Goal: Task Accomplishment & Management: Manage account settings

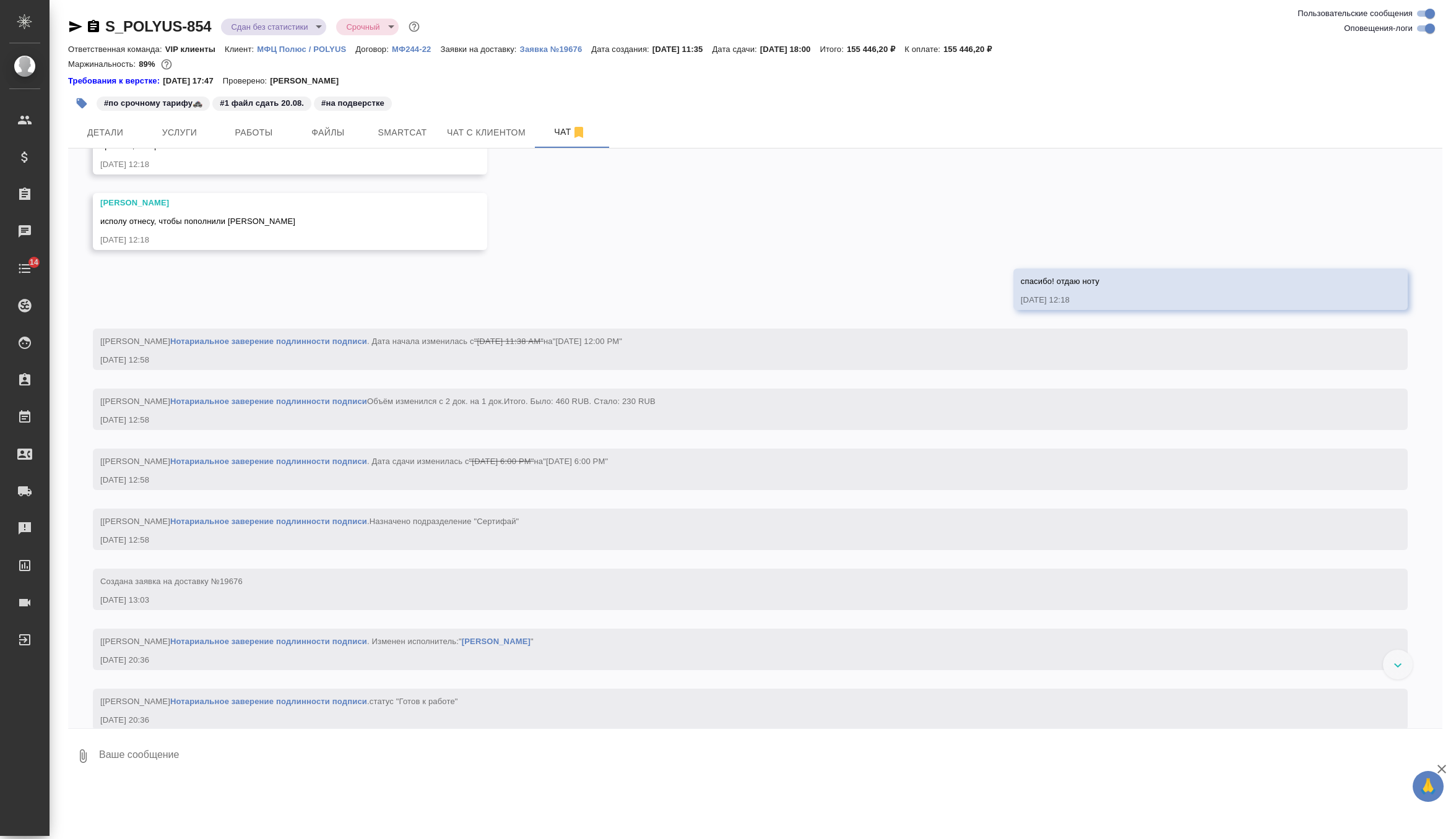
scroll to position [18095, 0]
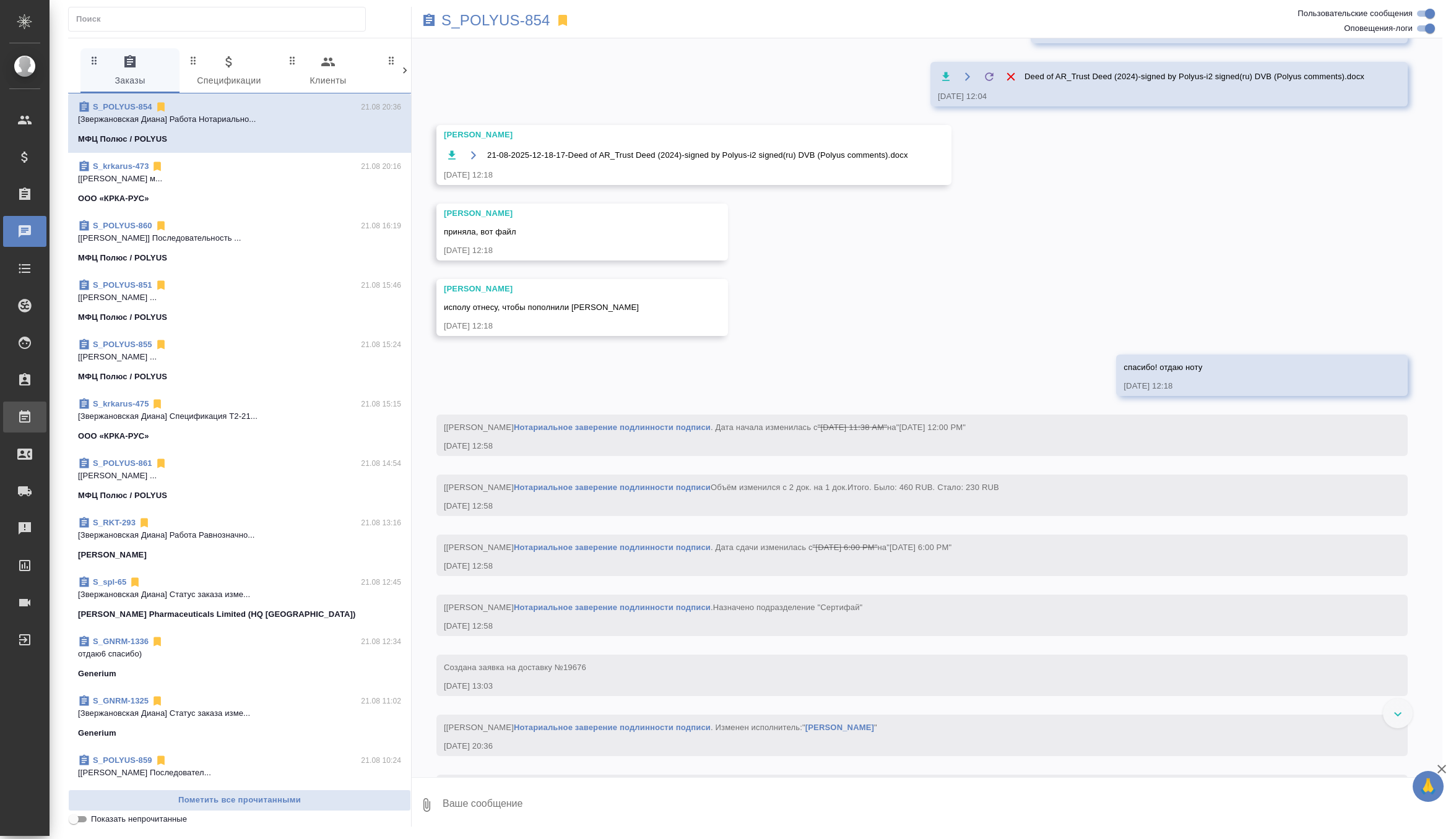
scroll to position [17960, 0]
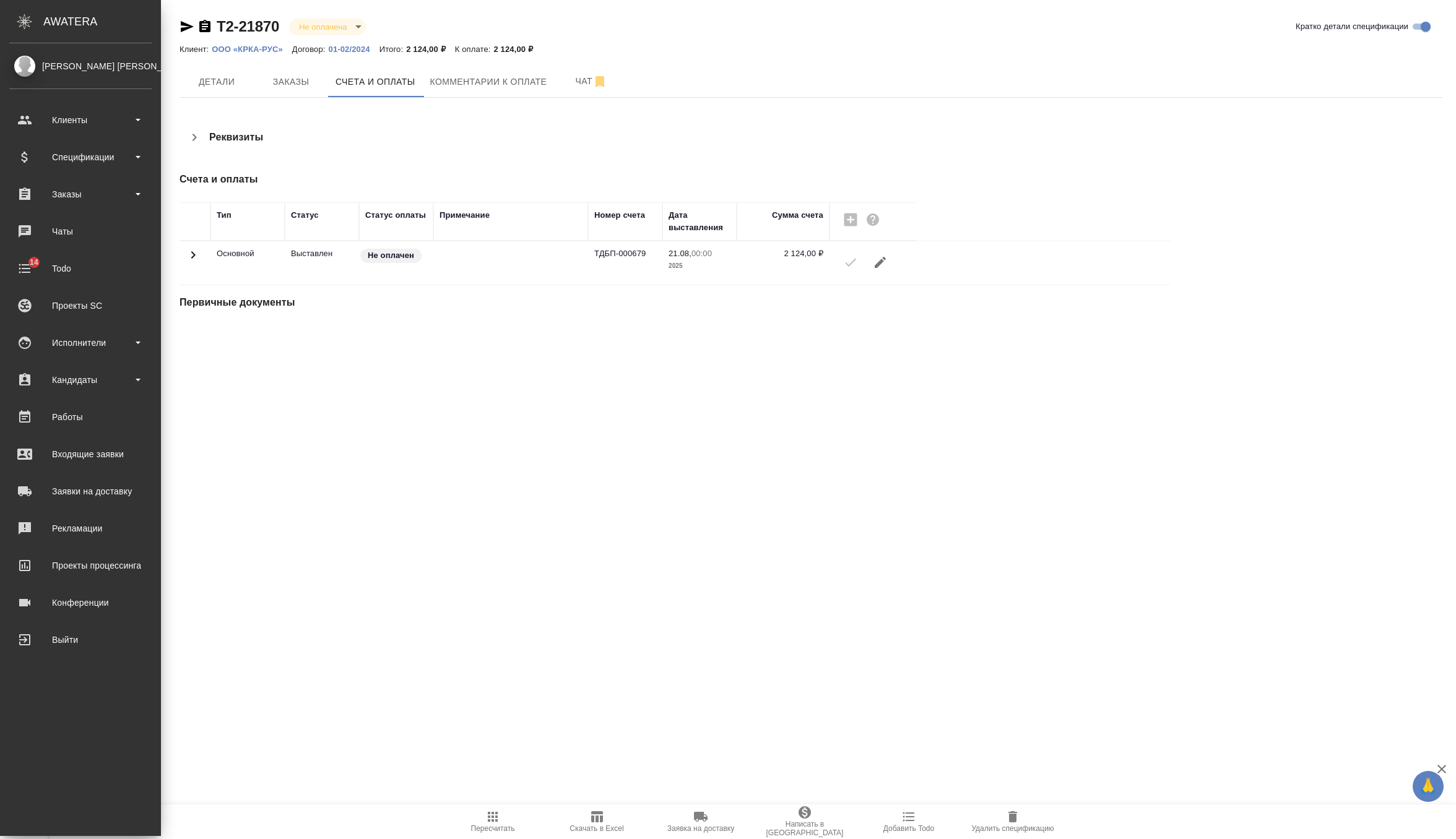
click at [59, 172] on ul "Клиенты Спецификации Заказы 0 Чаты 14 Todo Проекты SC Исполнители Кандидаты Раб…" at bounding box center [80, 376] width 161 height 557
click at [62, 158] on div "Спецификации" at bounding box center [80, 157] width 142 height 19
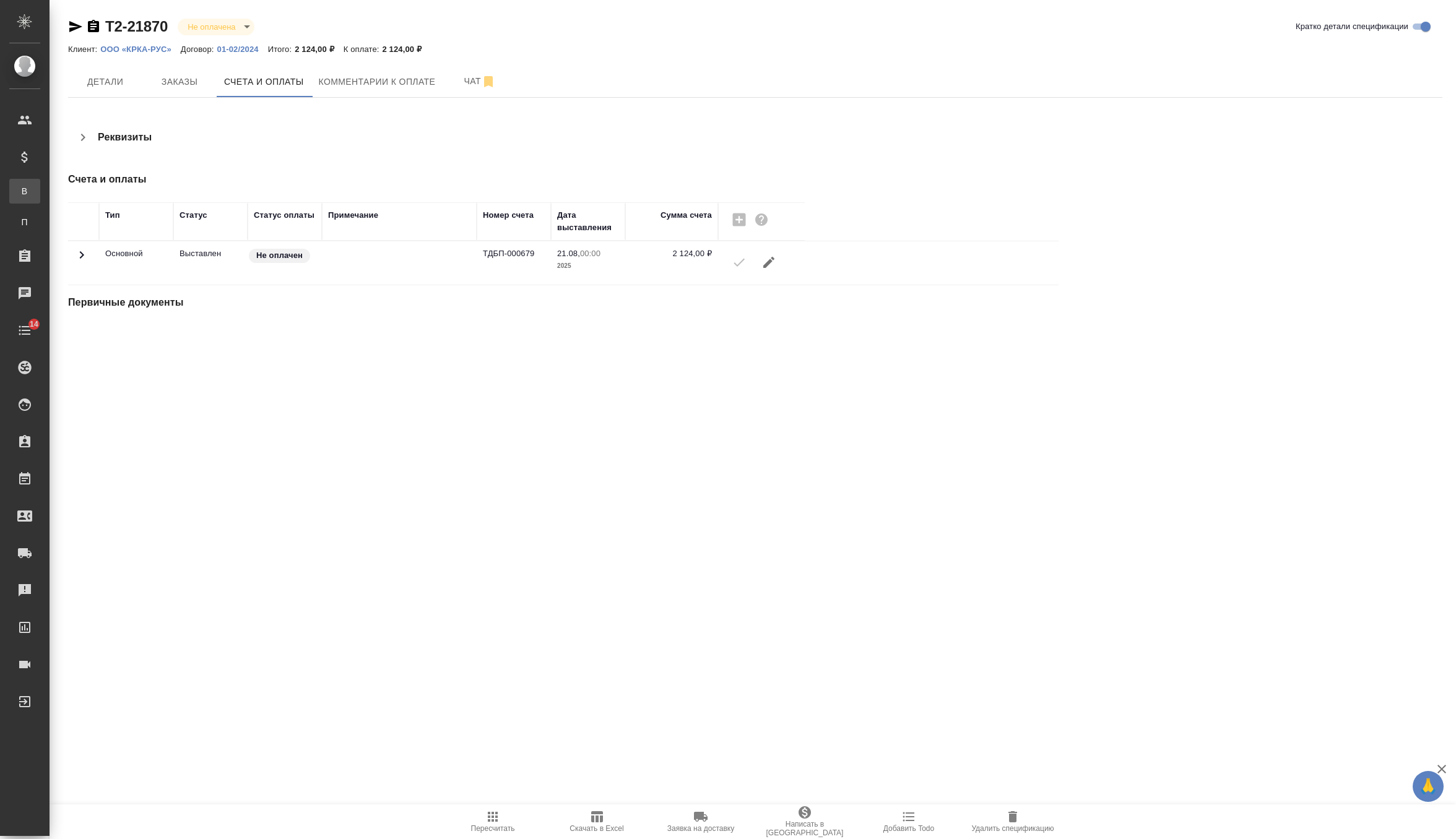
click at [19, 187] on div "Все спецификации" at bounding box center [9, 191] width 19 height 13
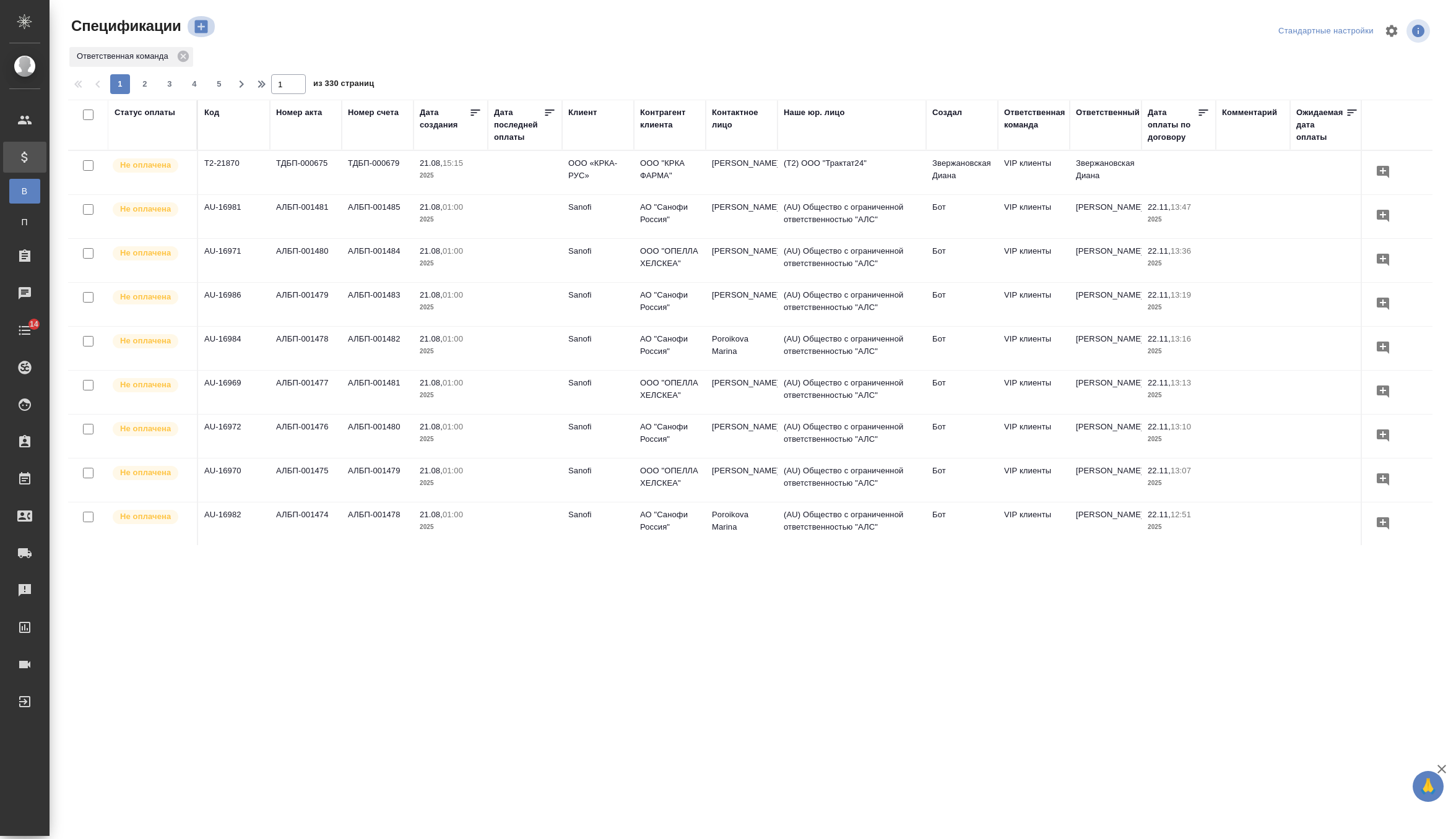
click at [205, 27] on icon "button" at bounding box center [200, 26] width 13 height 13
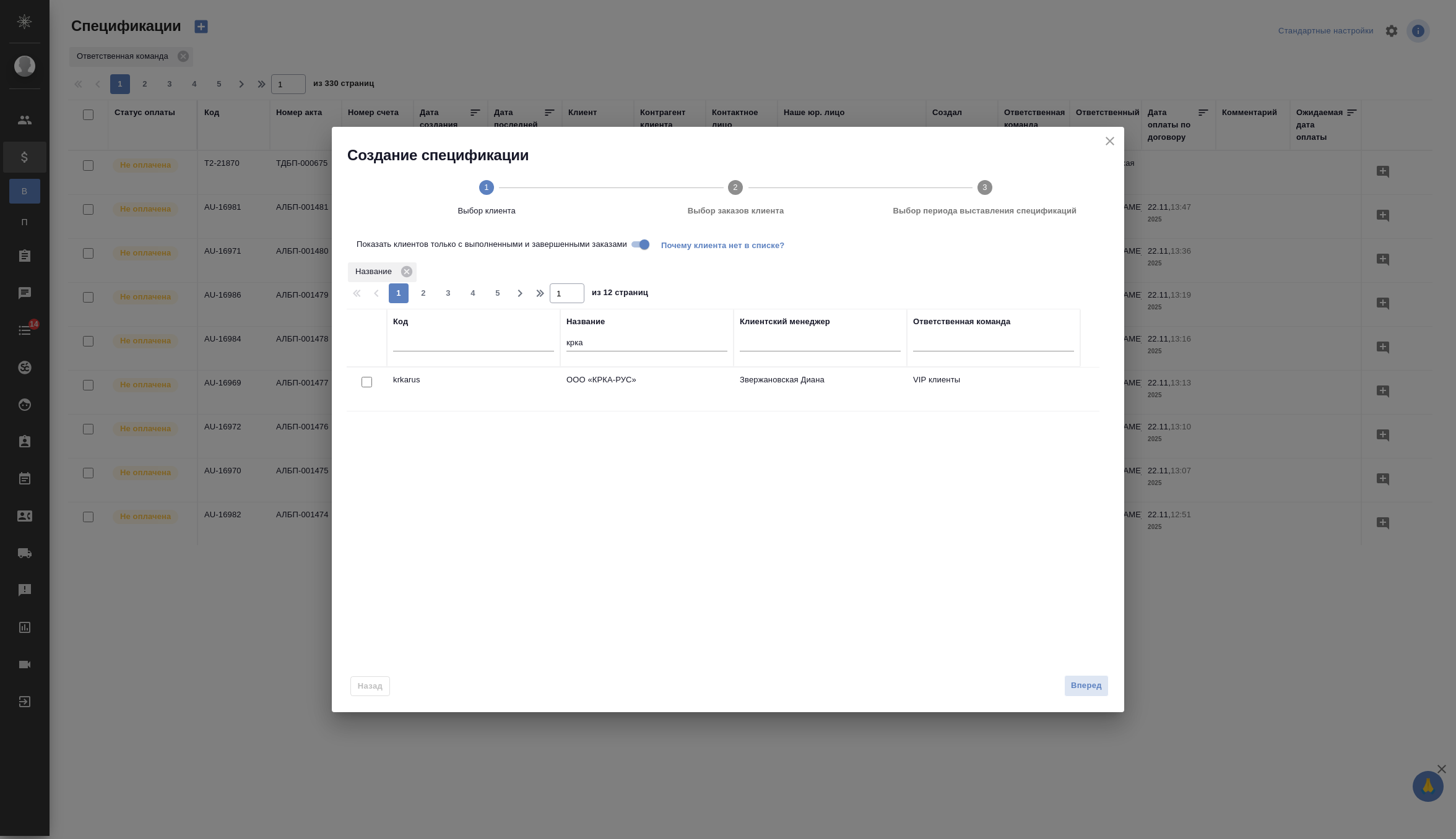
click at [367, 378] on input "checkbox" at bounding box center [366, 382] width 10 height 10
checkbox input "true"
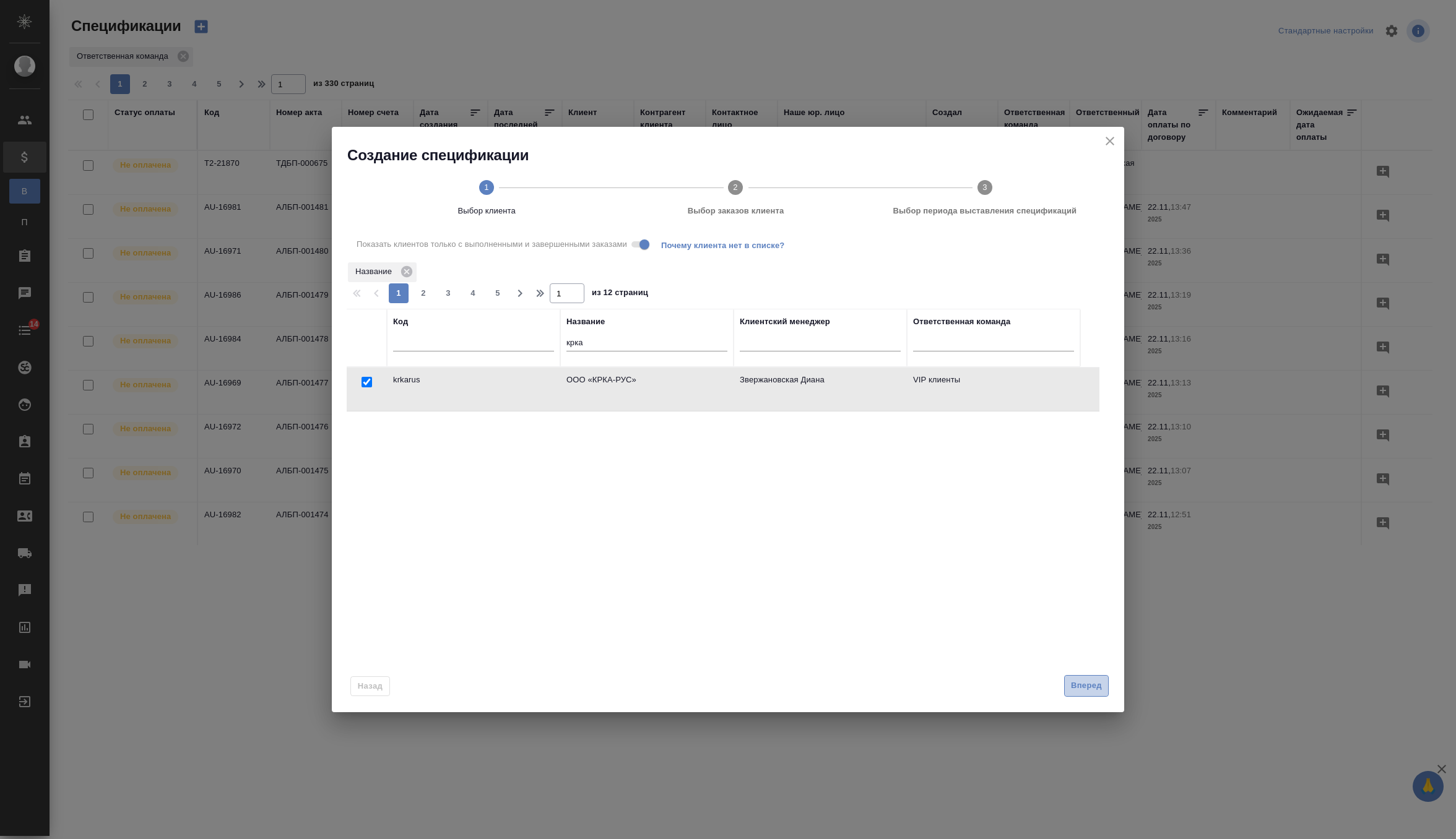
click at [1081, 688] on span "Вперед" at bounding box center [1086, 685] width 31 height 14
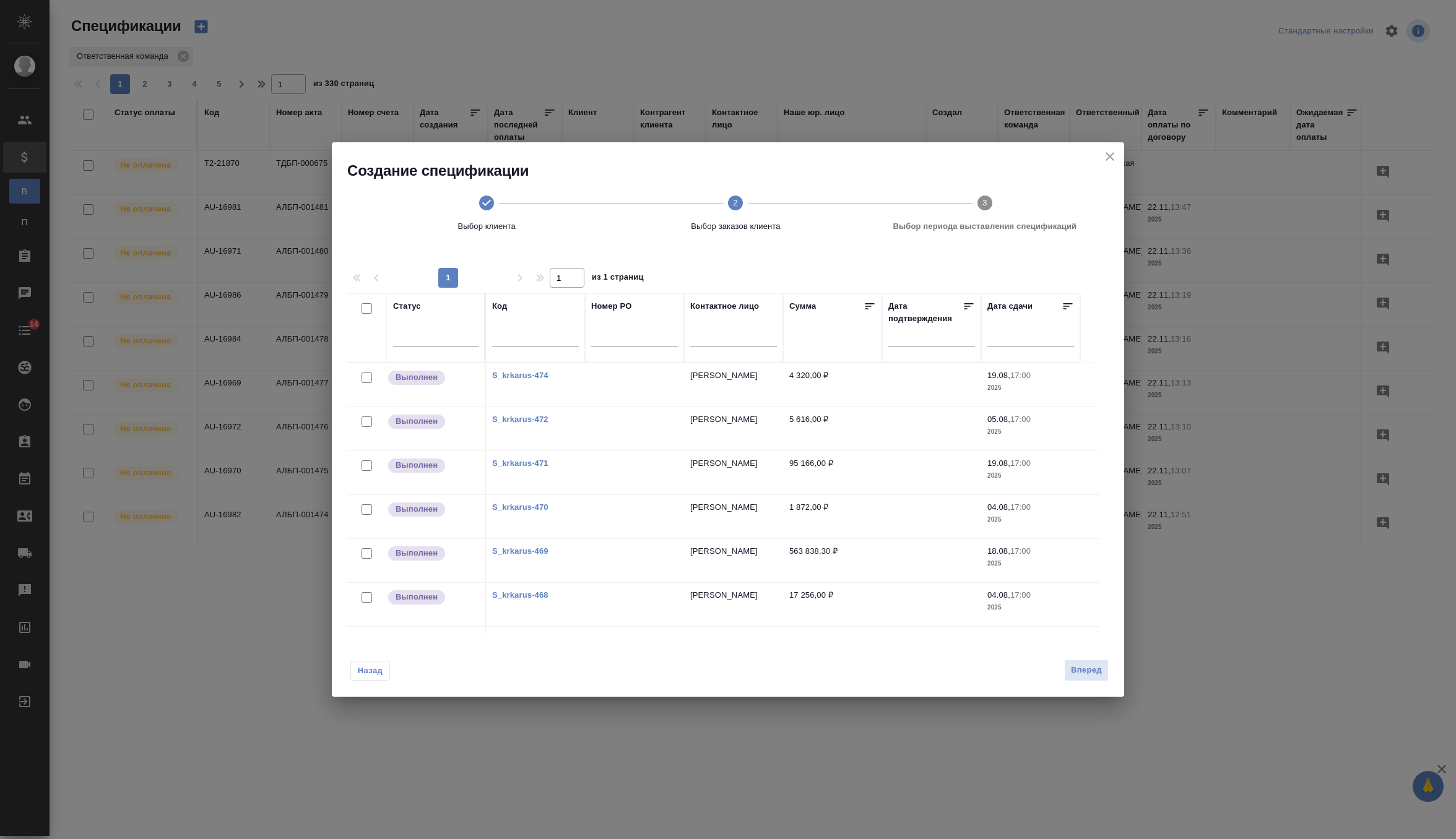
click at [366, 422] on input "checkbox" at bounding box center [366, 422] width 10 height 10
checkbox input "true"
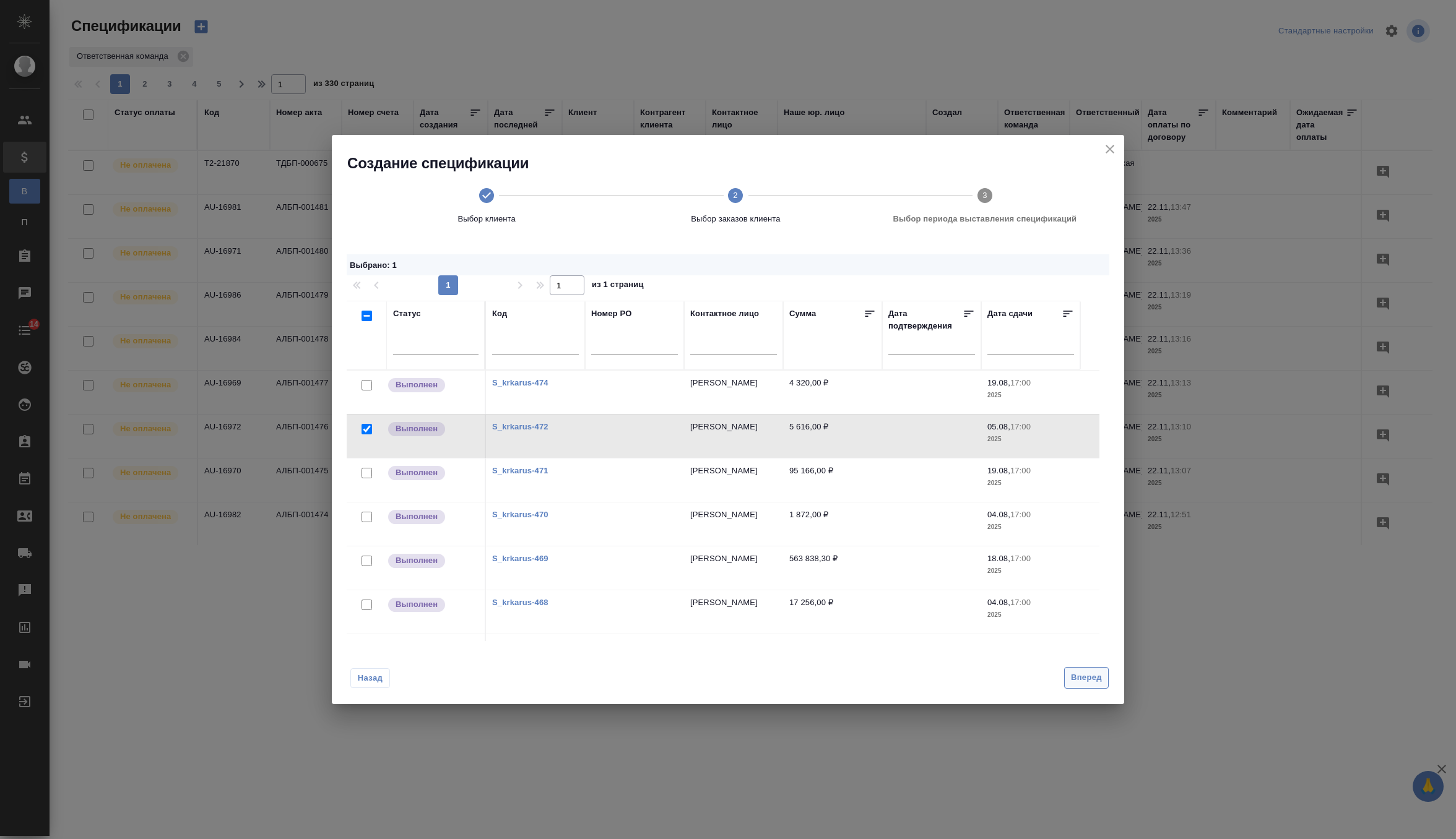
click at [1099, 677] on span "Вперед" at bounding box center [1086, 677] width 31 height 14
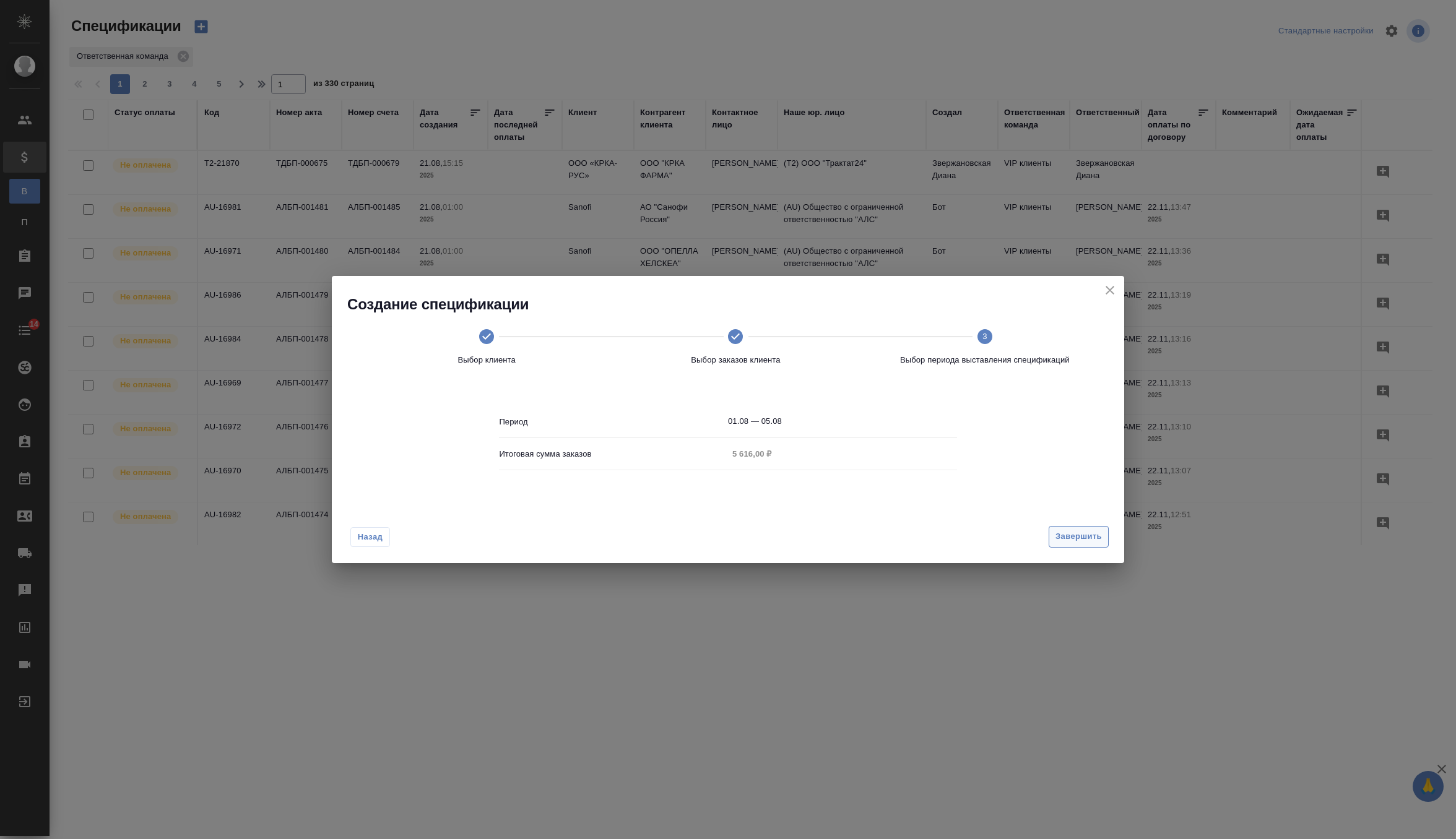
click at [1098, 533] on span "Завершить" at bounding box center [1079, 536] width 46 height 14
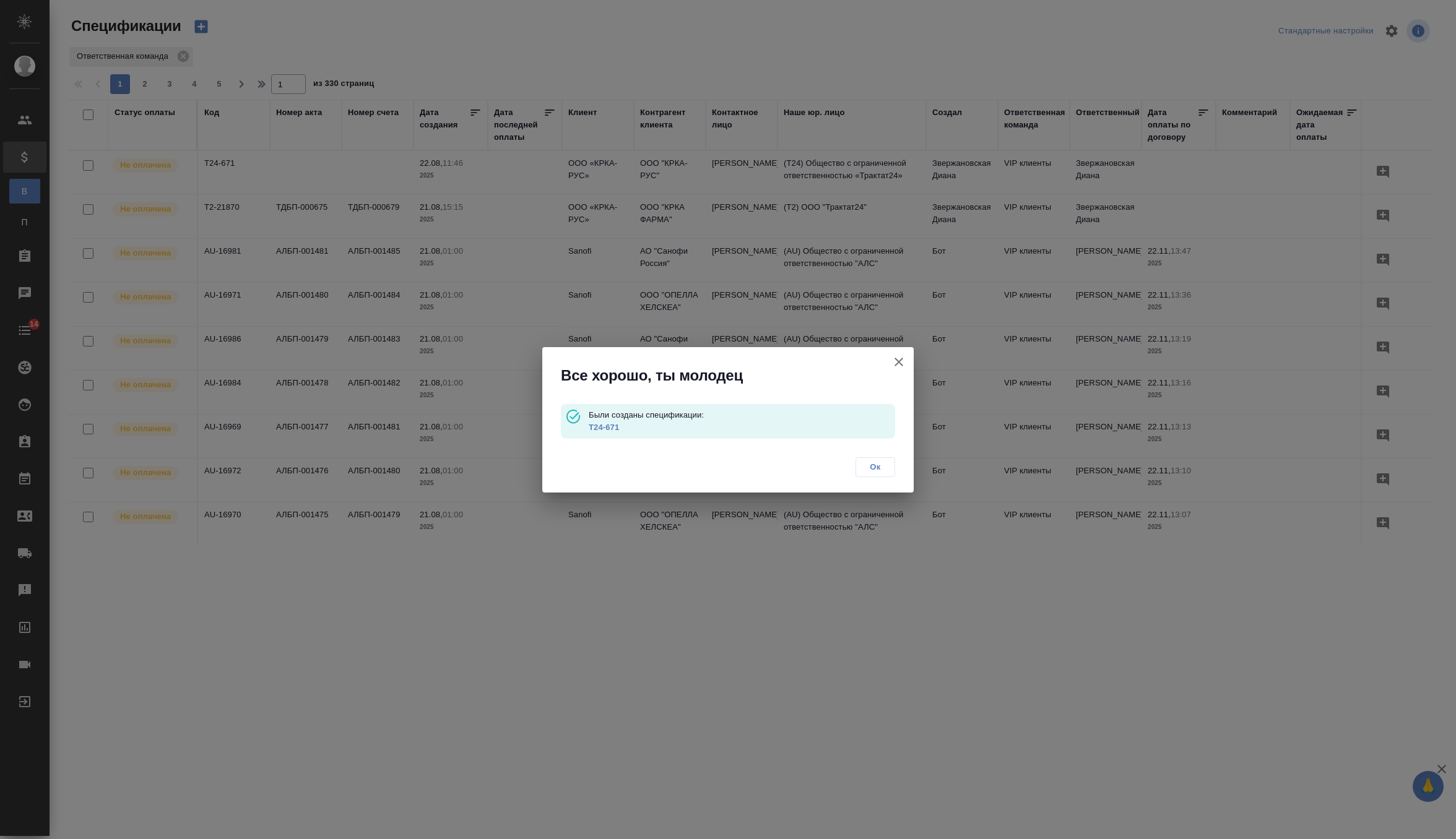
click at [611, 425] on link "T24-671" at bounding box center [604, 427] width 30 height 9
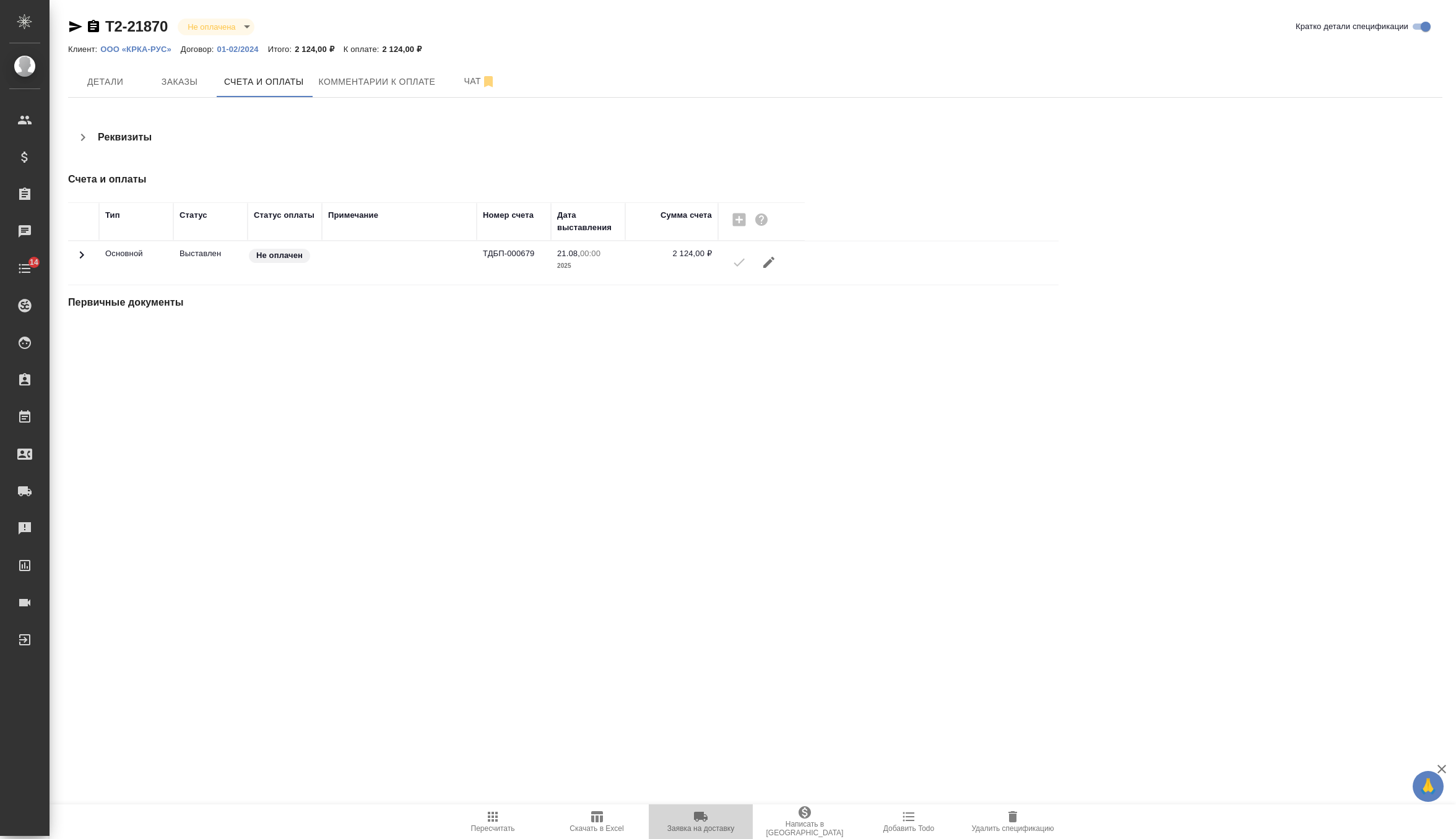
click at [688, 824] on span "Заявка на доставку" at bounding box center [701, 821] width 89 height 23
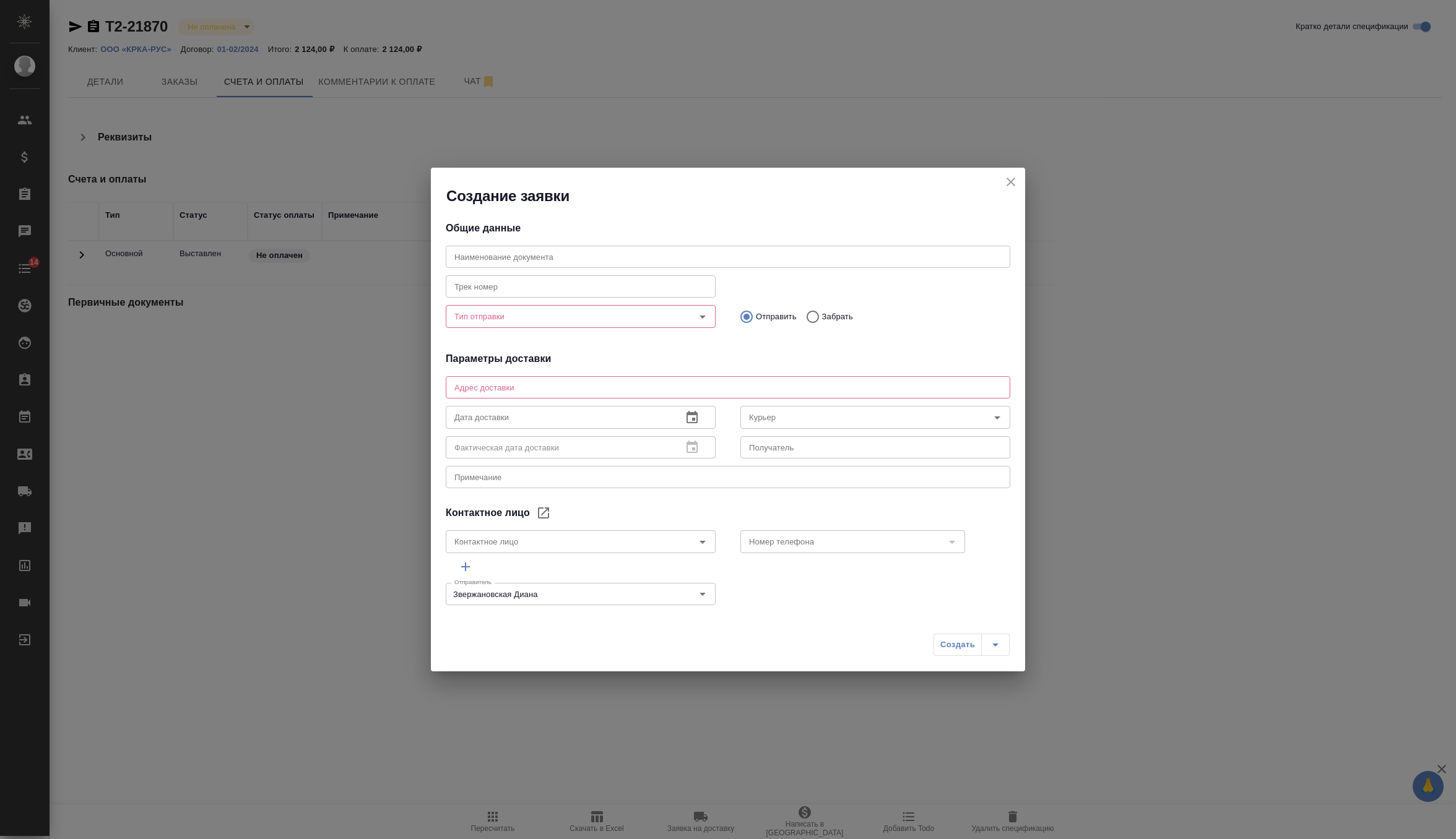
type textarea "Головинское ш., д.5, корп. 1, 22 этаж БЦ «Водный», г. Москва"
type input "Лукичева Марина"
click at [817, 550] on div "Номер телефона" at bounding box center [853, 542] width 225 height 22
click at [960, 541] on button "Open" at bounding box center [952, 542] width 17 height 17
click at [866, 572] on li "+7 495 981 10 95" at bounding box center [852, 570] width 225 height 22
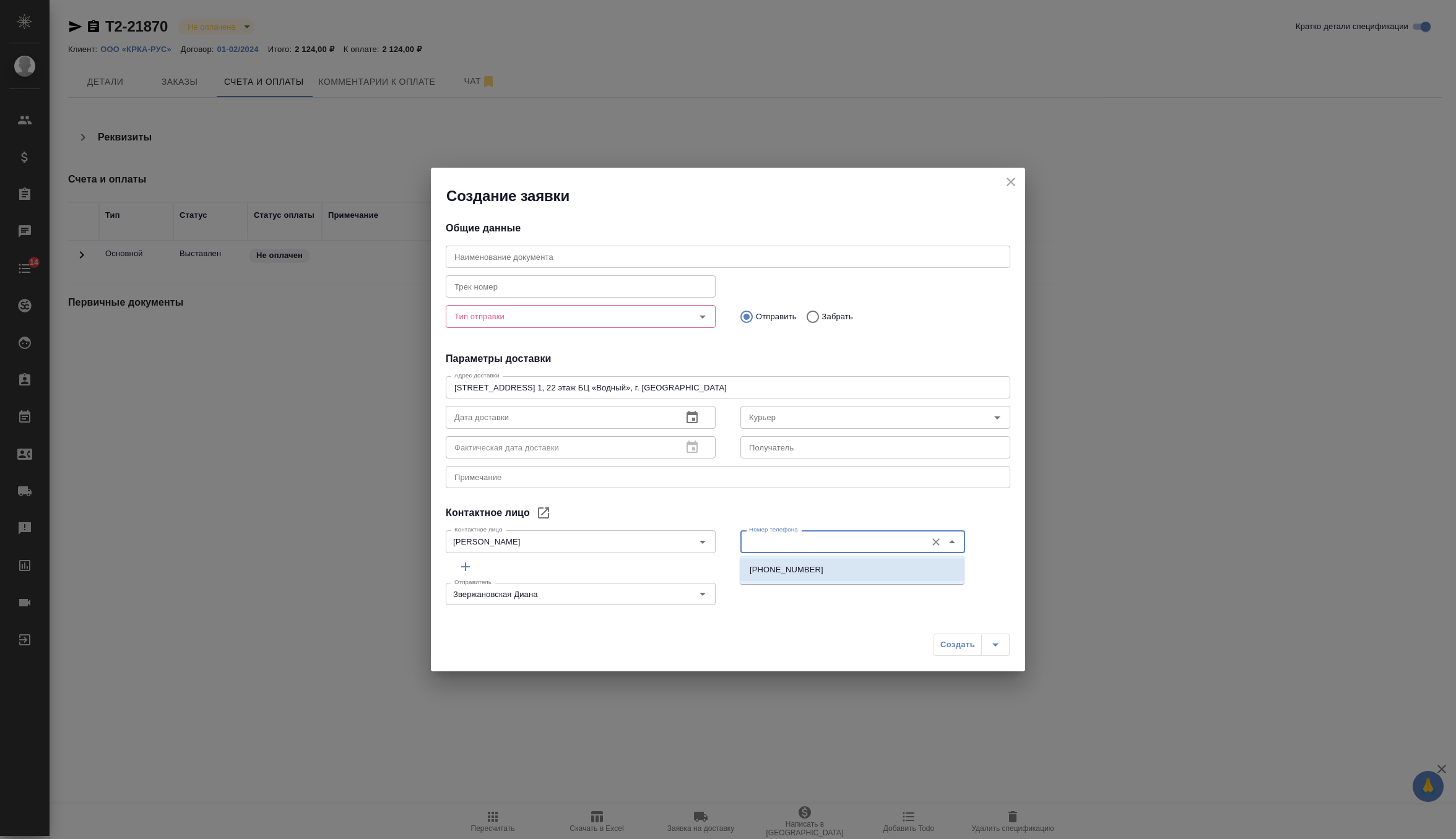
type input "+7 495 981 10 95"
click at [685, 325] on div "Тип отправки" at bounding box center [581, 316] width 270 height 22
click at [705, 316] on icon "Open" at bounding box center [703, 317] width 15 height 15
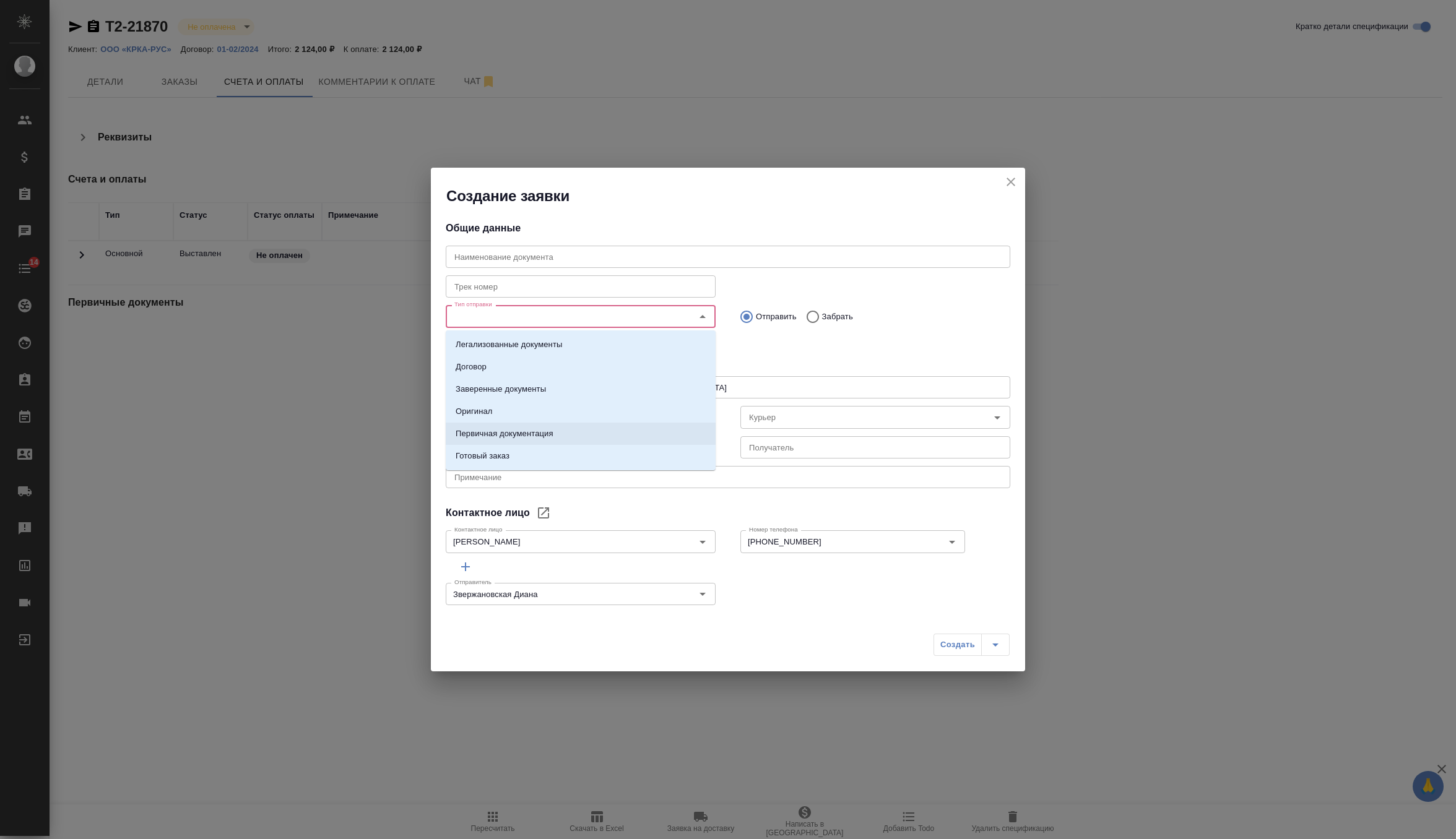
click at [616, 431] on li "Первичная документация" at bounding box center [581, 434] width 270 height 22
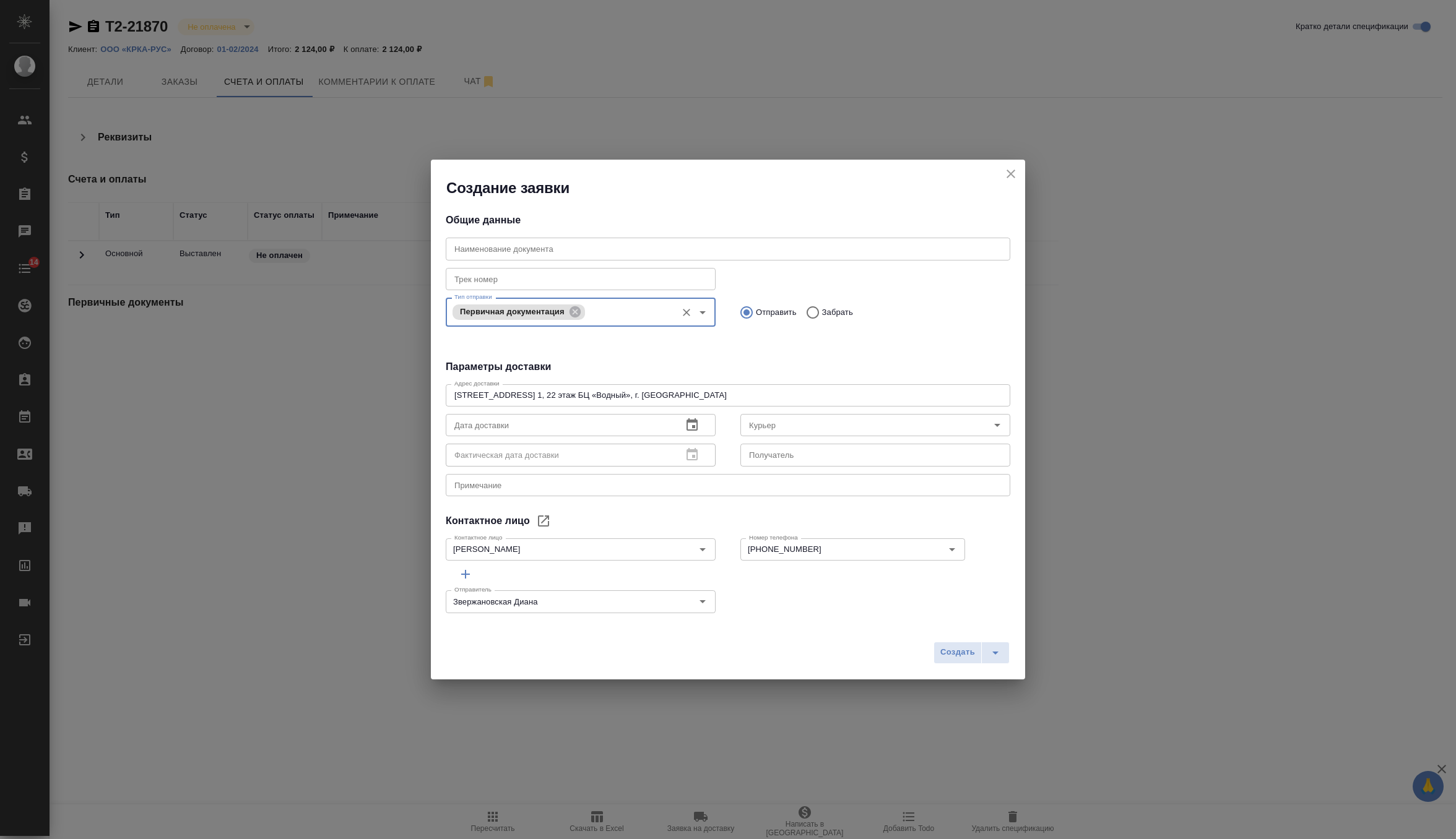
click at [687, 423] on icon "button" at bounding box center [692, 424] width 11 height 13
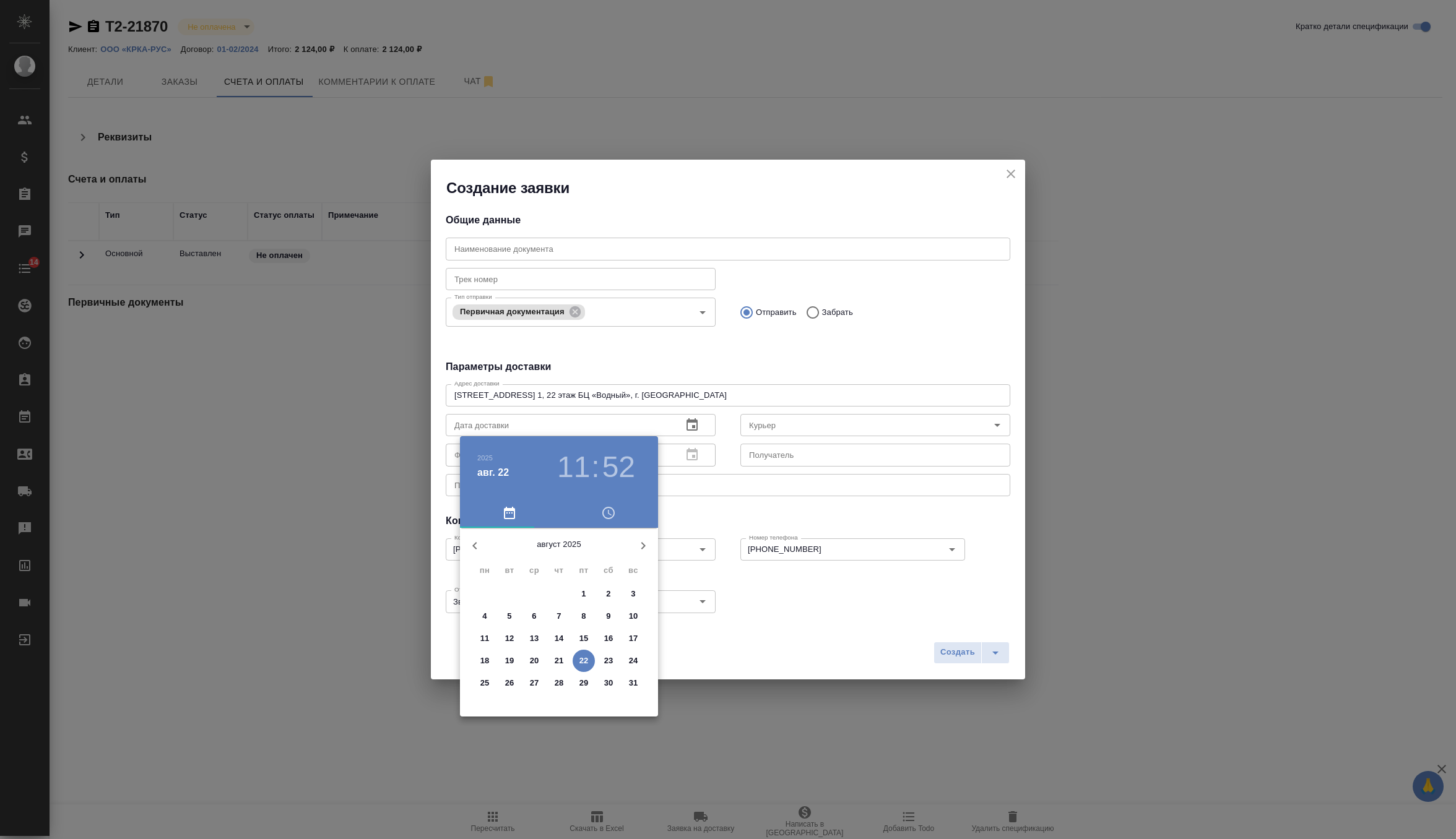
click at [582, 655] on p "22" at bounding box center [584, 661] width 9 height 13
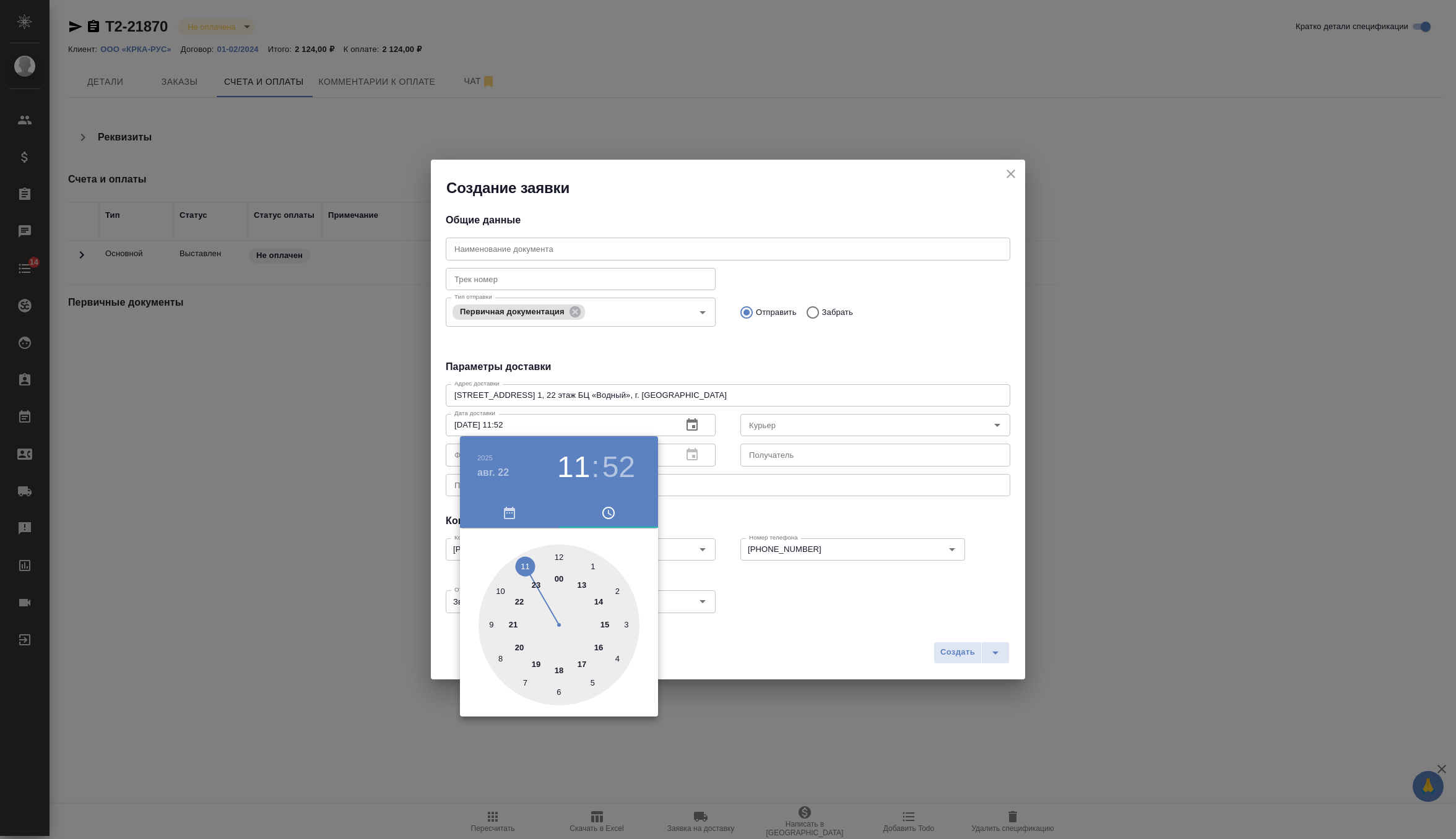
click at [599, 603] on div at bounding box center [559, 625] width 161 height 161
click at [560, 554] on div at bounding box center [559, 625] width 161 height 161
type input "22.08.2025 14:00"
click at [750, 503] on div at bounding box center [728, 420] width 1456 height 839
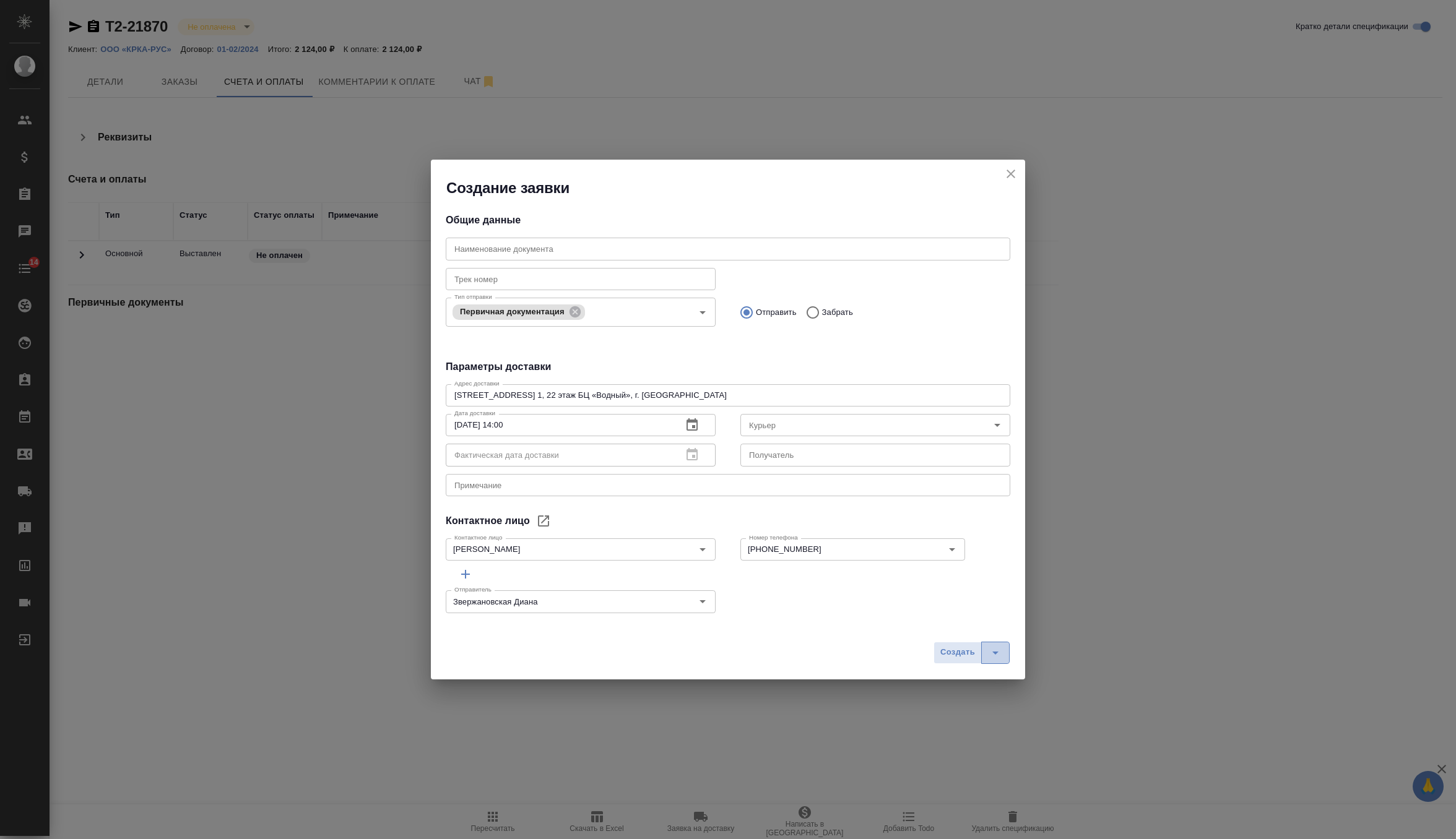
click at [1003, 656] on button "split button" at bounding box center [995, 653] width 28 height 22
click at [989, 621] on li "Создать и скачать" at bounding box center [973, 626] width 89 height 19
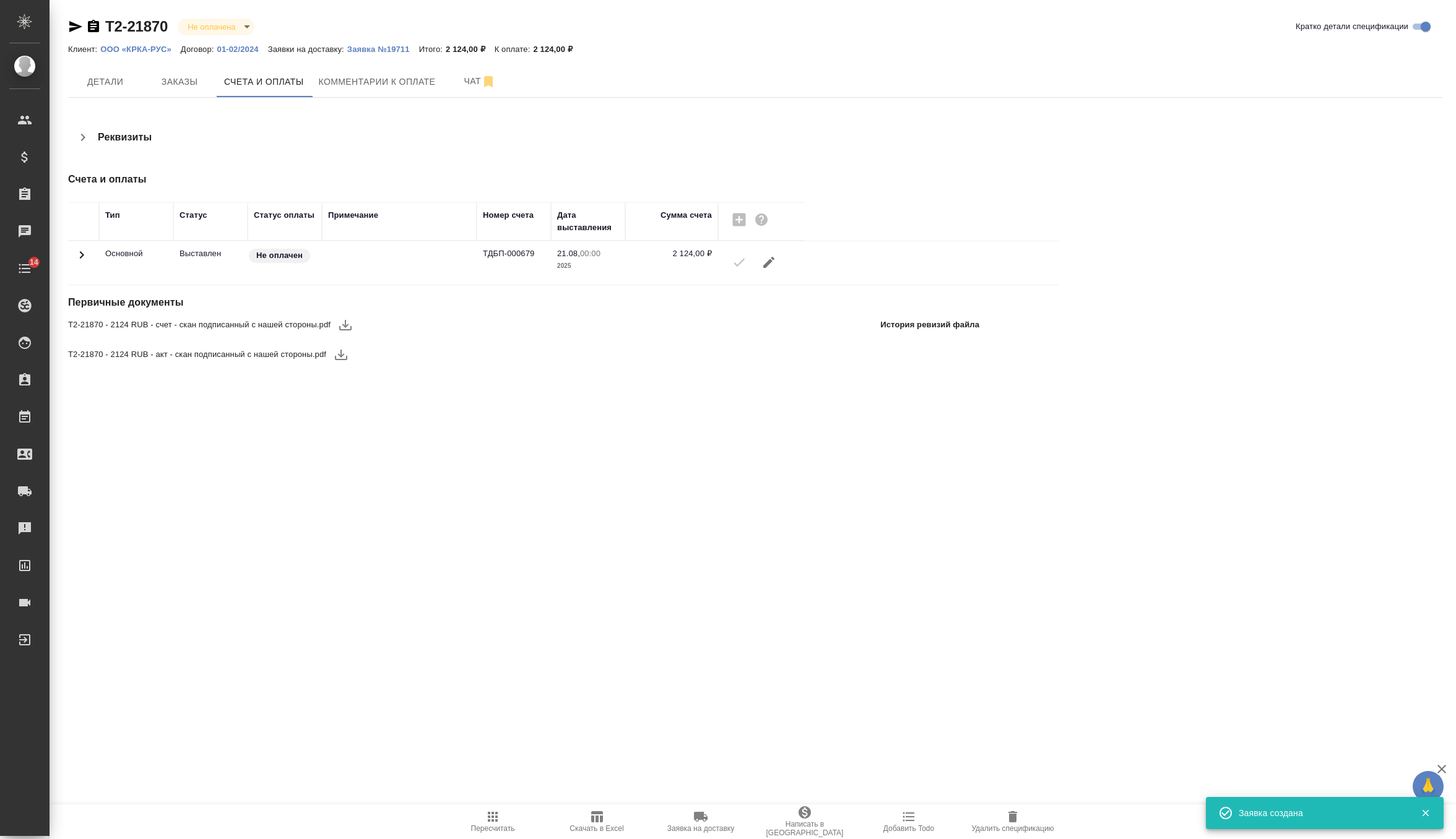
click at [408, 42] on div "Клиент: ООО «КРКА-РУС» Договор: 01-02/2024 Заявки на доставку: Заявка №19711 Ит…" at bounding box center [755, 49] width 1374 height 15
click at [408, 44] on button "Заявка №19711" at bounding box center [383, 49] width 72 height 13
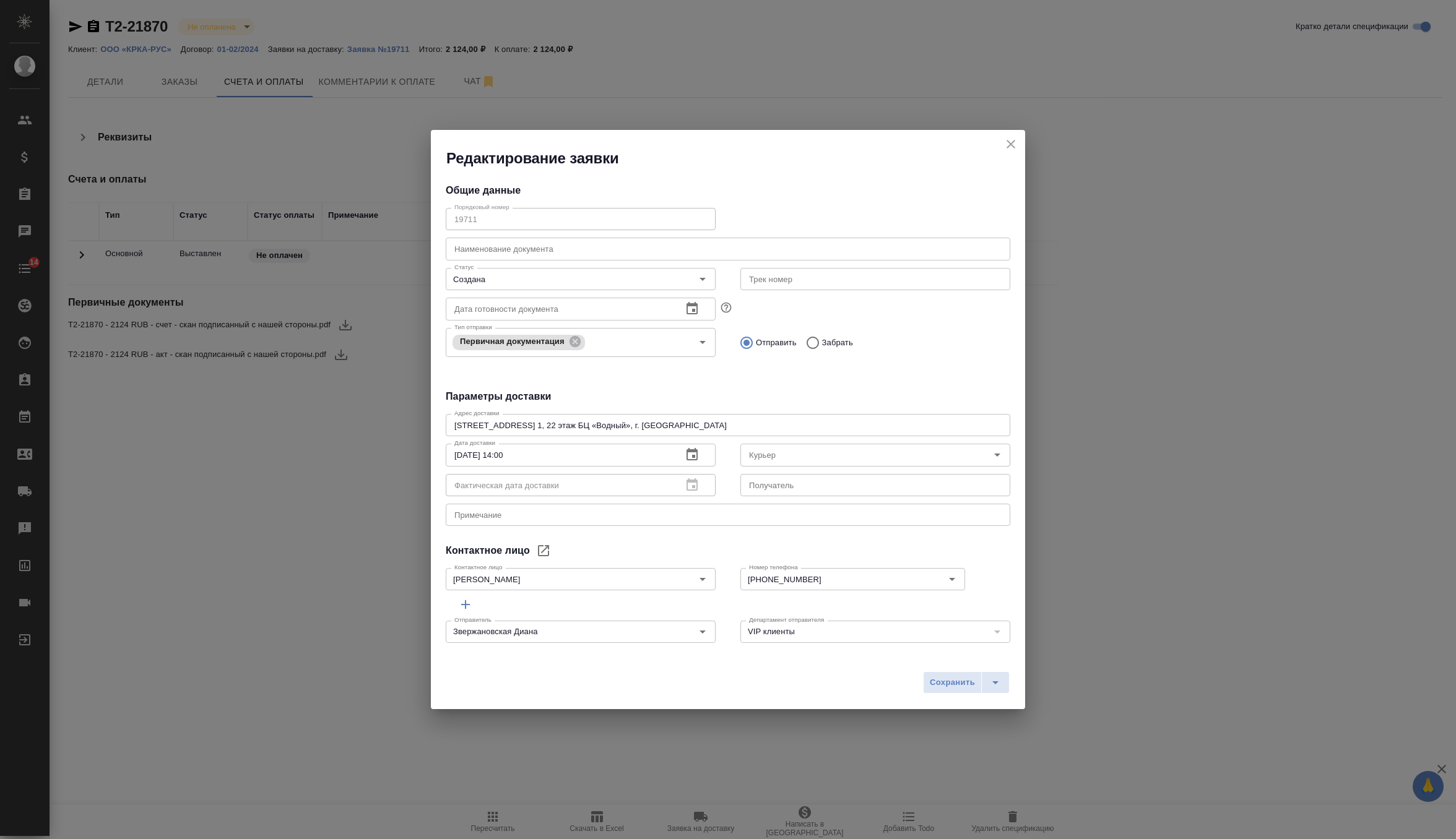
click at [1011, 141] on icon "close" at bounding box center [1011, 145] width 15 height 15
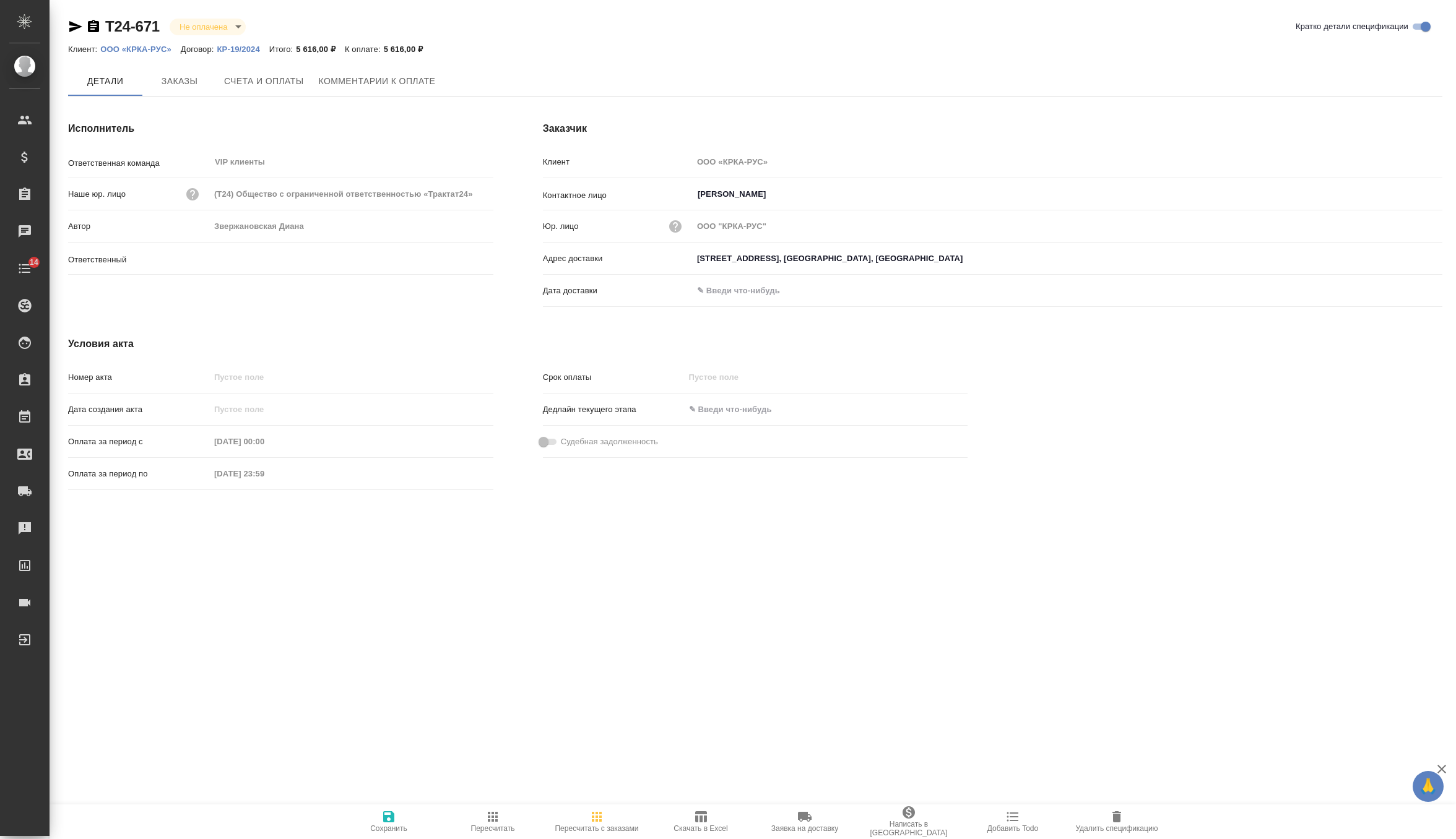
type input "Звержановская Диана"
click at [194, 80] on span "Заказы" at bounding box center [179, 82] width 59 height 16
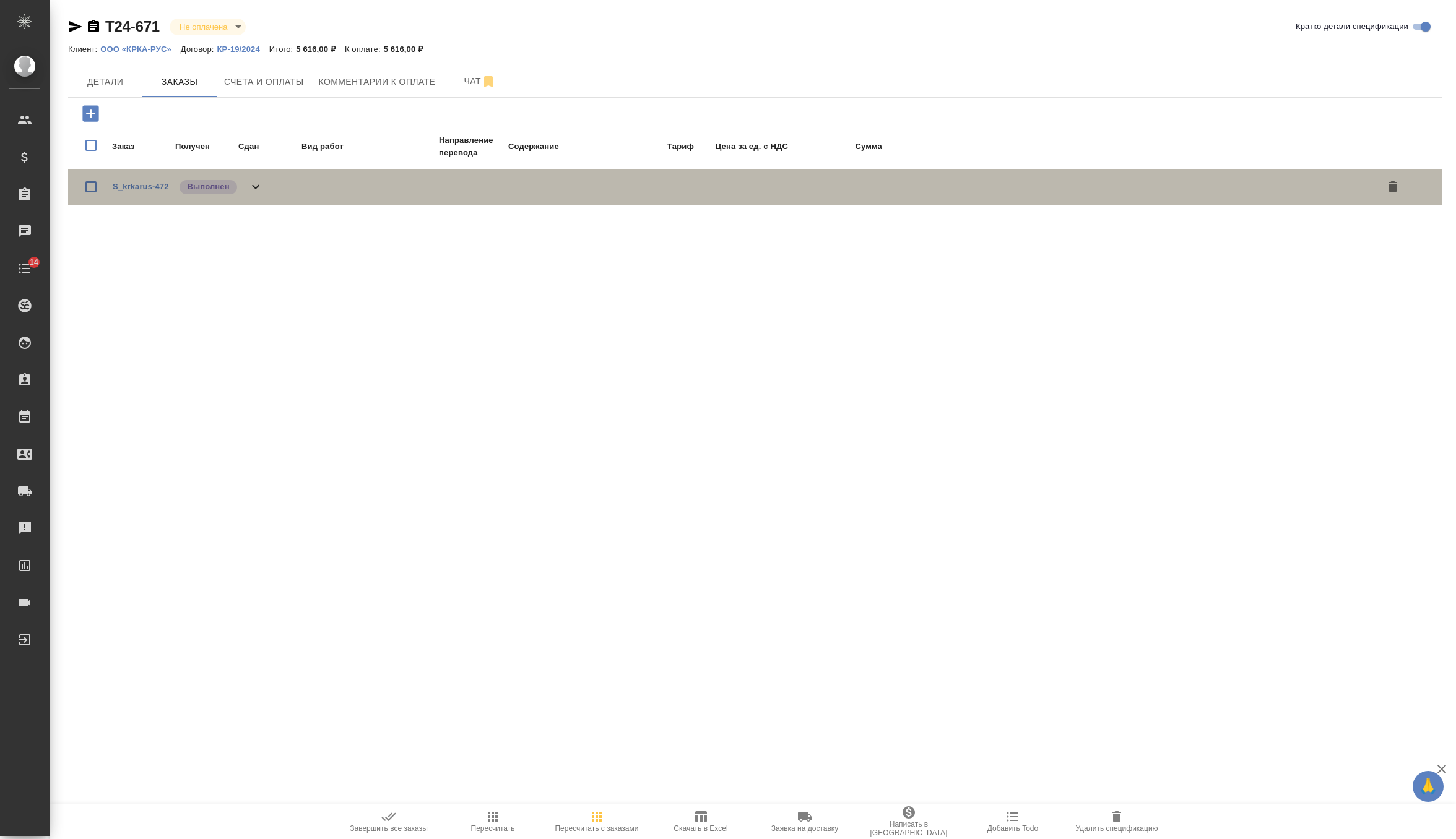
click at [255, 184] on icon at bounding box center [256, 187] width 15 height 15
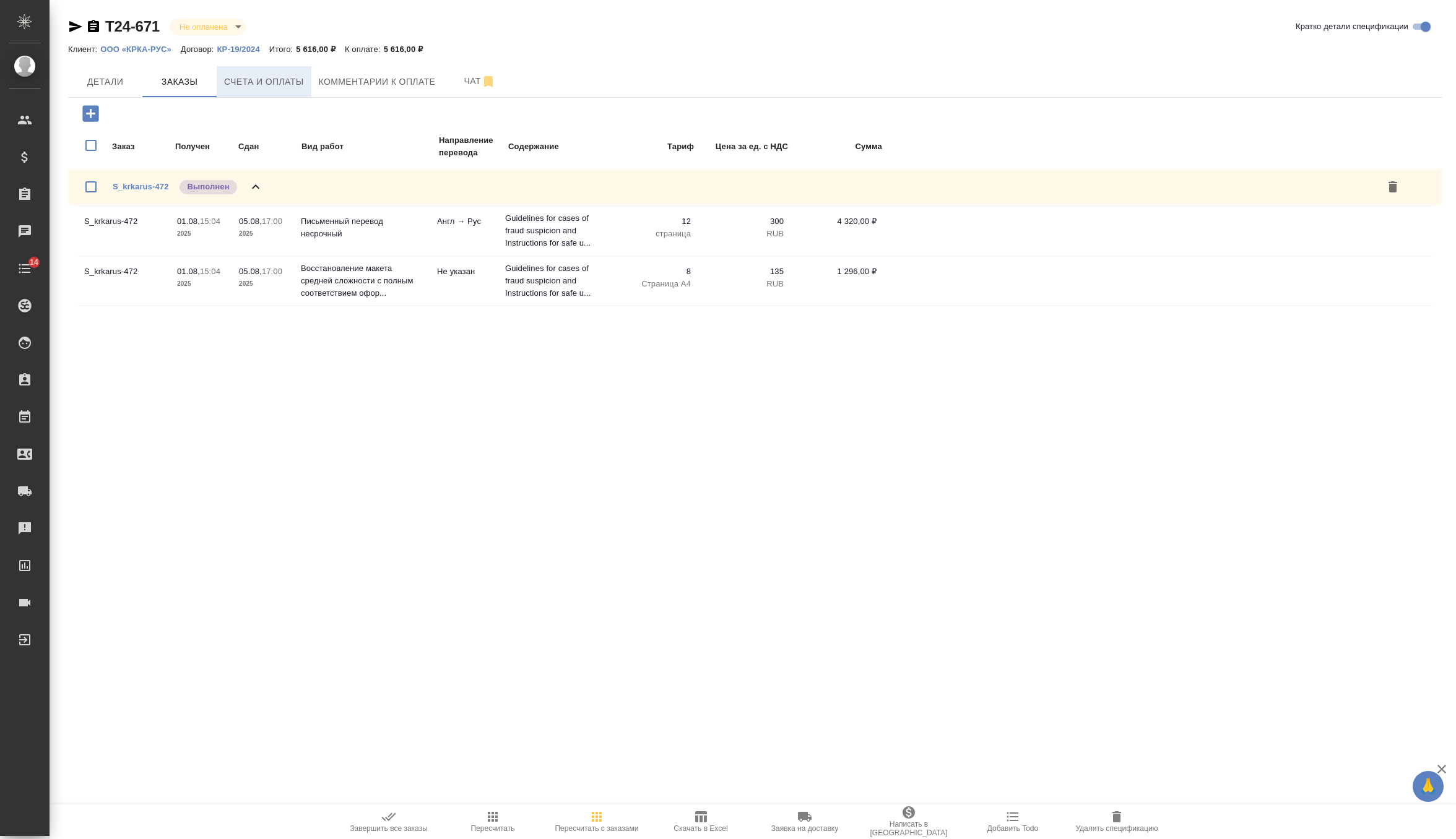
click at [283, 92] on button "Счета и оплаты" at bounding box center [264, 81] width 94 height 31
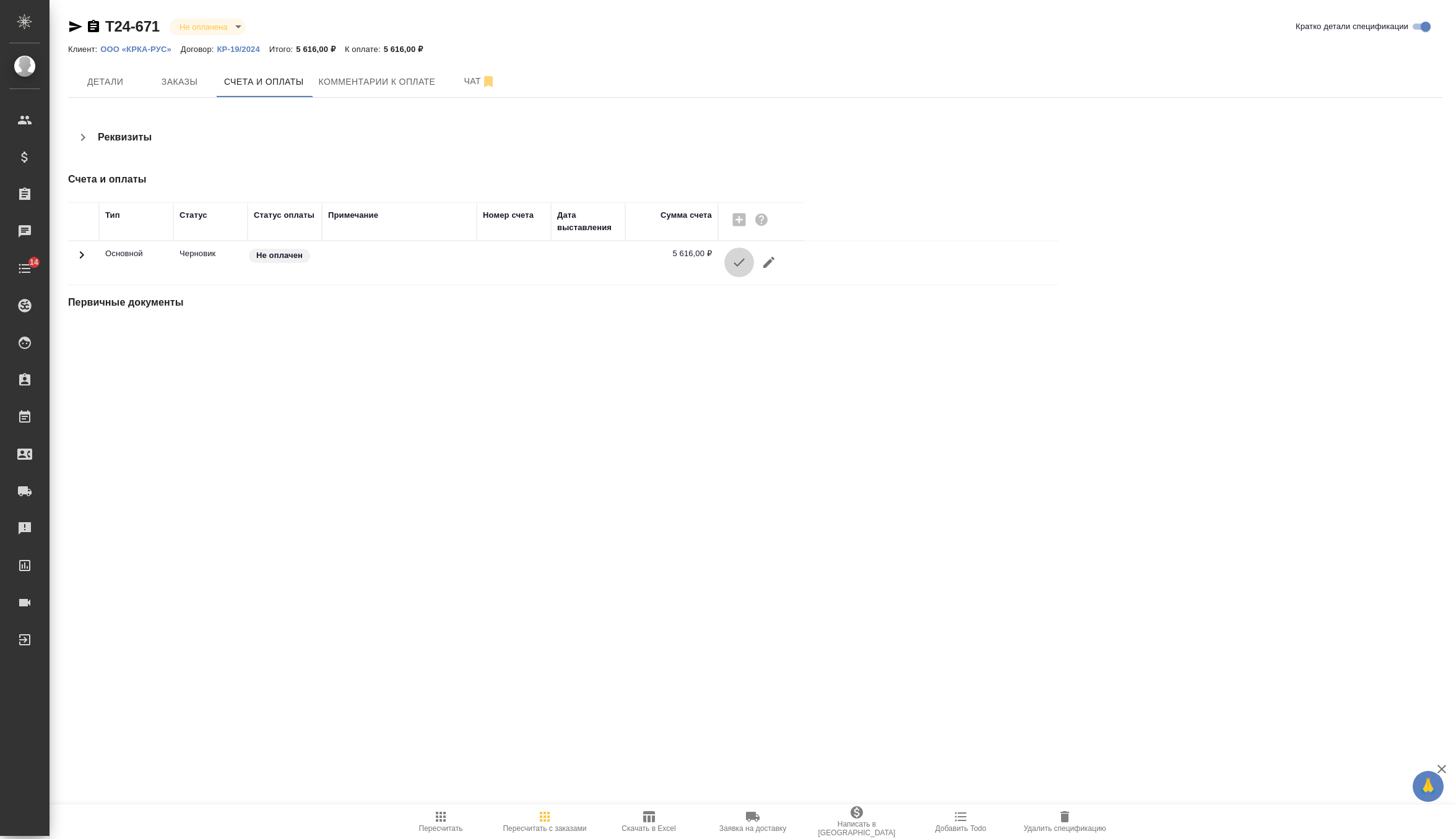
click at [740, 260] on icon "button" at bounding box center [739, 262] width 15 height 15
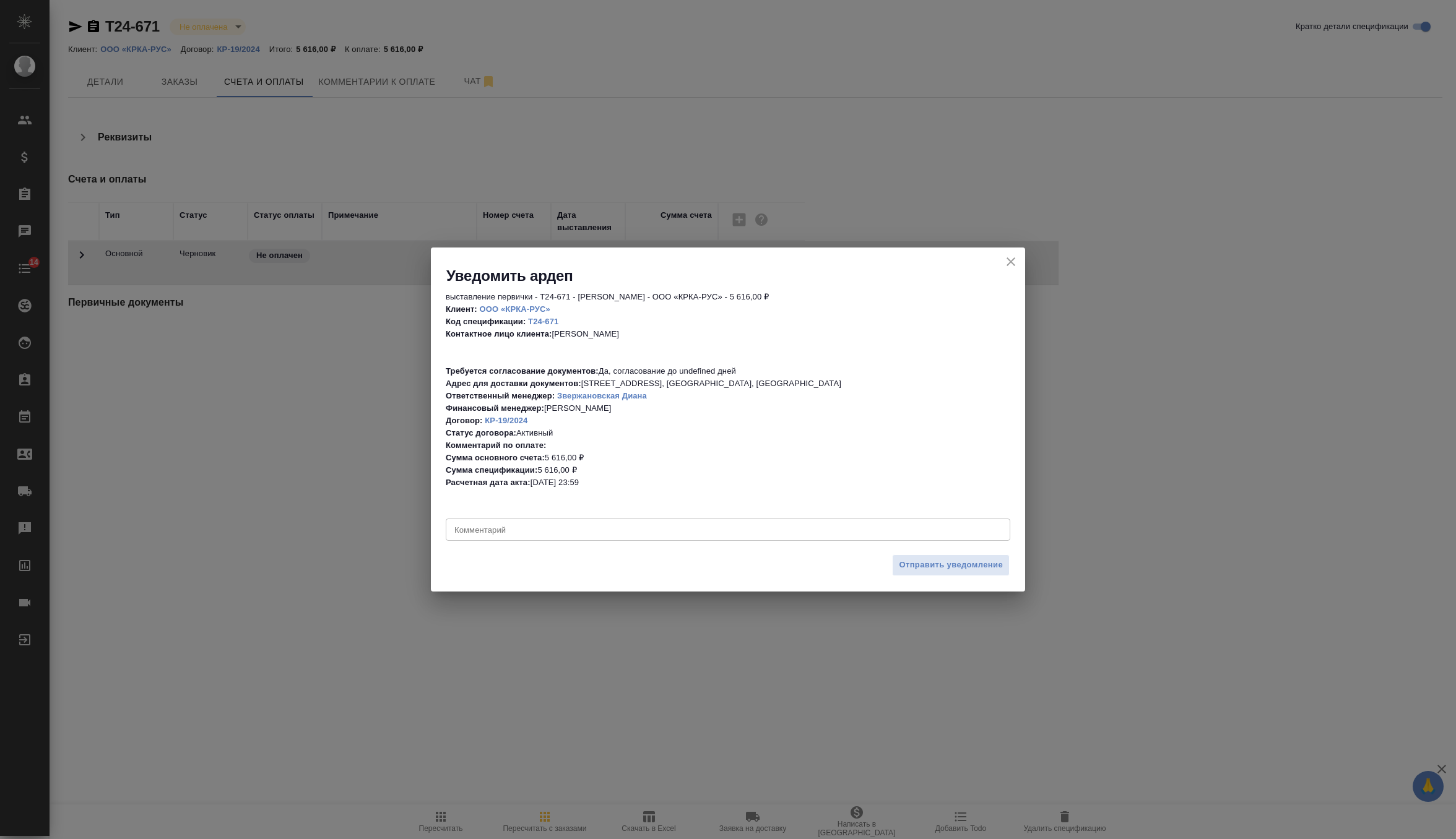
click at [533, 525] on textarea at bounding box center [728, 530] width 547 height 9
type textarea "направить на согласование, датировать 22.08"
click at [991, 571] on span "Отправить уведомление" at bounding box center [950, 565] width 104 height 14
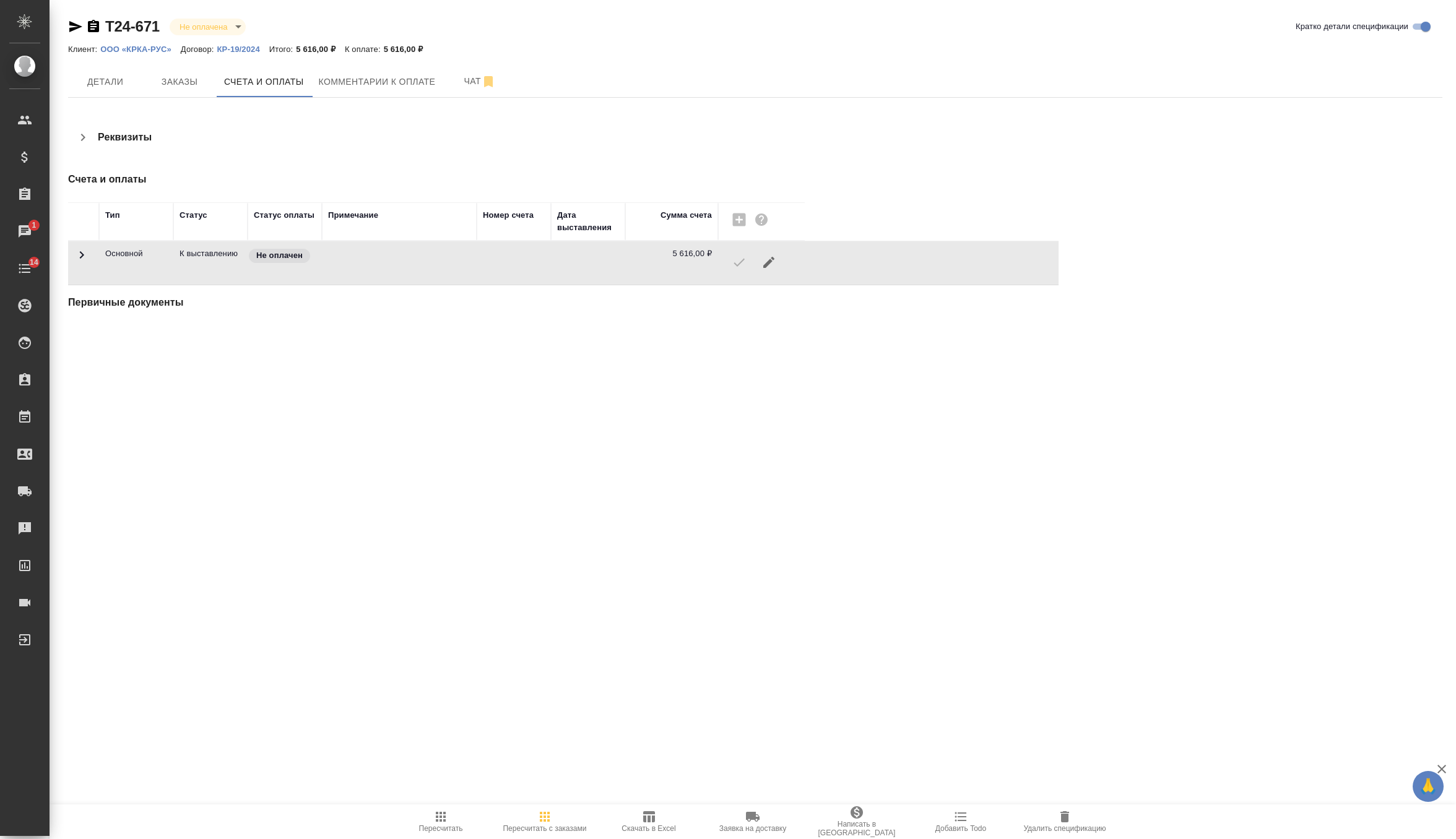
click at [743, 822] on span "Заявка на доставку" at bounding box center [752, 821] width 89 height 23
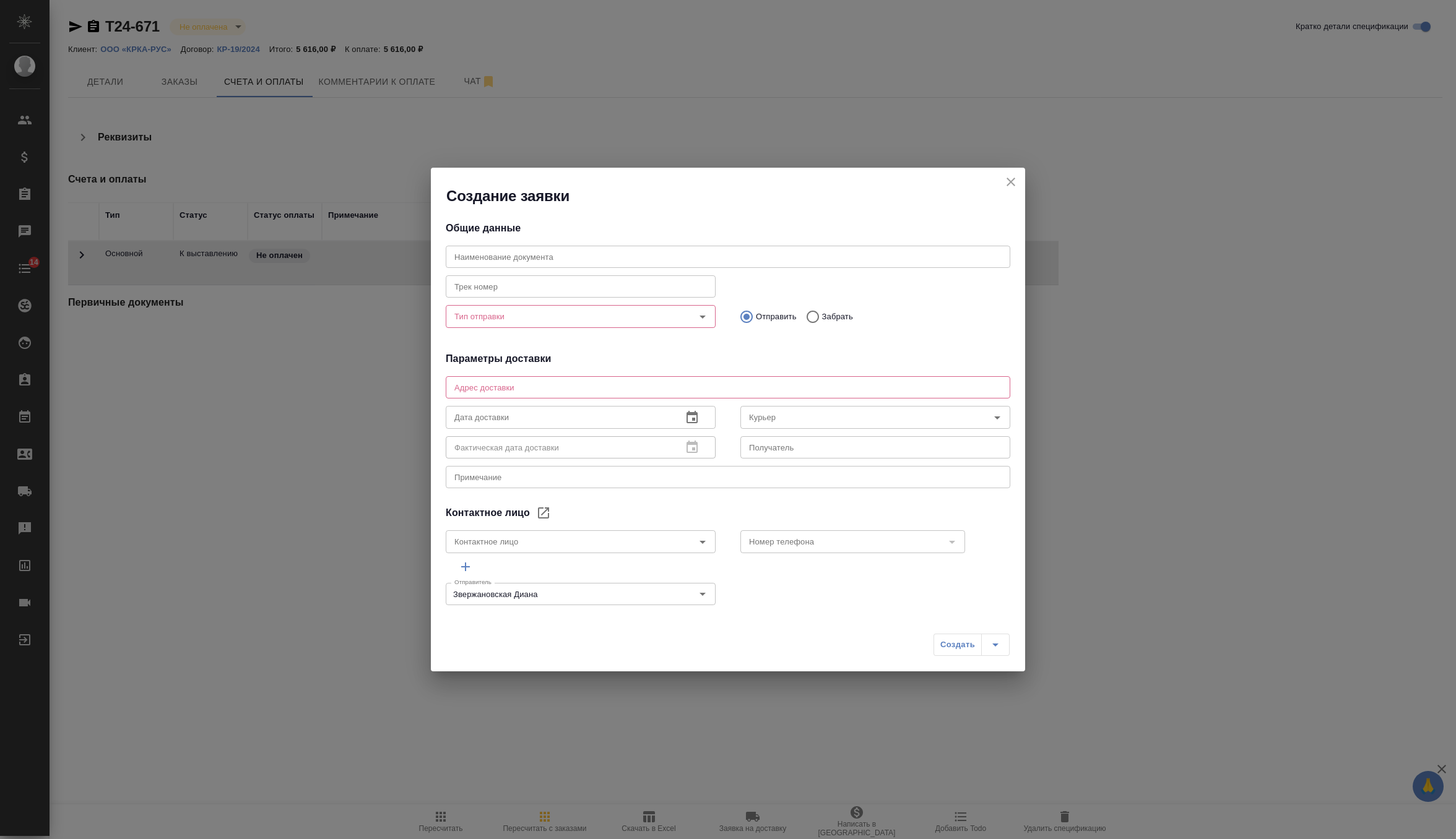
type input "Кулагина Екатерина"
click at [701, 319] on icon "Open" at bounding box center [703, 317] width 15 height 15
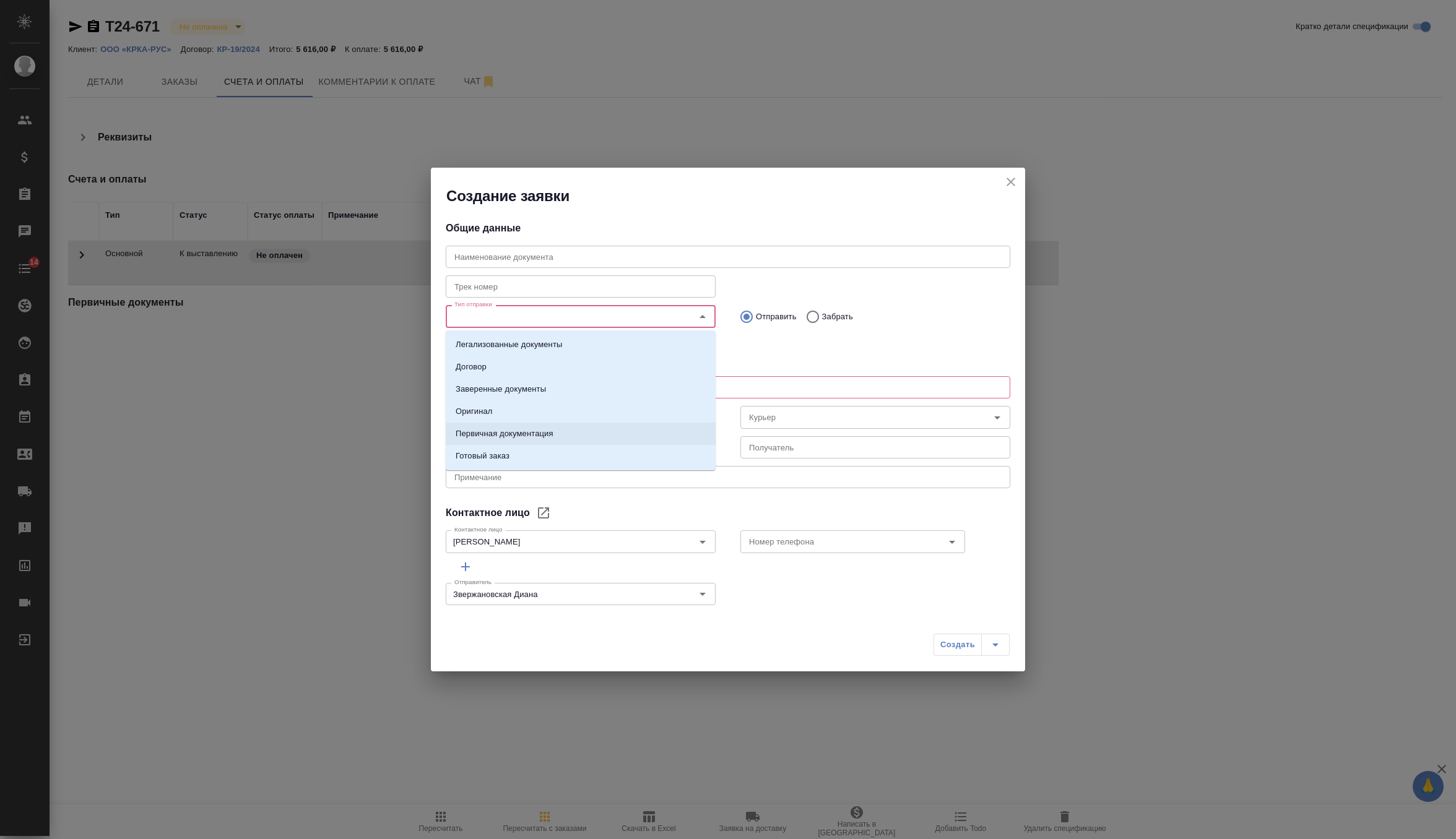
click at [558, 431] on li "Первичная документация" at bounding box center [581, 434] width 270 height 22
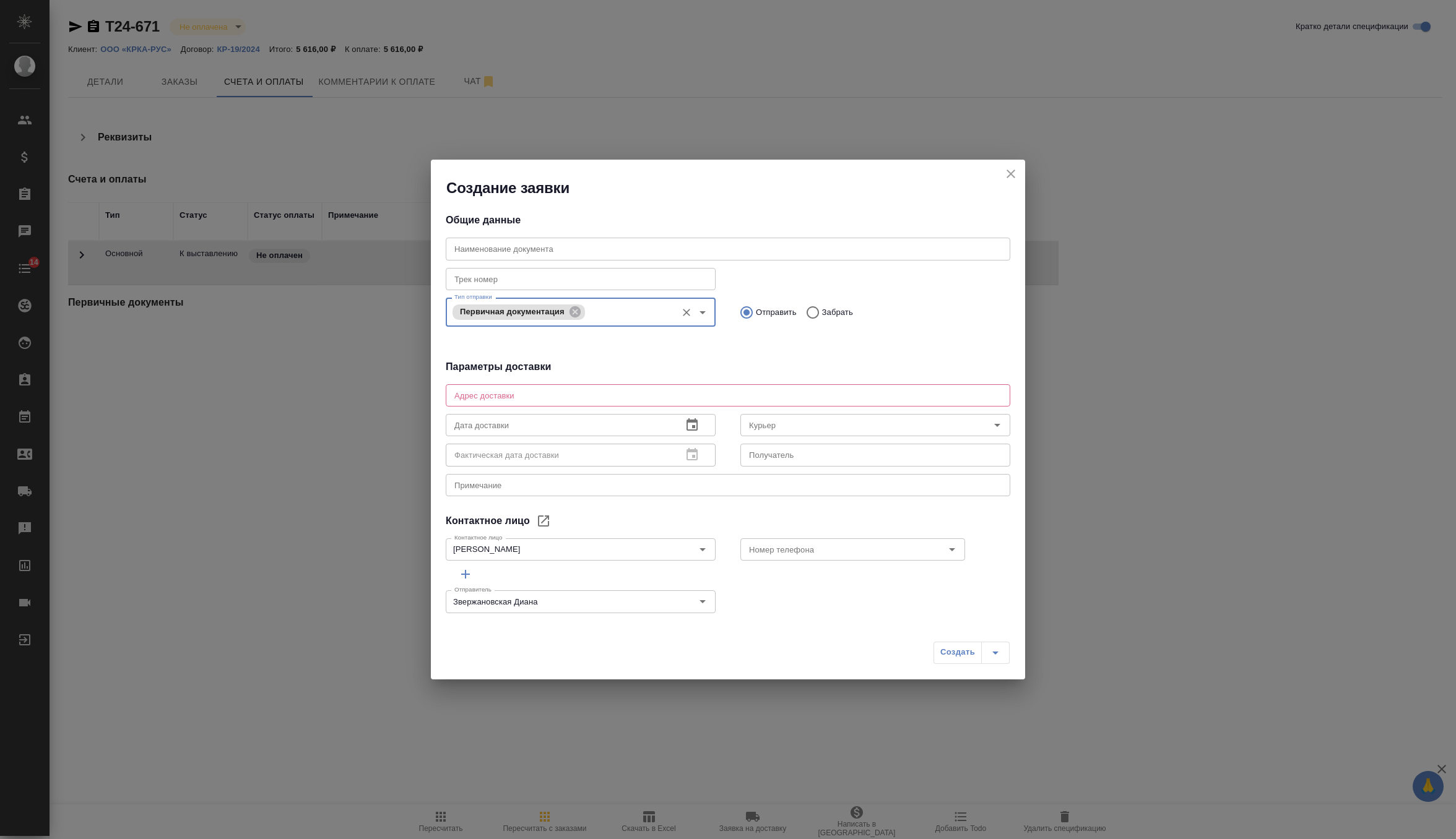
click at [501, 396] on textarea at bounding box center [728, 395] width 547 height 9
paste textarea "Головинское ш., д.5, корп. 1, 22 этаж БЦ «Водный», г. Москва"
type textarea "Головинское ш., д.5, корп. 1, 22 этаж БЦ «Водный», г. Москва"
click at [691, 428] on icon "button" at bounding box center [692, 425] width 15 height 15
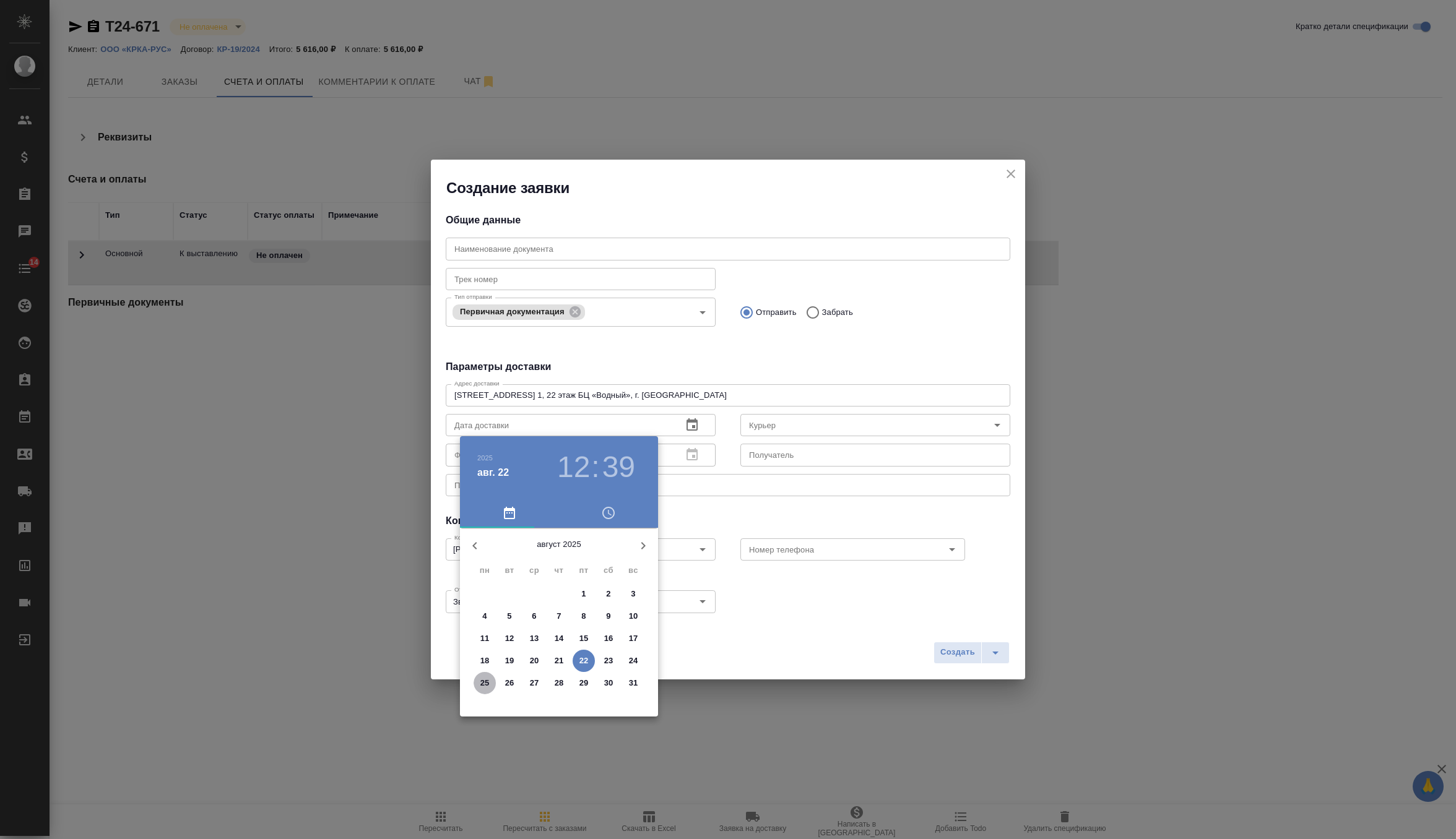
click at [492, 680] on span "25" at bounding box center [485, 683] width 22 height 13
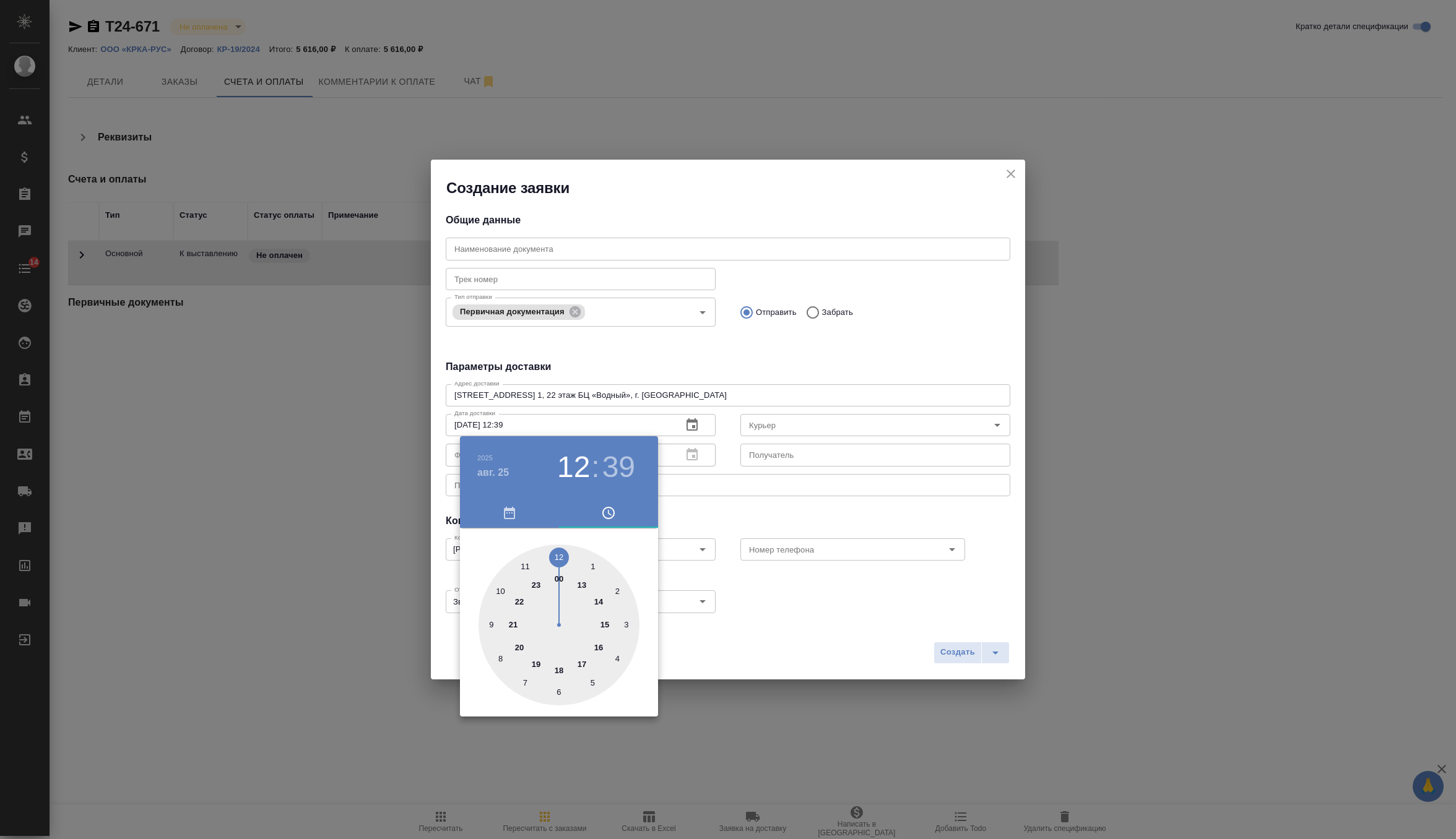
click at [559, 560] on div at bounding box center [559, 625] width 161 height 161
type input "25.08.2025 12:00"
click at [560, 558] on div at bounding box center [559, 625] width 161 height 161
click at [728, 522] on div at bounding box center [728, 420] width 1456 height 839
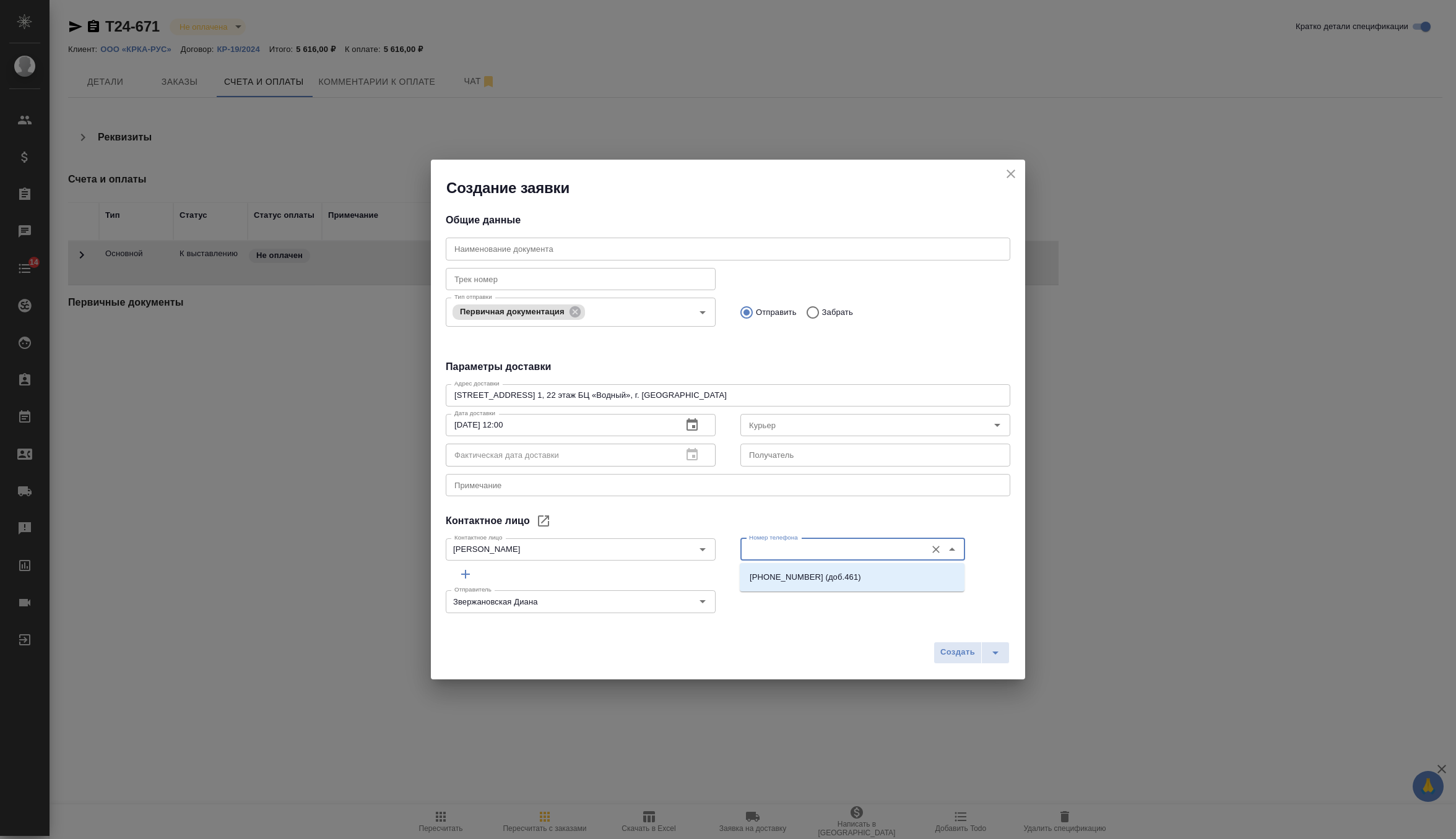
click at [774, 554] on input "Номер телефона" at bounding box center [832, 550] width 176 height 15
click at [830, 575] on p "+7 (495) 981-10-87 (доб.461)" at bounding box center [805, 577] width 112 height 13
type input "+7 (495) 981-10-87 (доб.461)"
click at [994, 646] on icon "split button" at bounding box center [995, 653] width 15 height 15
click at [979, 617] on li "Создать и скачать" at bounding box center [973, 626] width 89 height 19
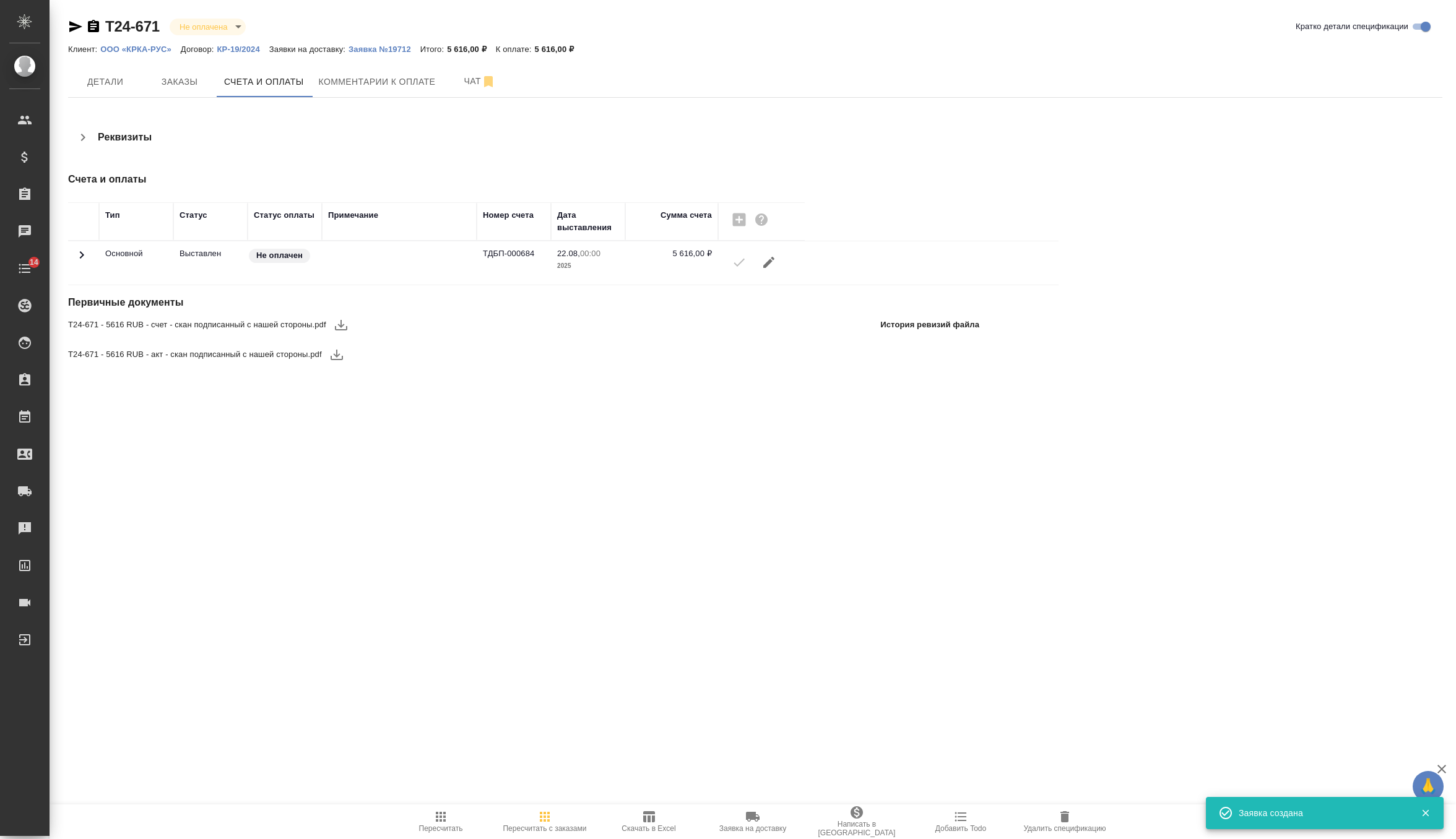
click at [401, 58] on div "T24-671 Не оплачена notPayed Кратко детали спецификации Клиент: ООО «КРКА-РУС» …" at bounding box center [755, 200] width 1388 height 401
click at [400, 53] on p "Заявка №19712" at bounding box center [384, 49] width 72 height 9
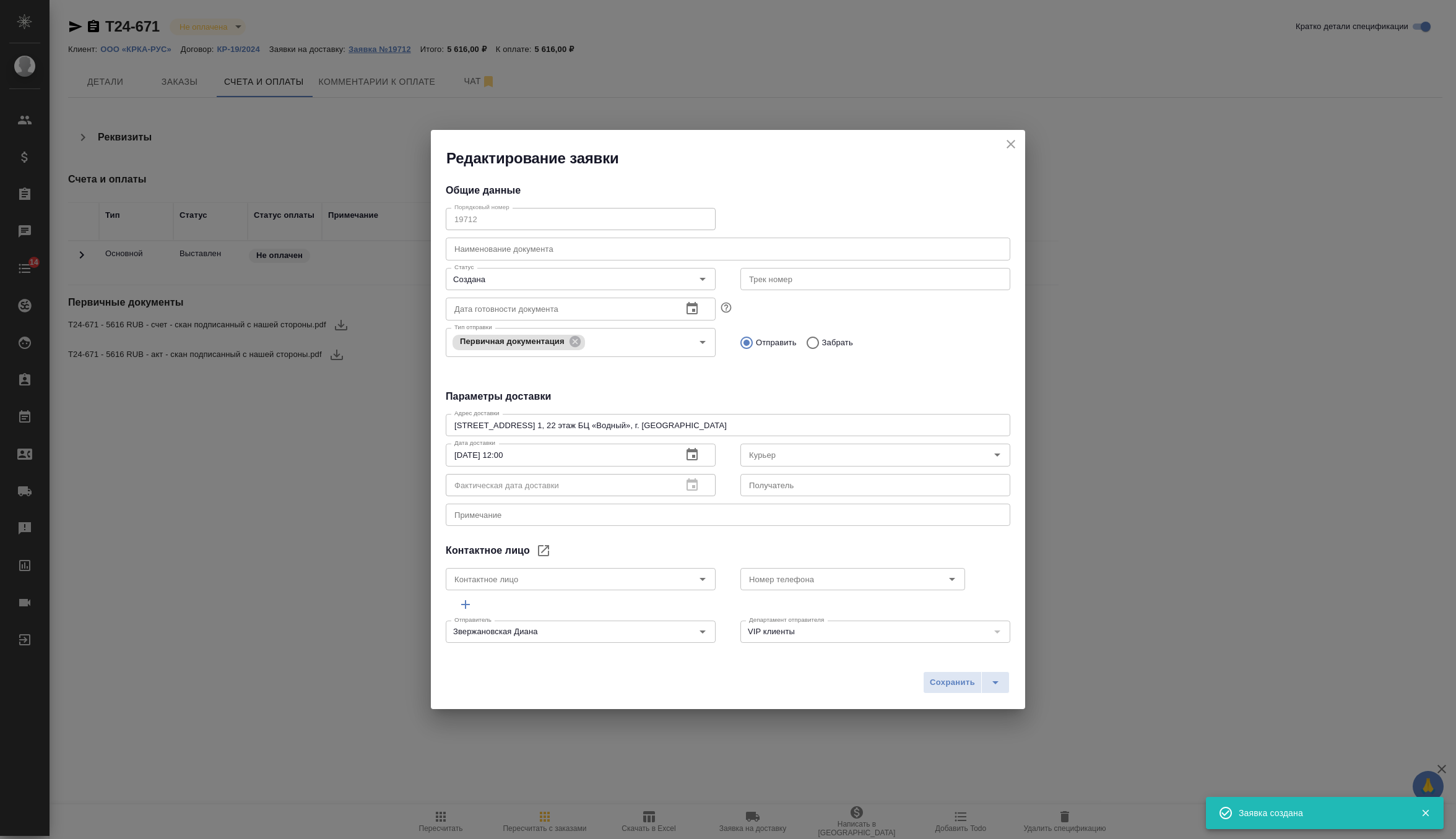
type input "Кулагина Екатерина"
type input "+7 (495) 981-10-87 (доб.461)"
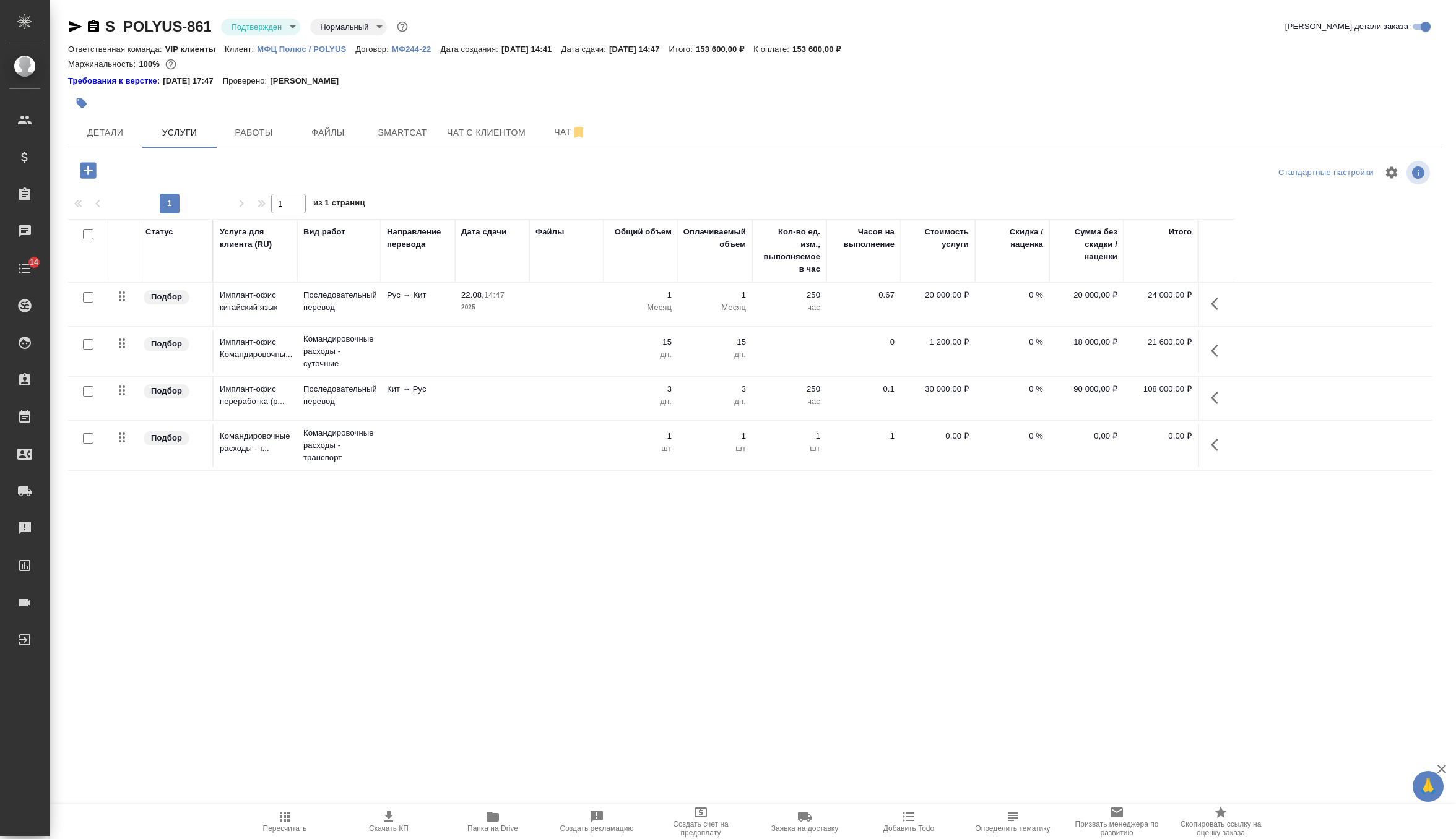
click at [589, 318] on td at bounding box center [566, 305] width 74 height 43
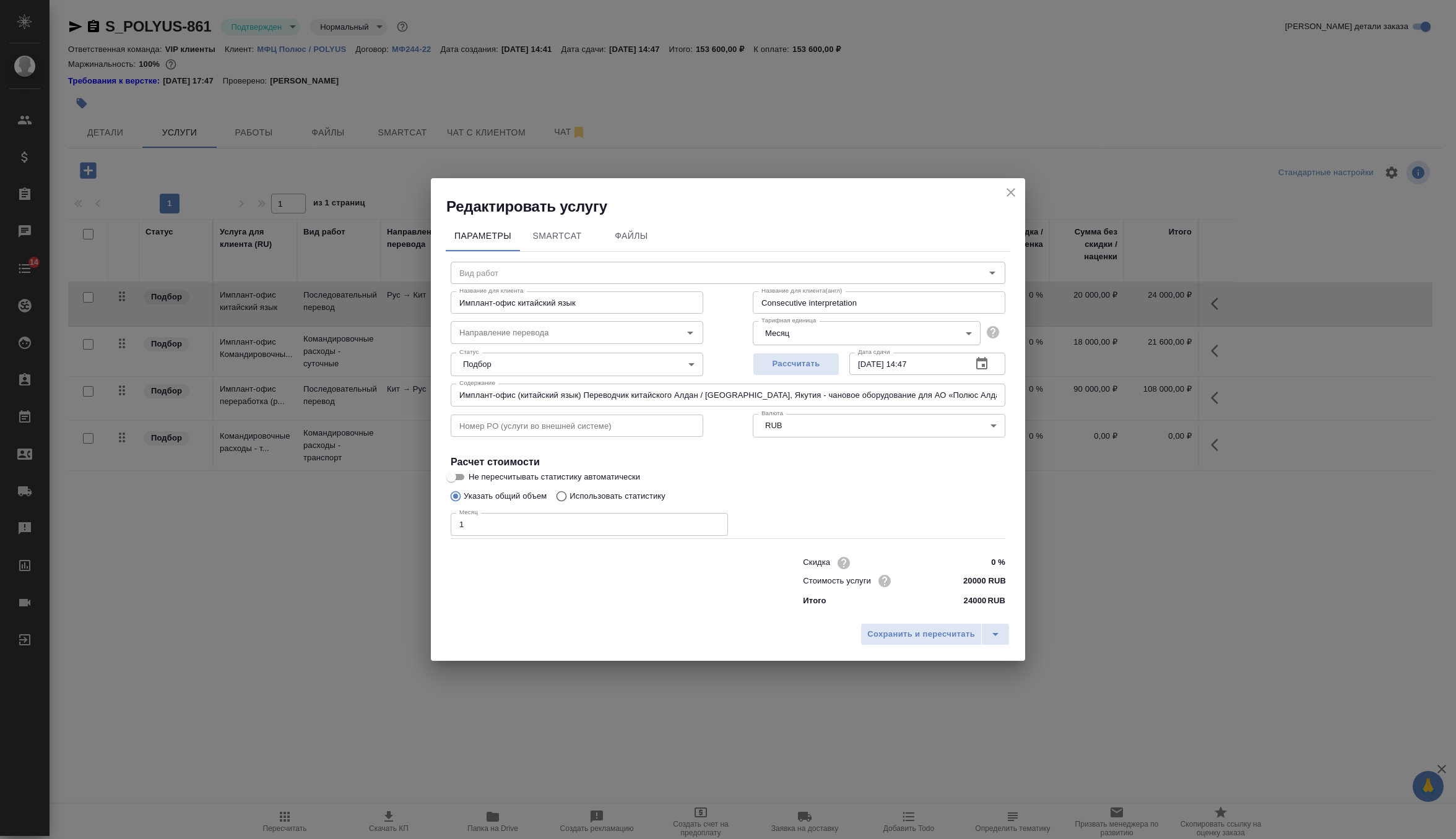
type input "Последовательный перевод"
type input "рус-кит"
click at [511, 525] on input "1" at bounding box center [589, 524] width 277 height 22
type input "15"
click at [821, 333] on body "🙏 .cls-1 fill:#fff; AWATERA Zverzhanovskaya [PERSON_NAME] Спецификации Заказы 0…" at bounding box center [728, 420] width 1456 height 839
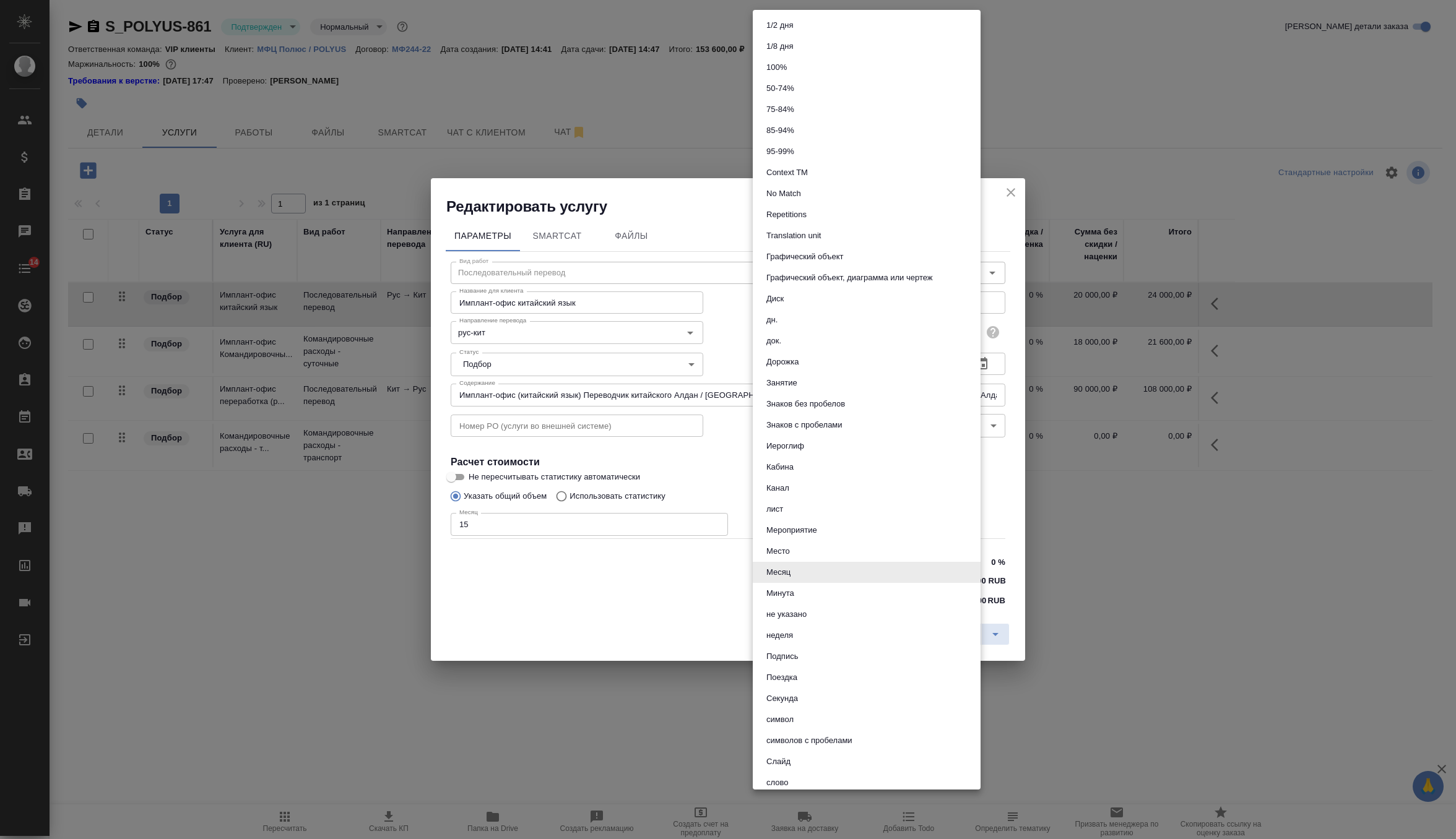
click at [797, 321] on li "дн." at bounding box center [867, 320] width 228 height 21
type input "5a8b1489cc6b4906c91bfd8a"
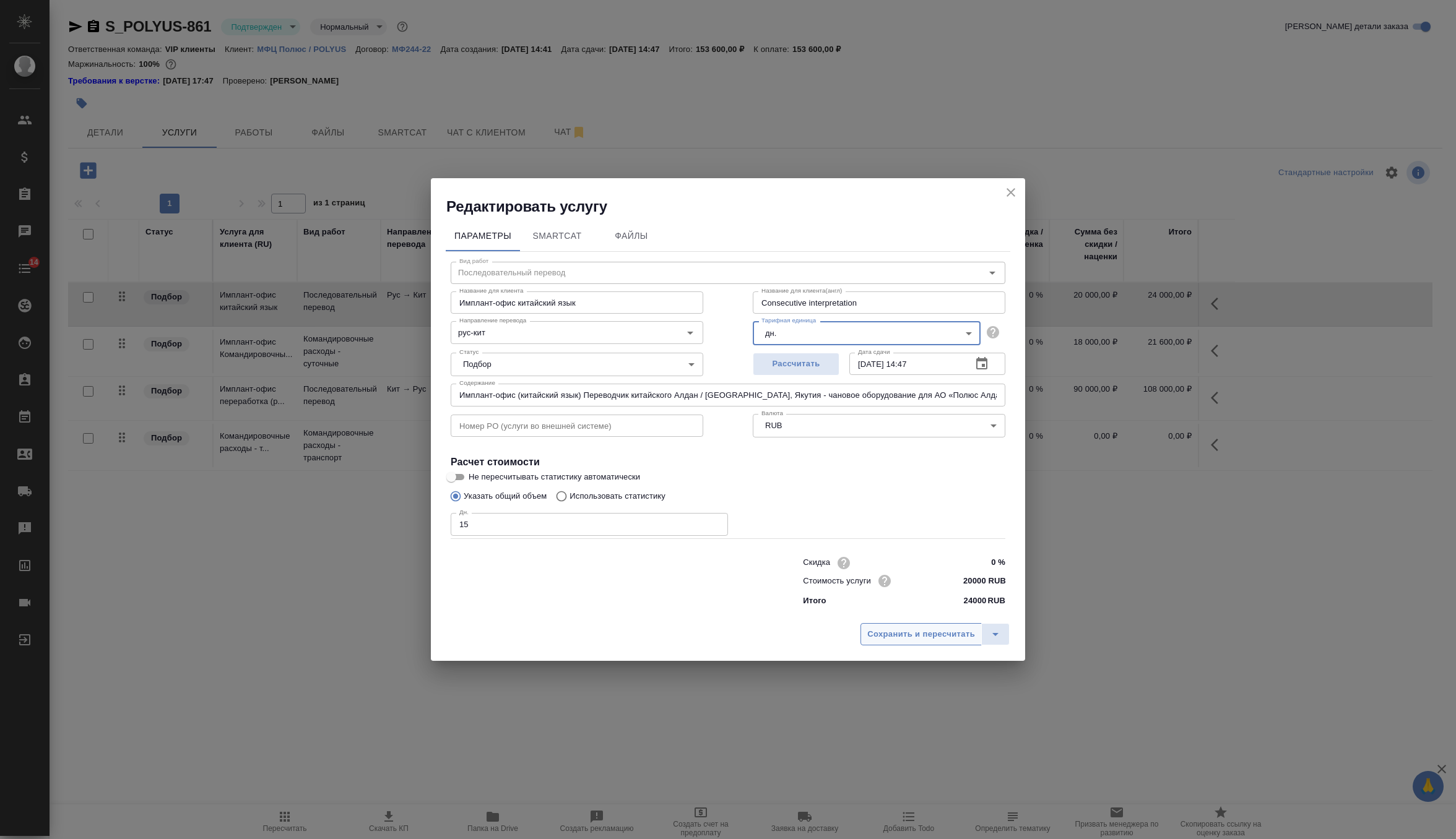
click at [881, 633] on span "Сохранить и пересчитать" at bounding box center [921, 634] width 108 height 14
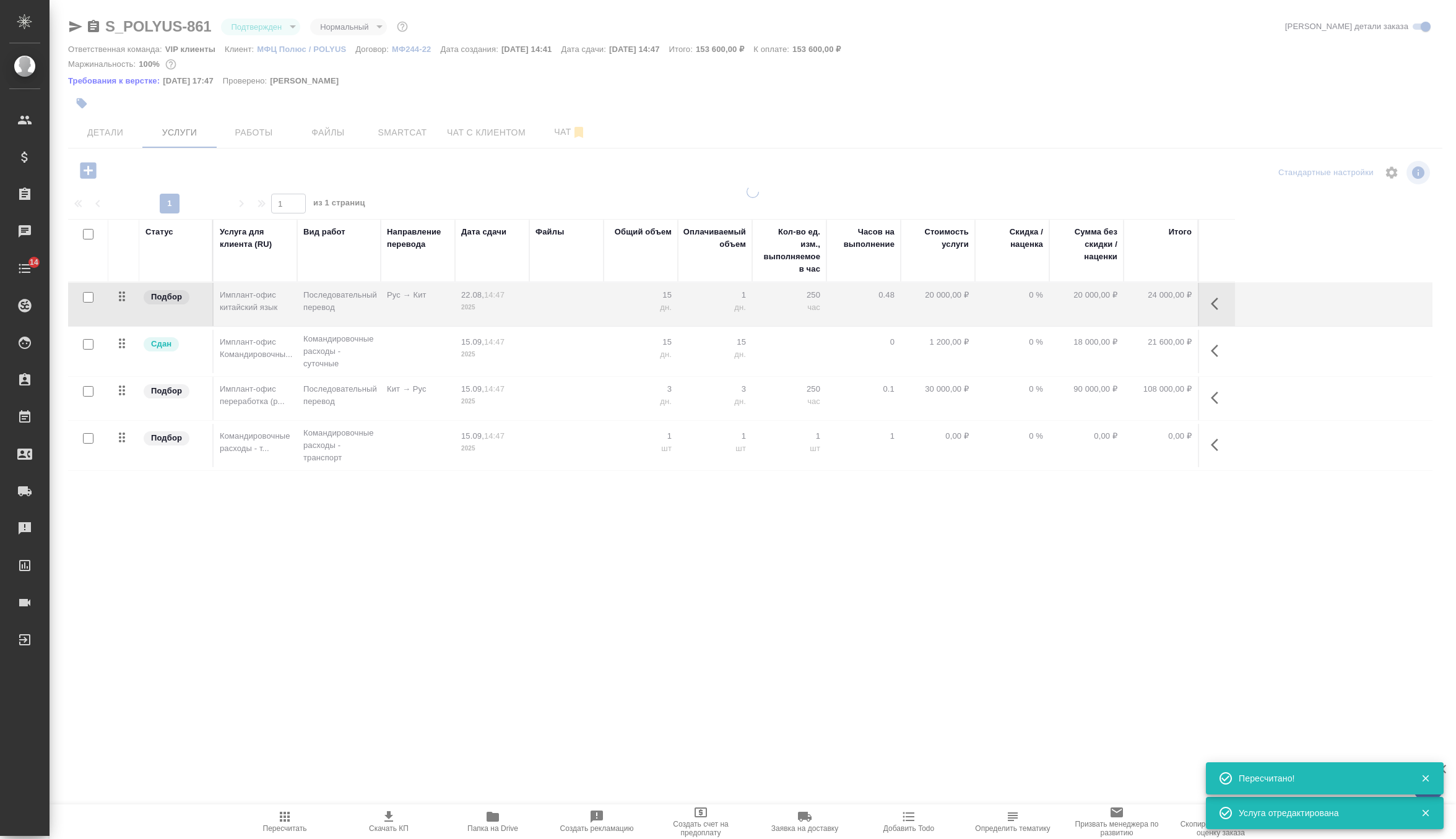
type input "inProgress"
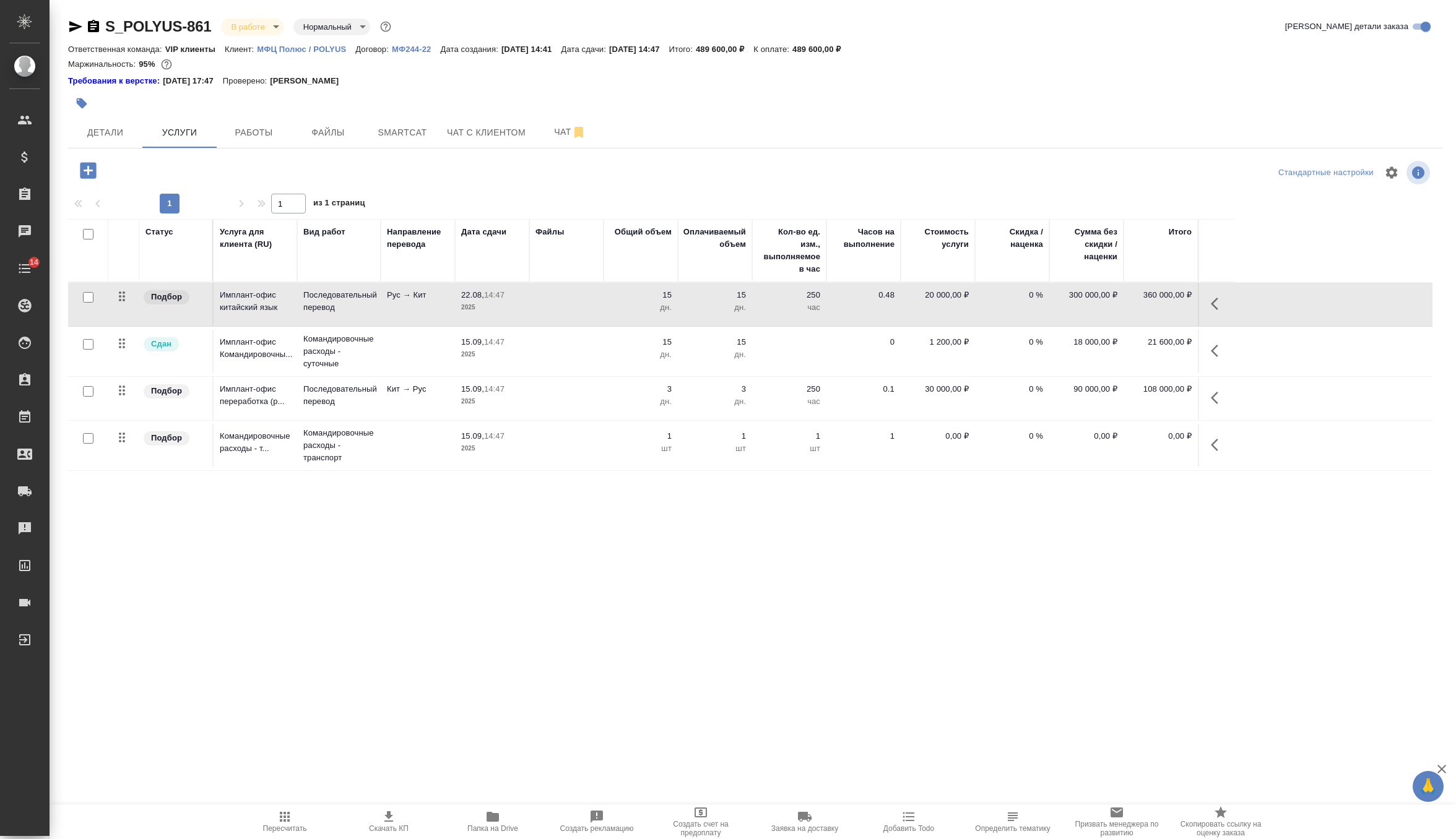
click at [1216, 405] on button "button" at bounding box center [1218, 398] width 30 height 30
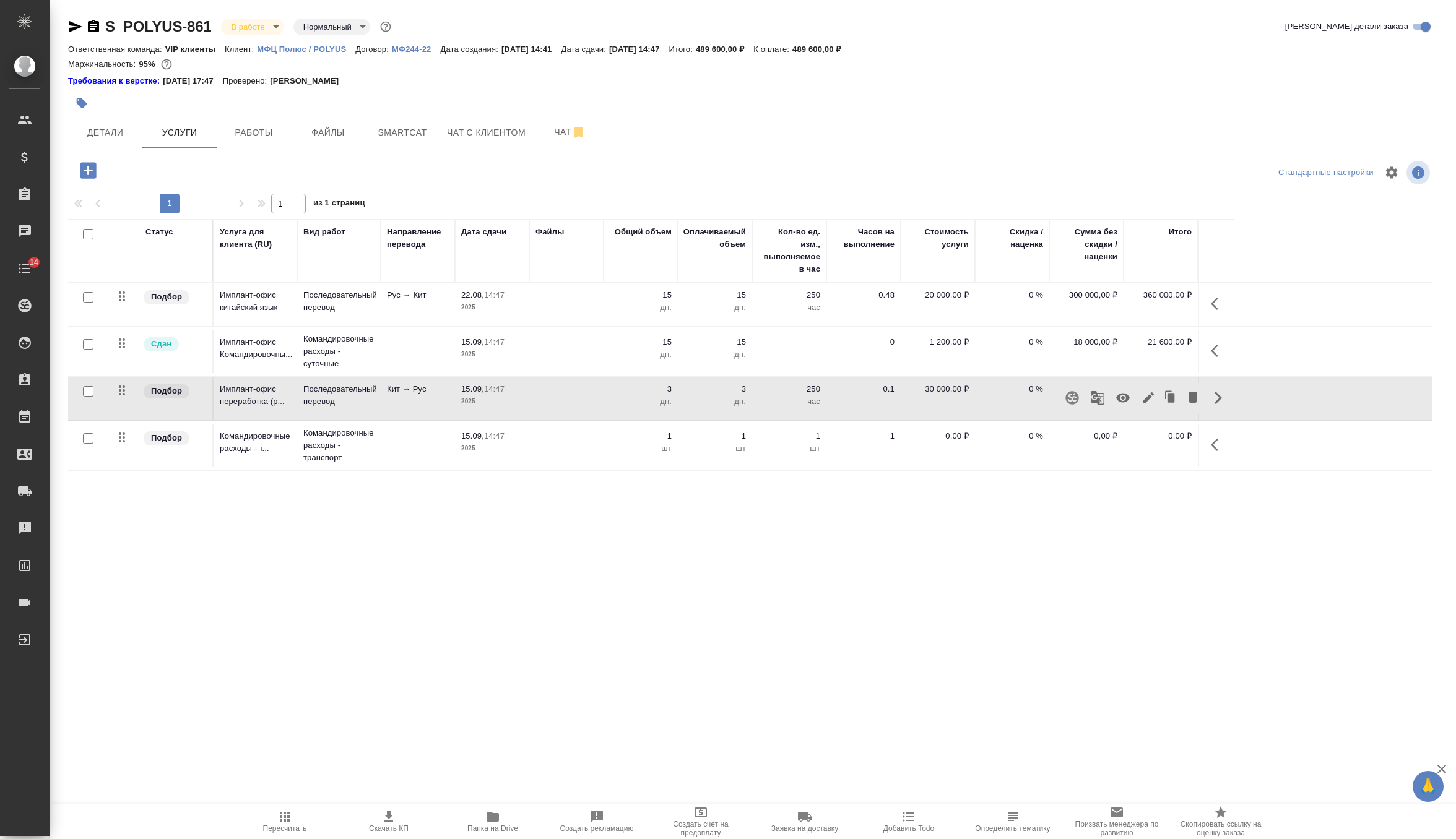
click at [1126, 405] on button "button" at bounding box center [1123, 398] width 30 height 30
click at [639, 633] on div ".cls-1 fill:#fff; AWATERA Zverzhanovskaya [PERSON_NAME] Спецификации Заказы 0 Ч…" at bounding box center [728, 420] width 1456 height 839
click at [286, 819] on icon "button" at bounding box center [285, 817] width 15 height 15
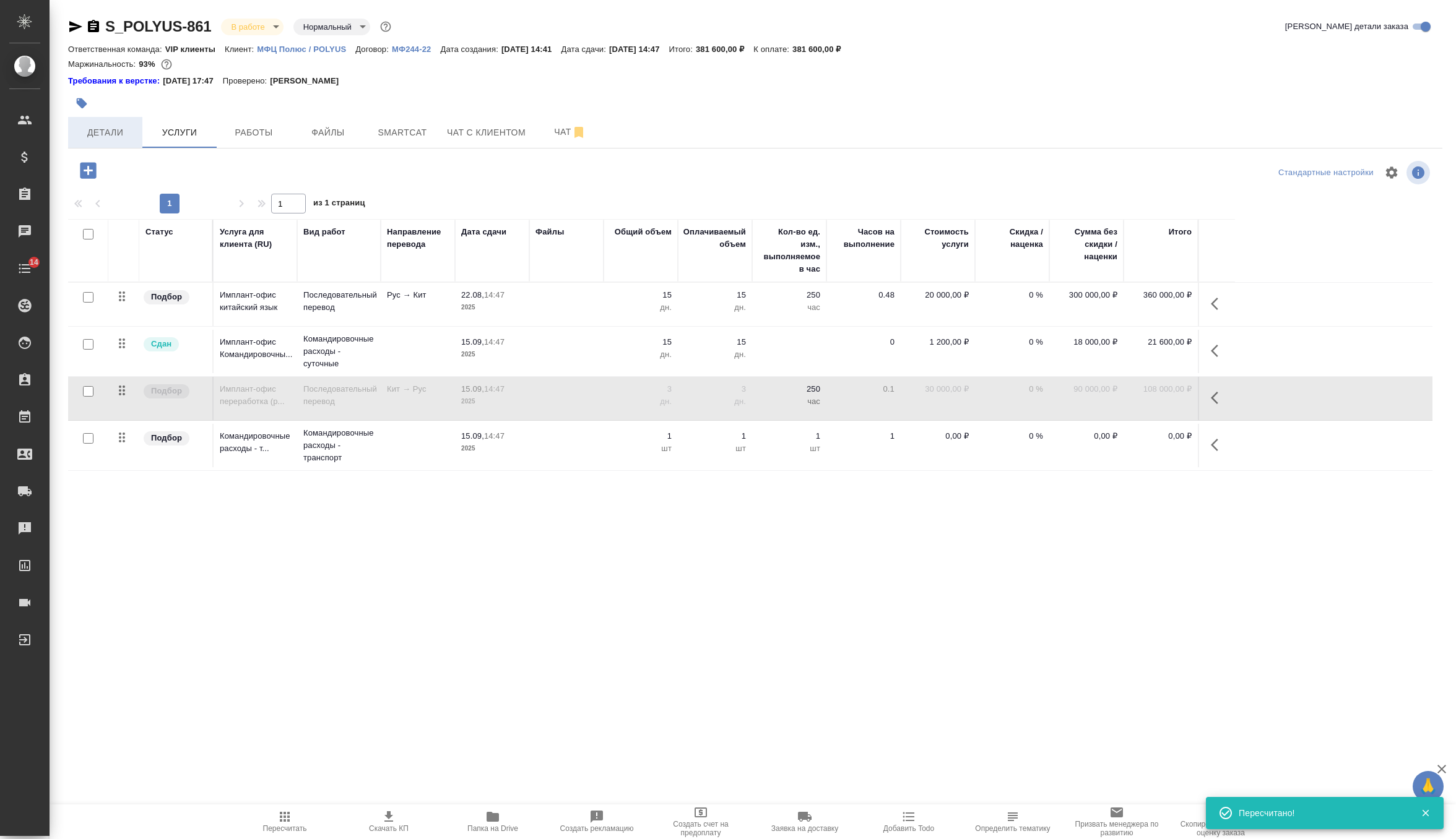
click at [116, 138] on span "Детали" at bounding box center [105, 133] width 59 height 16
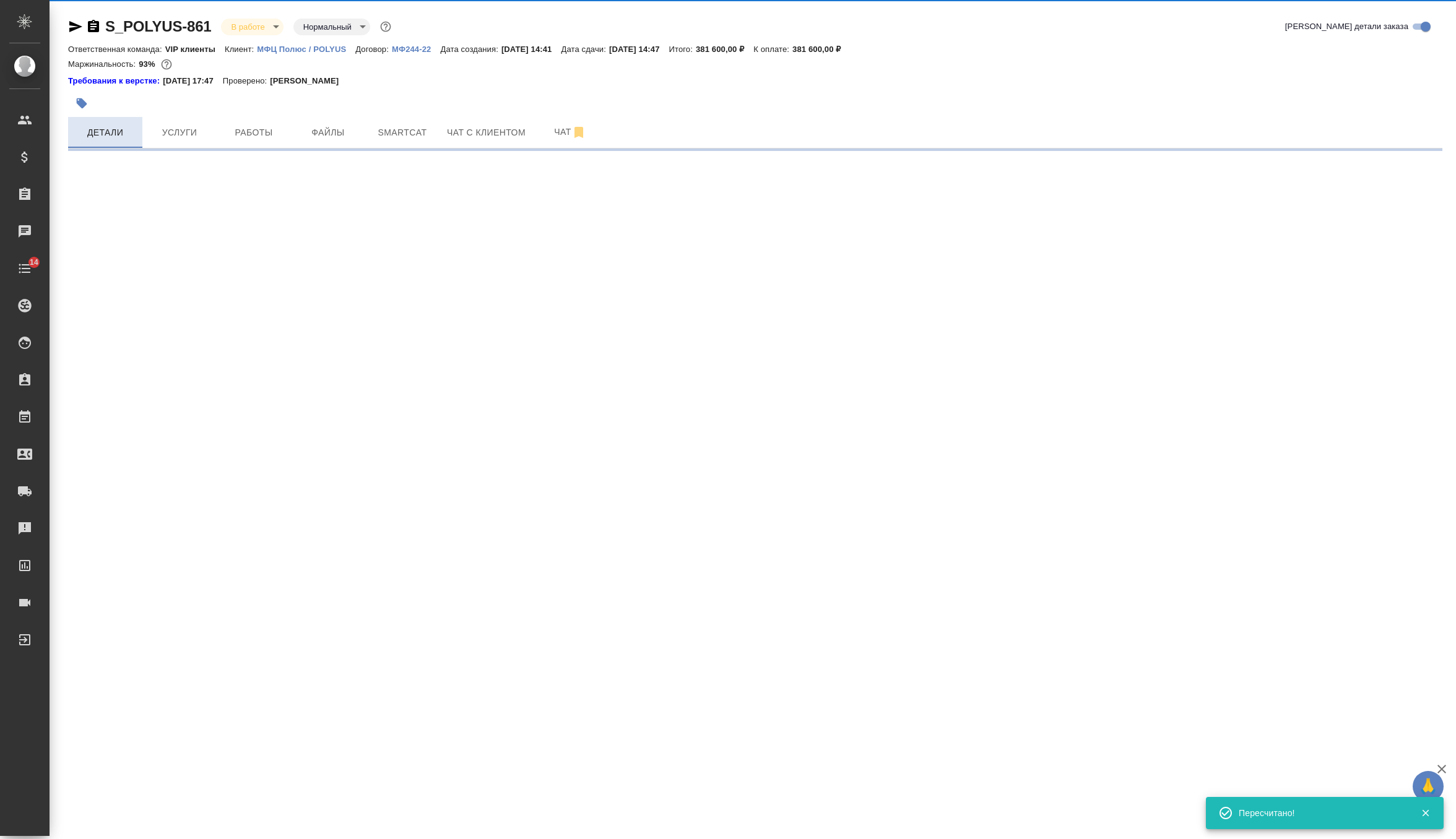
select select "RU"
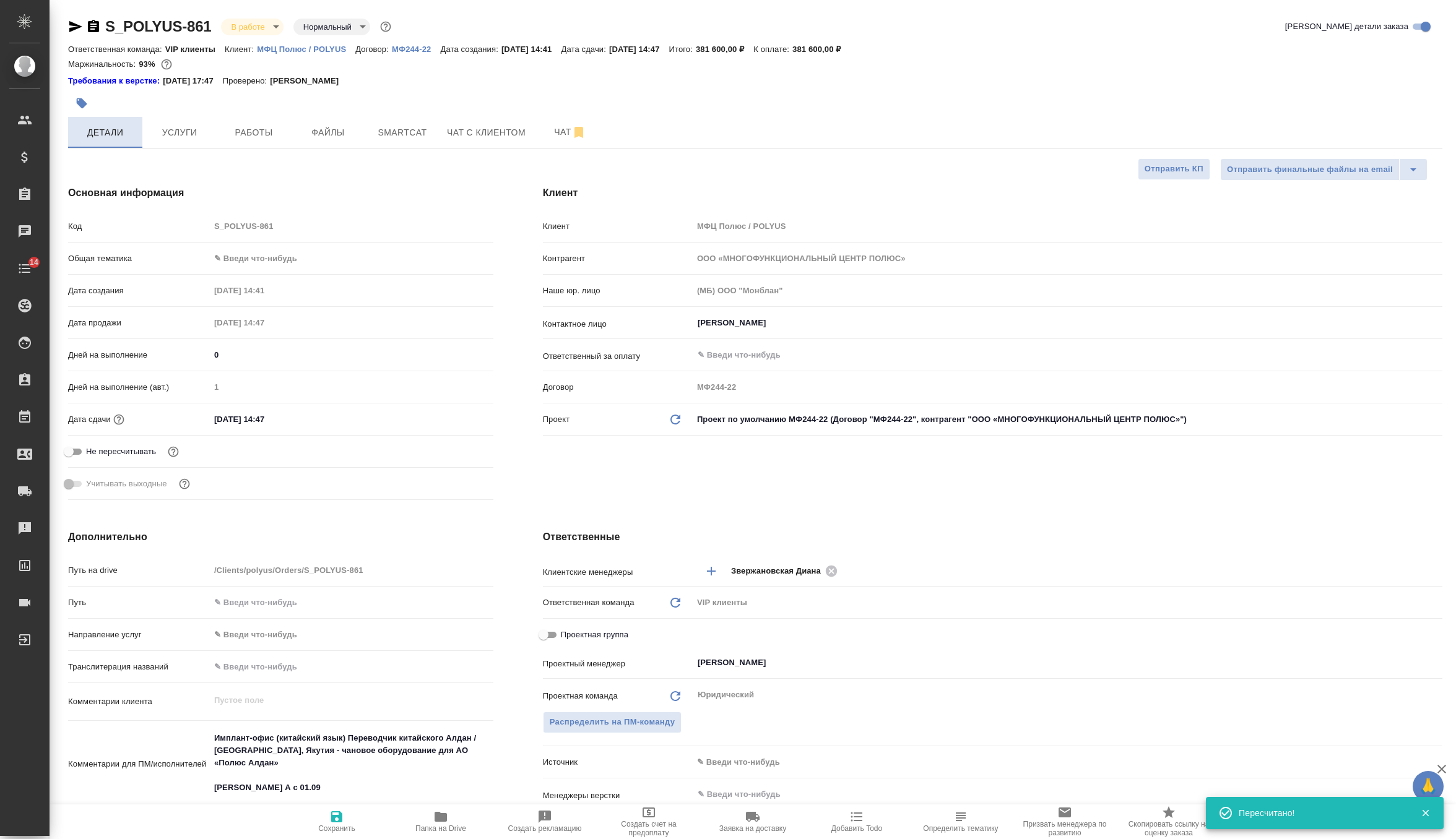
type textarea "x"
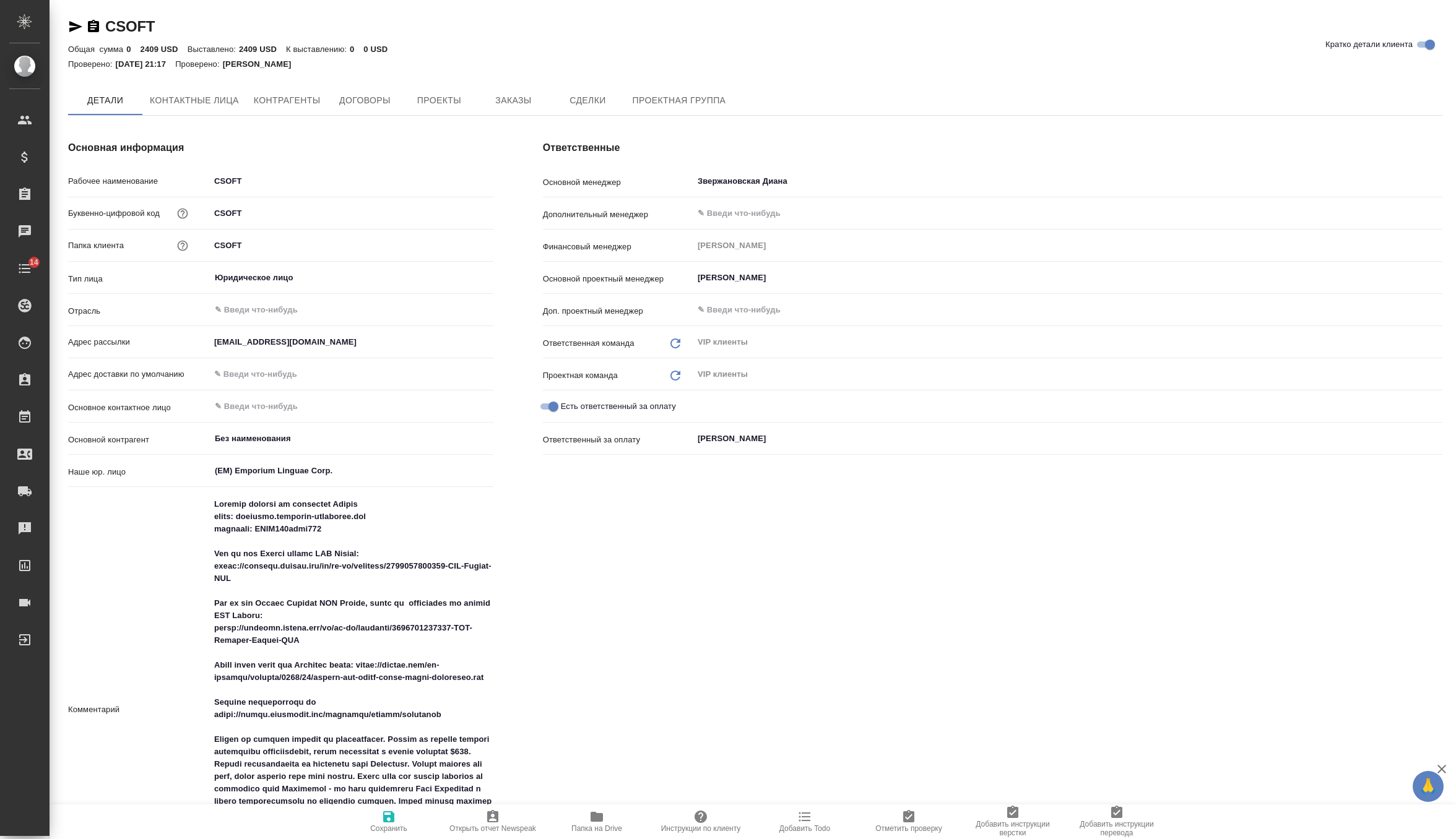
type textarea "x"
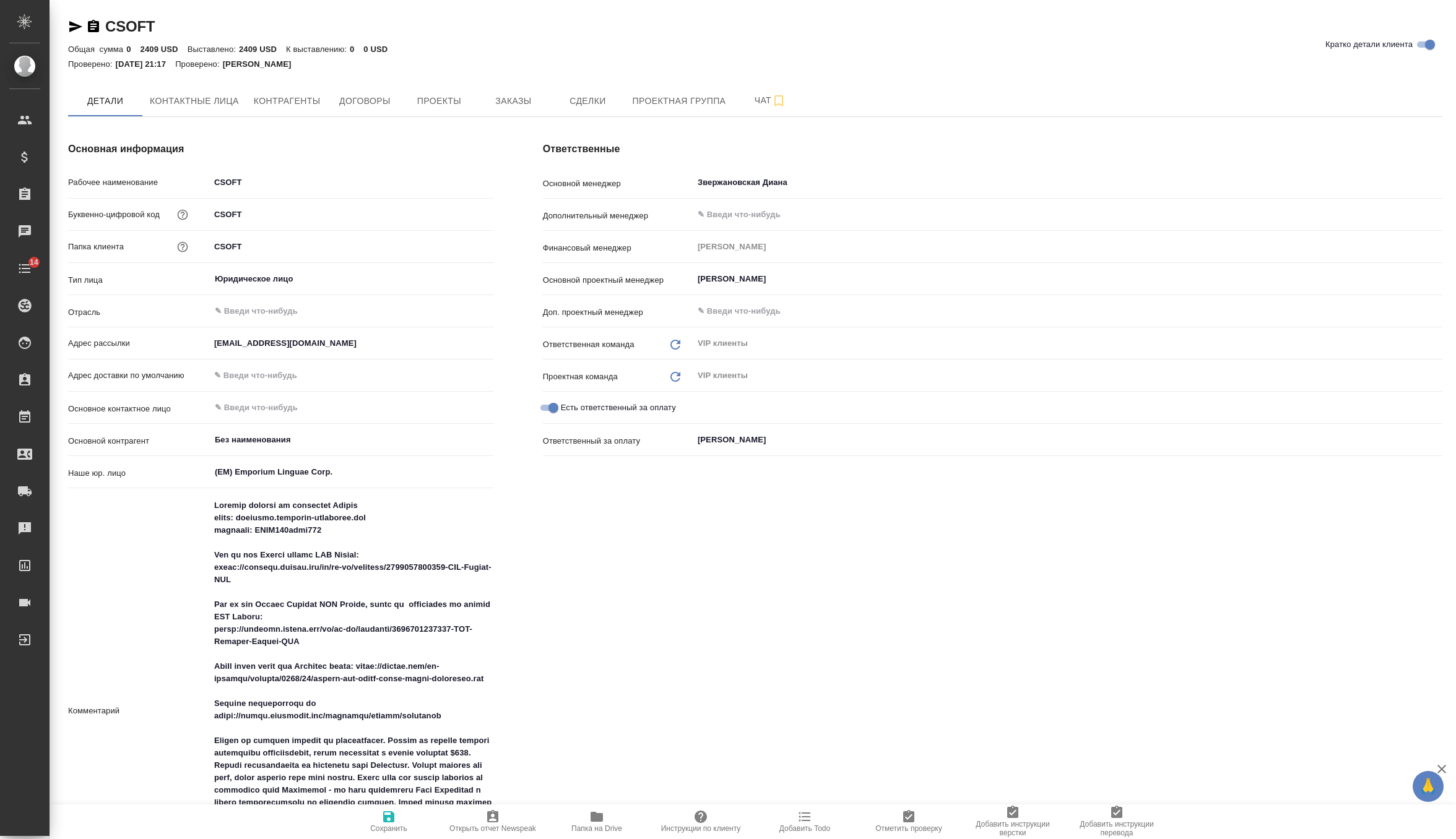
type textarea "x"
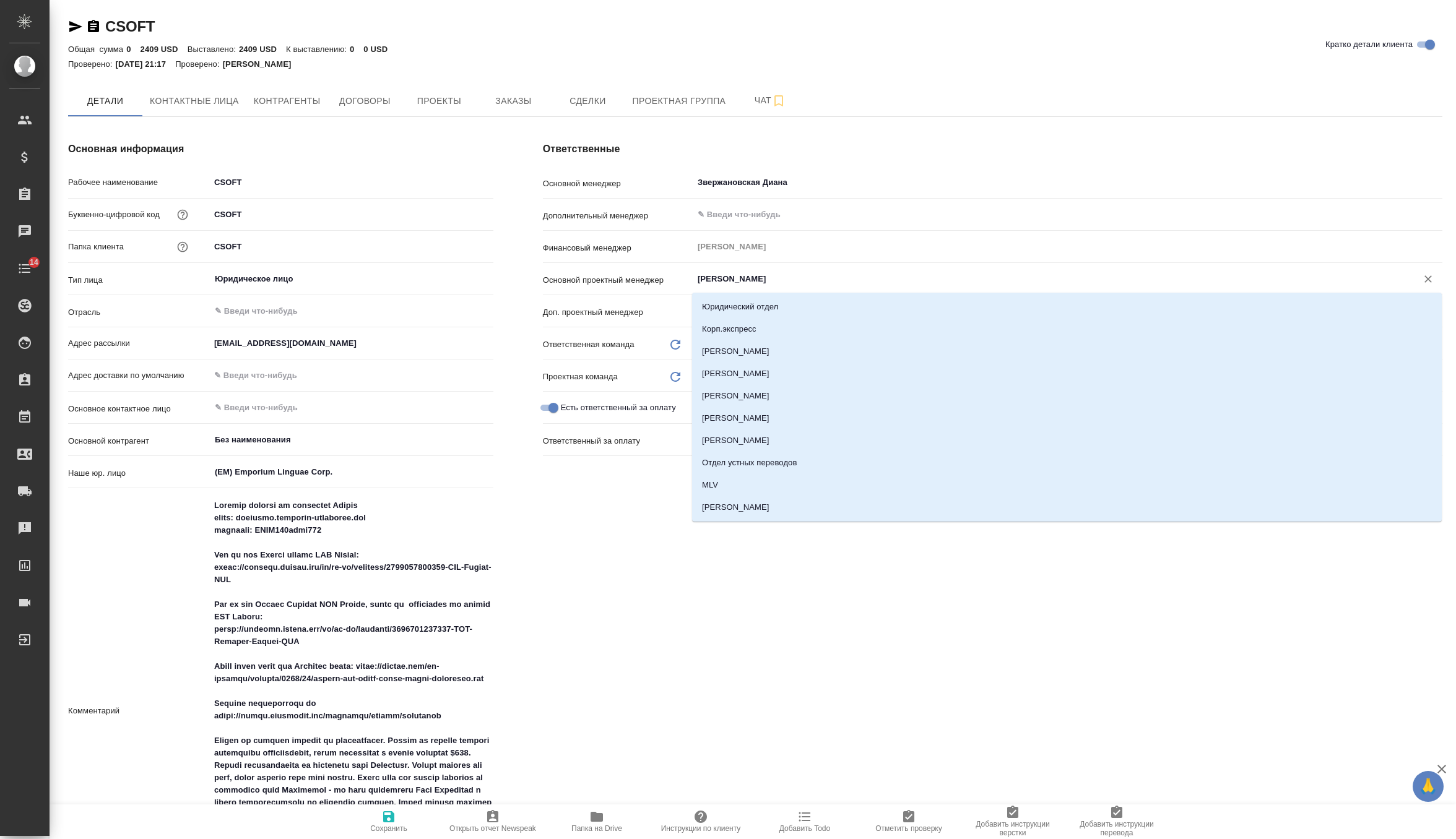
click at [746, 279] on input "Тутаева Юлия" at bounding box center [1046, 279] width 701 height 15
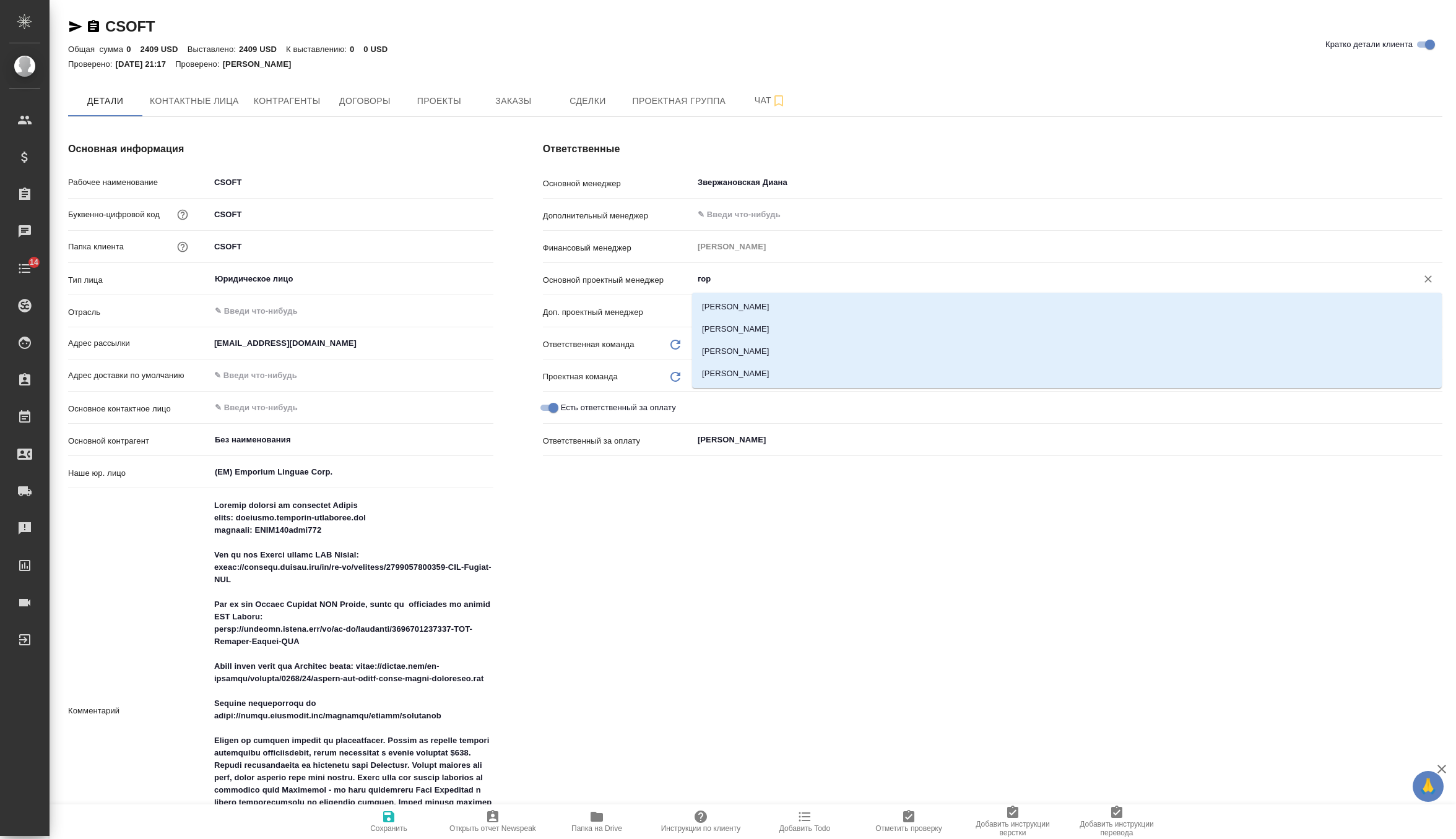
type input "горш"
click at [752, 375] on li "Горшкова Валентина" at bounding box center [1067, 374] width 749 height 22
type textarea "x"
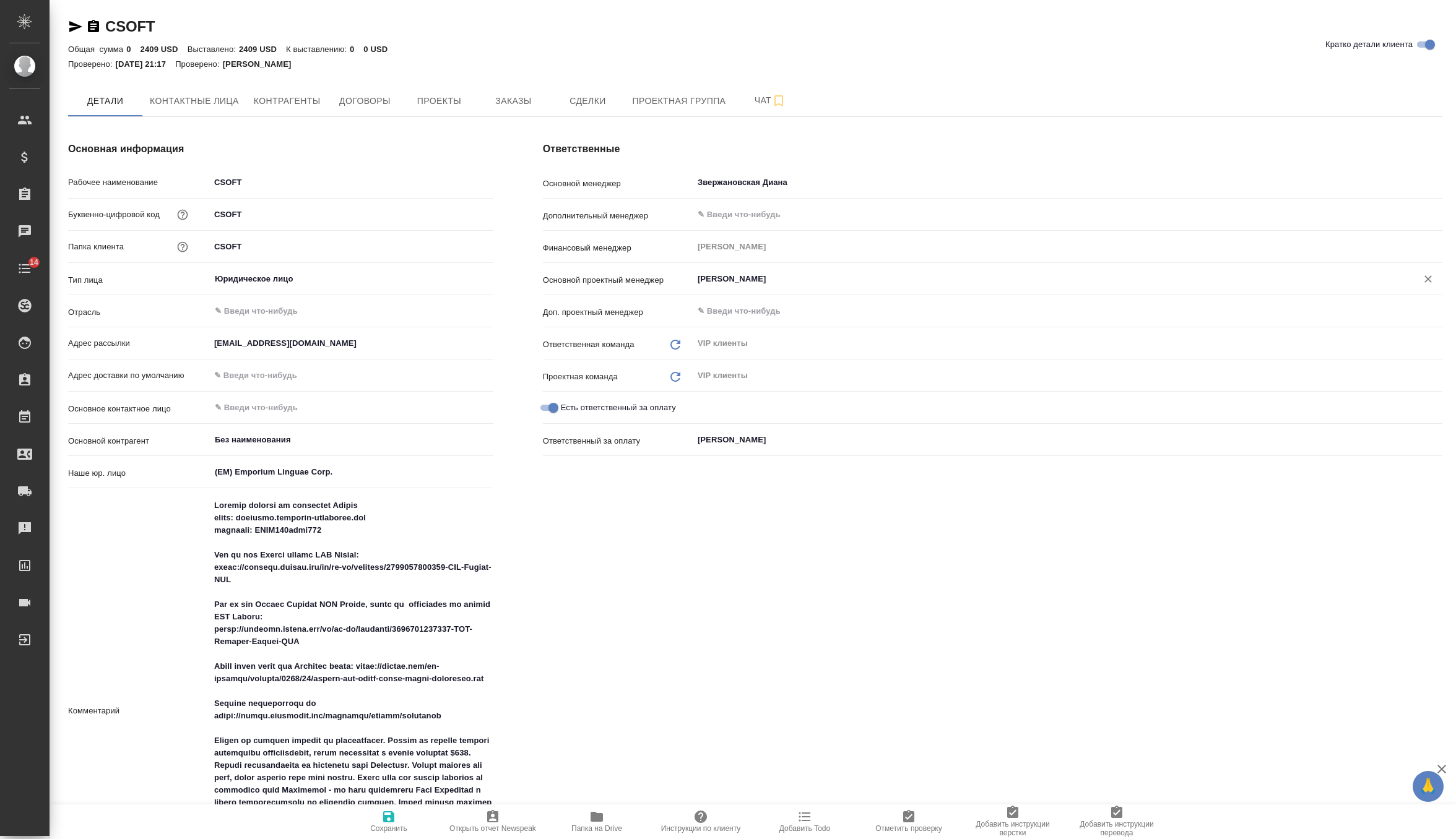
type input "Горшкова Валентина"
click at [374, 831] on span "Сохранить" at bounding box center [389, 829] width 37 height 9
type textarea "x"
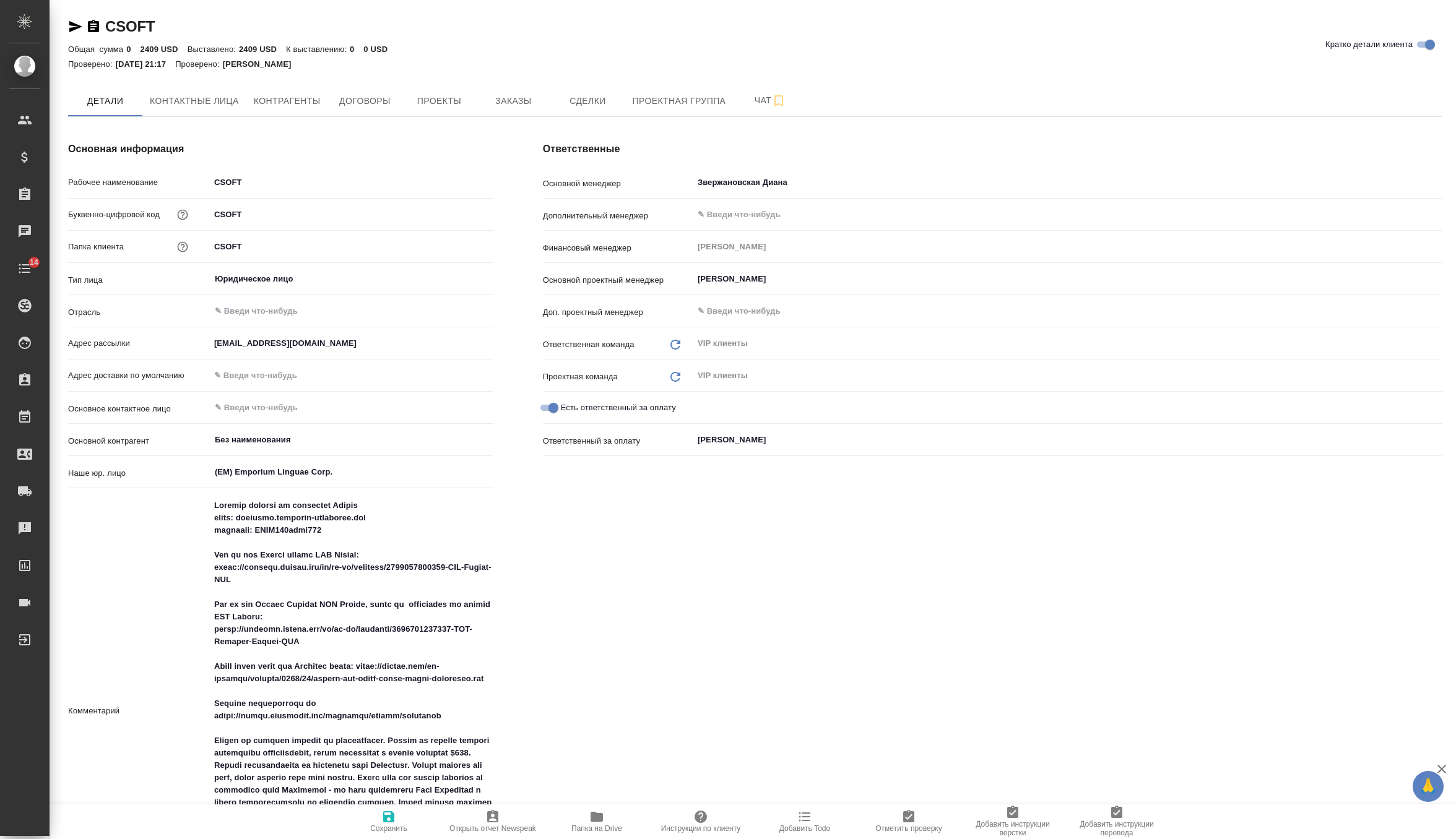
type textarea "x"
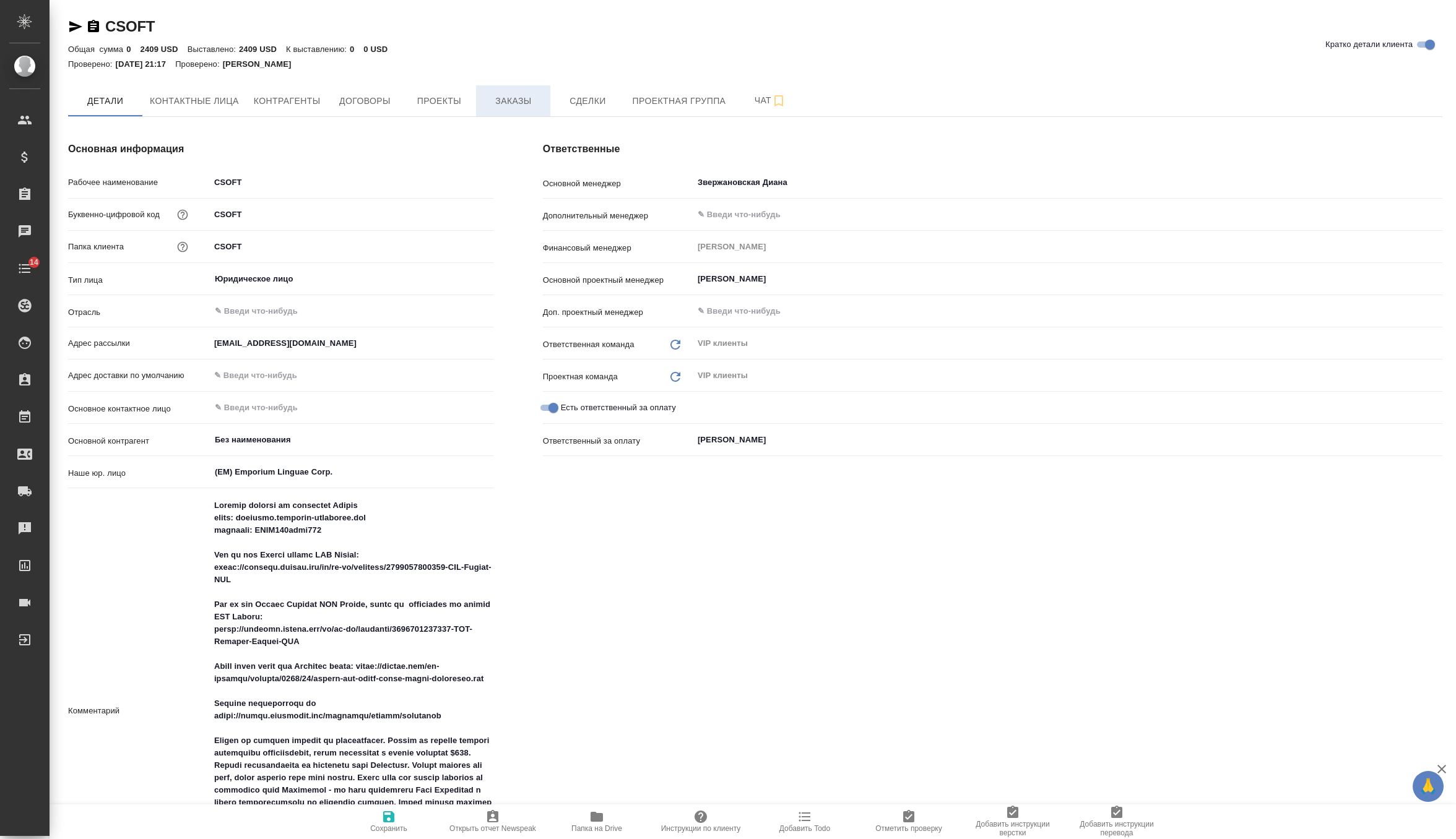
click at [533, 98] on span "Заказы" at bounding box center [513, 101] width 59 height 16
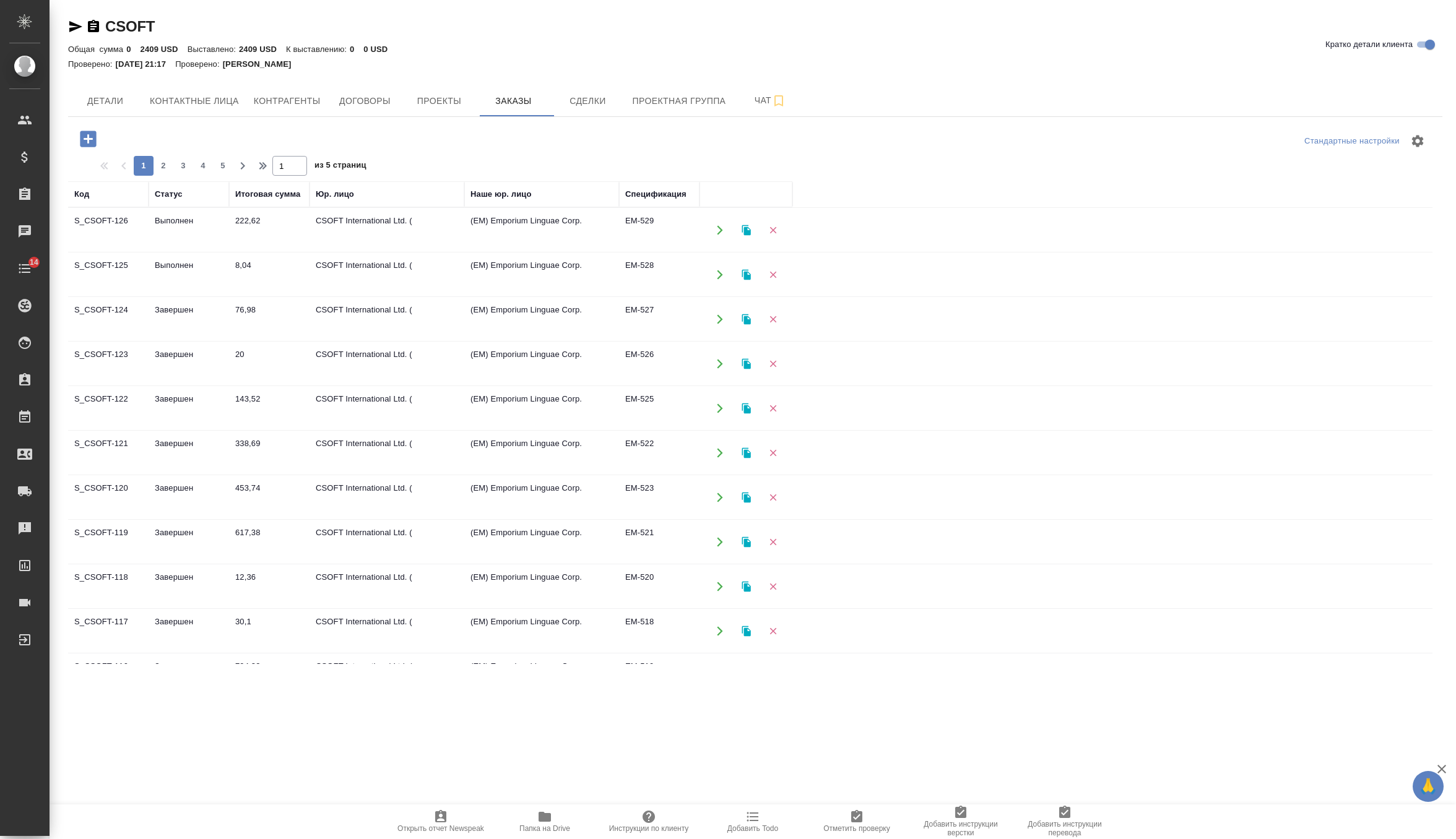
click at [165, 252] on td "Выполнен" at bounding box center [188, 230] width 80 height 43
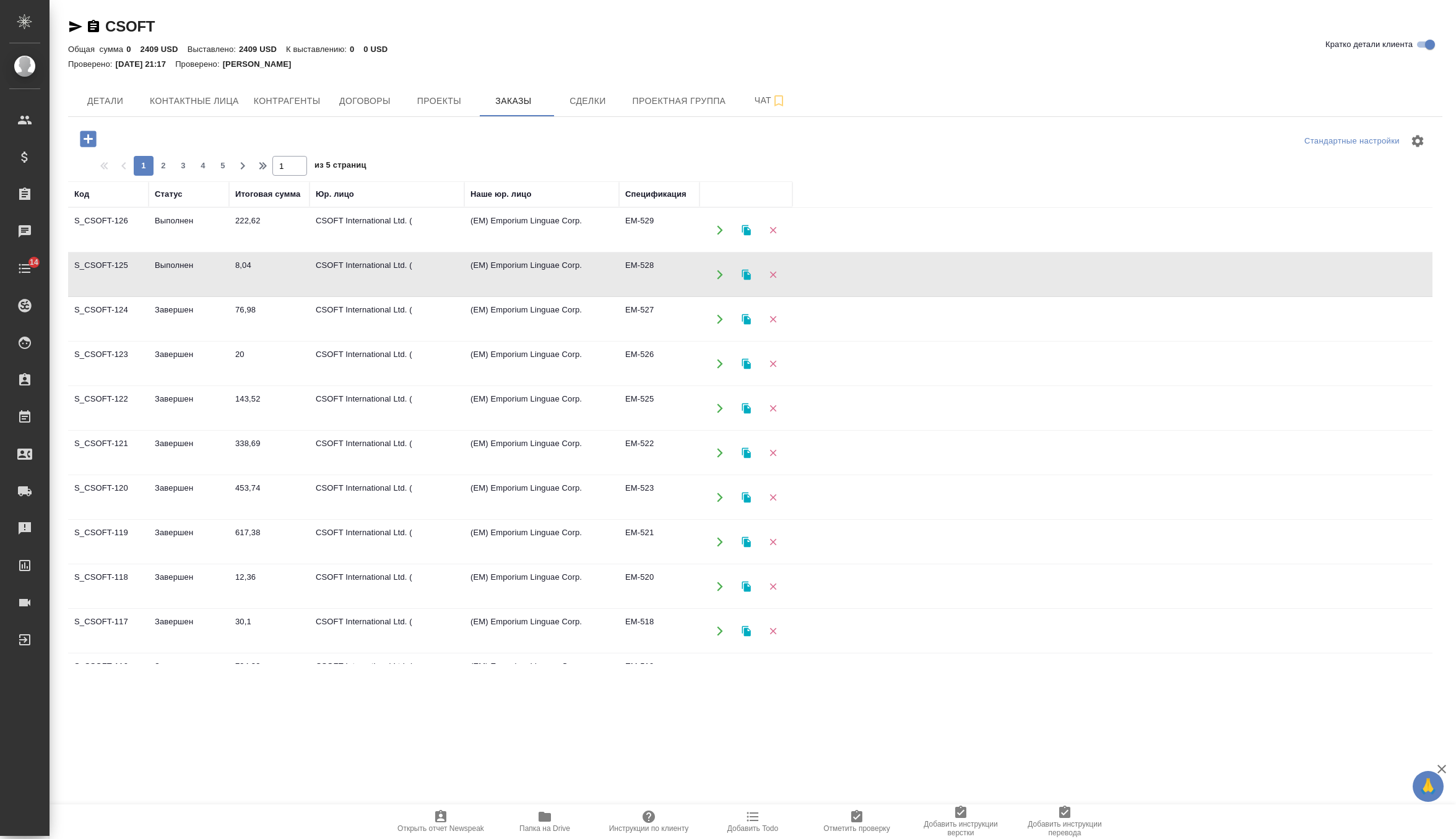
click at [165, 252] on td "Выполнен" at bounding box center [188, 230] width 80 height 43
click at [318, 225] on td "CSOFT International Ltd. (" at bounding box center [387, 230] width 155 height 43
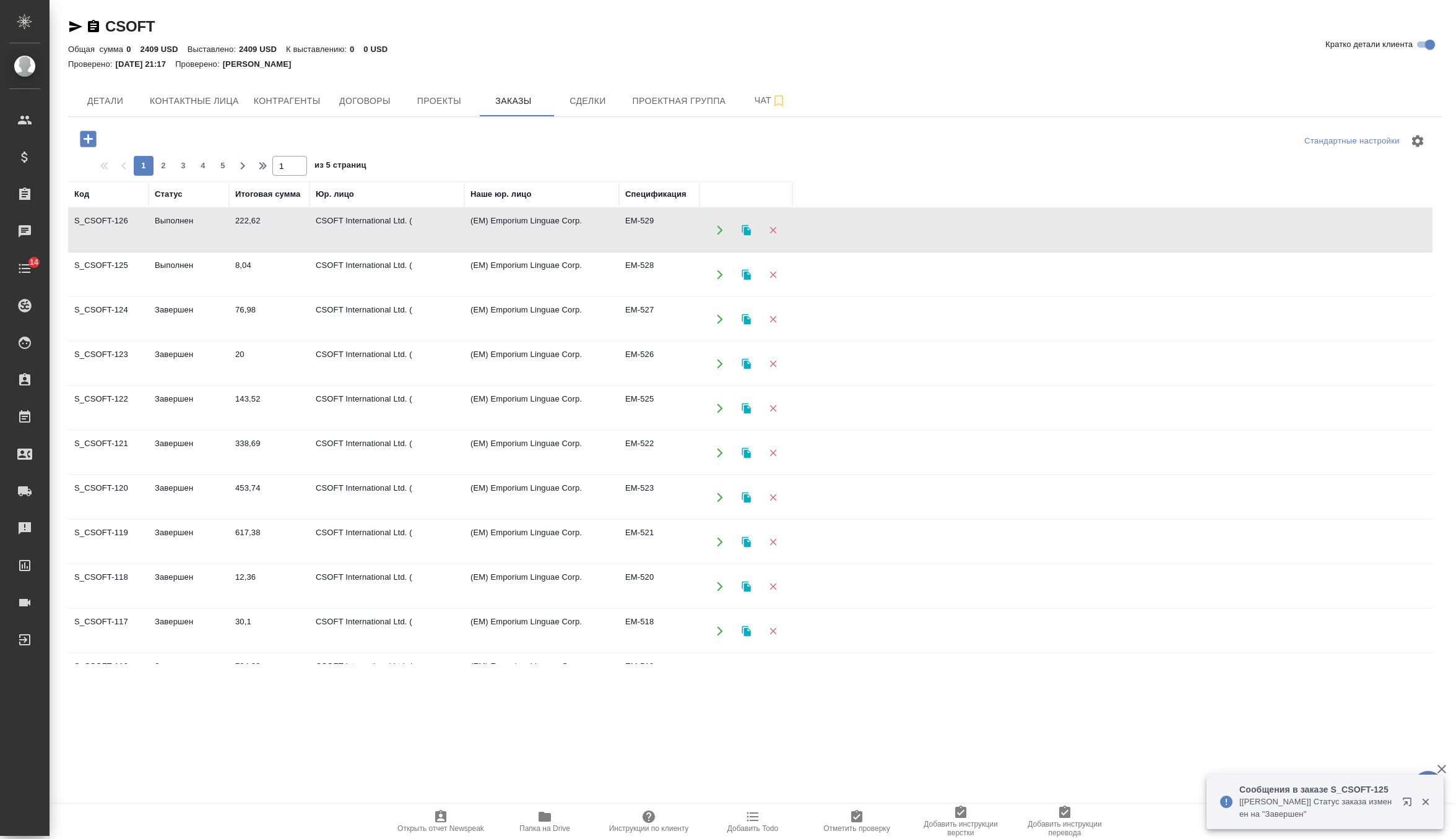
click at [318, 225] on td "CSOFT International Ltd. (" at bounding box center [387, 230] width 155 height 43
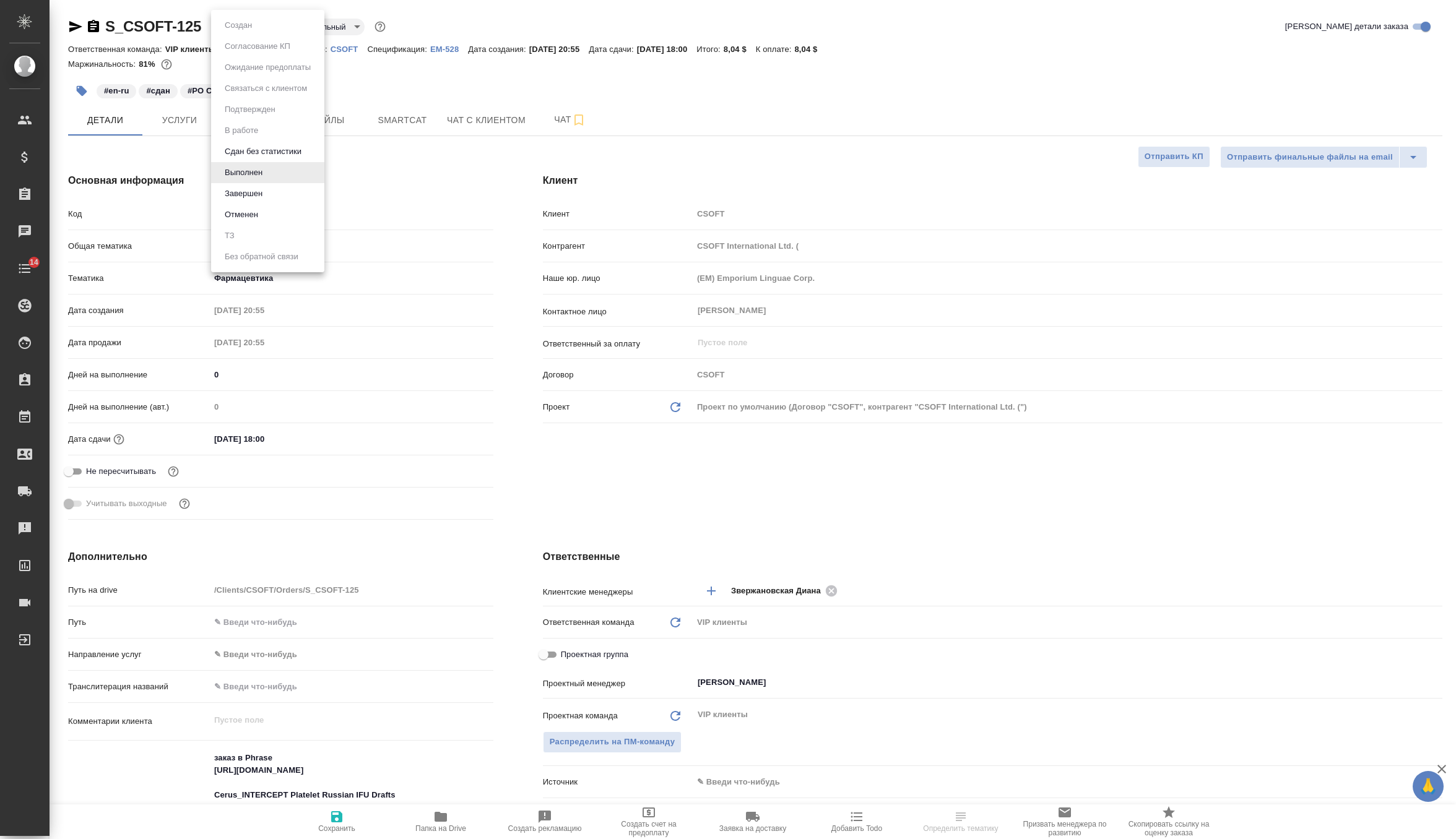
select select "RU"
type textarea "x"
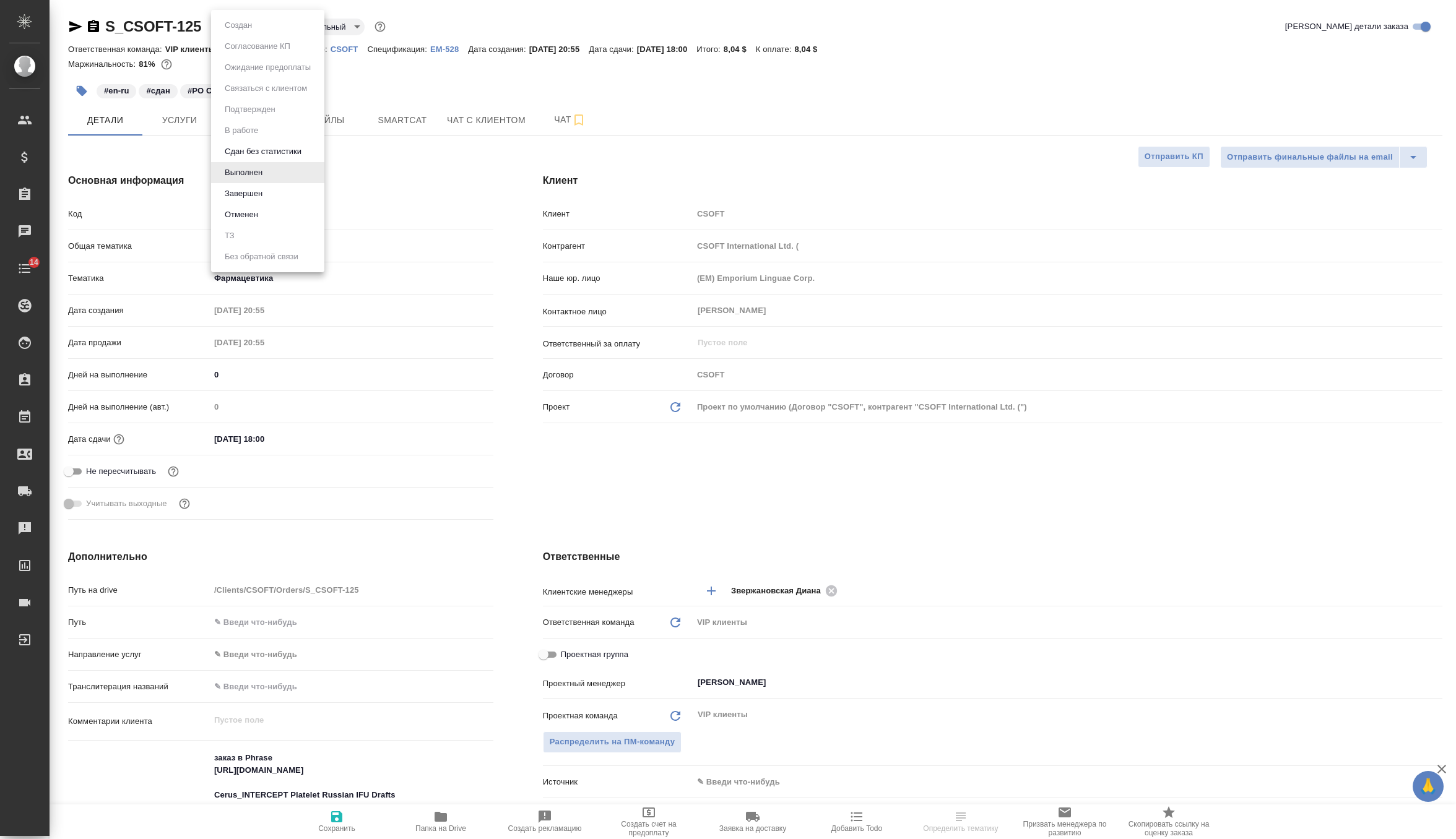
type textarea "x"
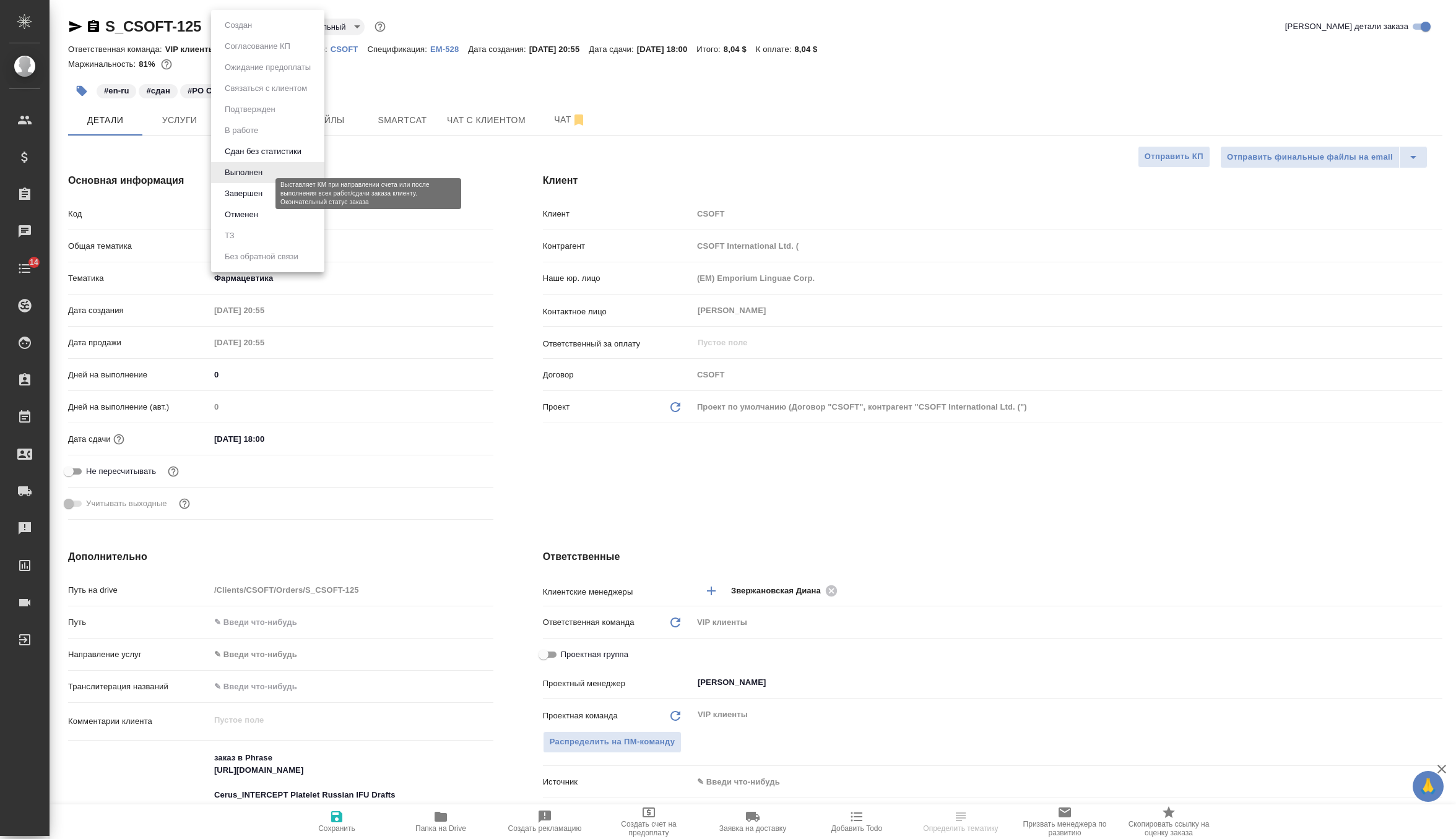
click at [265, 190] on button "Завершен" at bounding box center [244, 193] width 45 height 13
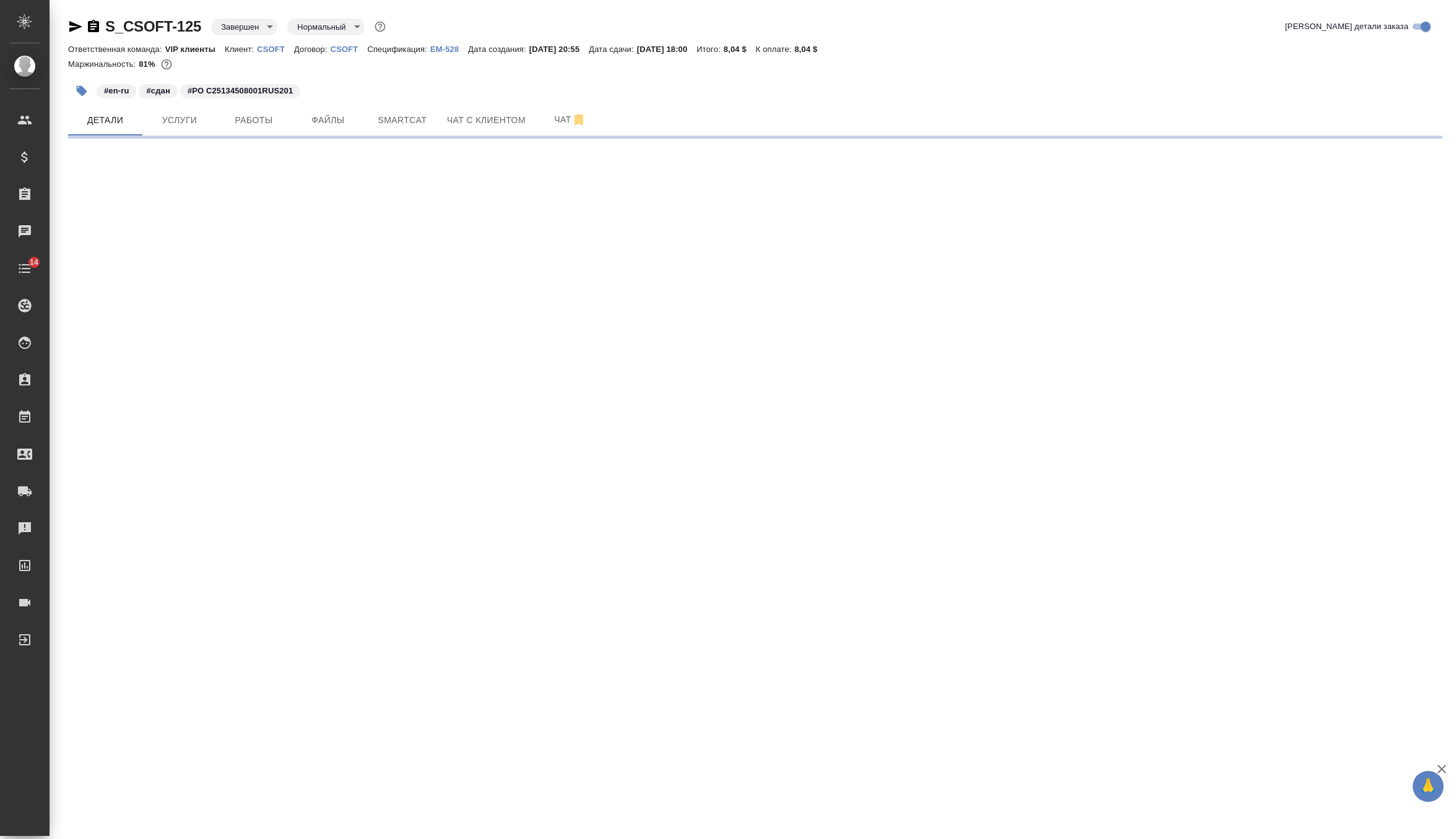
select select "RU"
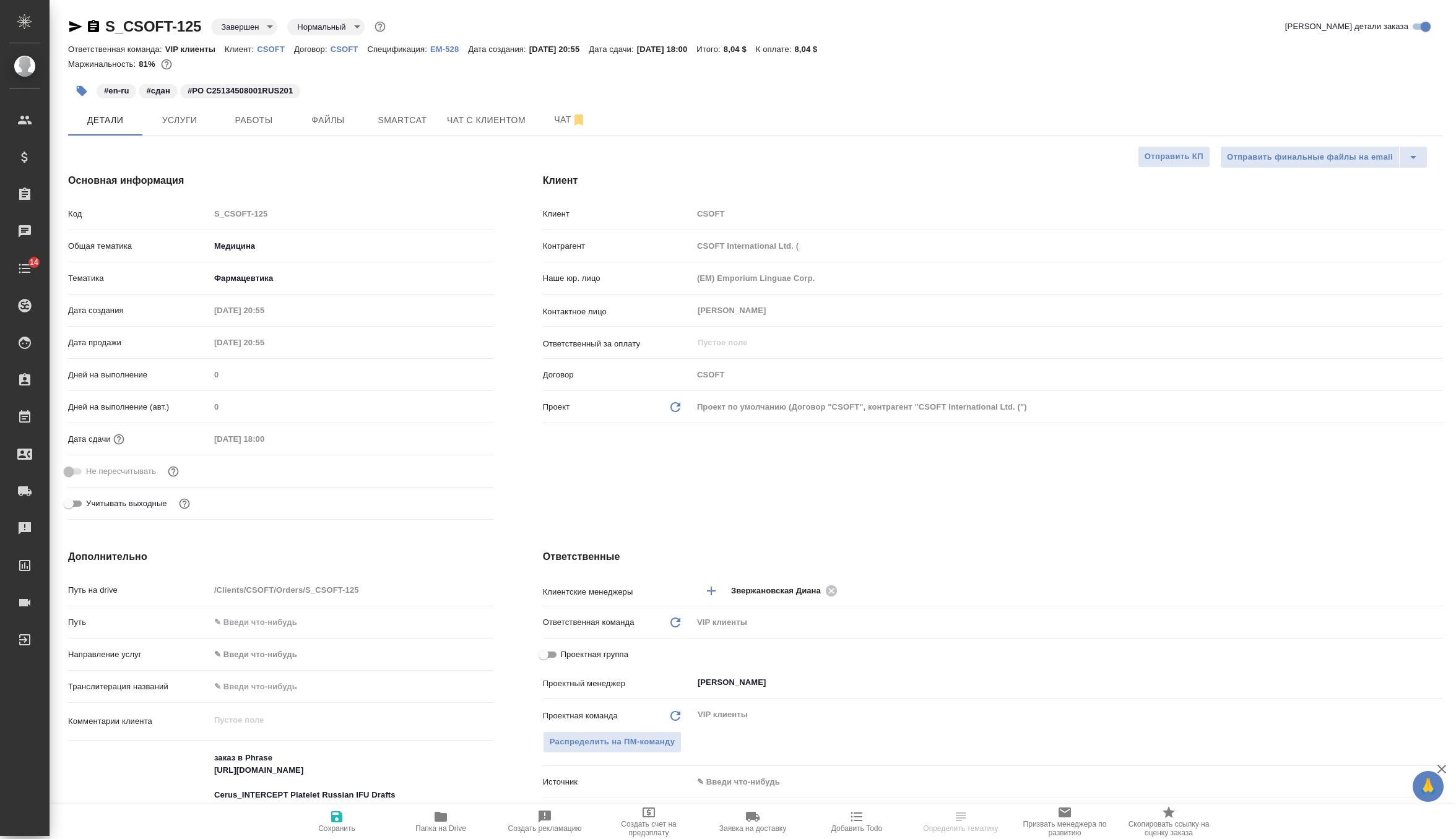
type textarea "x"
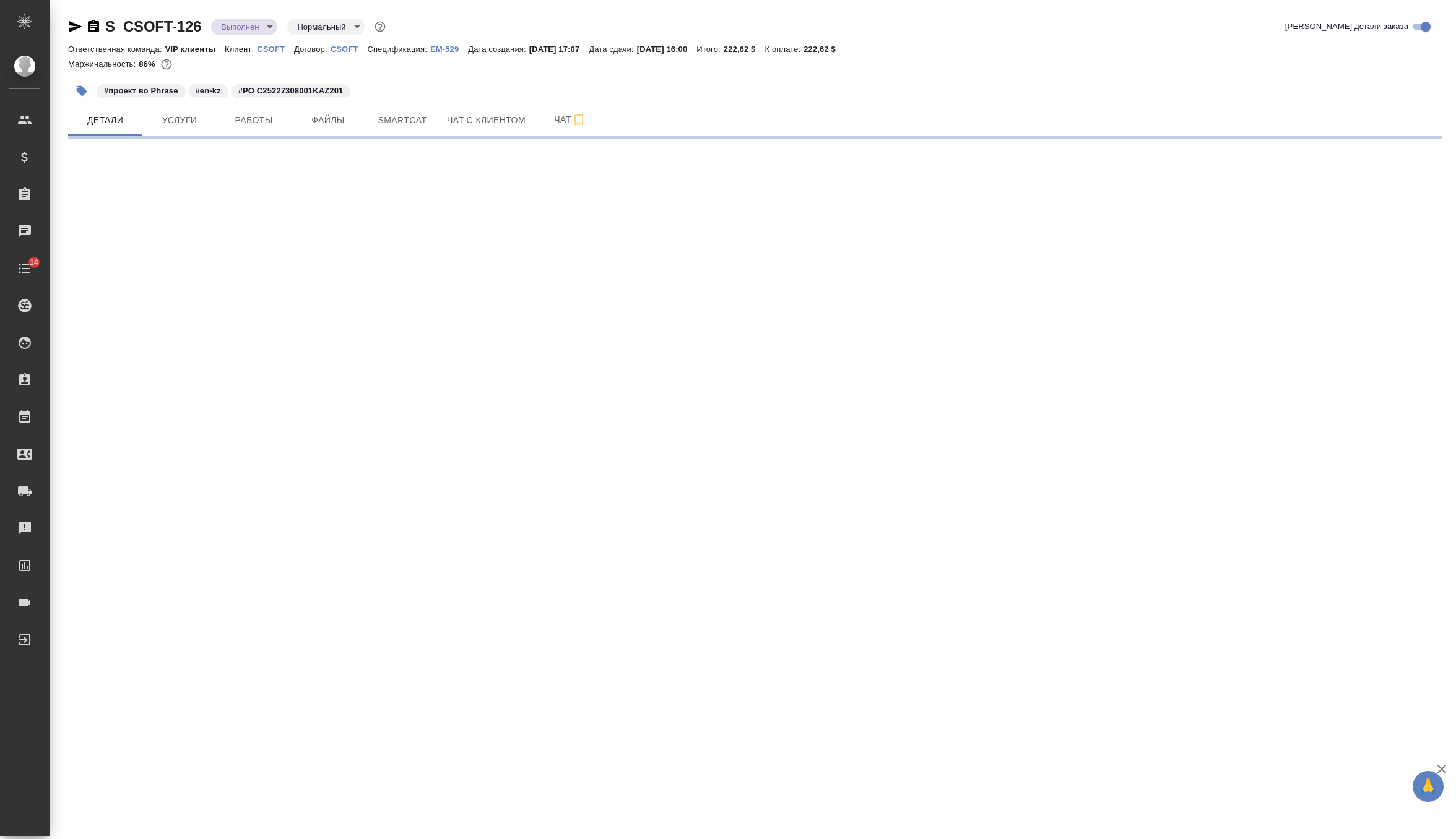
select select "RU"
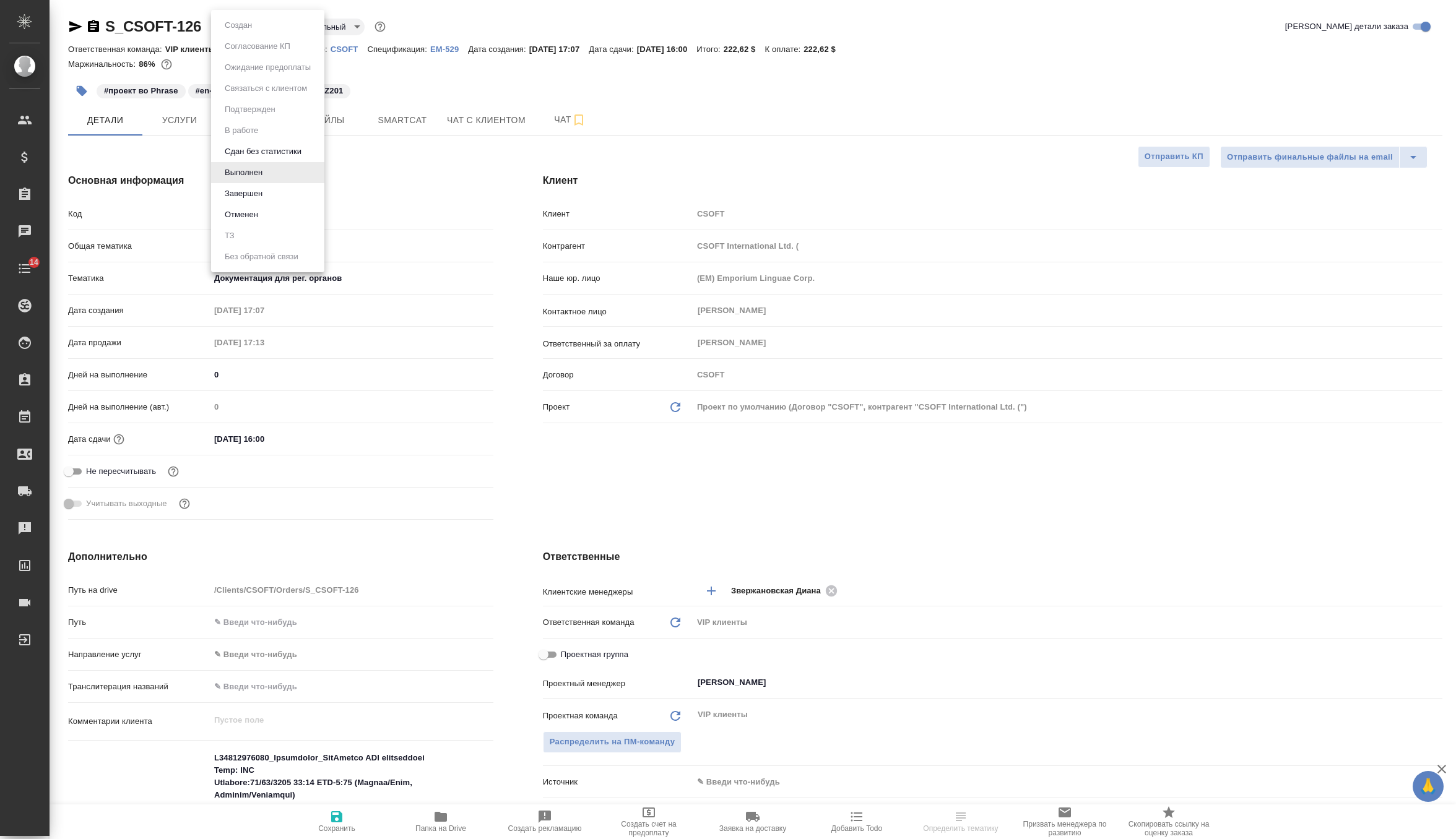
click at [244, 25] on body "🙏 .cls-1 fill:#fff; AWATERA Zverzhanovskaya [PERSON_NAME] Спецификации Заказы Ч…" at bounding box center [728, 420] width 1456 height 839
type textarea "x"
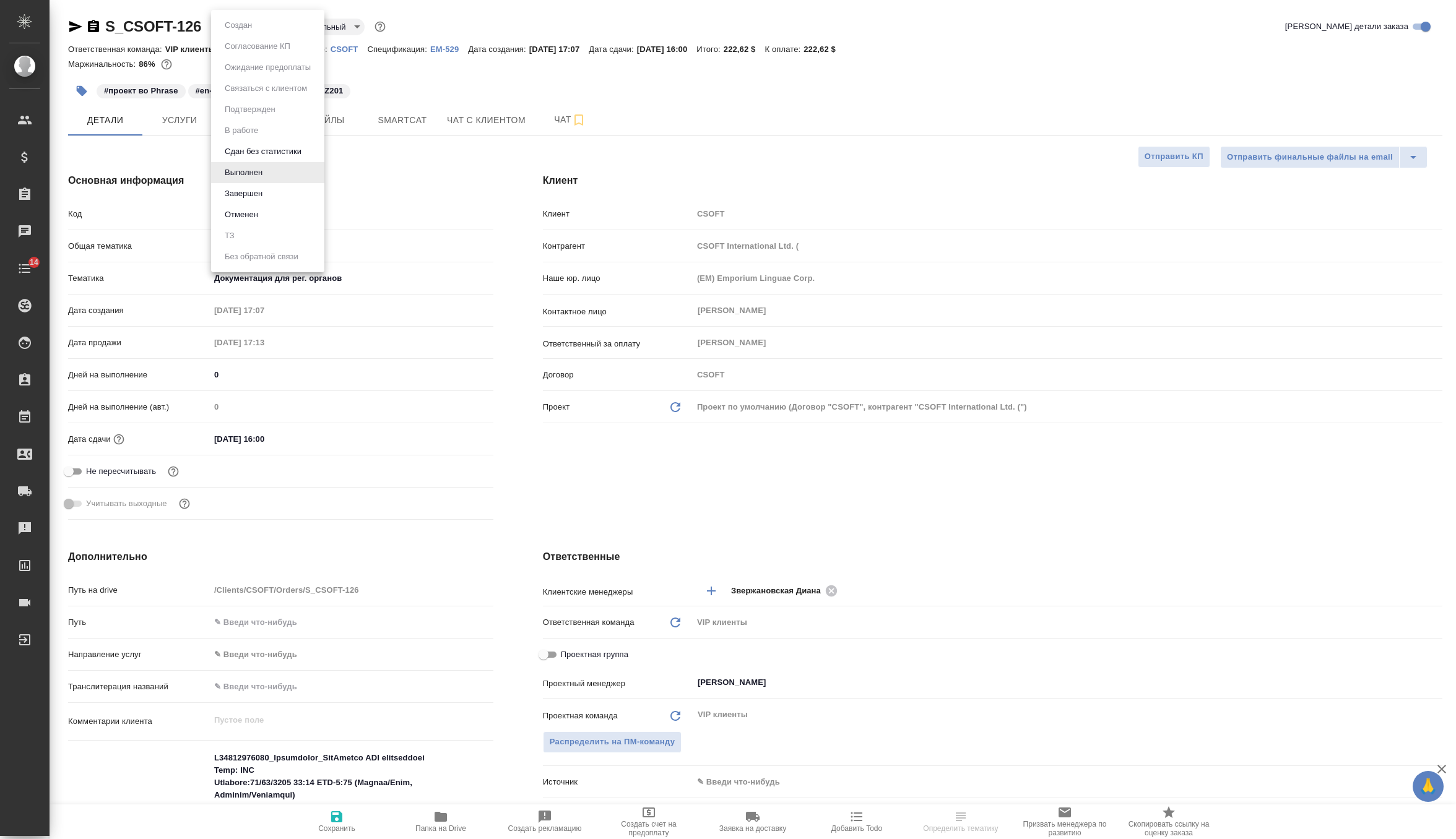
type textarea "x"
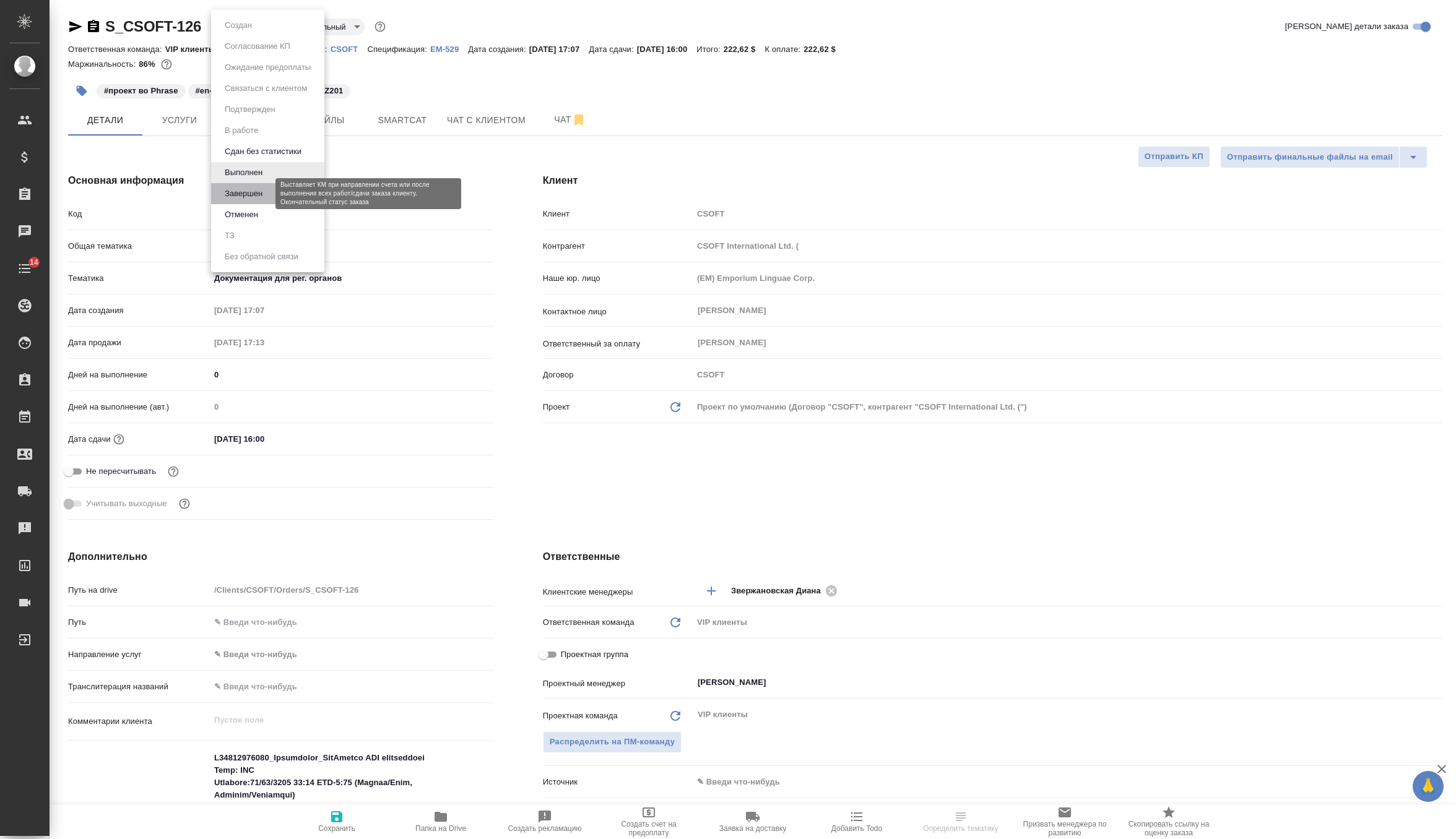
click at [246, 199] on button "Завершен" at bounding box center [244, 193] width 45 height 13
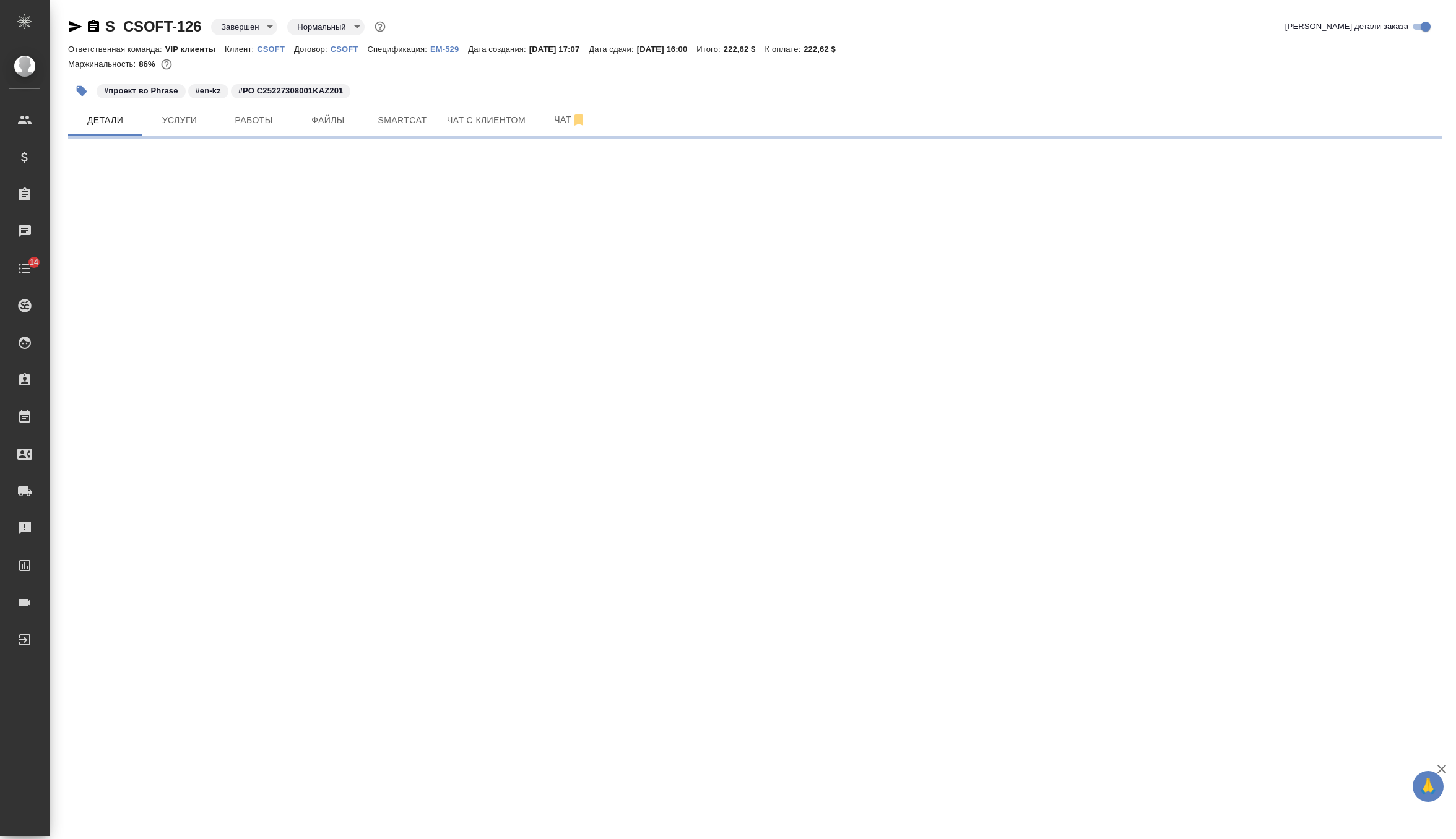
select select "RU"
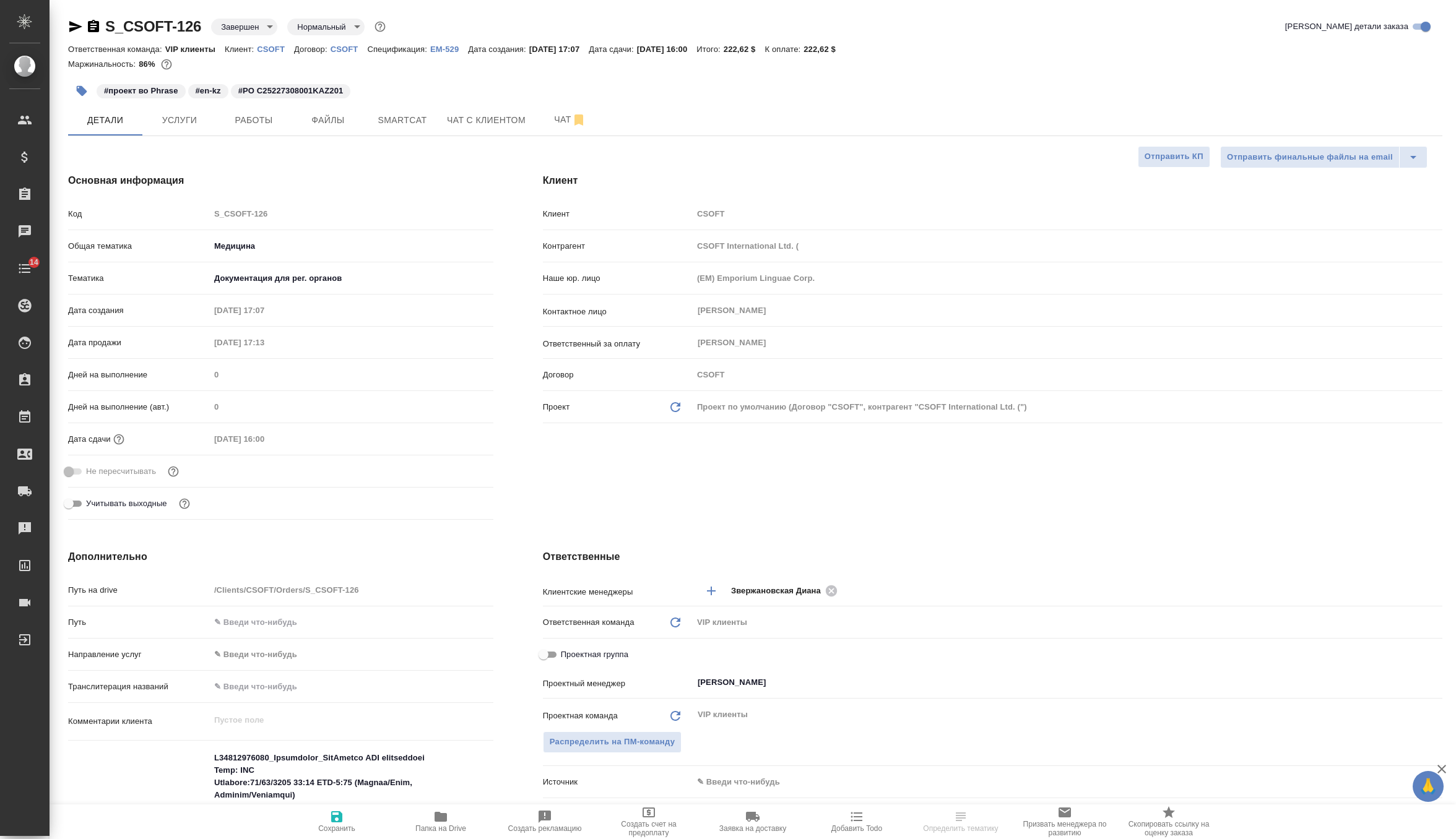
type textarea "x"
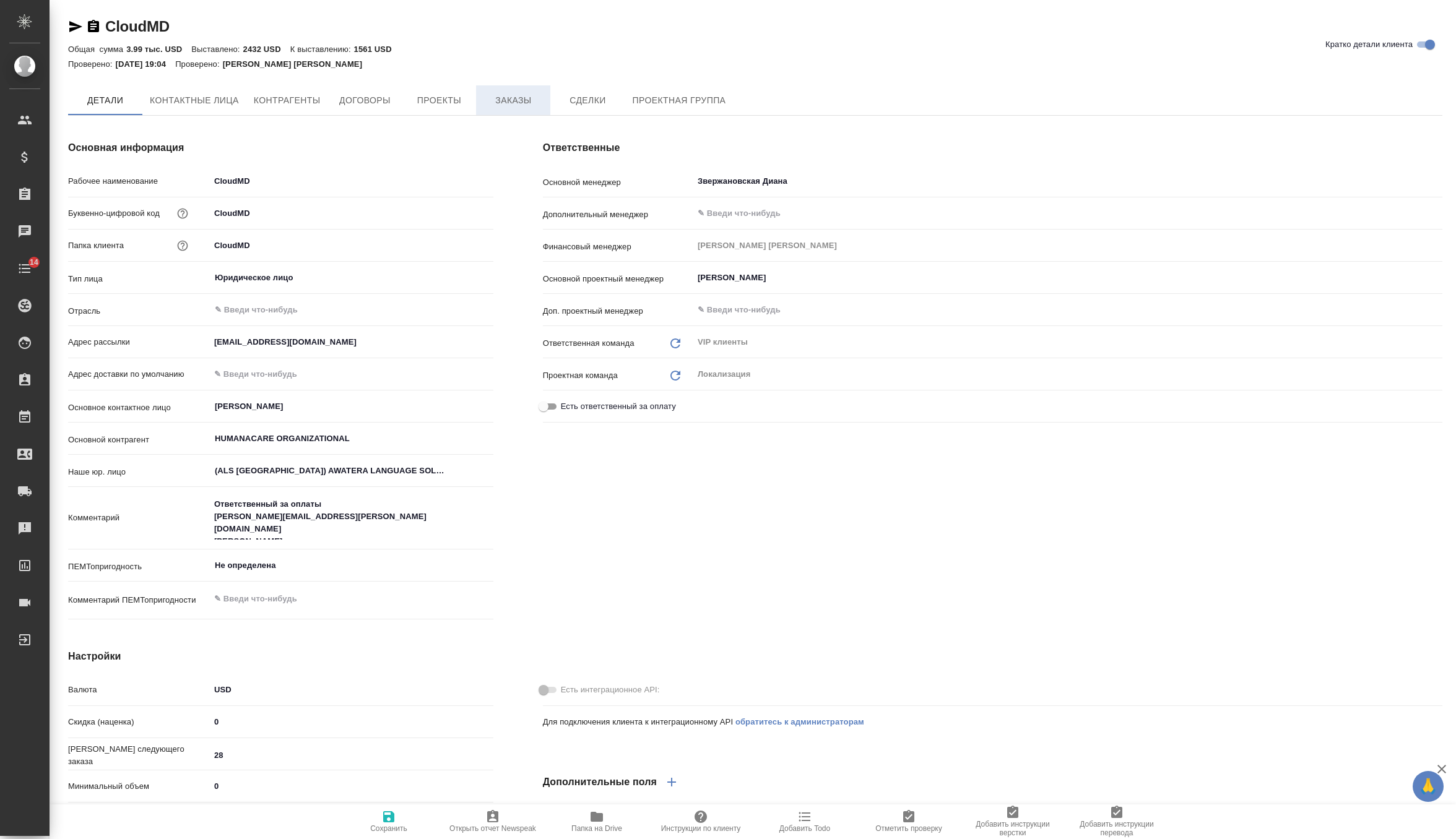
click at [521, 96] on span "Заказы" at bounding box center [513, 100] width 59 height 16
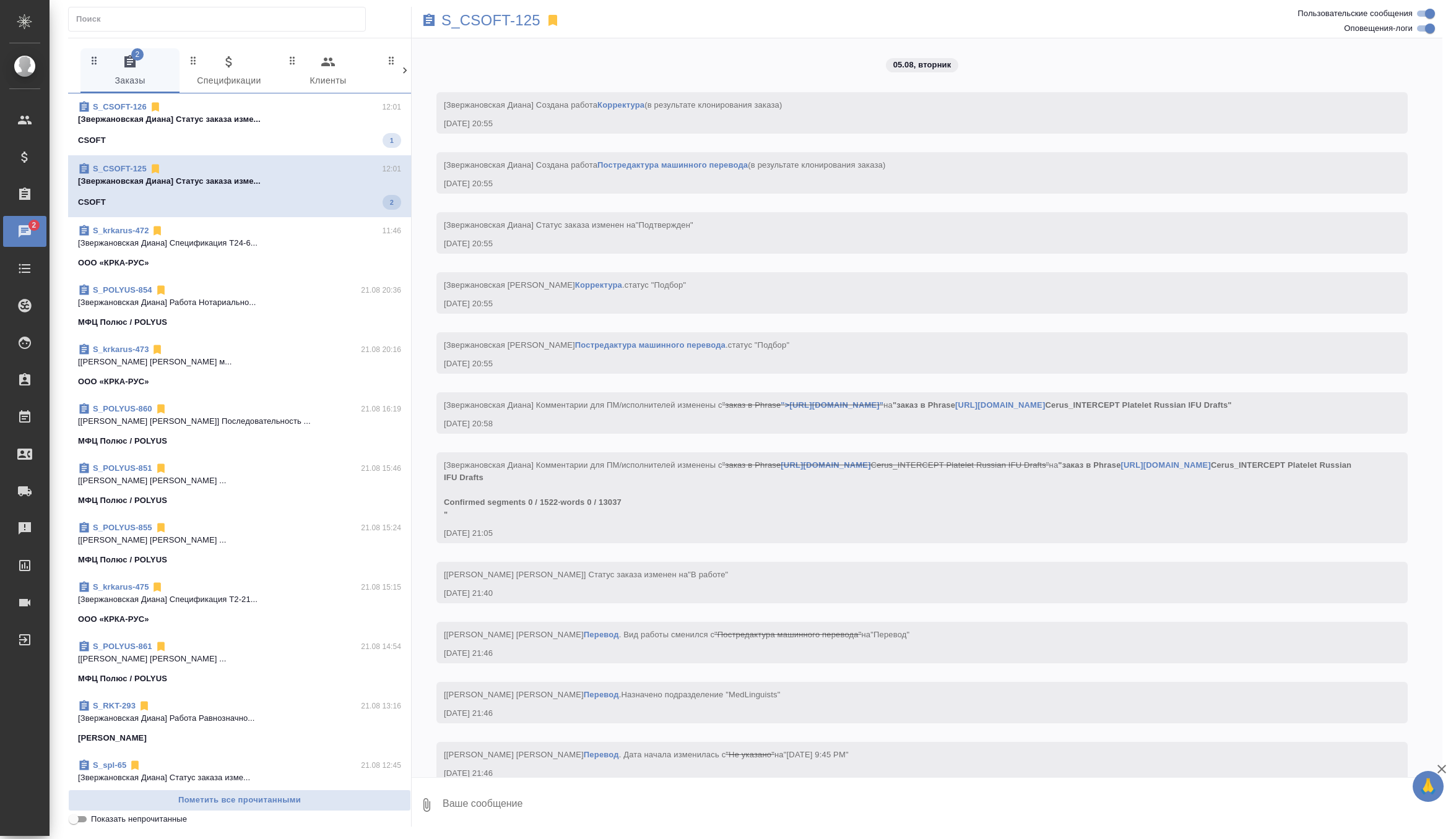
scroll to position [2716, 0]
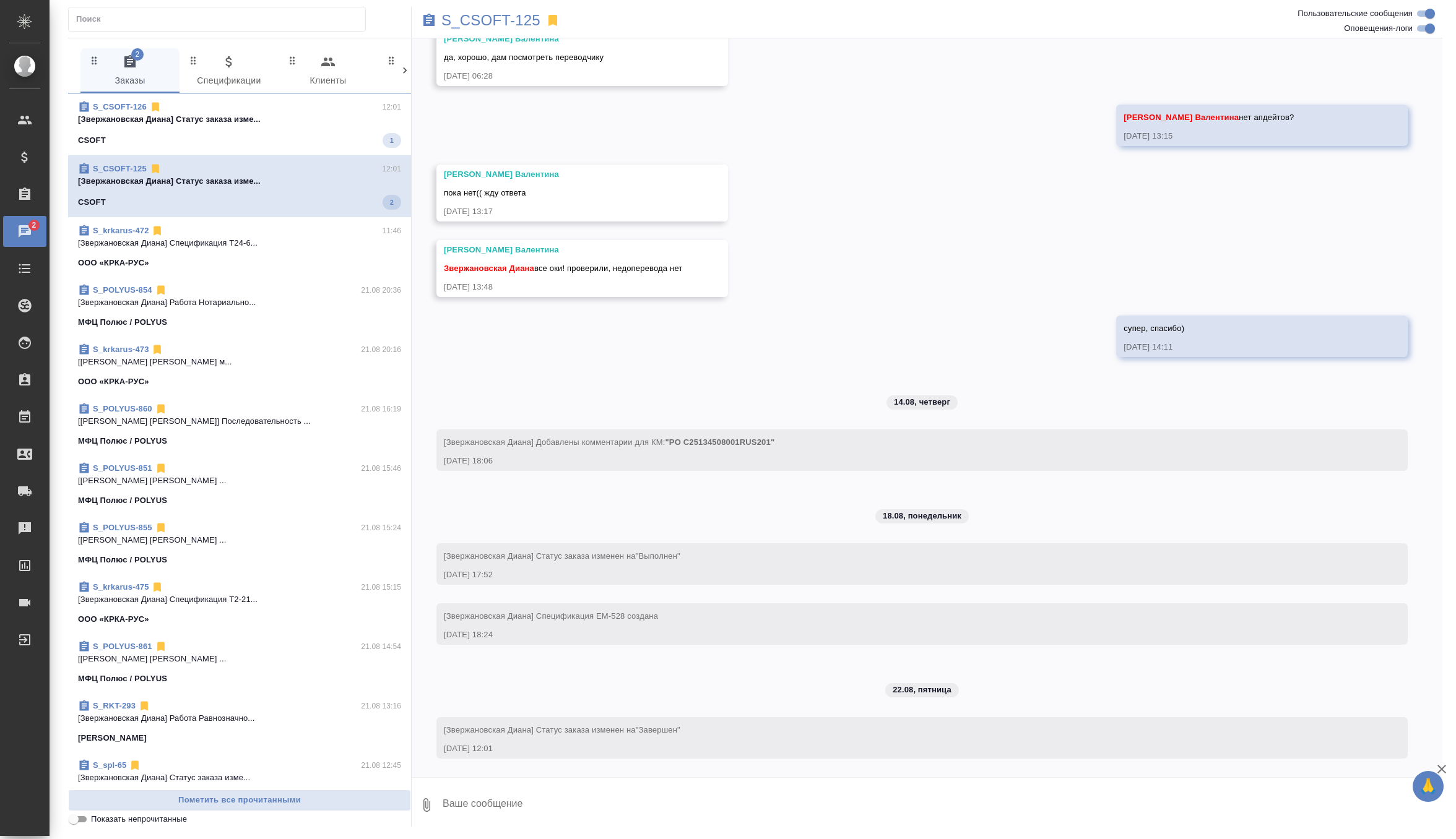
click at [297, 122] on p "[Звержановская Диана] Статус заказа изме..." at bounding box center [239, 119] width 323 height 13
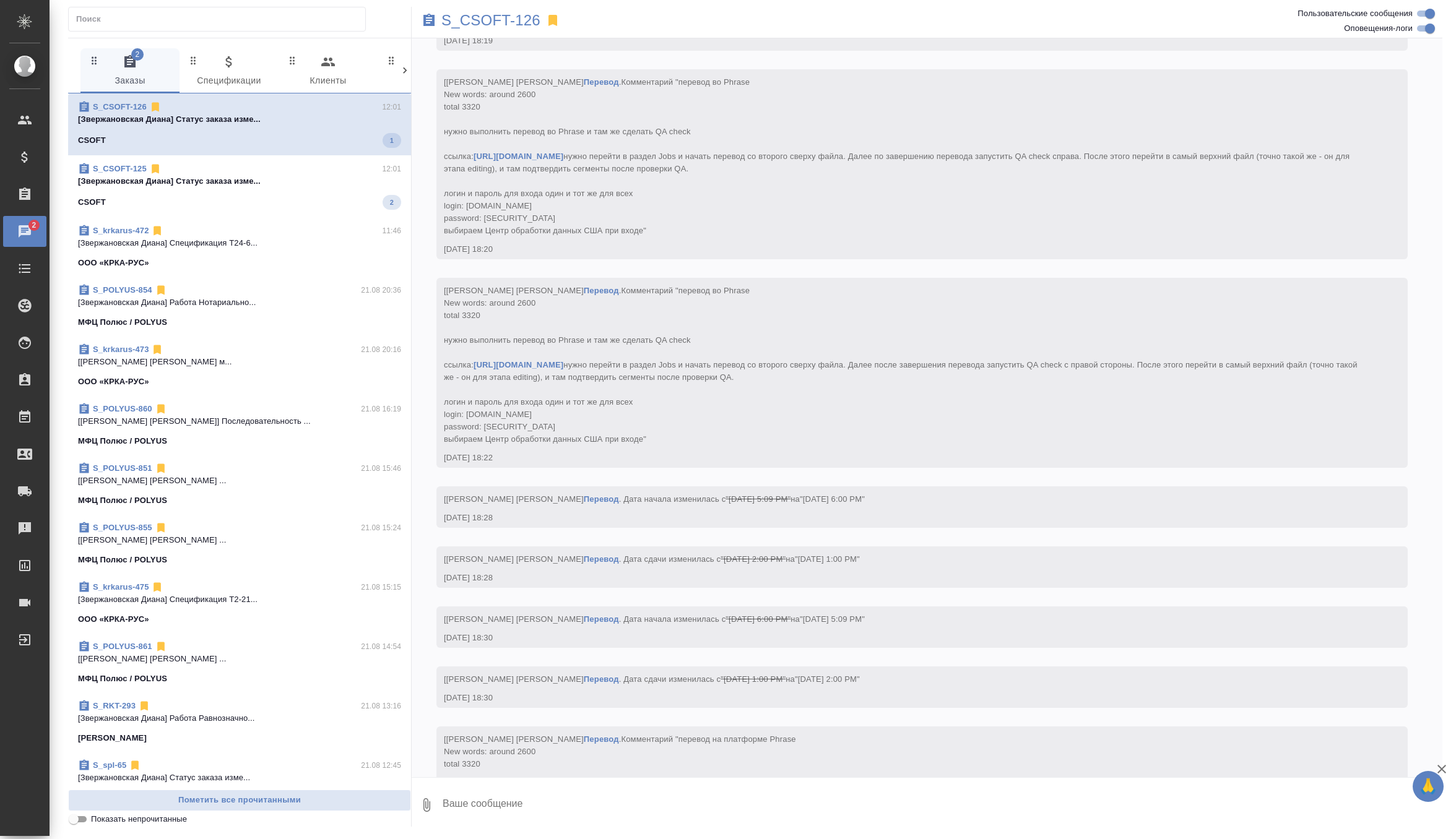
scroll to position [5707, 0]
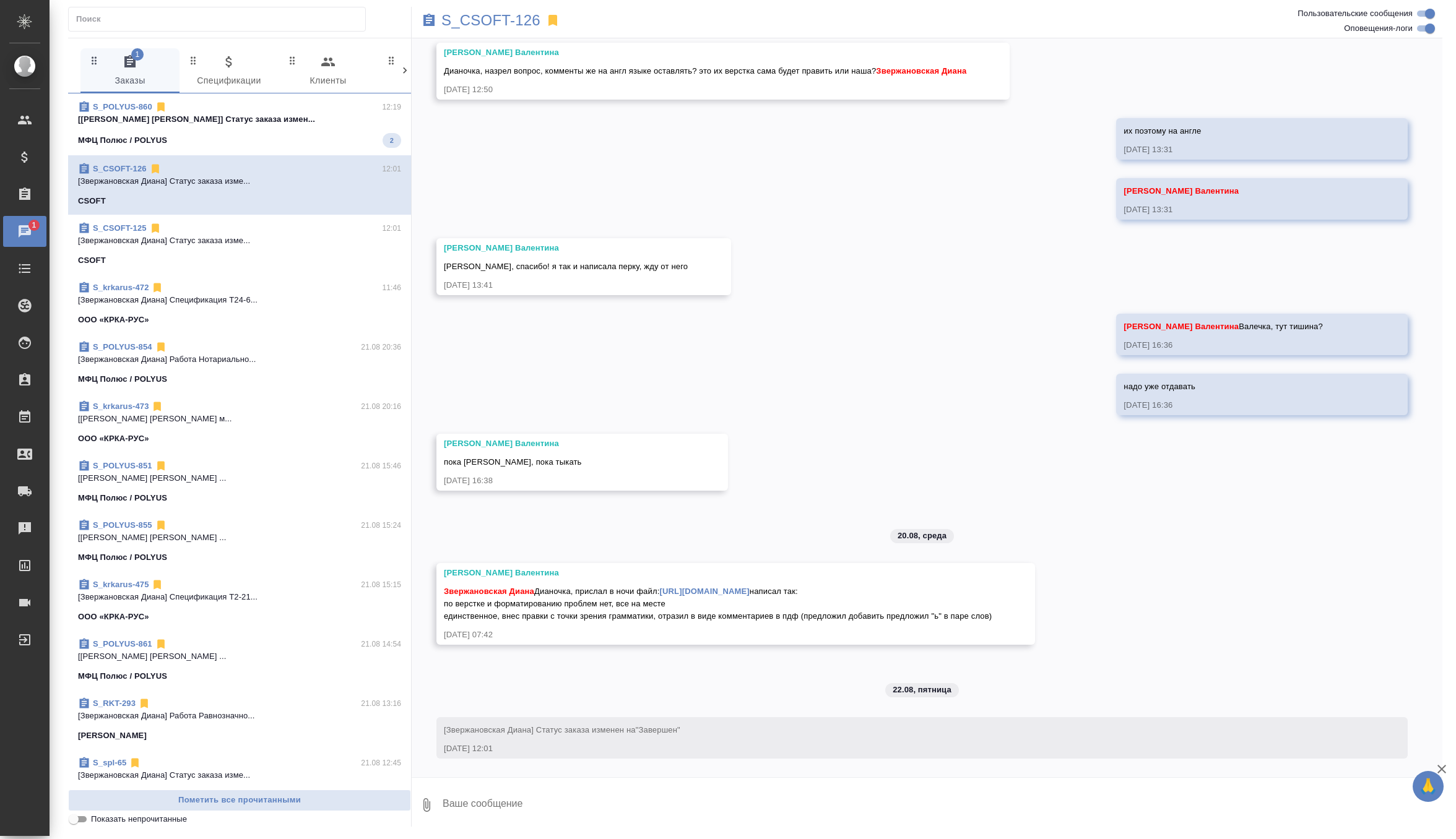
click at [277, 124] on p "[Горшкова Валентина] Статус заказа измен..." at bounding box center [239, 119] width 323 height 13
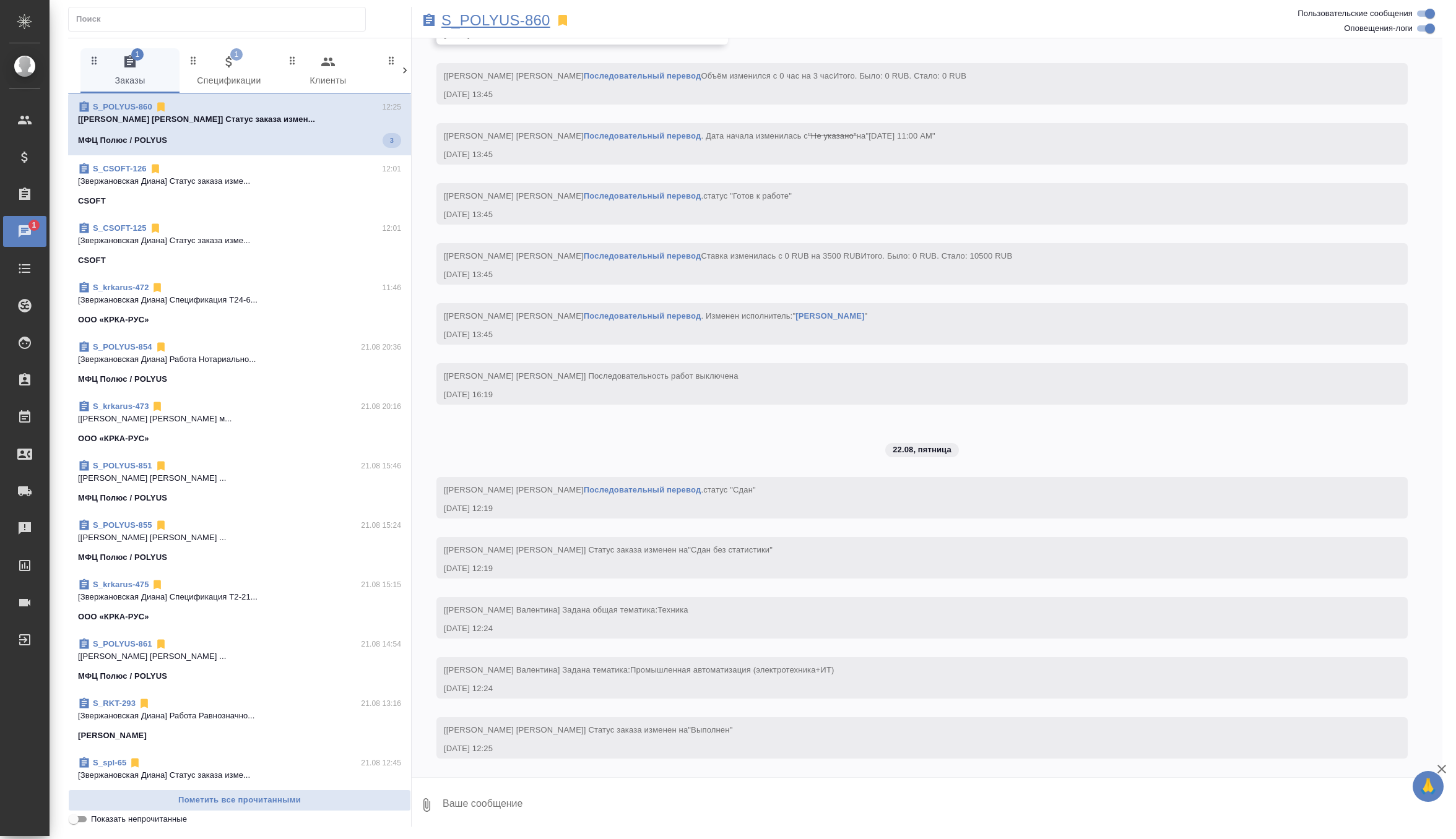
scroll to position [1546, 0]
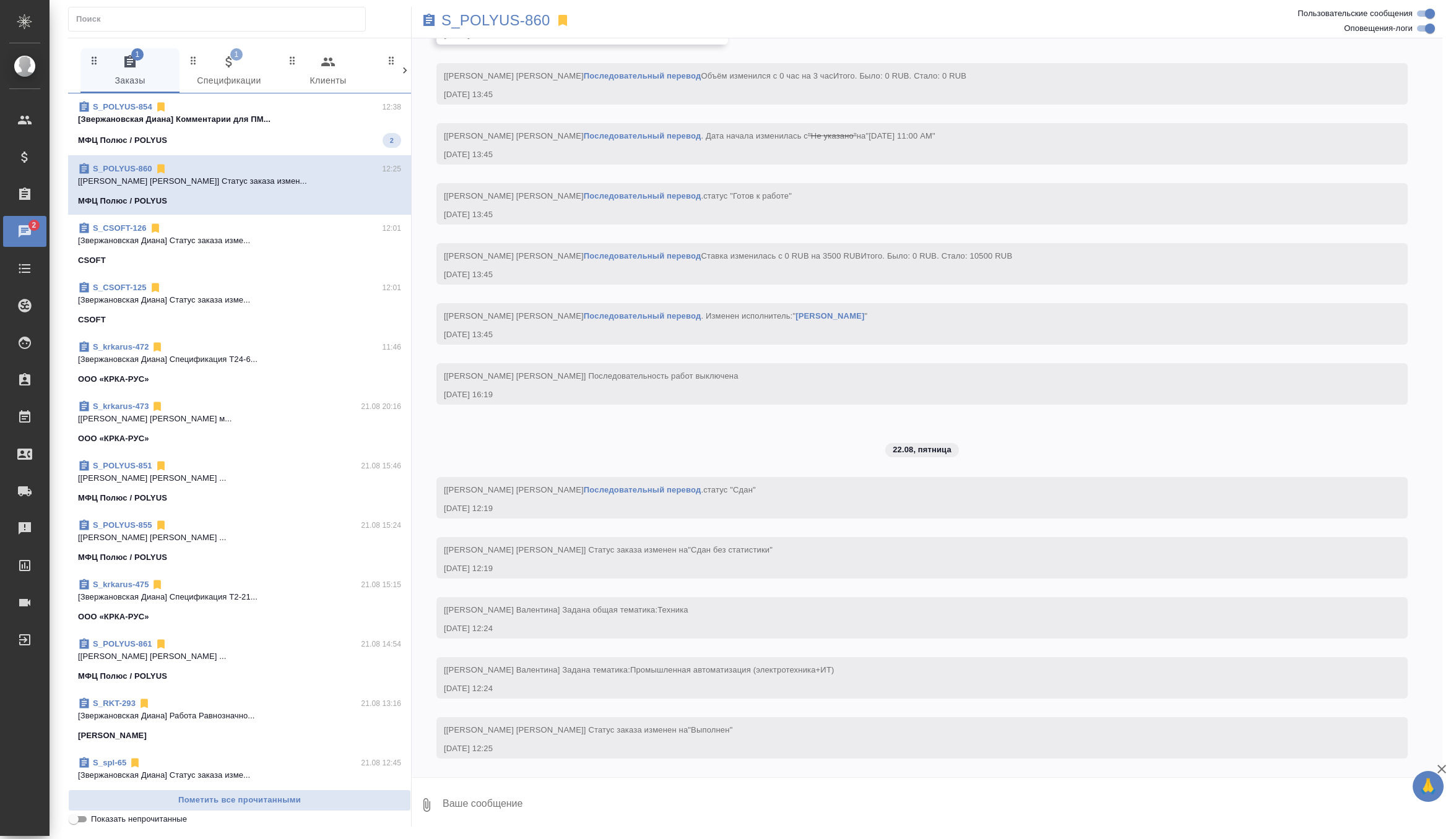
click at [336, 106] on div "S_POLYUS-854 12:38" at bounding box center [239, 107] width 323 height 13
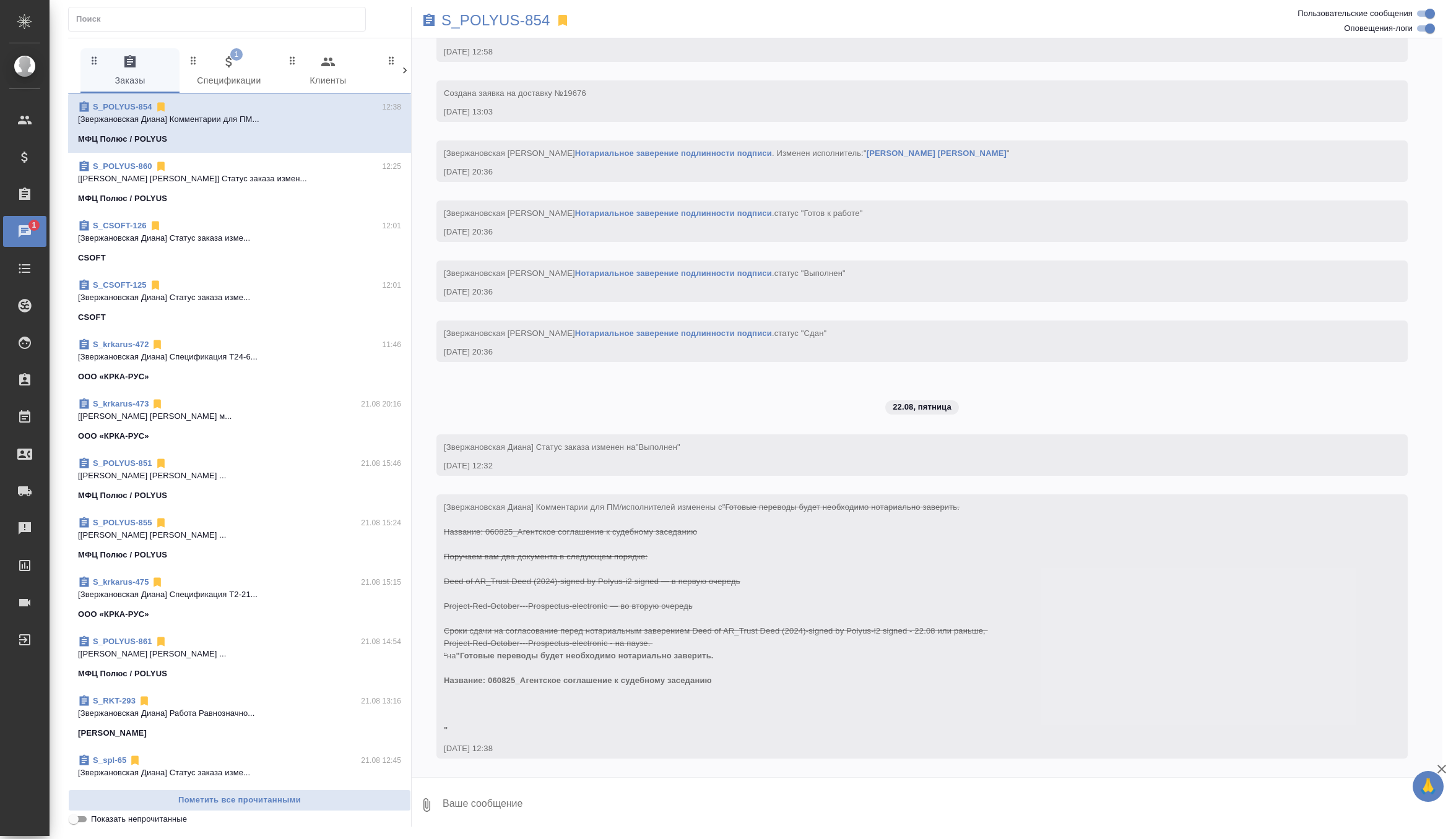
scroll to position [18716, 0]
click at [226, 73] on span "1 Спецификации" at bounding box center [229, 71] width 84 height 34
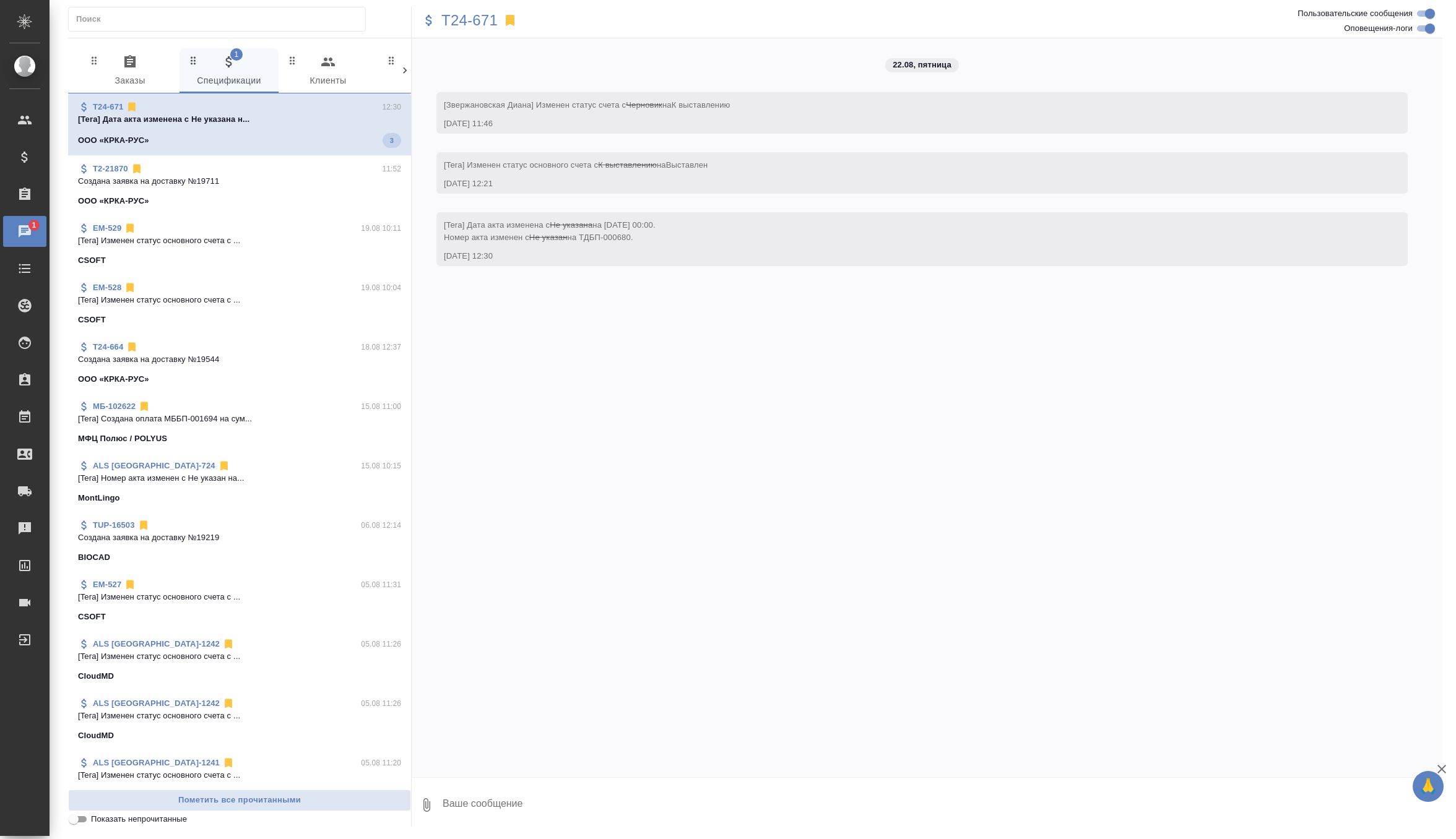
scroll to position [0, 0]
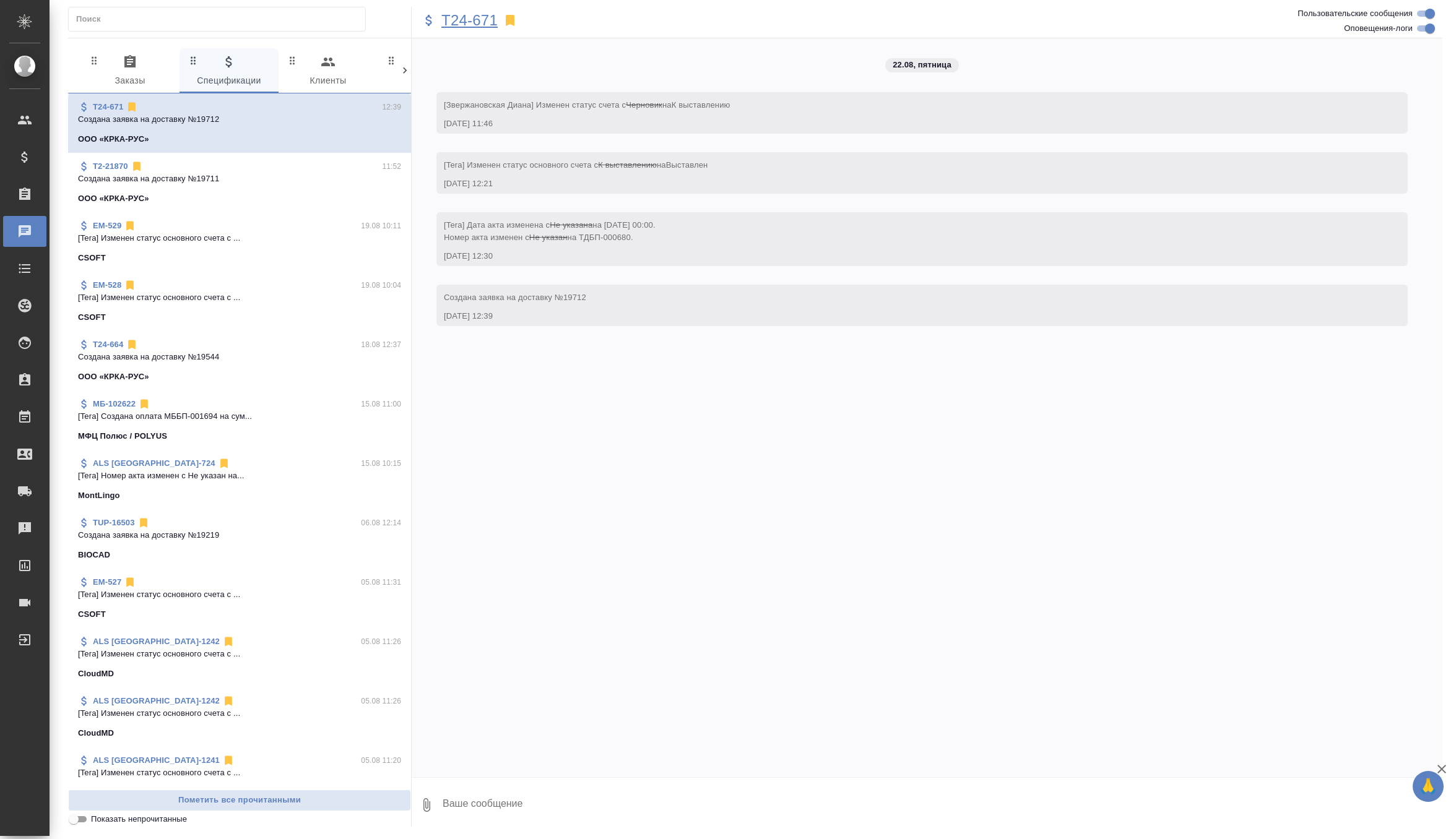
click at [475, 25] on p "T24-671" at bounding box center [469, 20] width 56 height 13
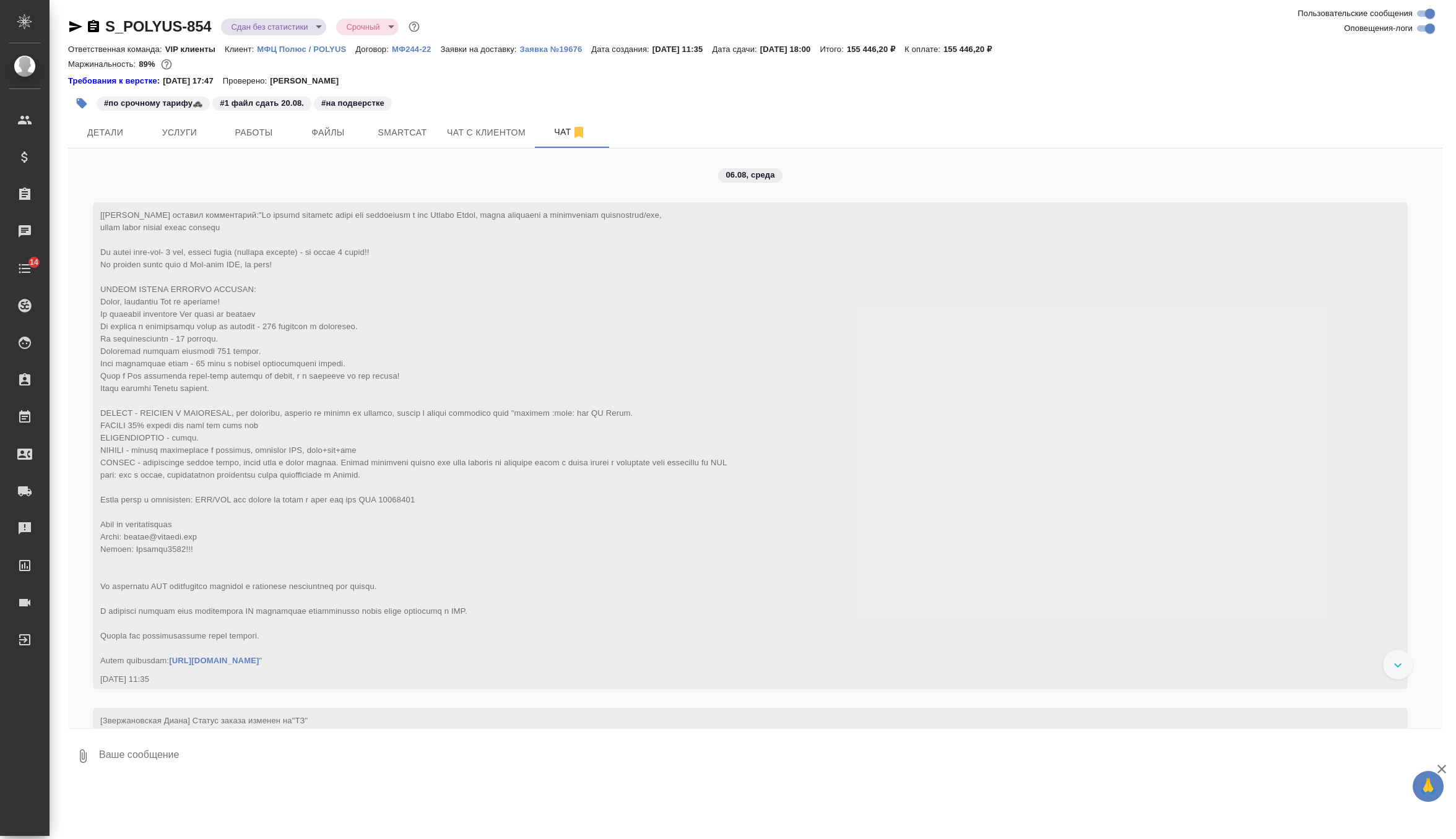
scroll to position [18095, 0]
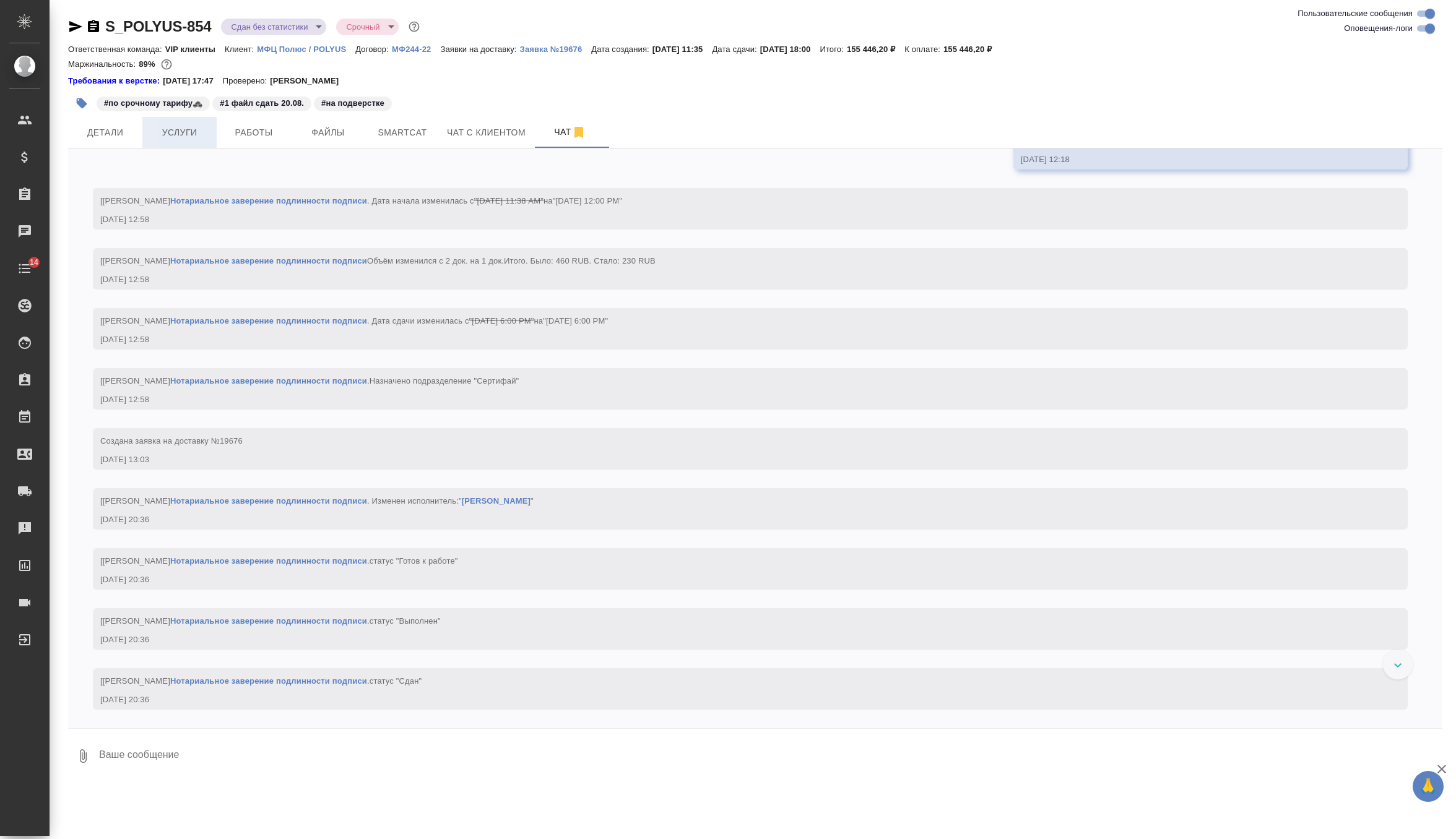
click at [190, 137] on span "Услуги" at bounding box center [179, 133] width 59 height 16
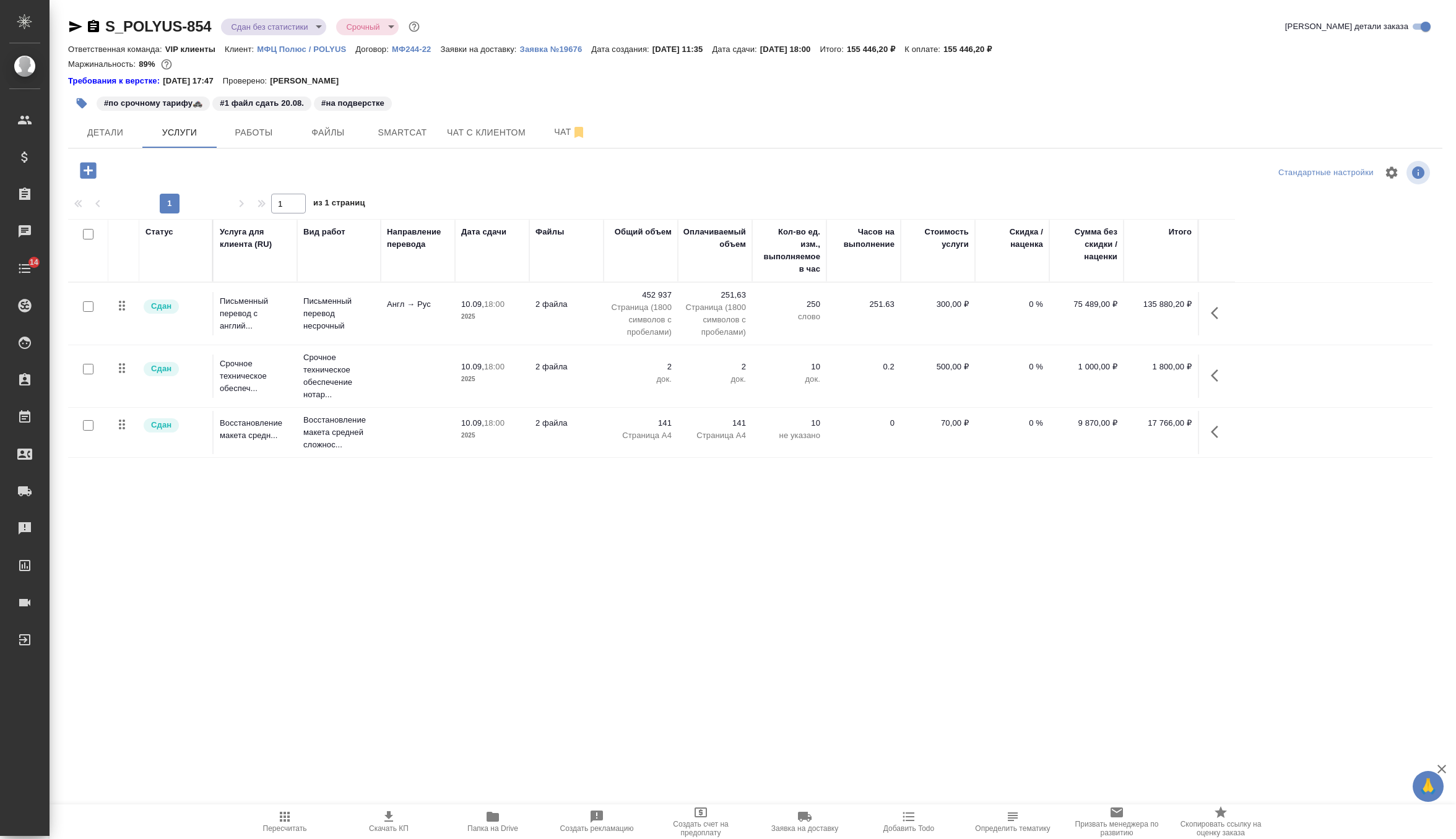
click at [1219, 312] on icon "button" at bounding box center [1218, 313] width 15 height 15
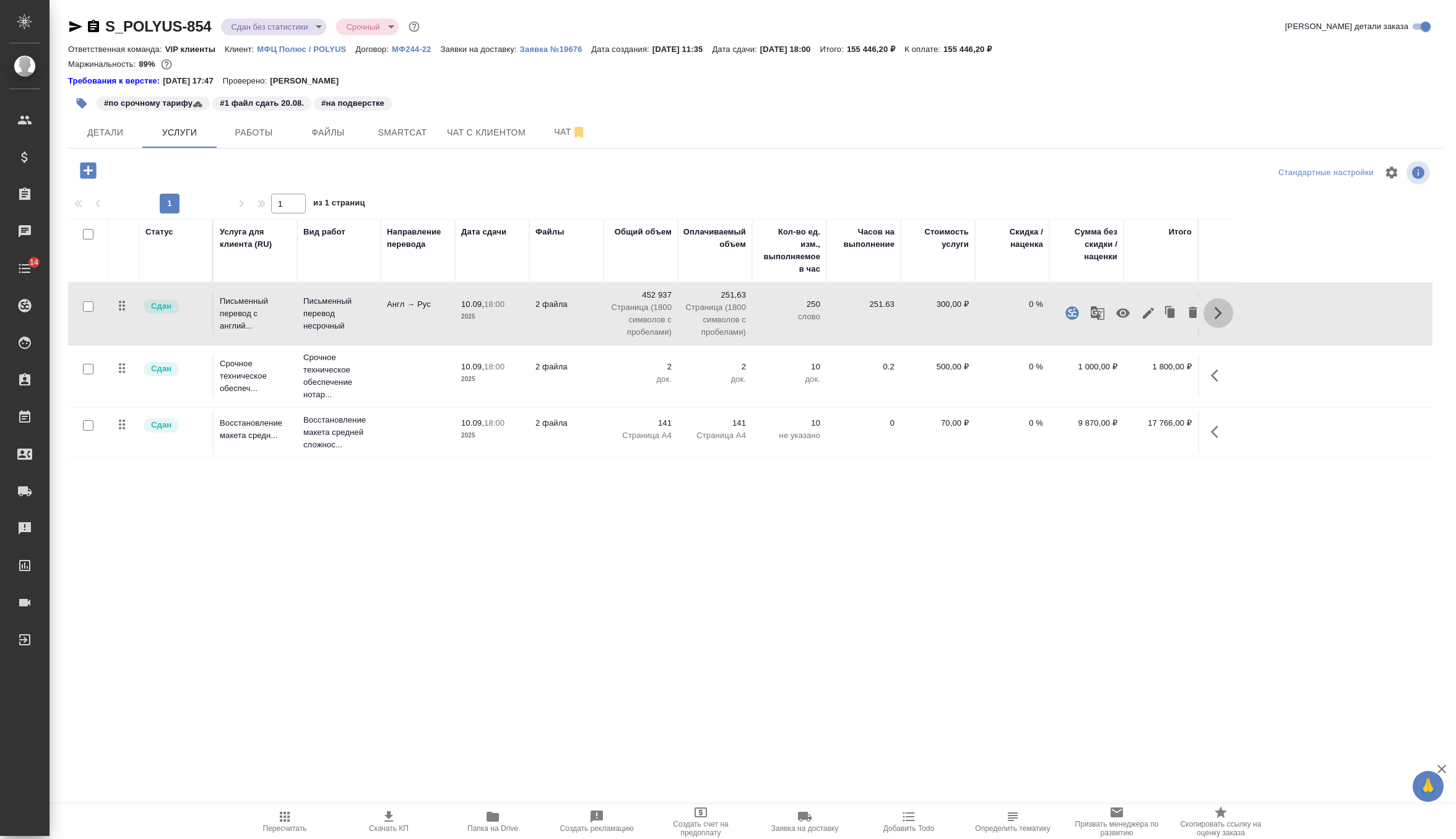
click at [1219, 312] on icon "button" at bounding box center [1218, 313] width 7 height 13
click at [561, 137] on span "Чат" at bounding box center [570, 132] width 59 height 16
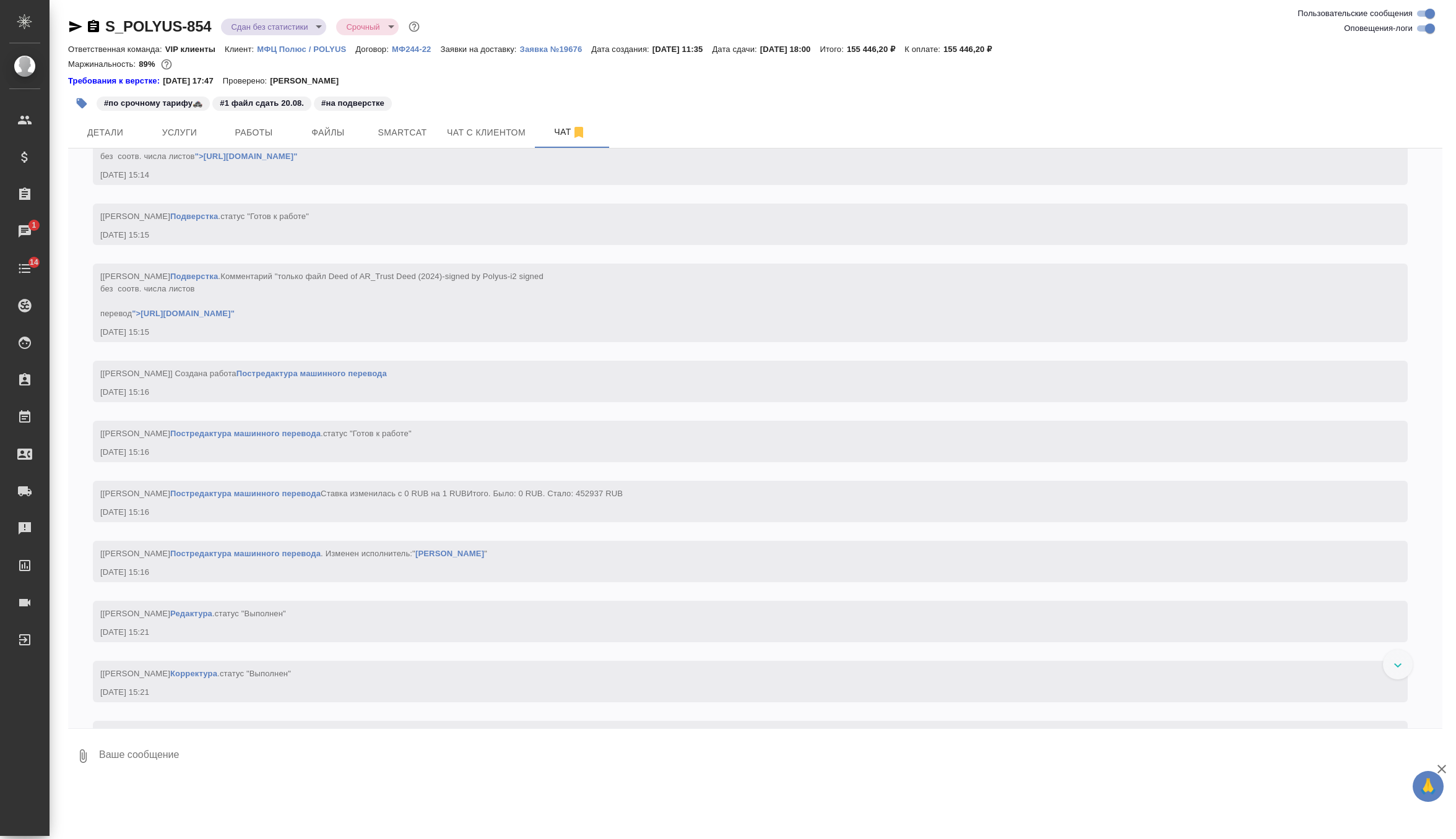
scroll to position [15417, 0]
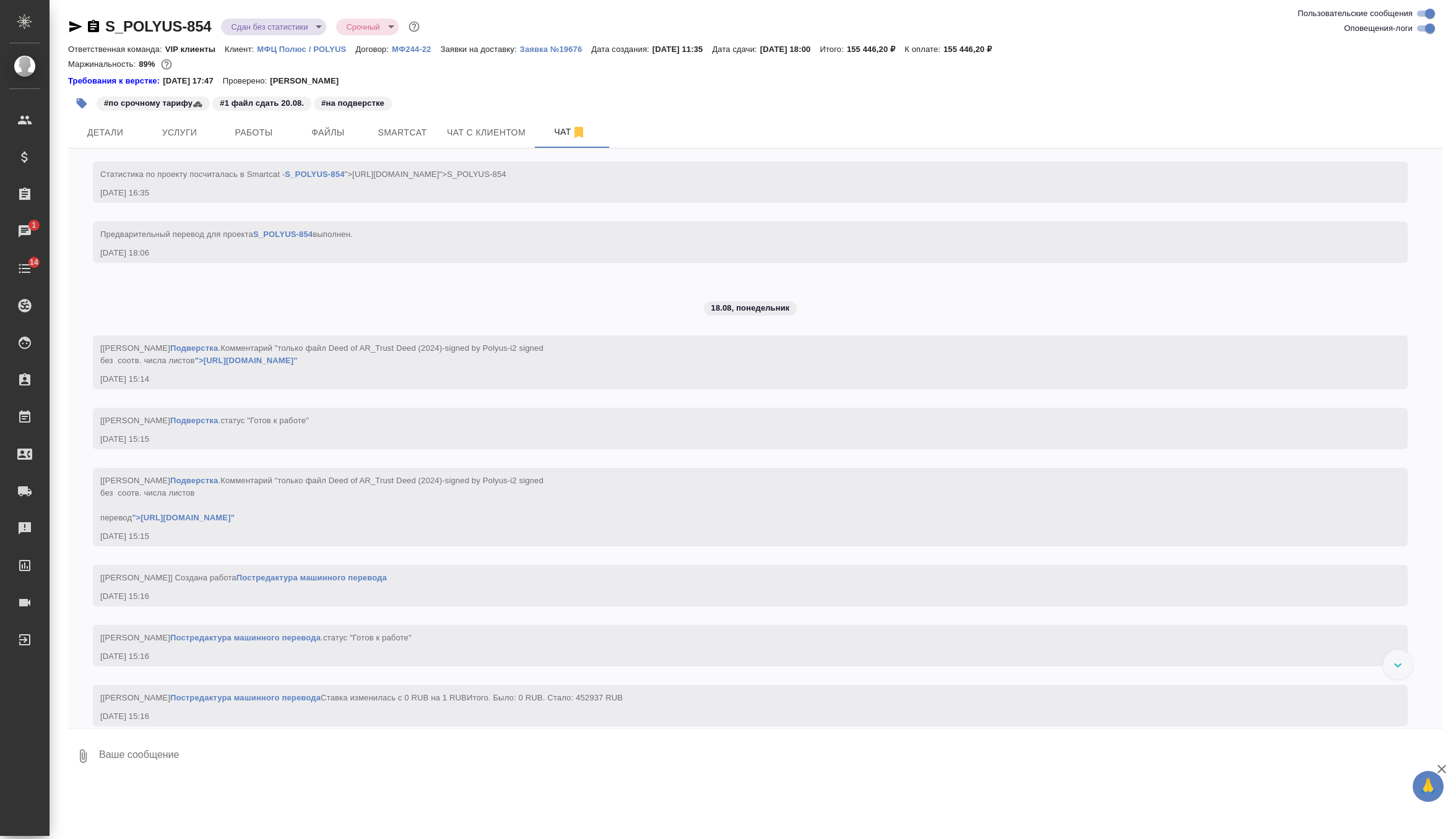
click at [190, 58] on link "[URL][DOMAIN_NAME]" at bounding box center [145, 54] width 90 height 9
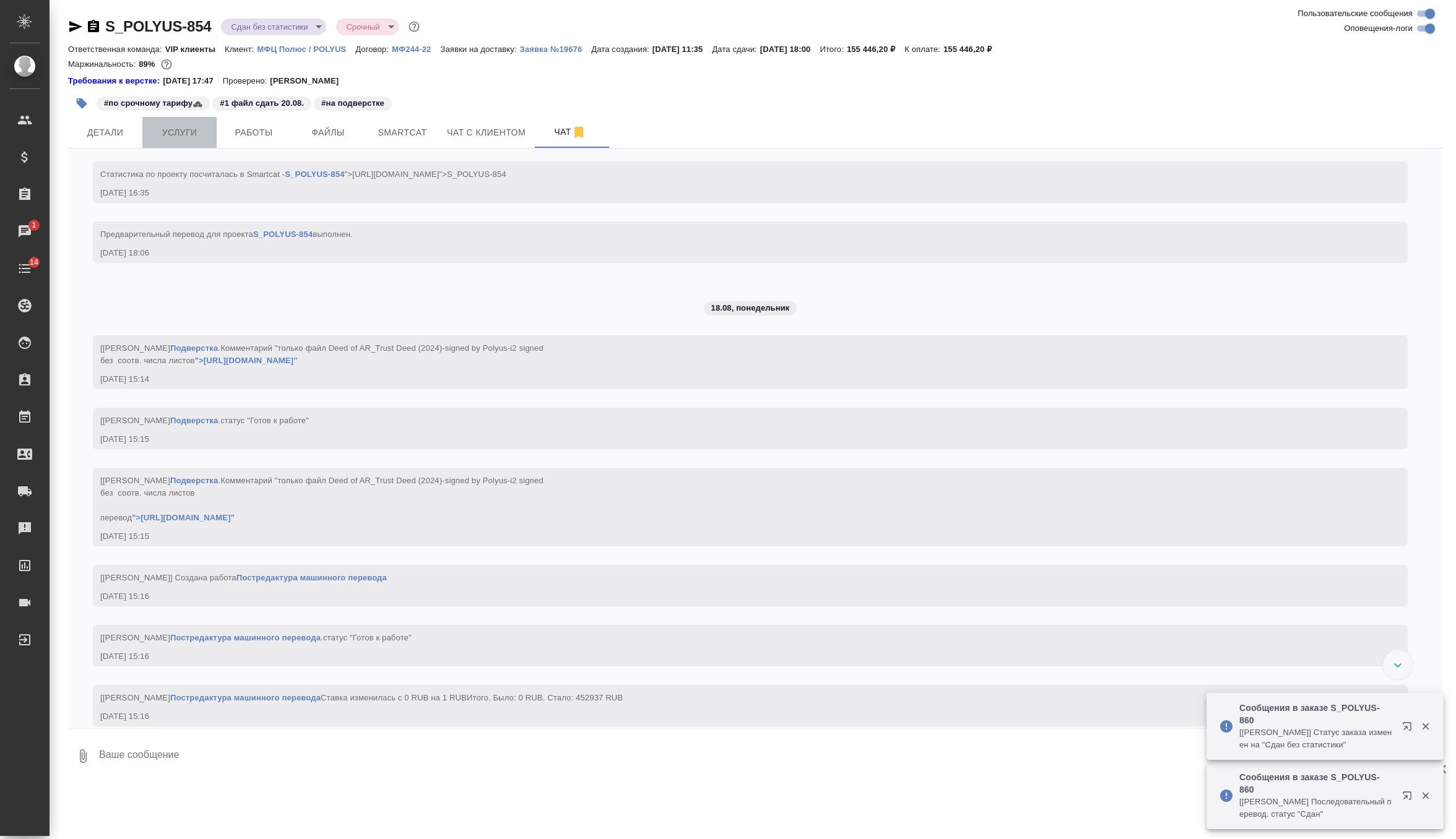
click at [184, 125] on span "Услуги" at bounding box center [179, 133] width 59 height 16
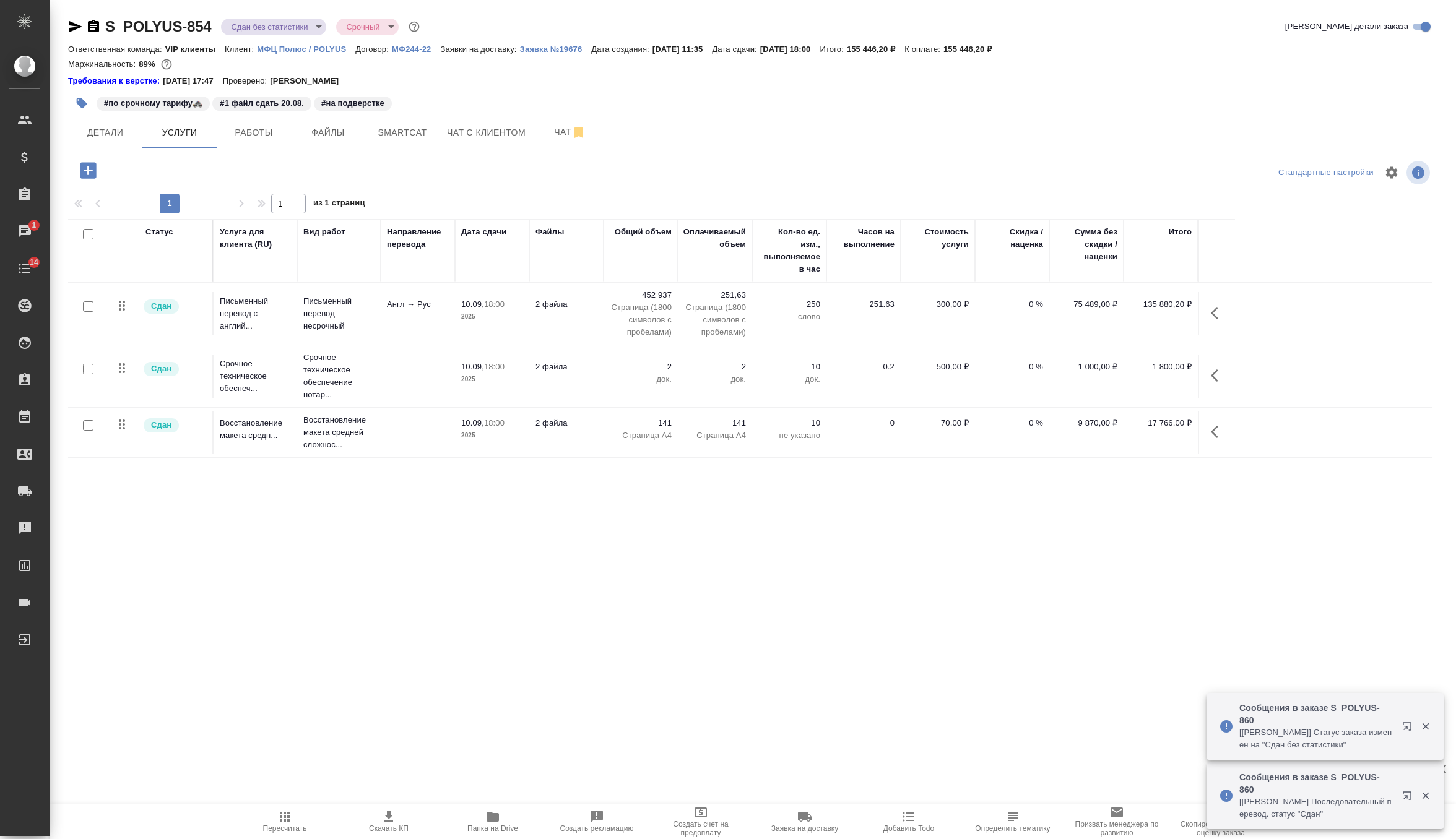
click at [1207, 315] on button "button" at bounding box center [1218, 313] width 30 height 30
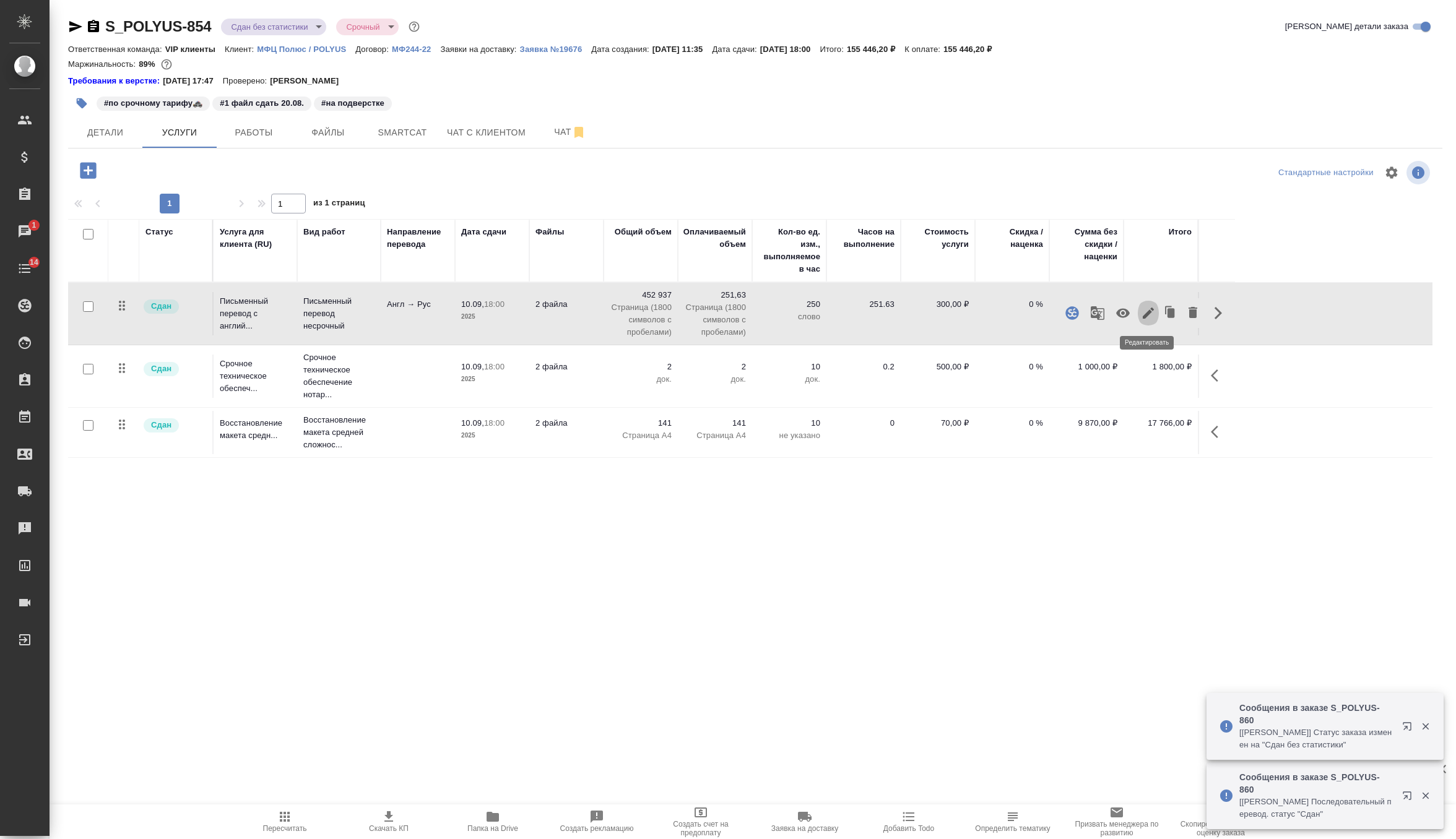
click at [1144, 316] on icon "button" at bounding box center [1148, 313] width 11 height 11
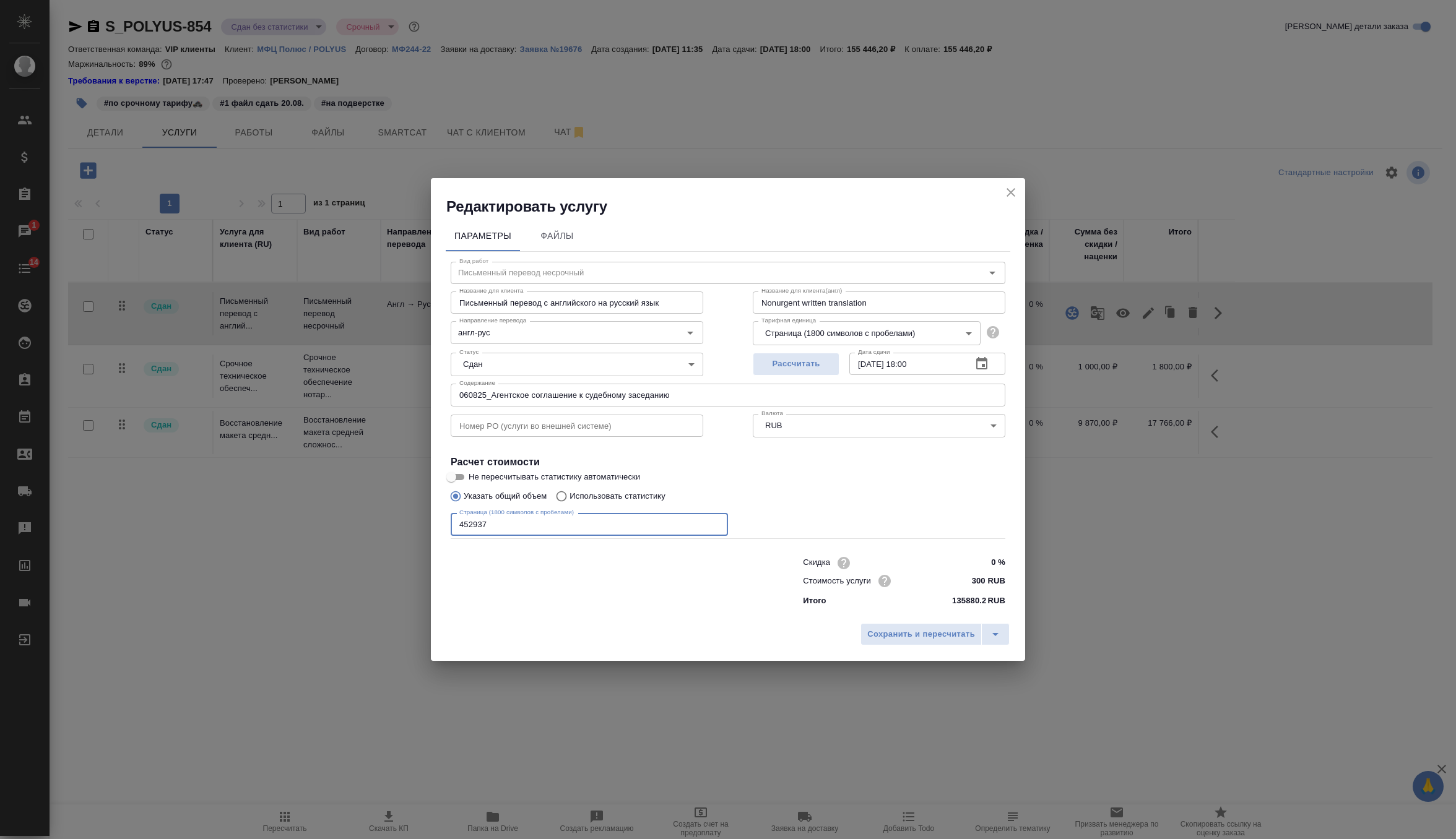
click at [474, 530] on input "452937" at bounding box center [589, 524] width 277 height 22
click at [473, 524] on input "452937" at bounding box center [589, 524] width 277 height 22
type input "412046"
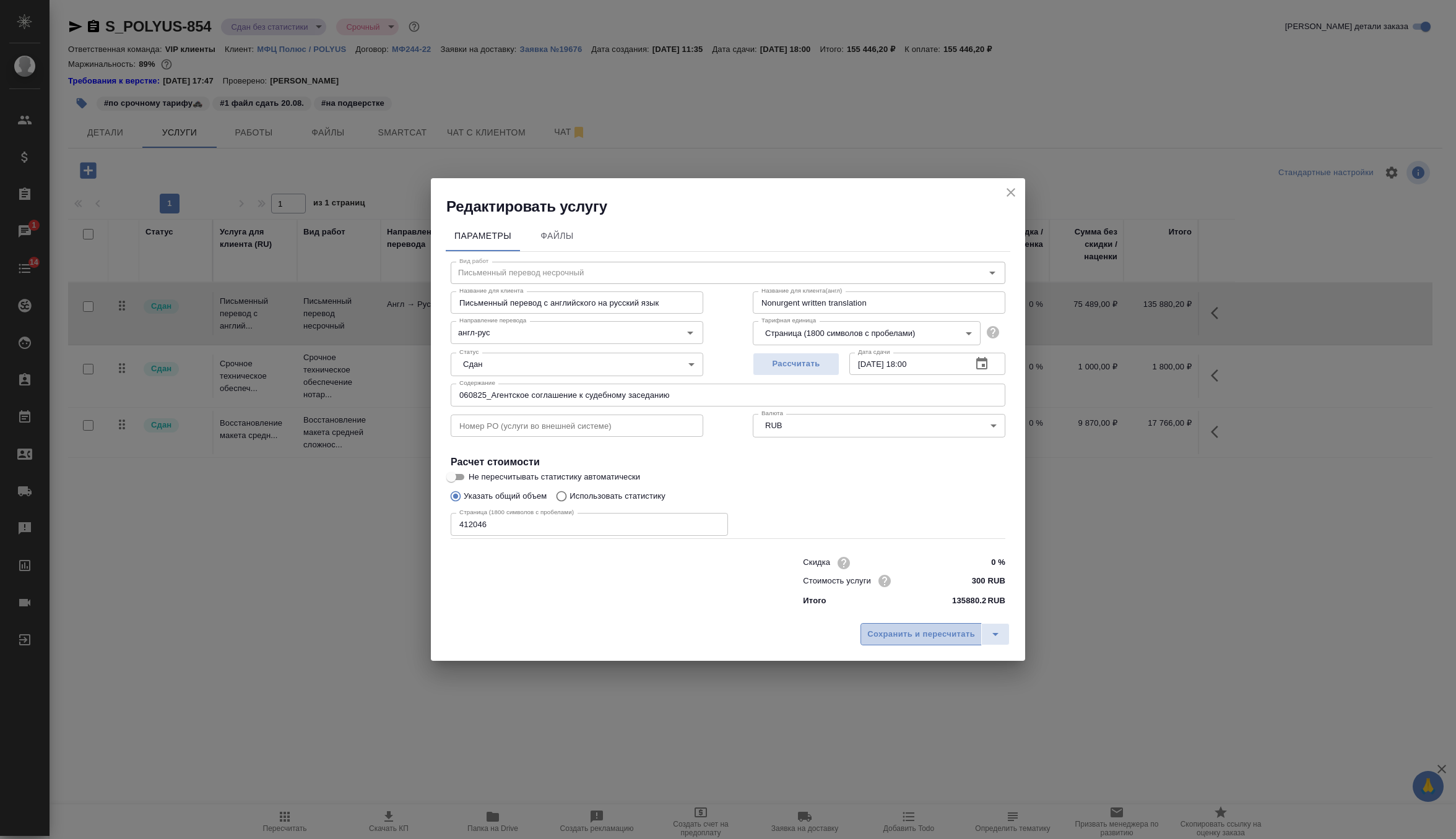
click at [913, 633] on span "Сохранить и пересчитать" at bounding box center [921, 634] width 108 height 14
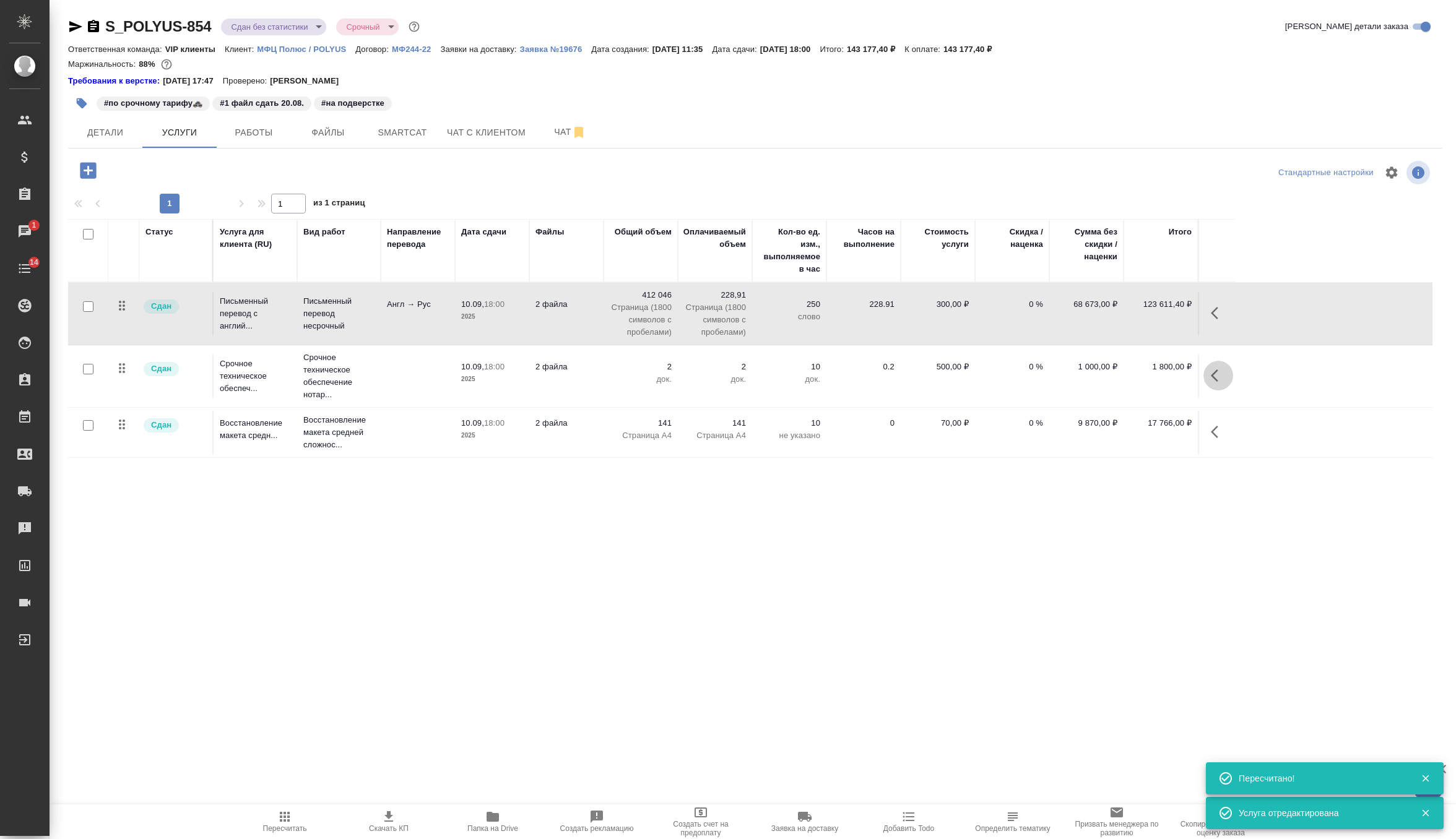
click at [1220, 372] on icon "button" at bounding box center [1218, 376] width 15 height 15
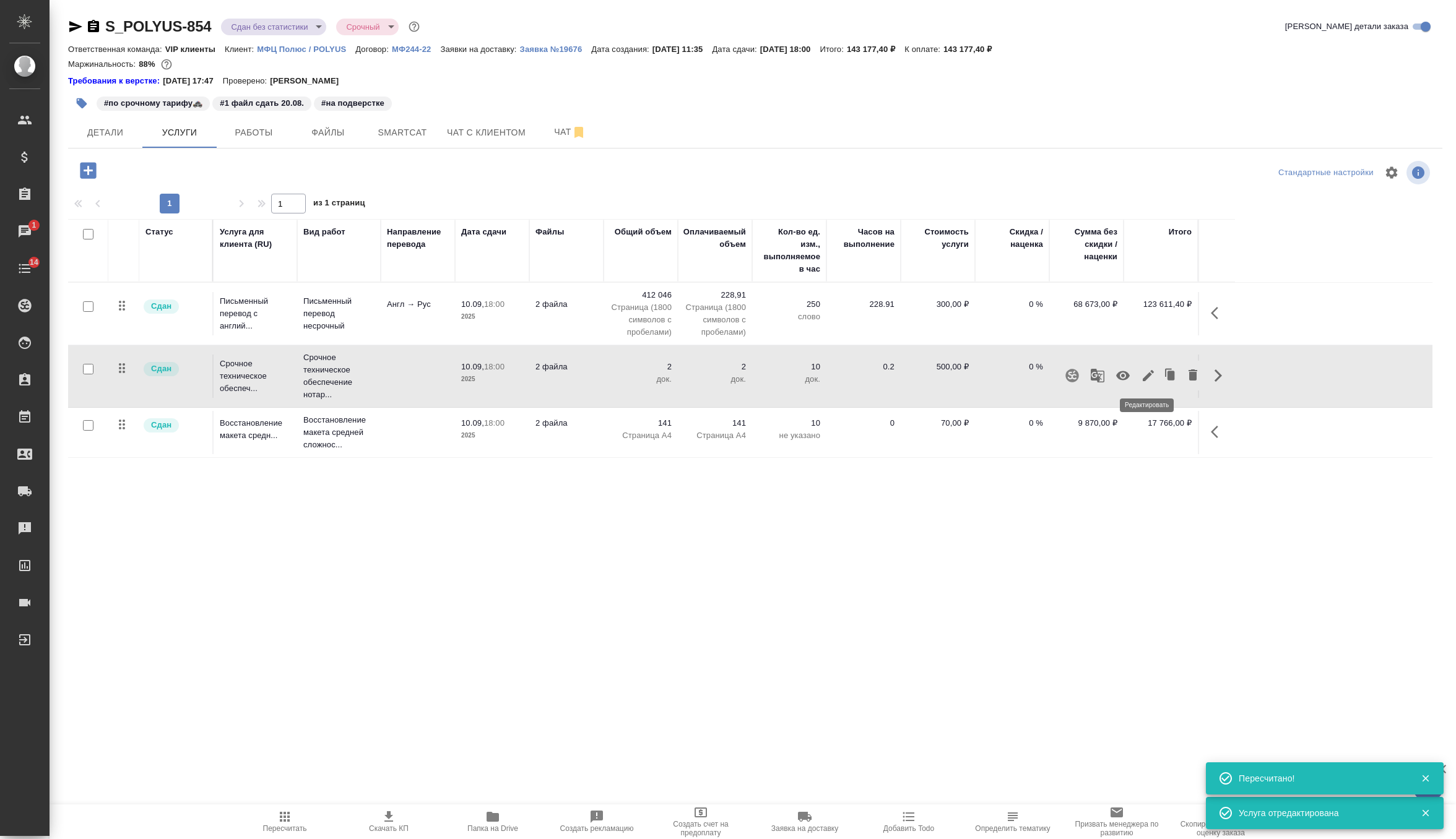
click at [1151, 375] on icon "button" at bounding box center [1149, 376] width 15 height 15
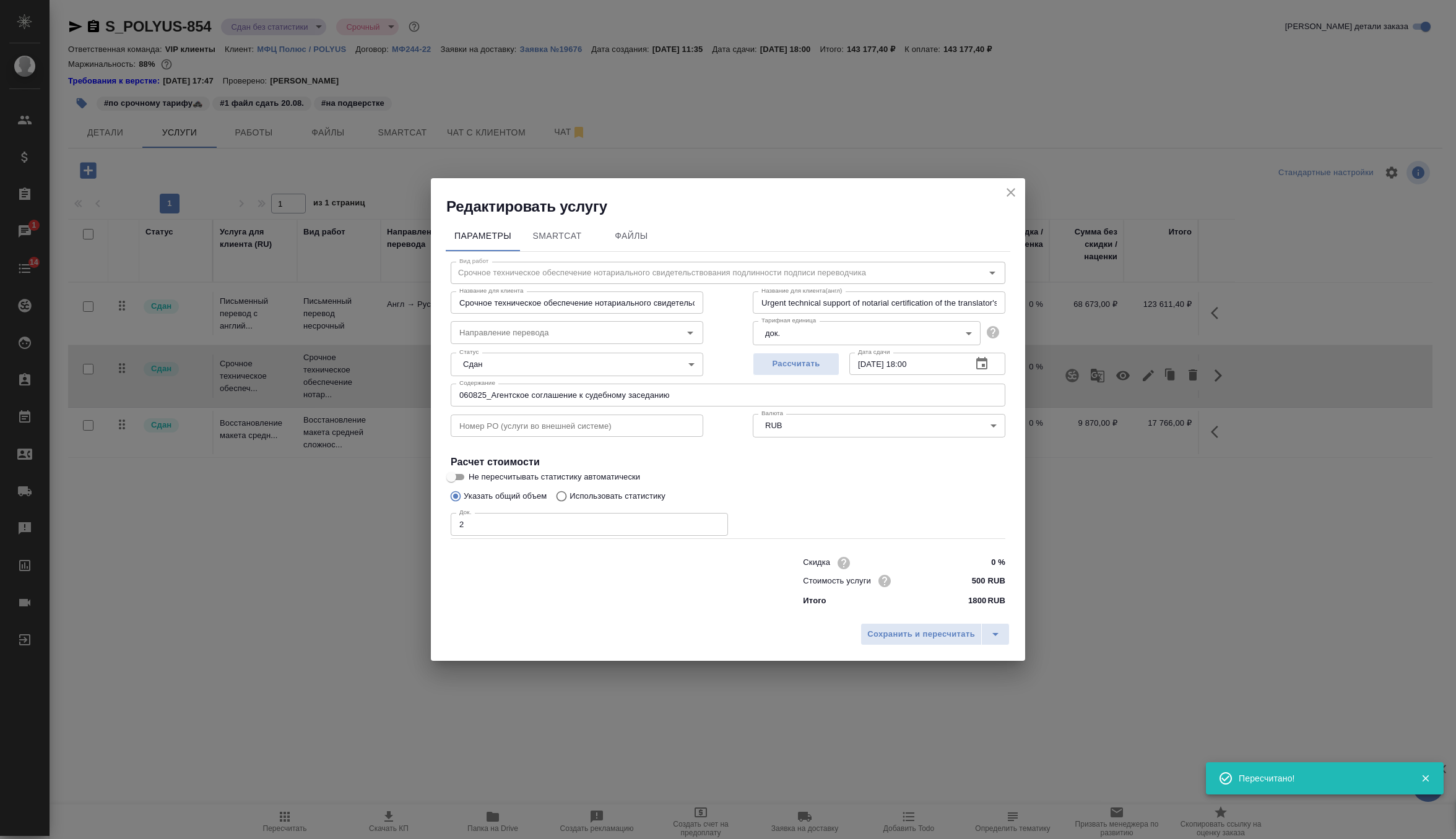
click at [581, 542] on div "Скидка 0 % Стоимость услуги 500 RUB Итого 1800 RUB" at bounding box center [728, 581] width 604 height 103
click at [582, 531] on input "2" at bounding box center [589, 524] width 277 height 22
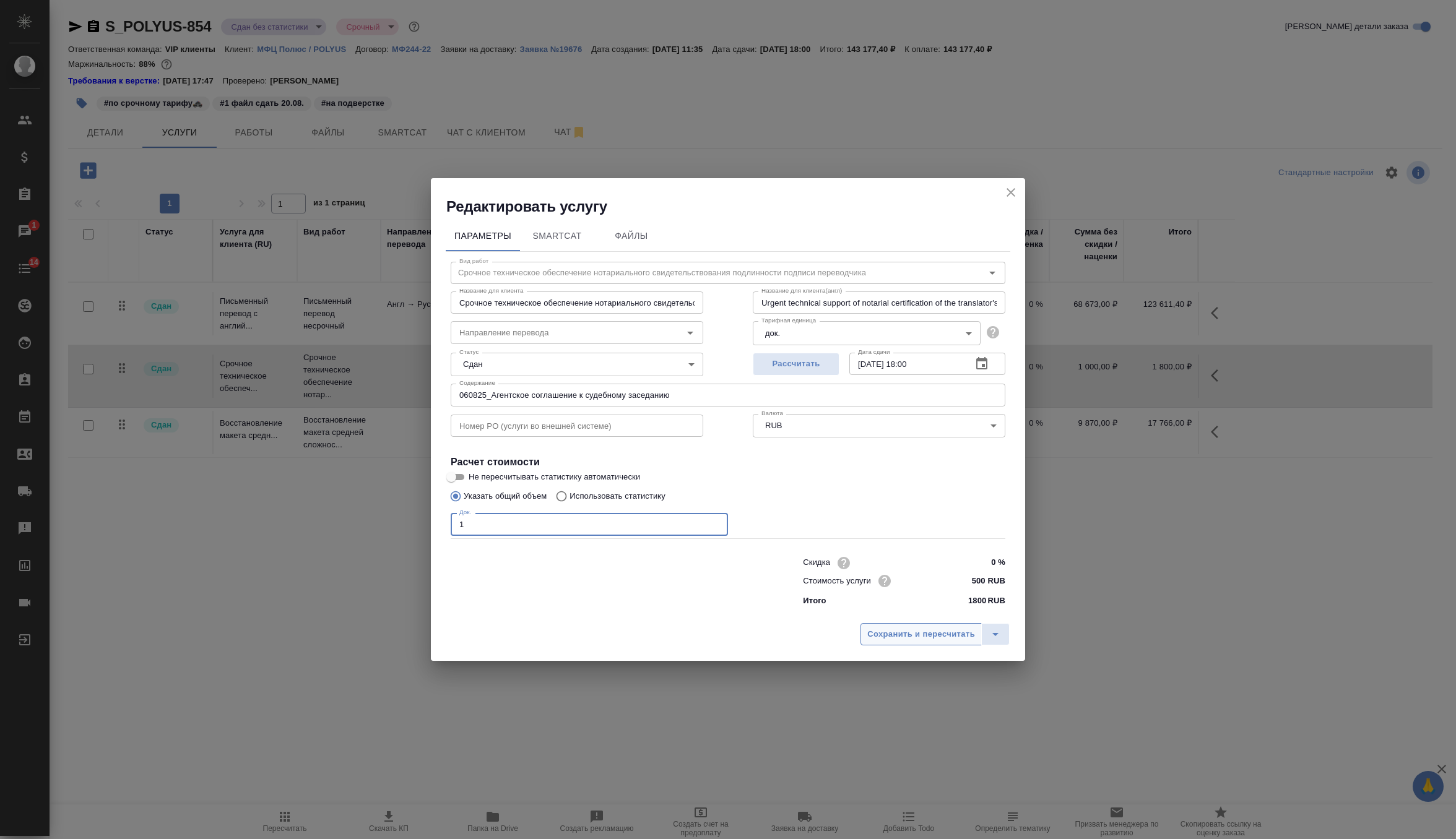
type input "1"
click at [889, 638] on span "Сохранить и пересчитать" at bounding box center [921, 634] width 108 height 14
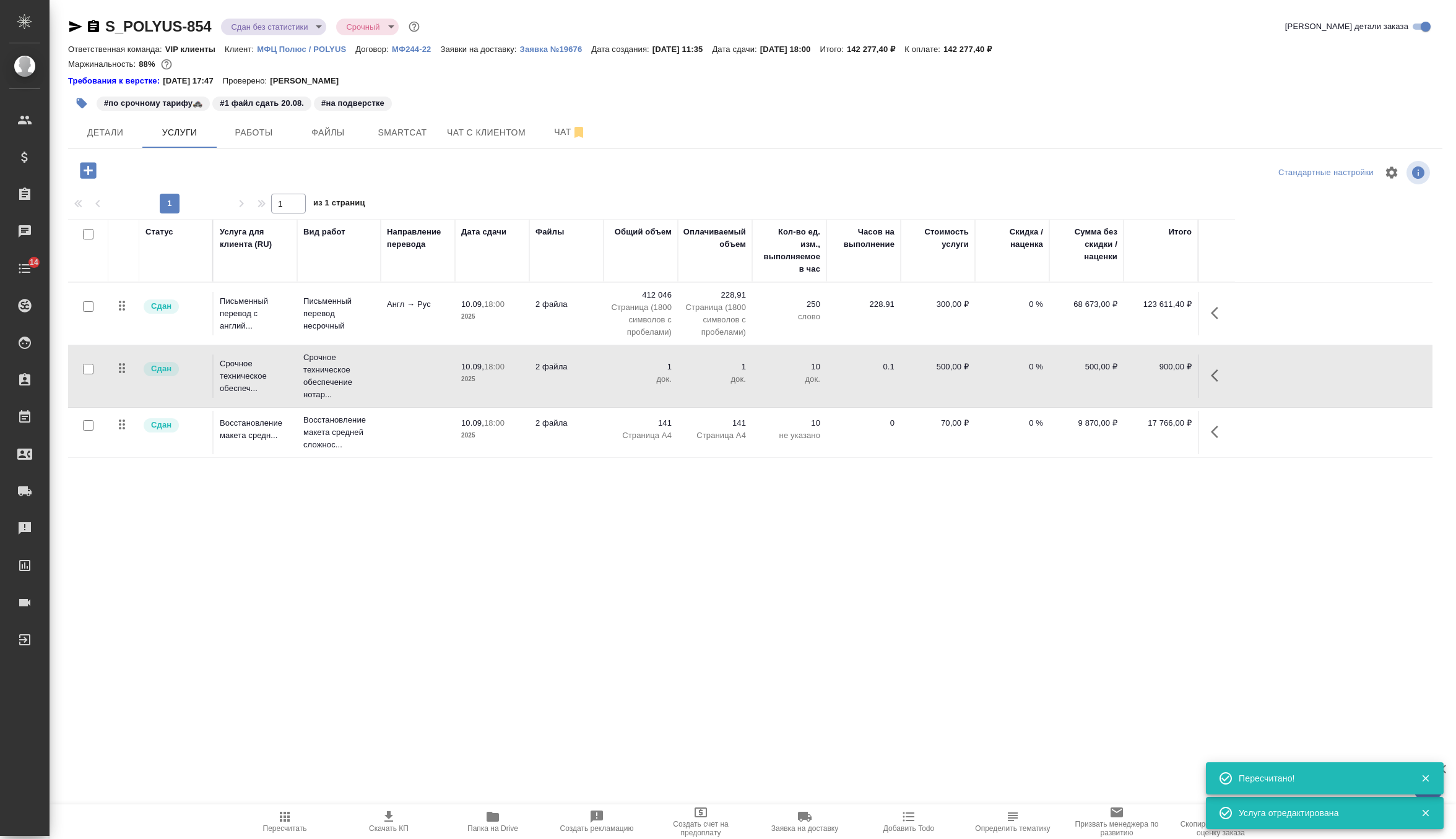
click at [469, 829] on span "Папка на Drive" at bounding box center [493, 829] width 51 height 9
click at [288, 814] on icon "button" at bounding box center [285, 817] width 15 height 15
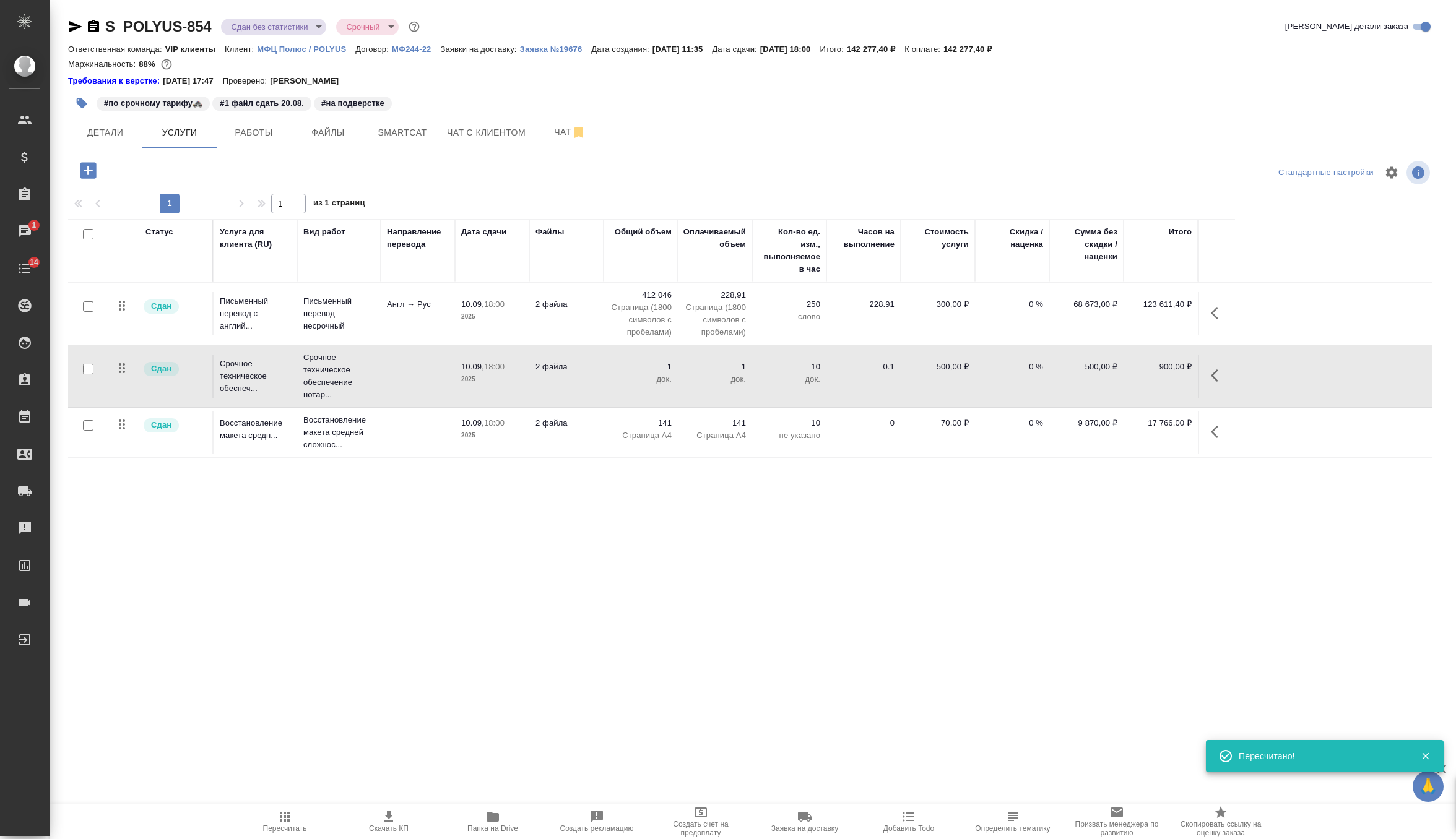
click at [379, 817] on span "Скачать КП" at bounding box center [388, 821] width 89 height 23
click at [384, 315] on td "Англ → Рус" at bounding box center [417, 314] width 74 height 43
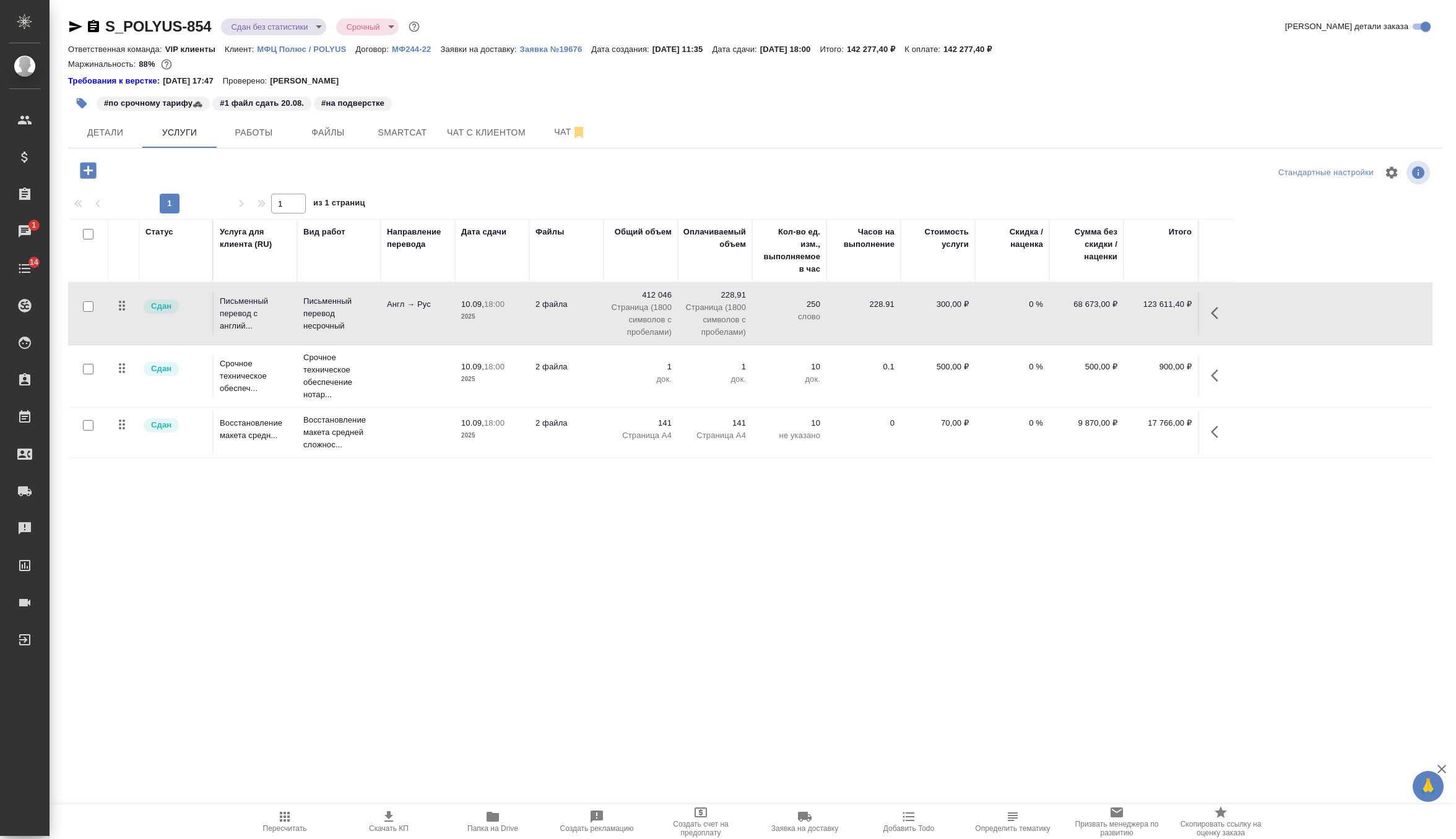
click at [384, 315] on td "Англ → Рус" at bounding box center [417, 314] width 74 height 43
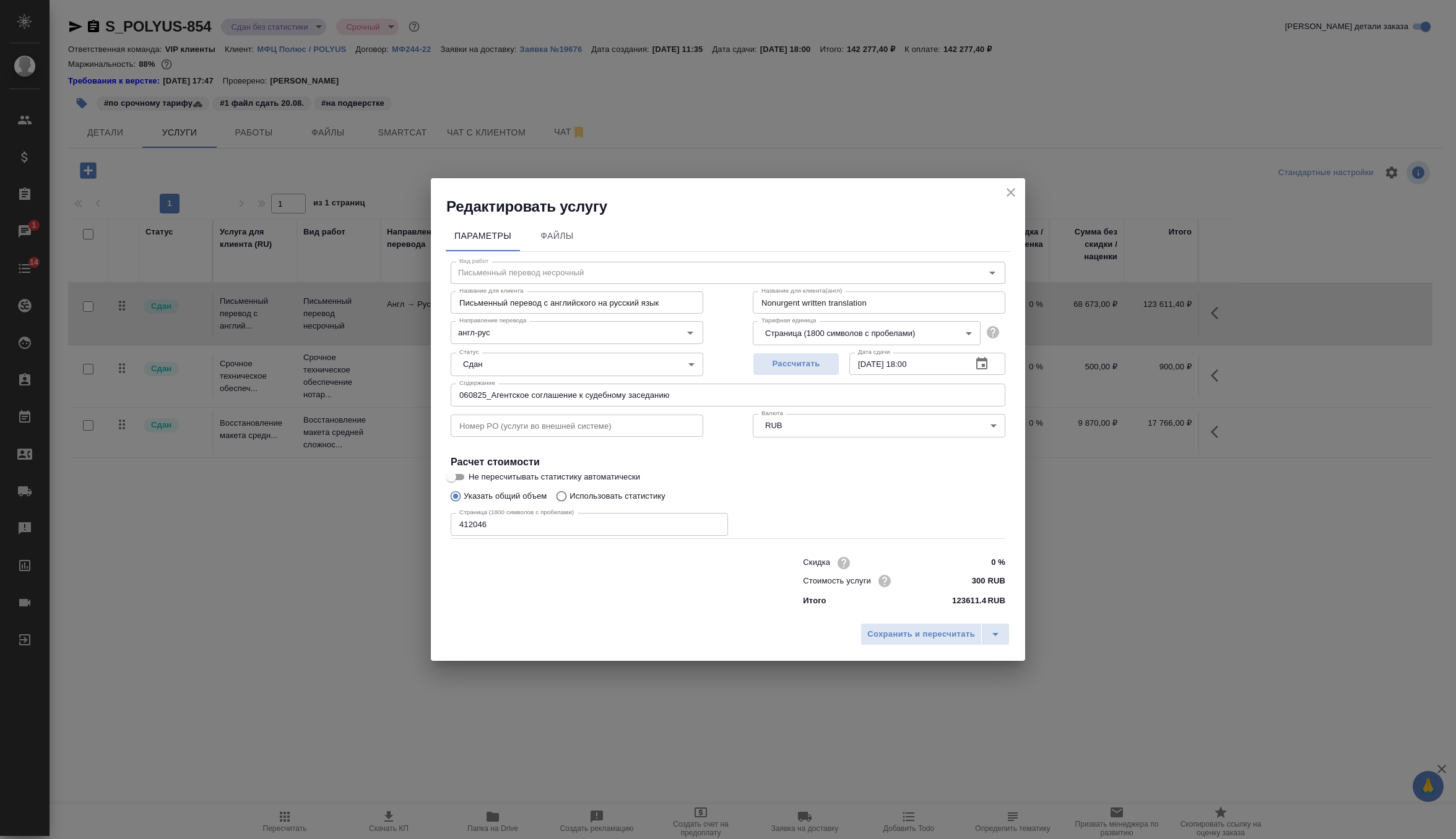
click at [1009, 197] on icon "close" at bounding box center [1011, 193] width 15 height 15
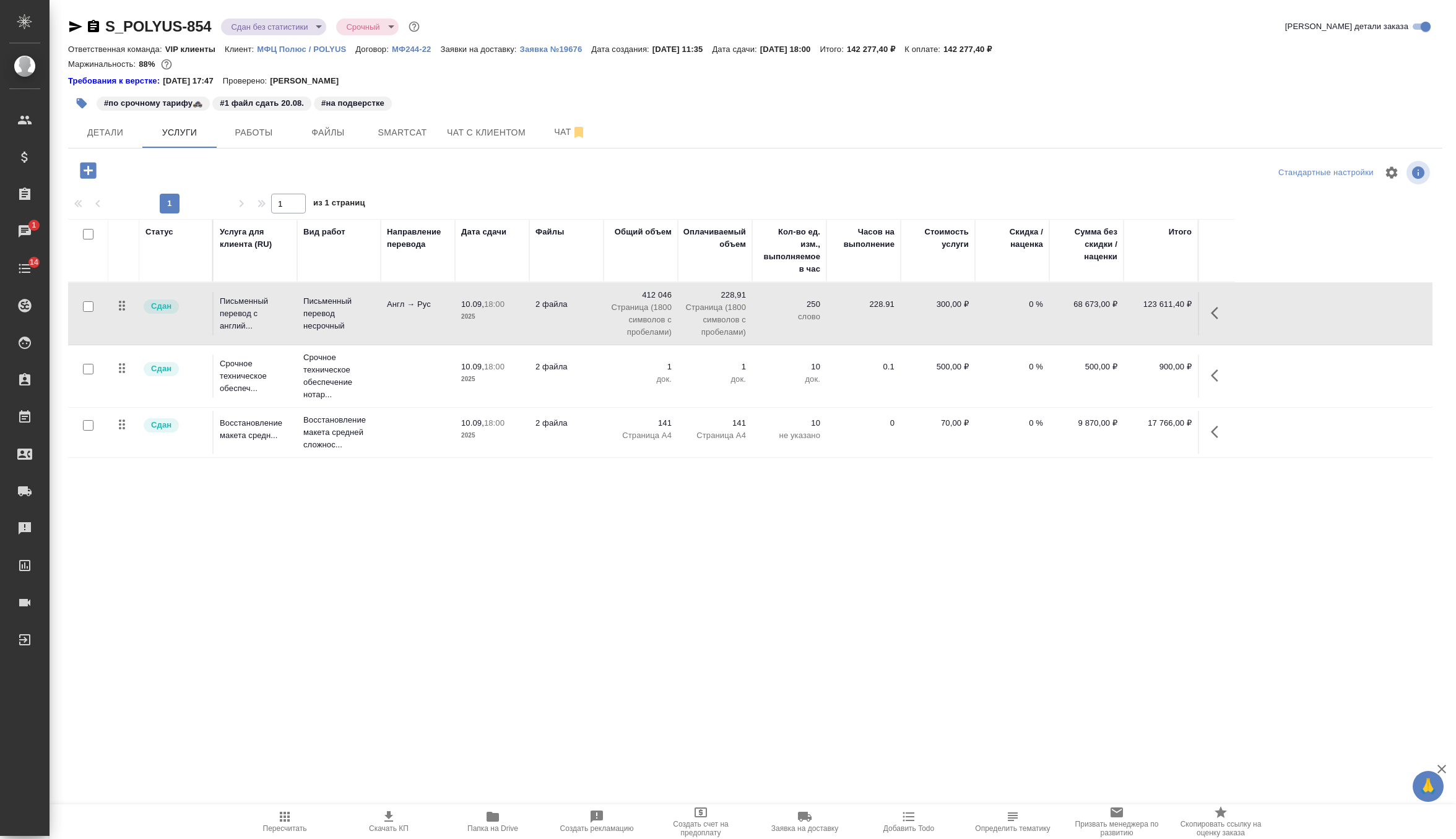
click at [414, 398] on tr "Сдан Срочное техническое обеспеч... Срочное техническое обеспечение нотар... 10…" at bounding box center [750, 376] width 1365 height 62
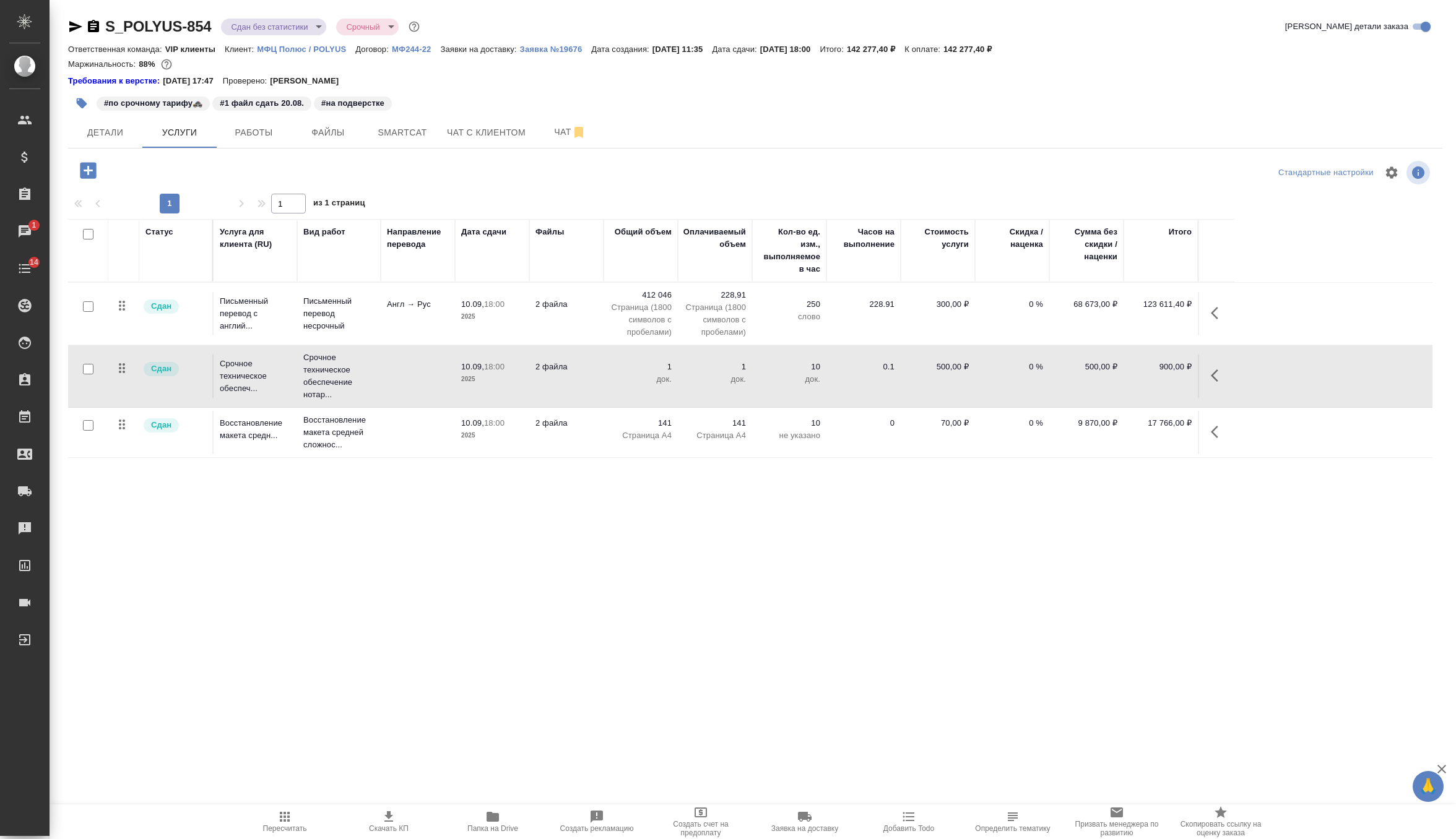
click at [414, 398] on tr "Сдан Срочное техническое обеспеч... Срочное техническое обеспечение нотар... 10…" at bounding box center [750, 376] width 1365 height 62
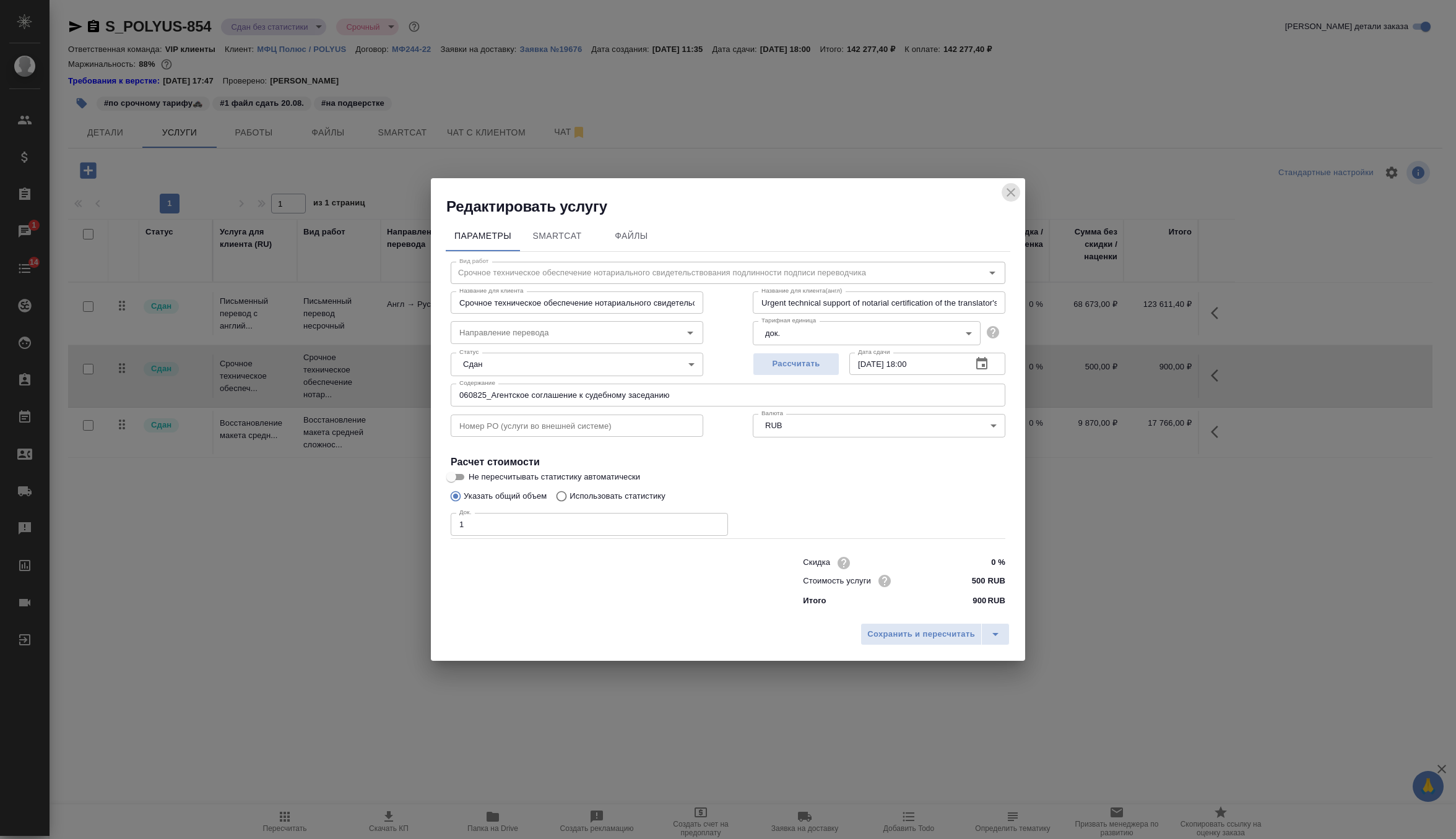
click at [1013, 190] on icon "close" at bounding box center [1011, 193] width 9 height 9
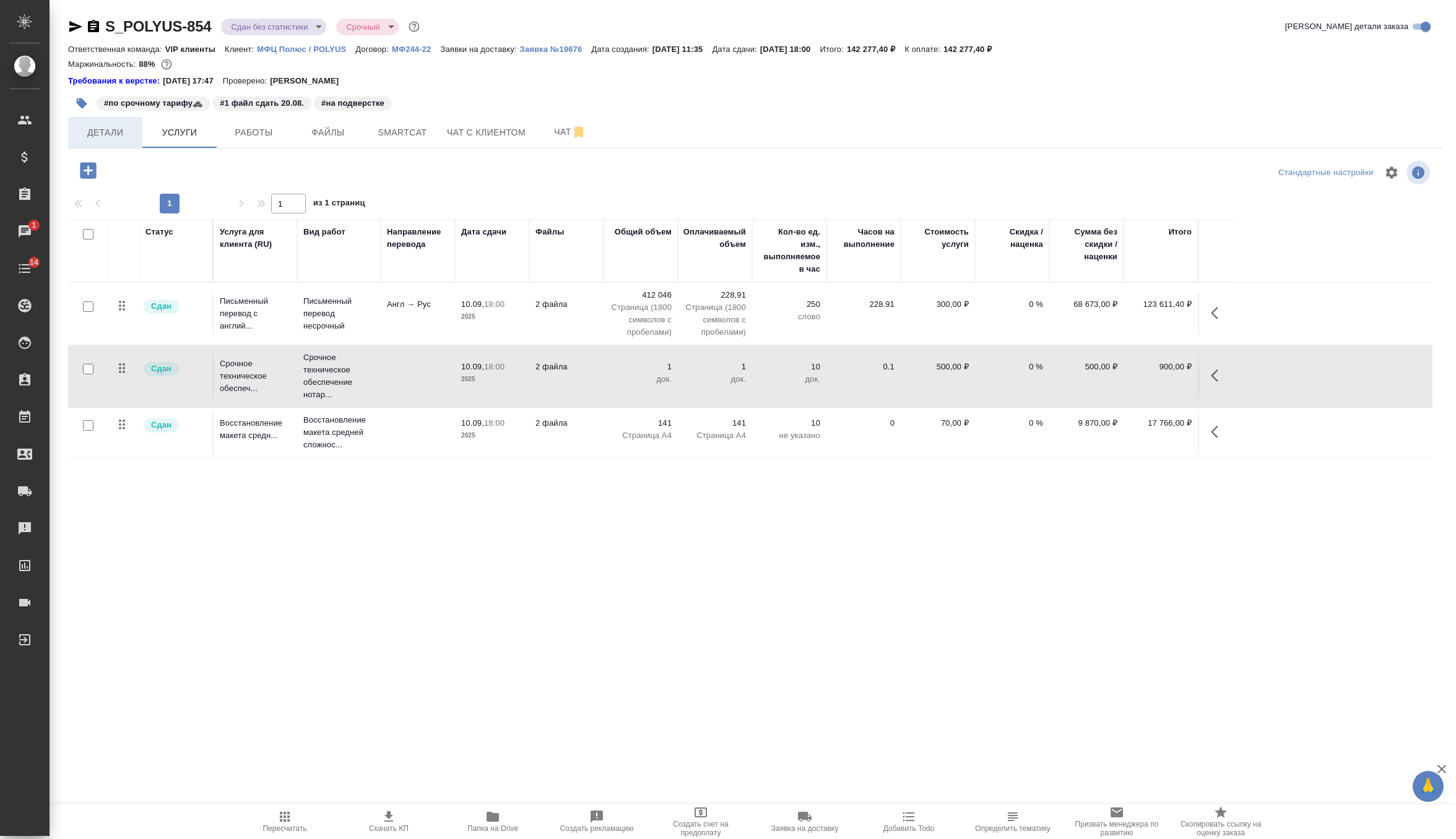
click at [94, 133] on span "Детали" at bounding box center [105, 133] width 59 height 16
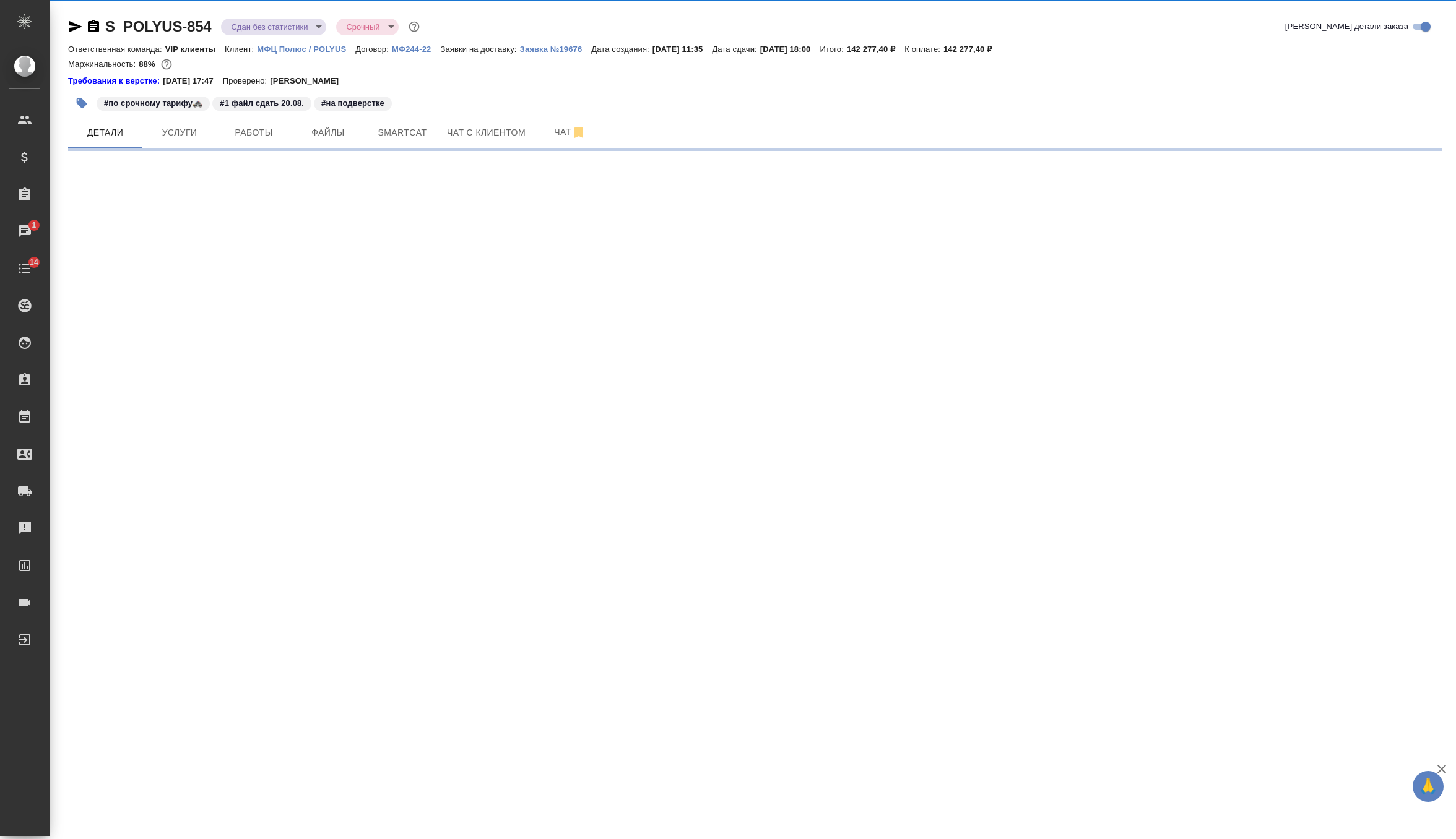
select select "RU"
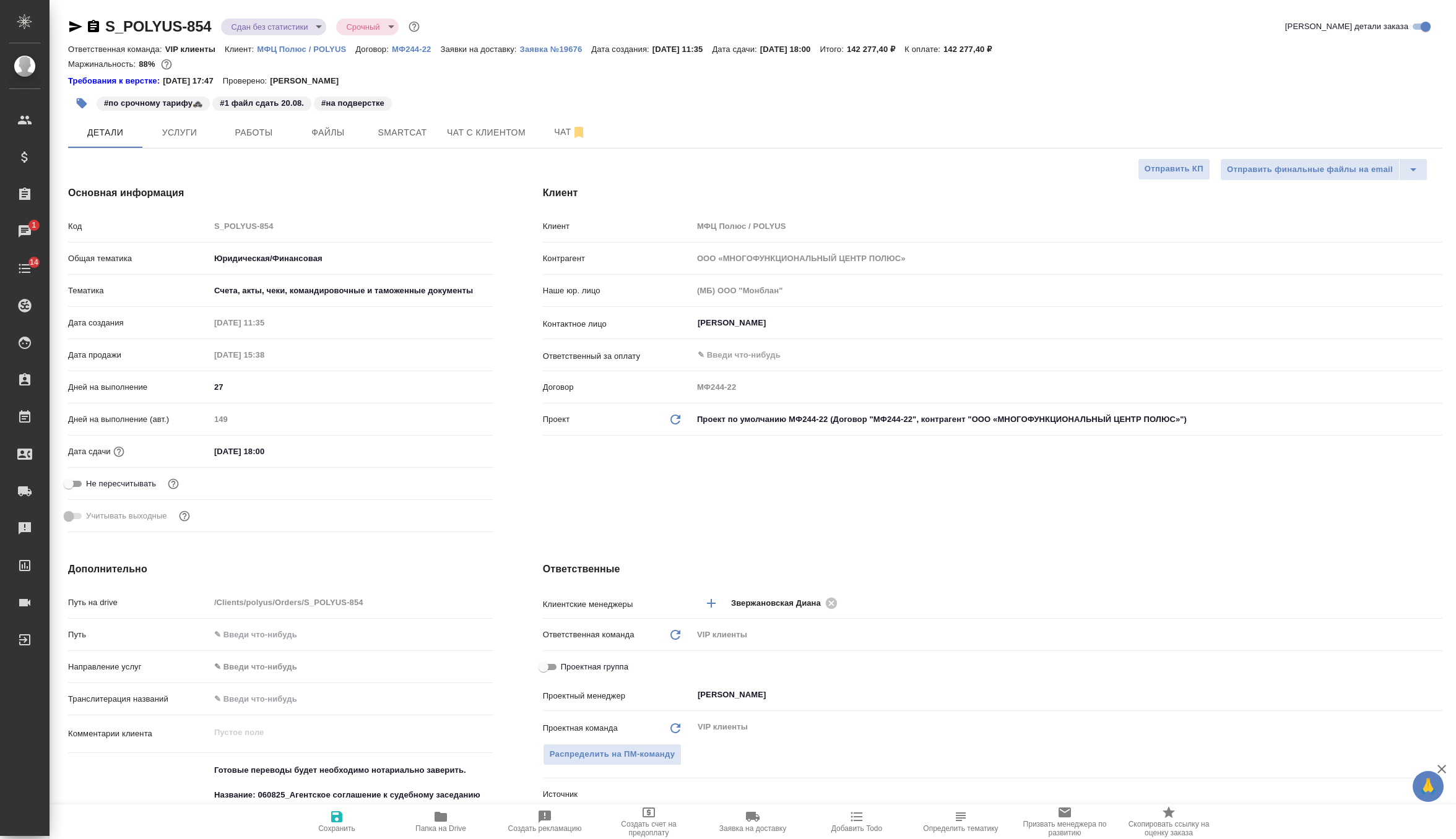
type textarea "x"
click at [190, 128] on span "Услуги" at bounding box center [179, 133] width 59 height 16
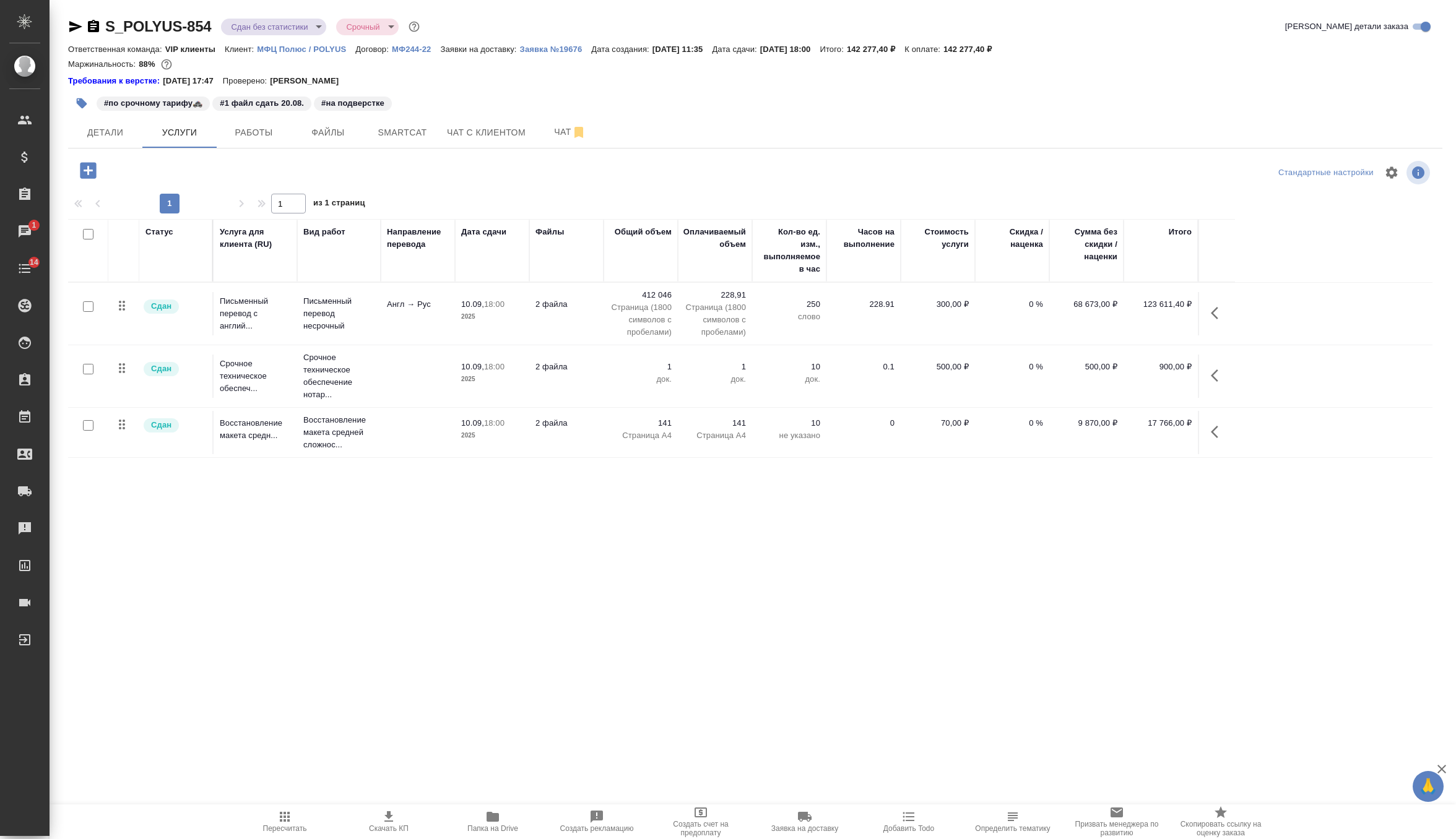
click at [1223, 369] on icon "button" at bounding box center [1218, 376] width 15 height 15
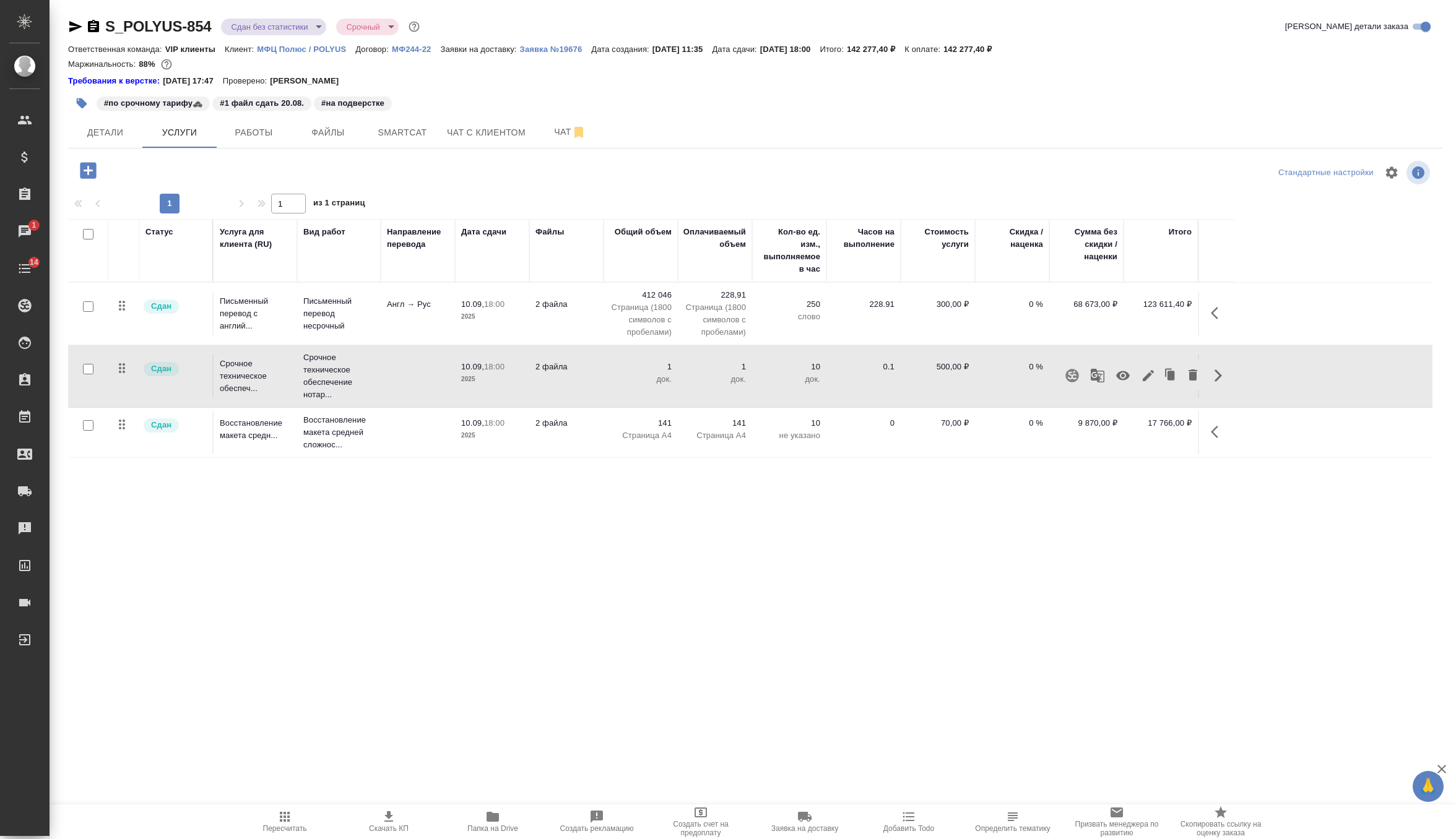
click at [1153, 380] on icon "button" at bounding box center [1149, 376] width 15 height 15
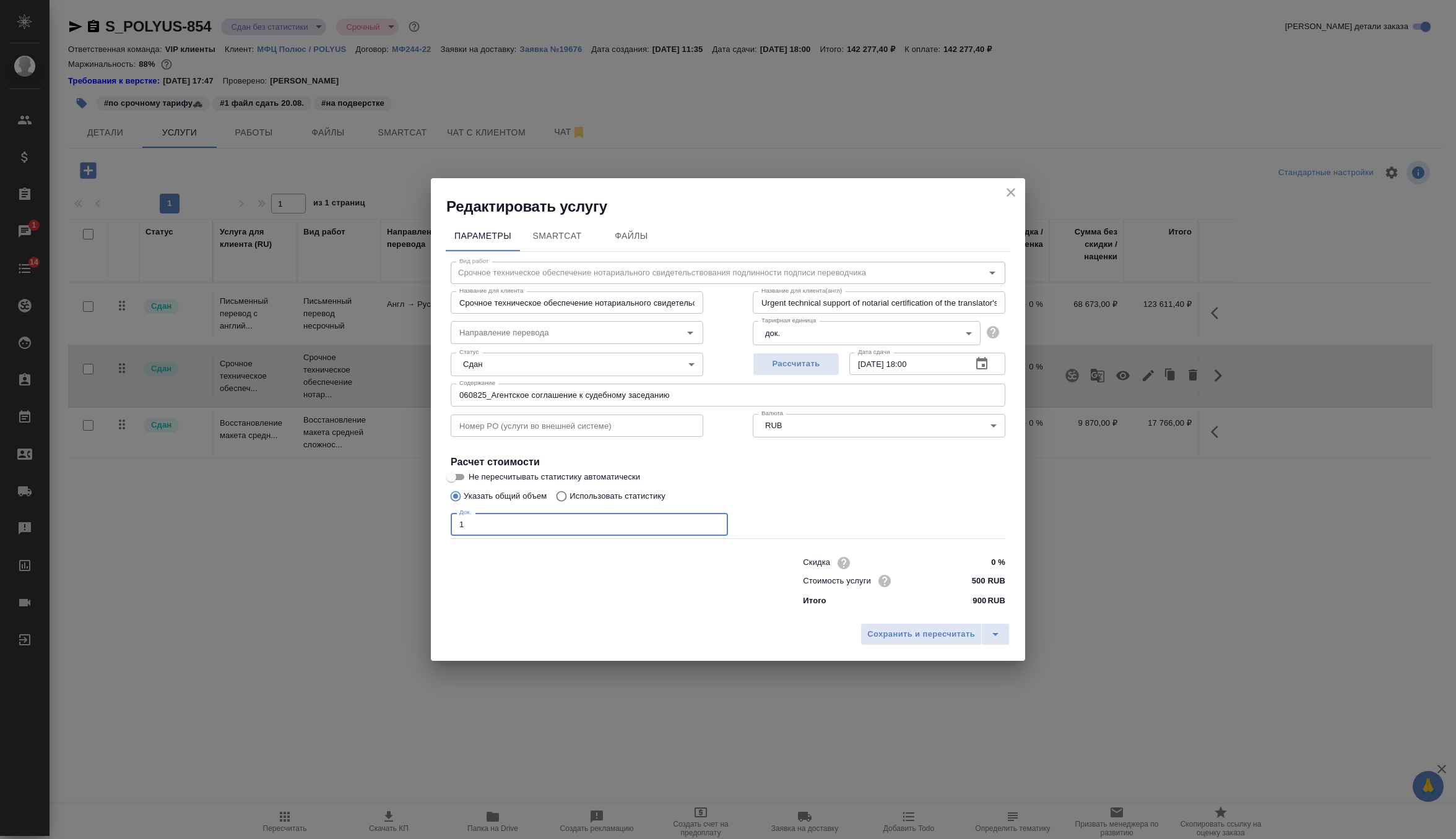
click at [586, 528] on input "1" at bounding box center [589, 524] width 277 height 22
type input "2"
click at [894, 623] on button "Сохранить и пересчитать" at bounding box center [921, 634] width 121 height 22
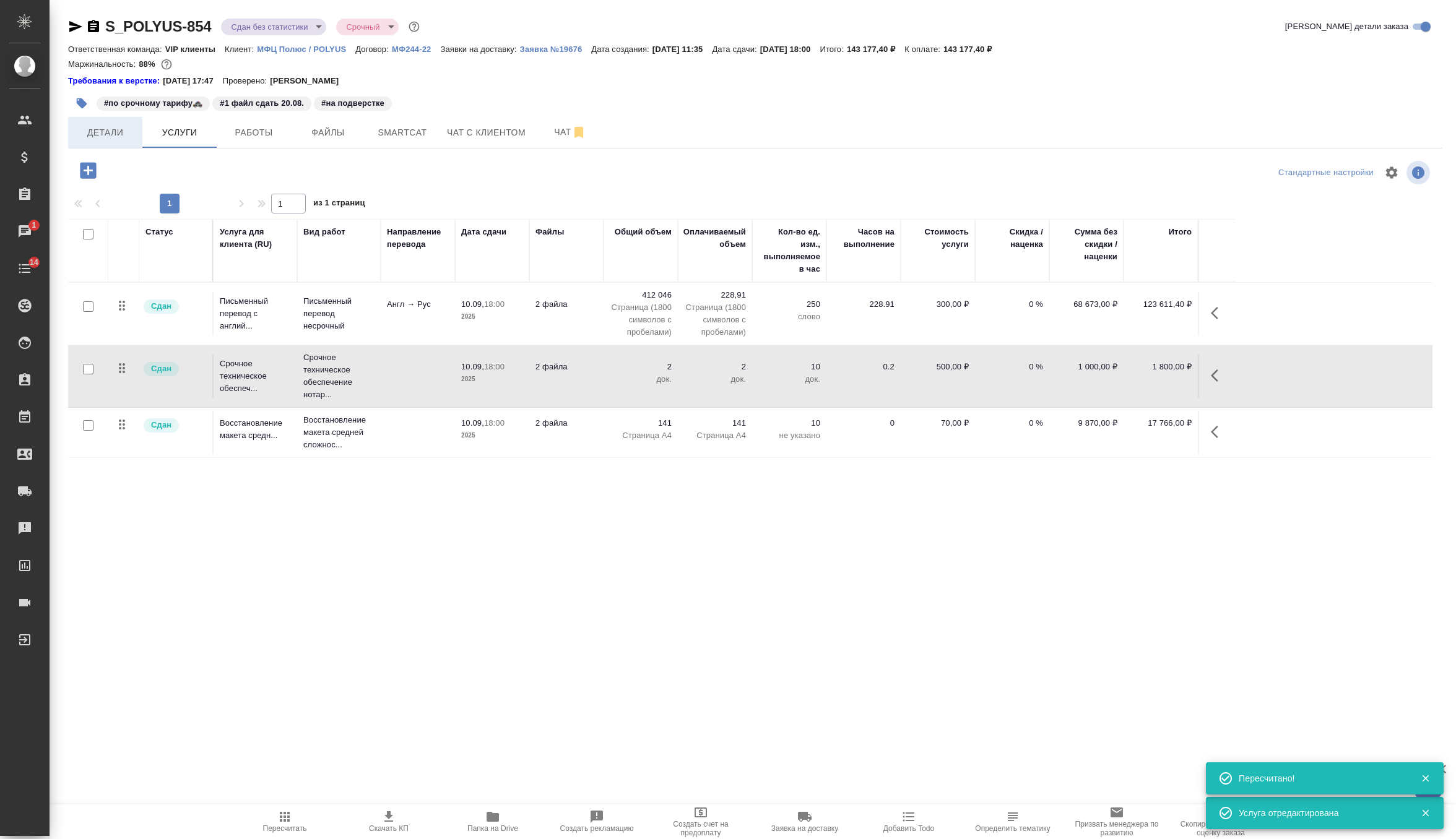
click at [122, 130] on span "Детали" at bounding box center [105, 133] width 59 height 16
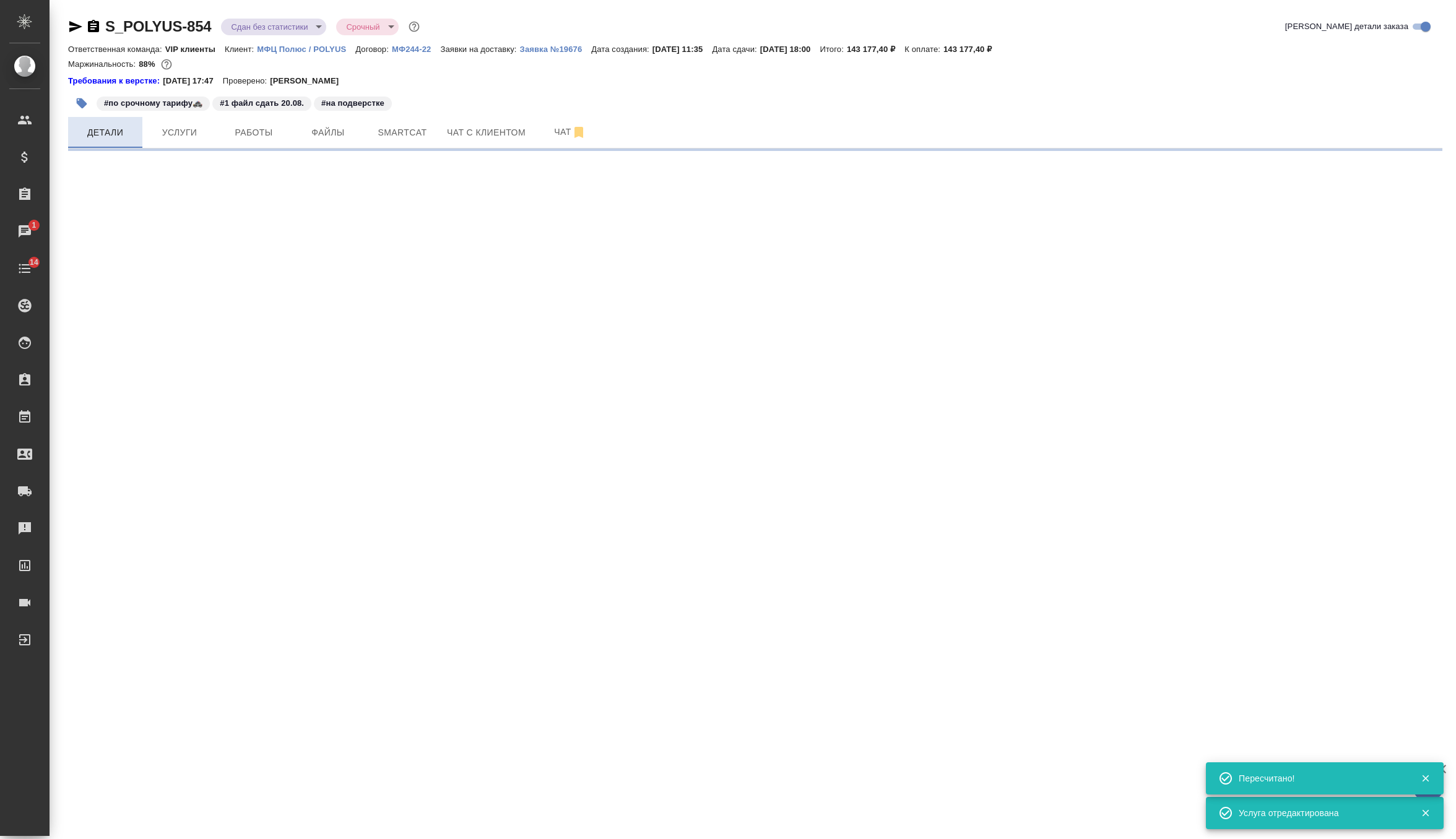
select select "RU"
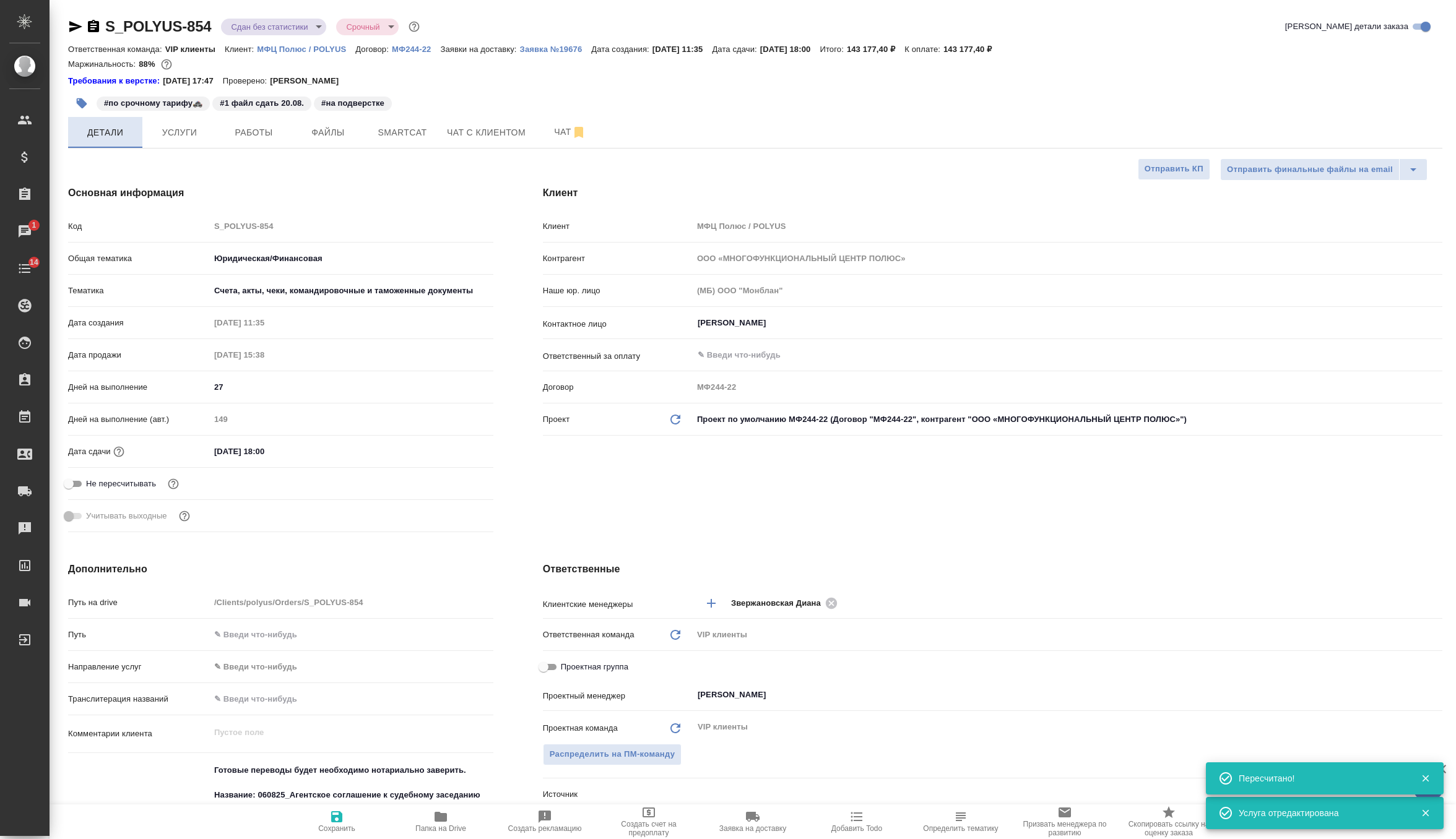
type textarea "x"
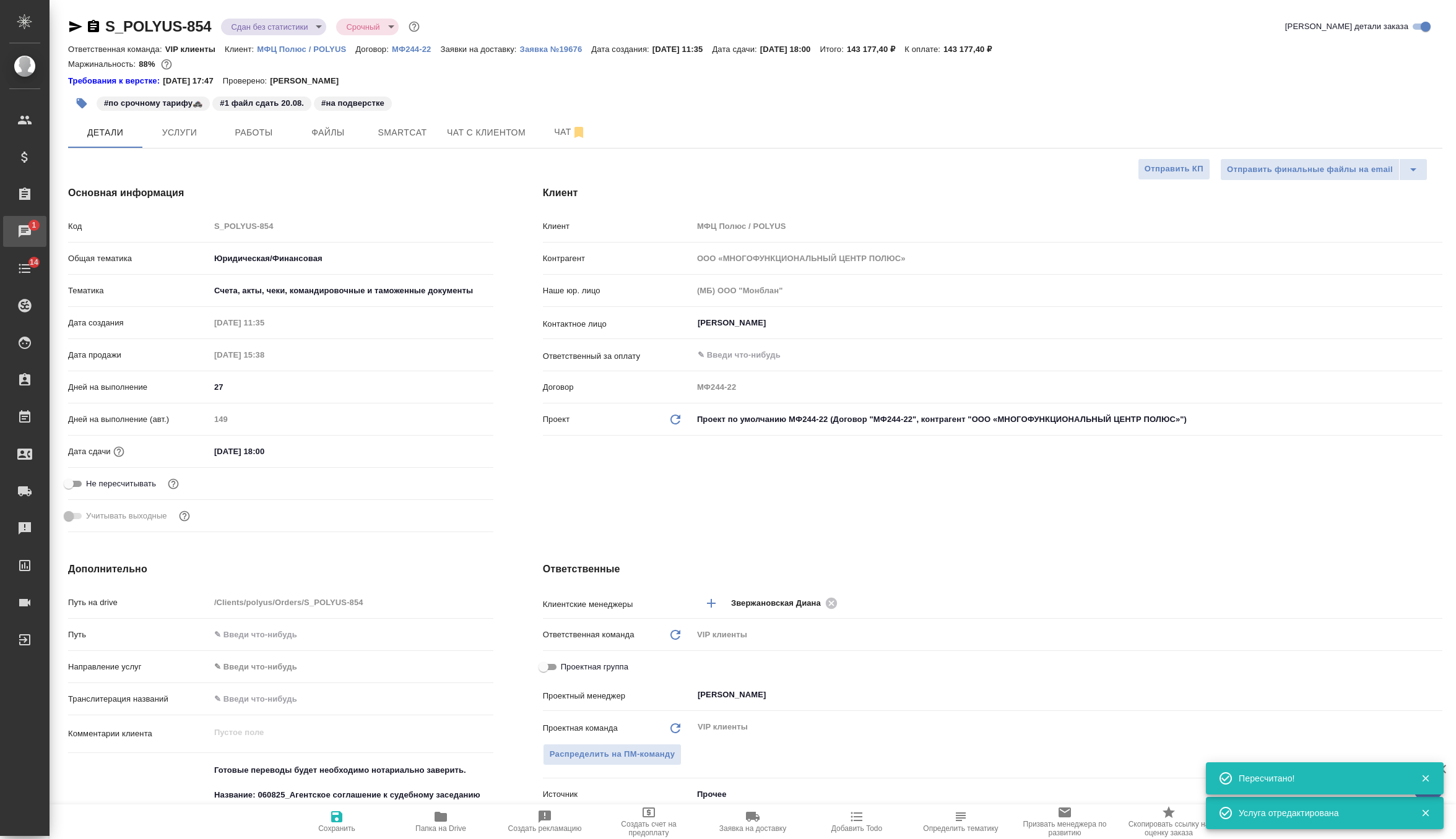
type textarea "x"
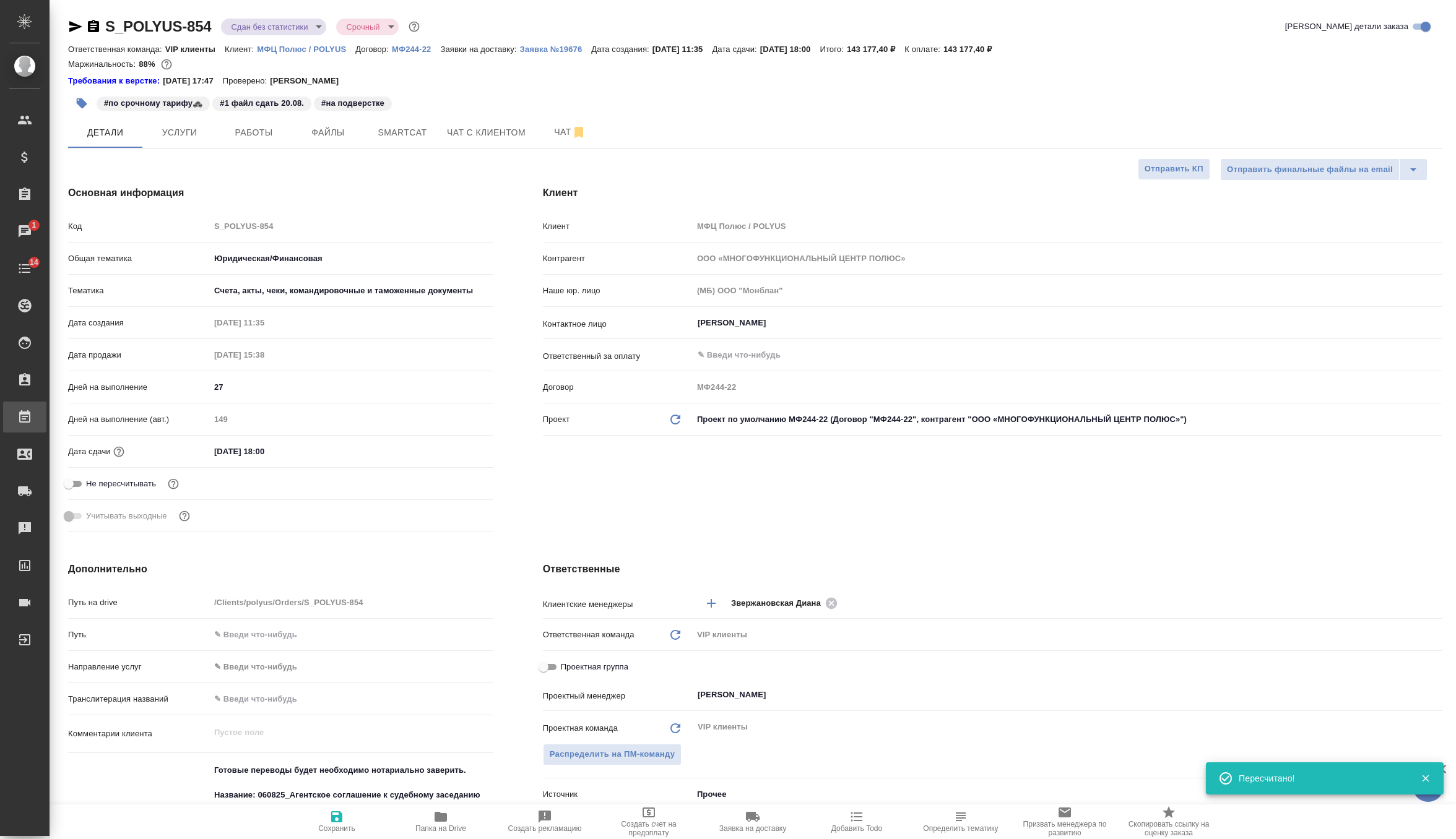
type textarea "x"
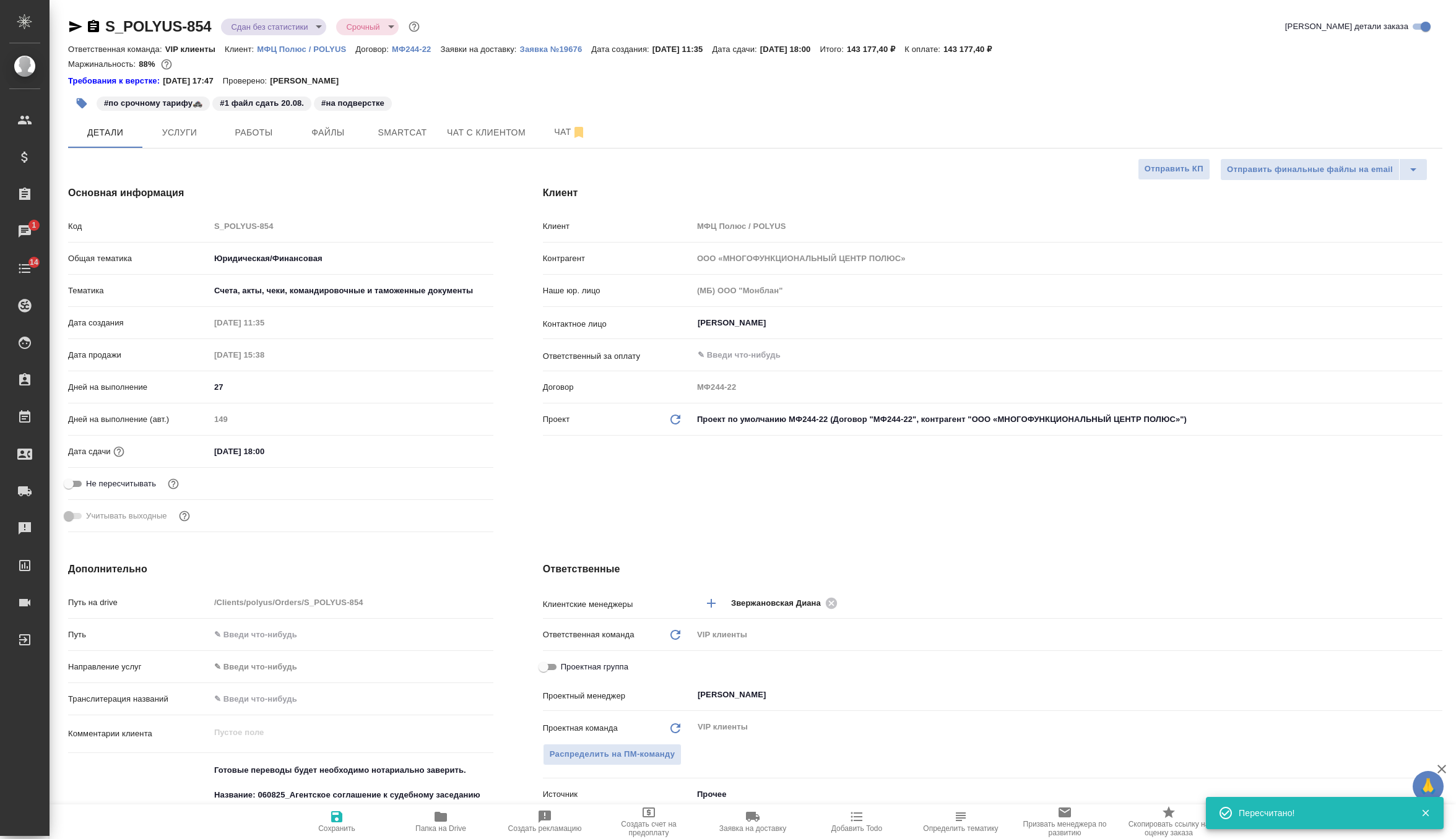
type textarea "x"
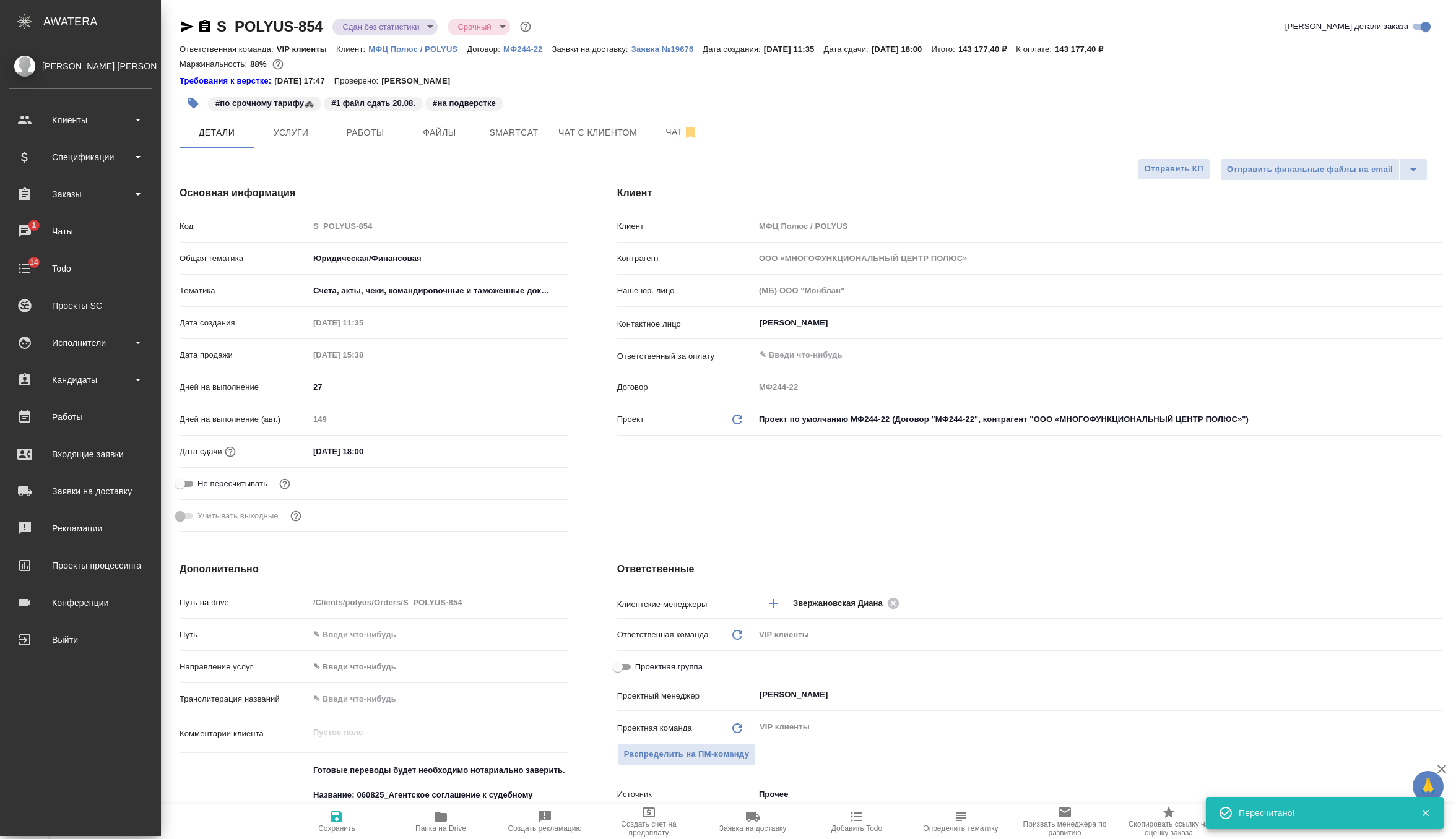
type textarea "x"
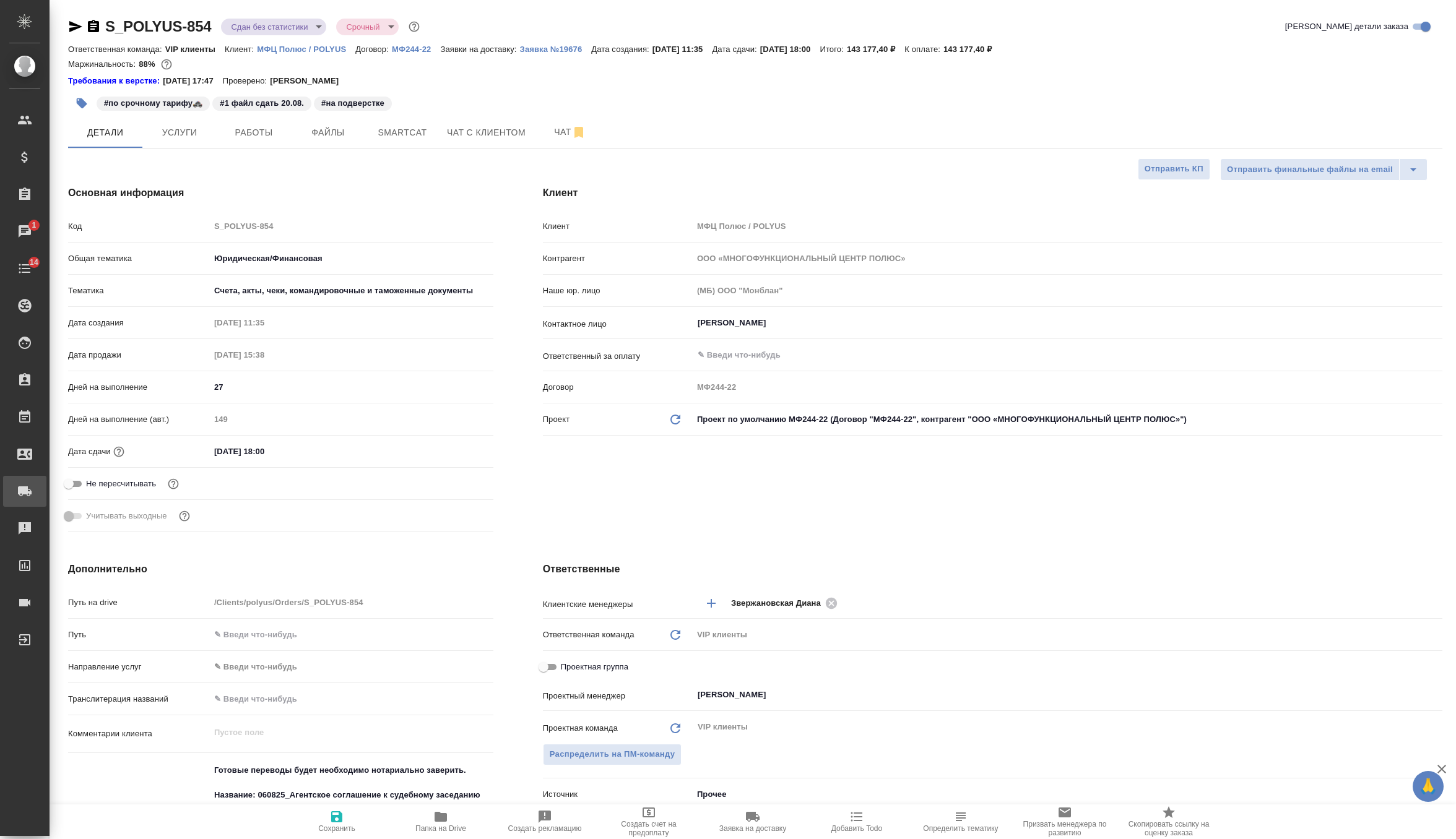
type textarea "x"
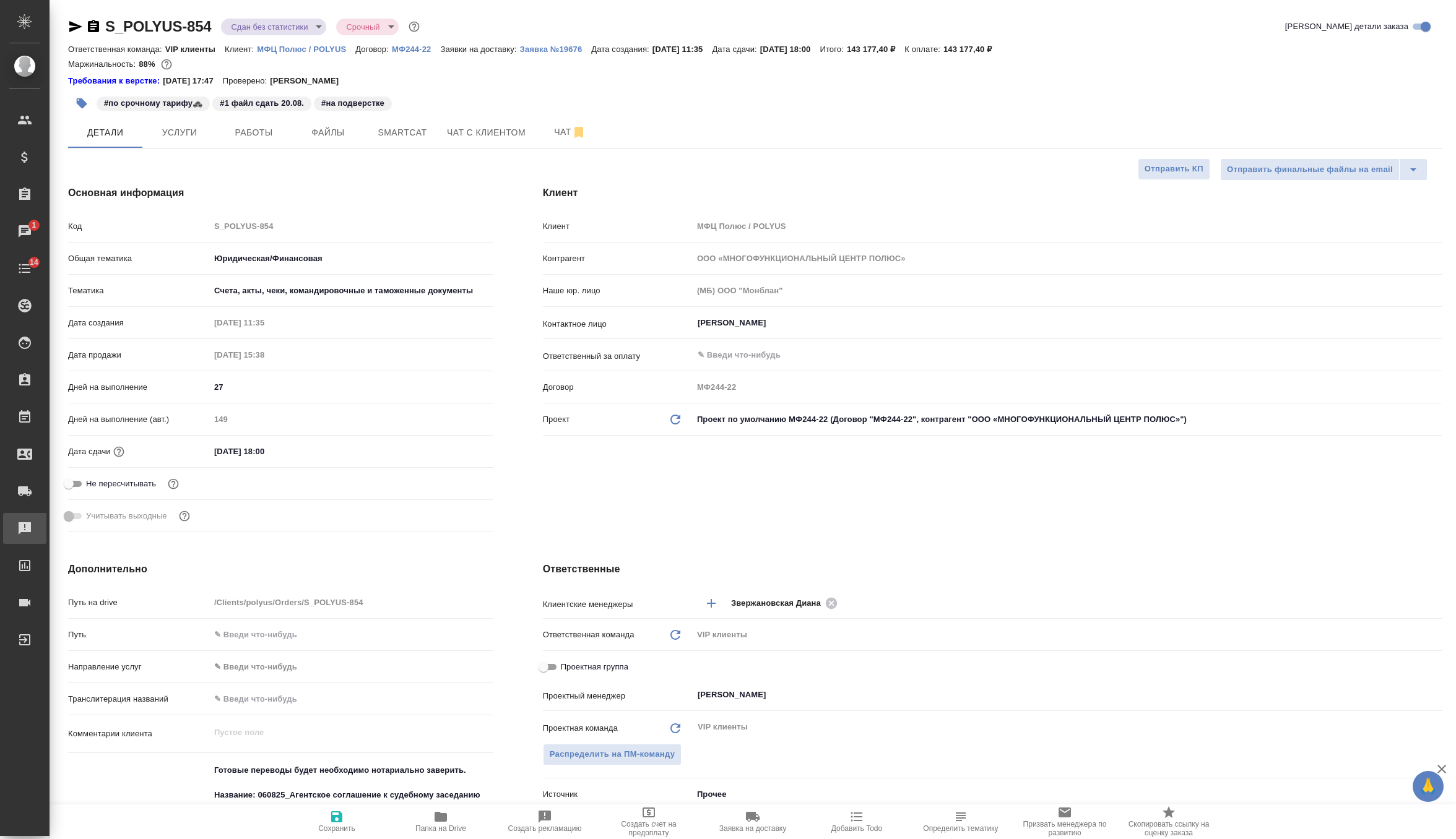
type textarea "x"
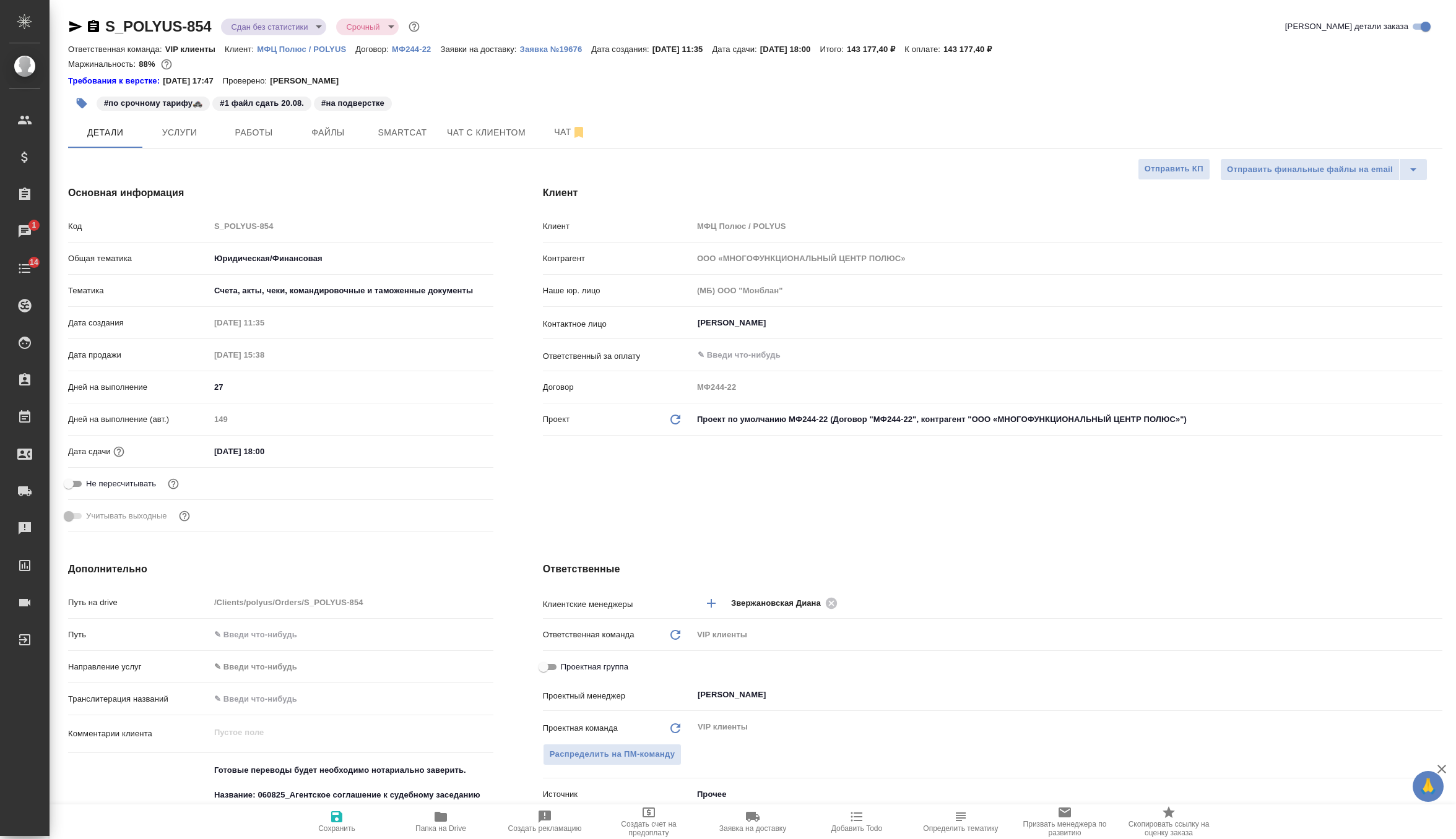
type textarea "x"
click at [301, 27] on body "🙏 .cls-1 fill:#fff; AWATERA Zverzhanovskaya Diana Клиенты Спецификации Заказы 1…" at bounding box center [728, 420] width 1456 height 839
click at [281, 171] on li "Выполнен" at bounding box center [277, 172] width 113 height 21
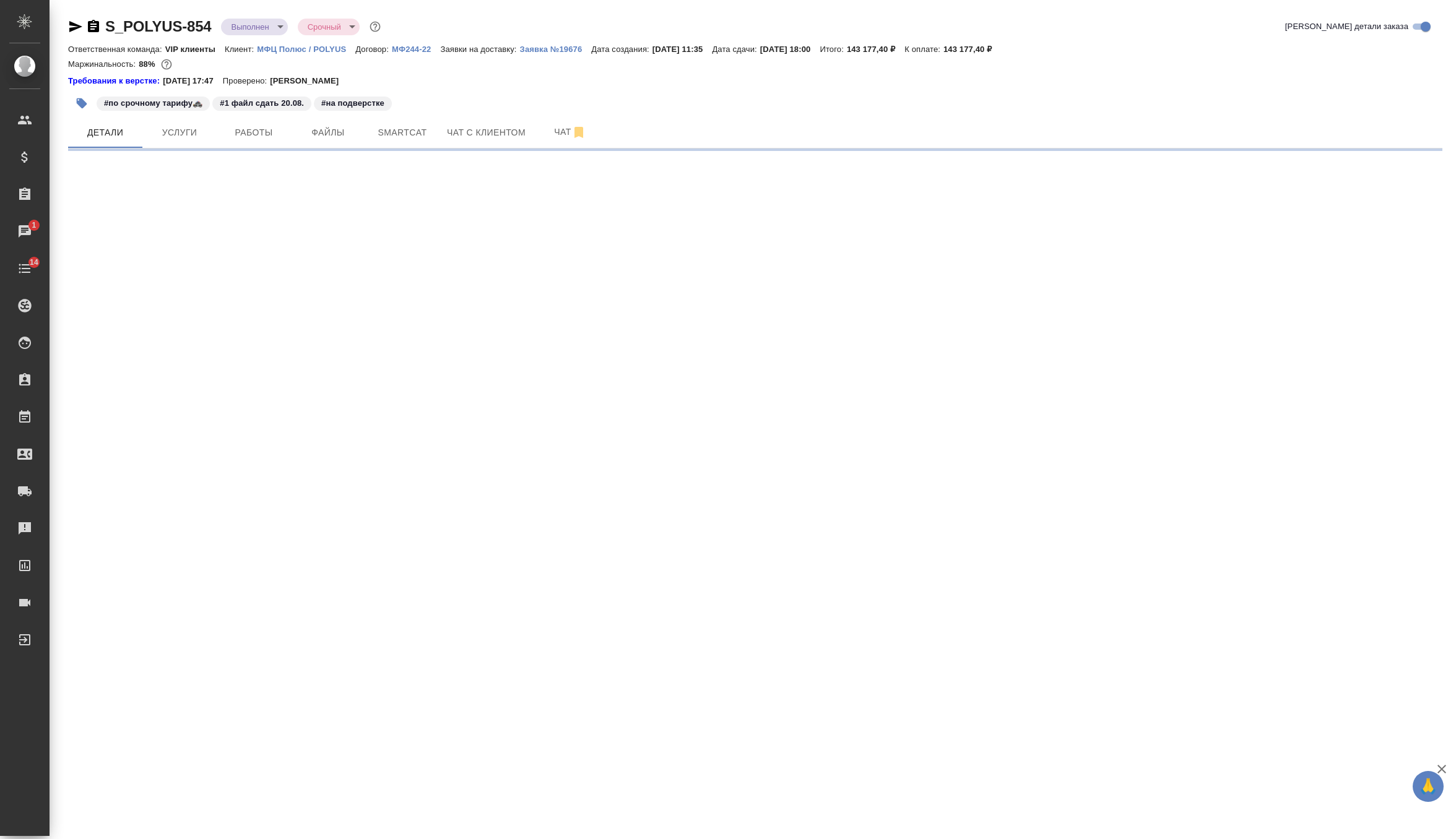
select select "RU"
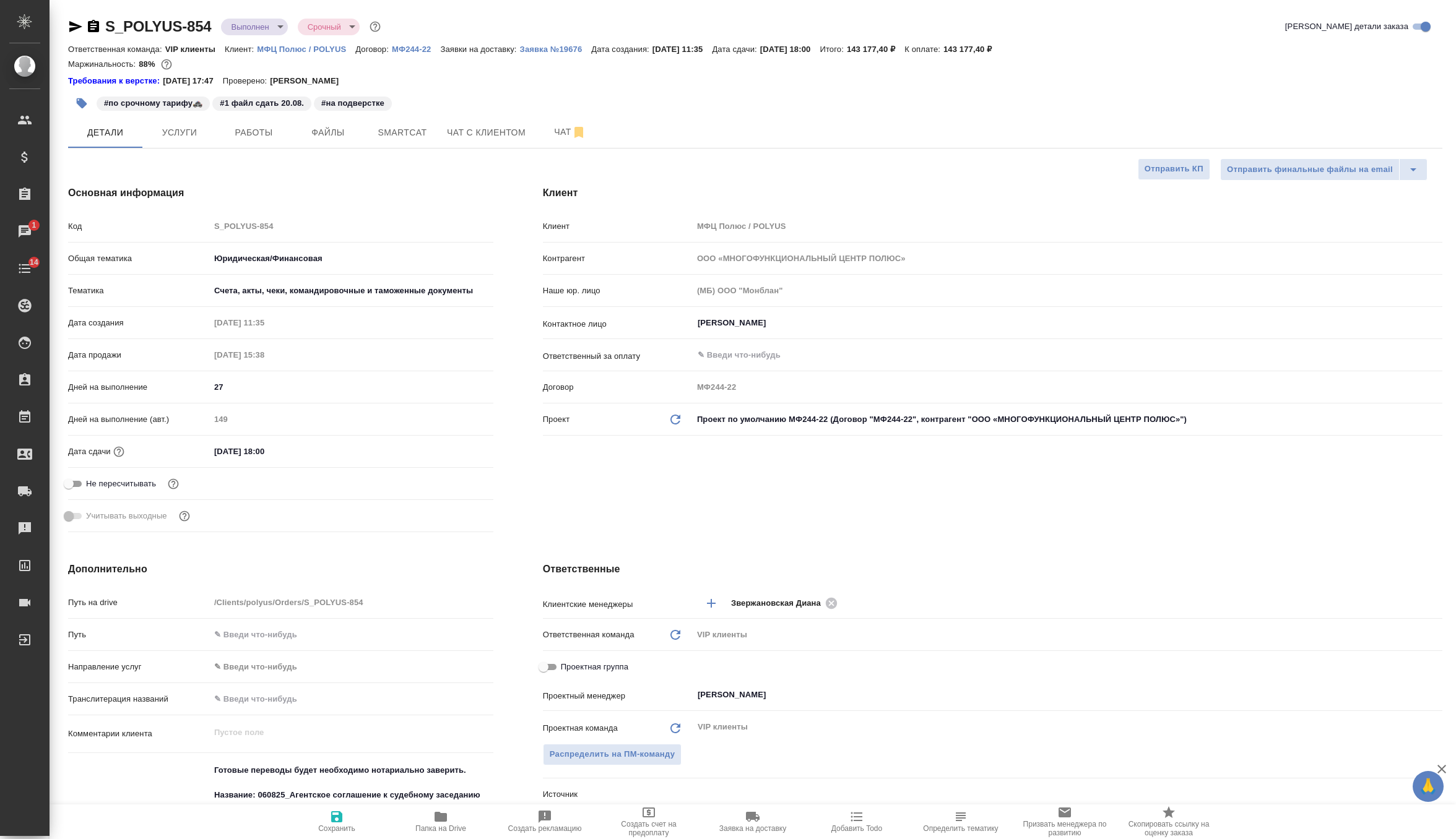
type textarea "x"
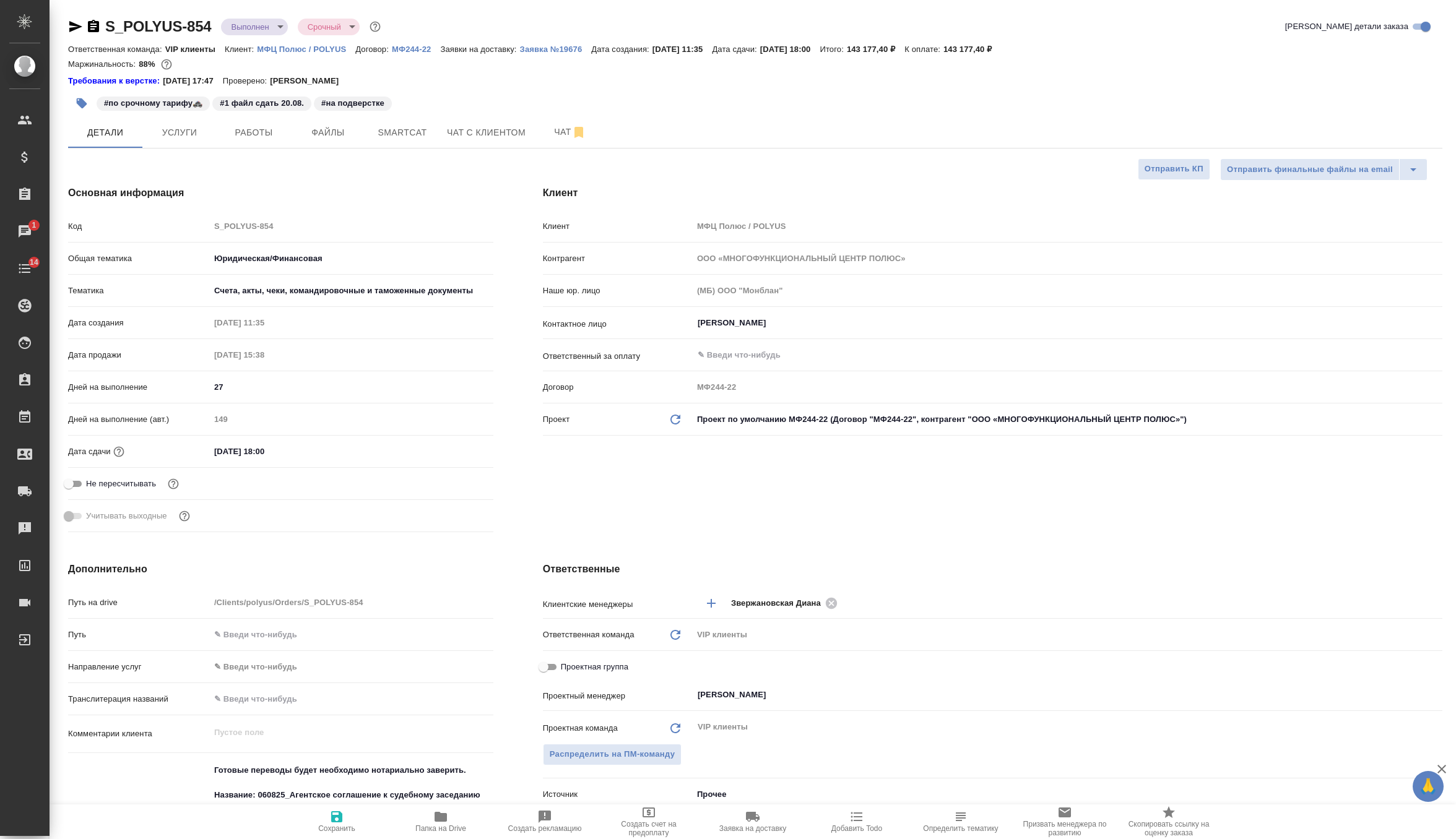
type textarea "x"
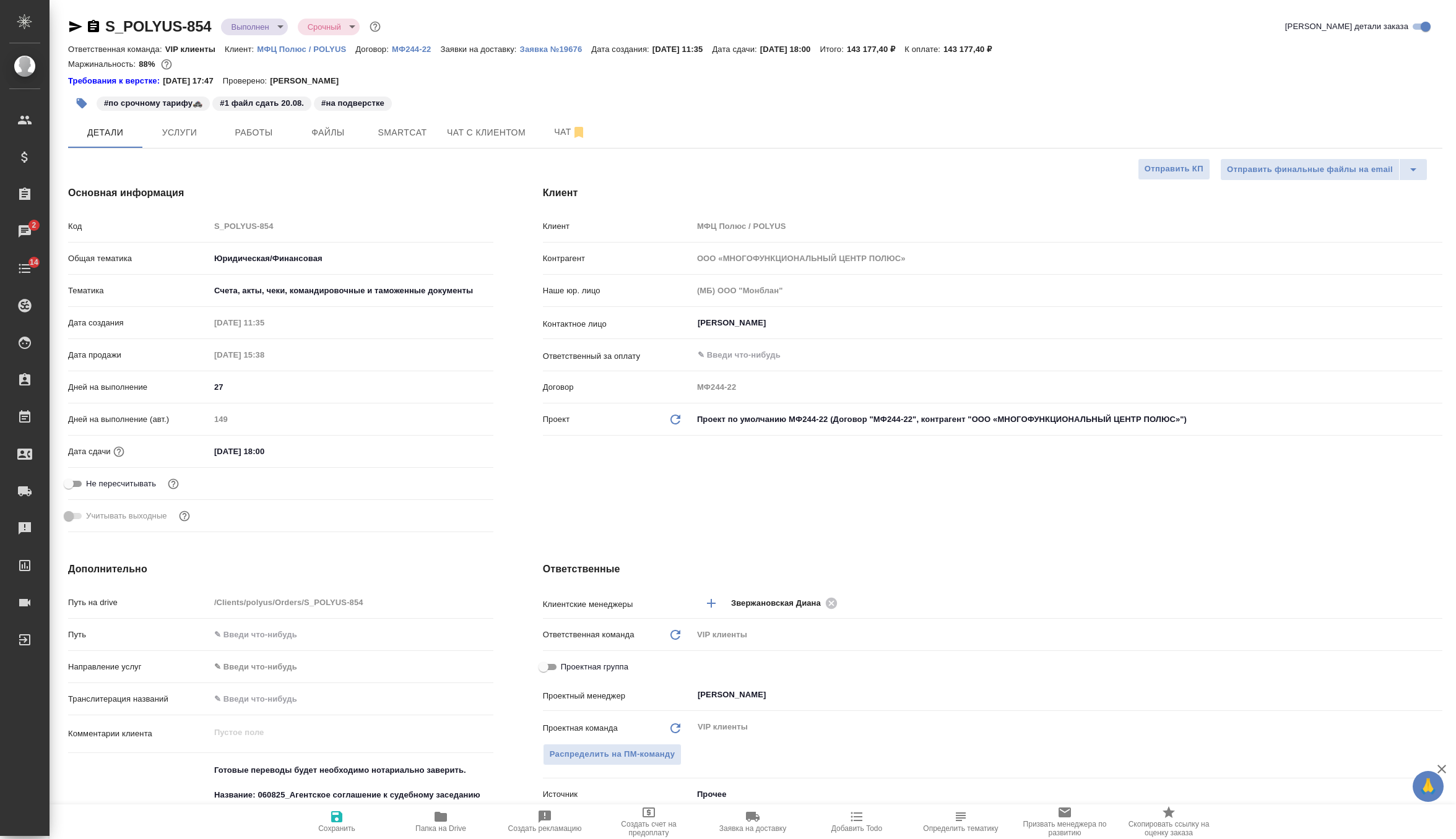
type textarea "x"
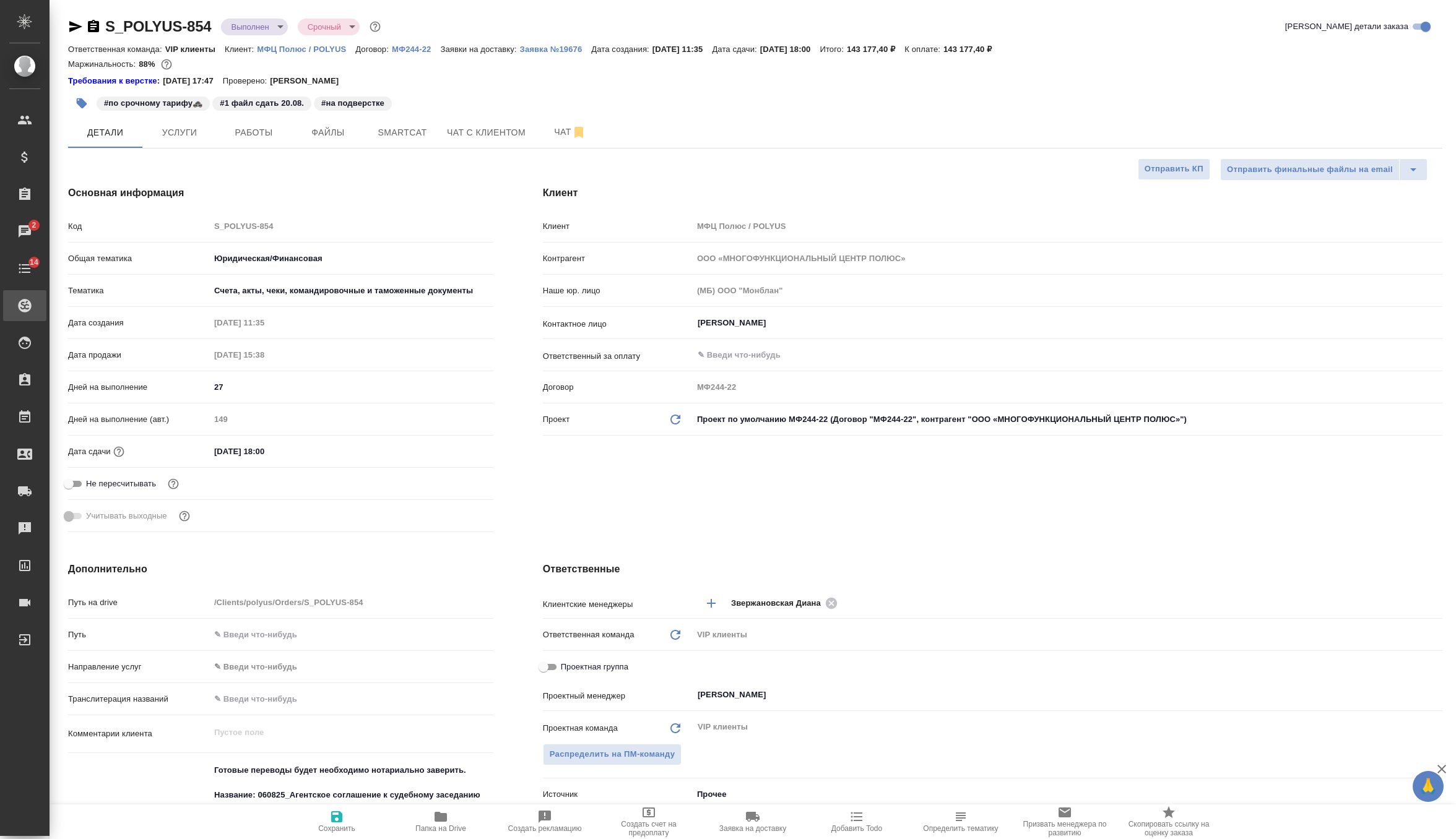
type textarea "x"
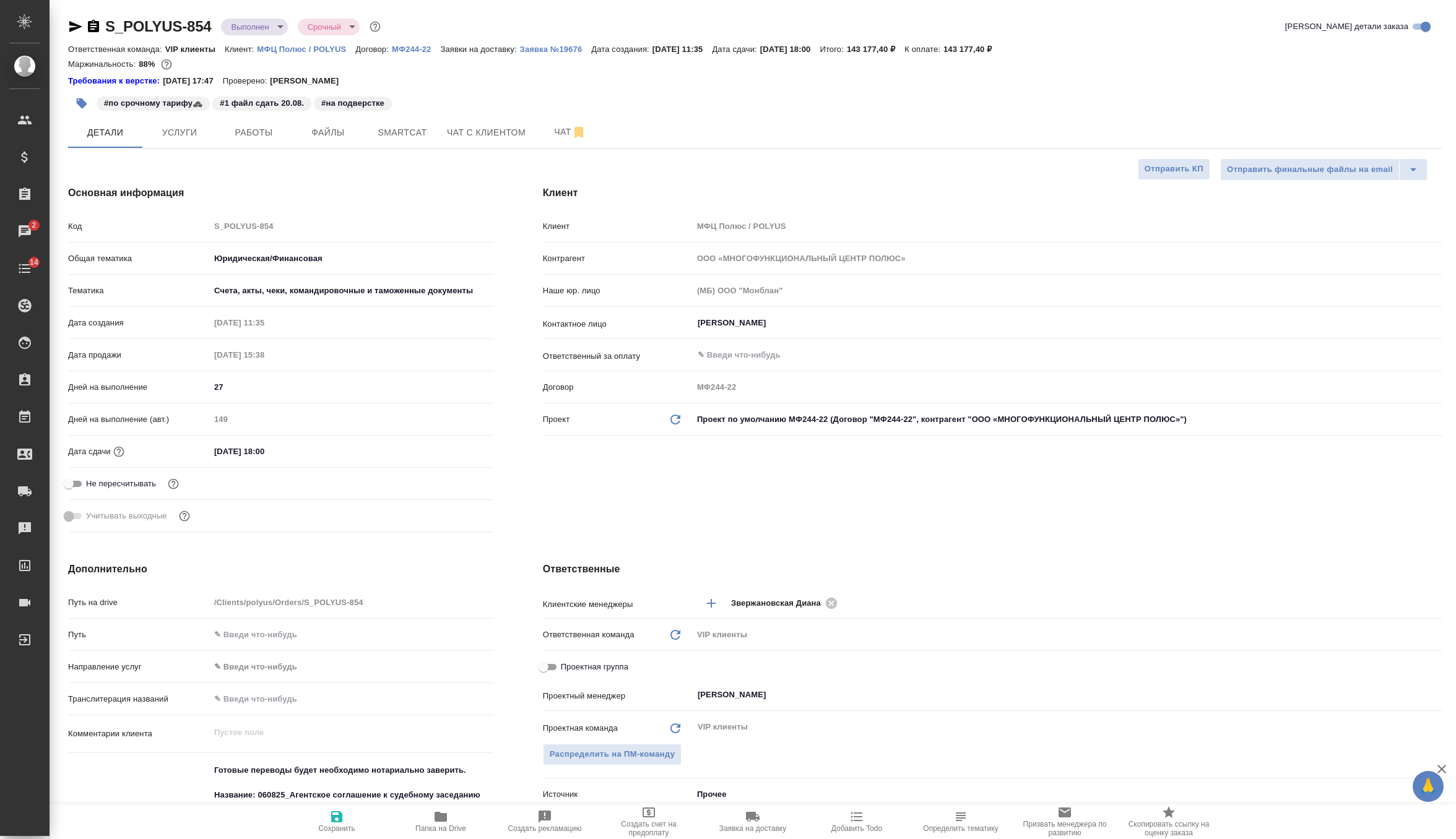
type textarea "x"
drag, startPoint x: 990, startPoint y: 49, endPoint x: 1096, endPoint y: 56, distance: 106.2
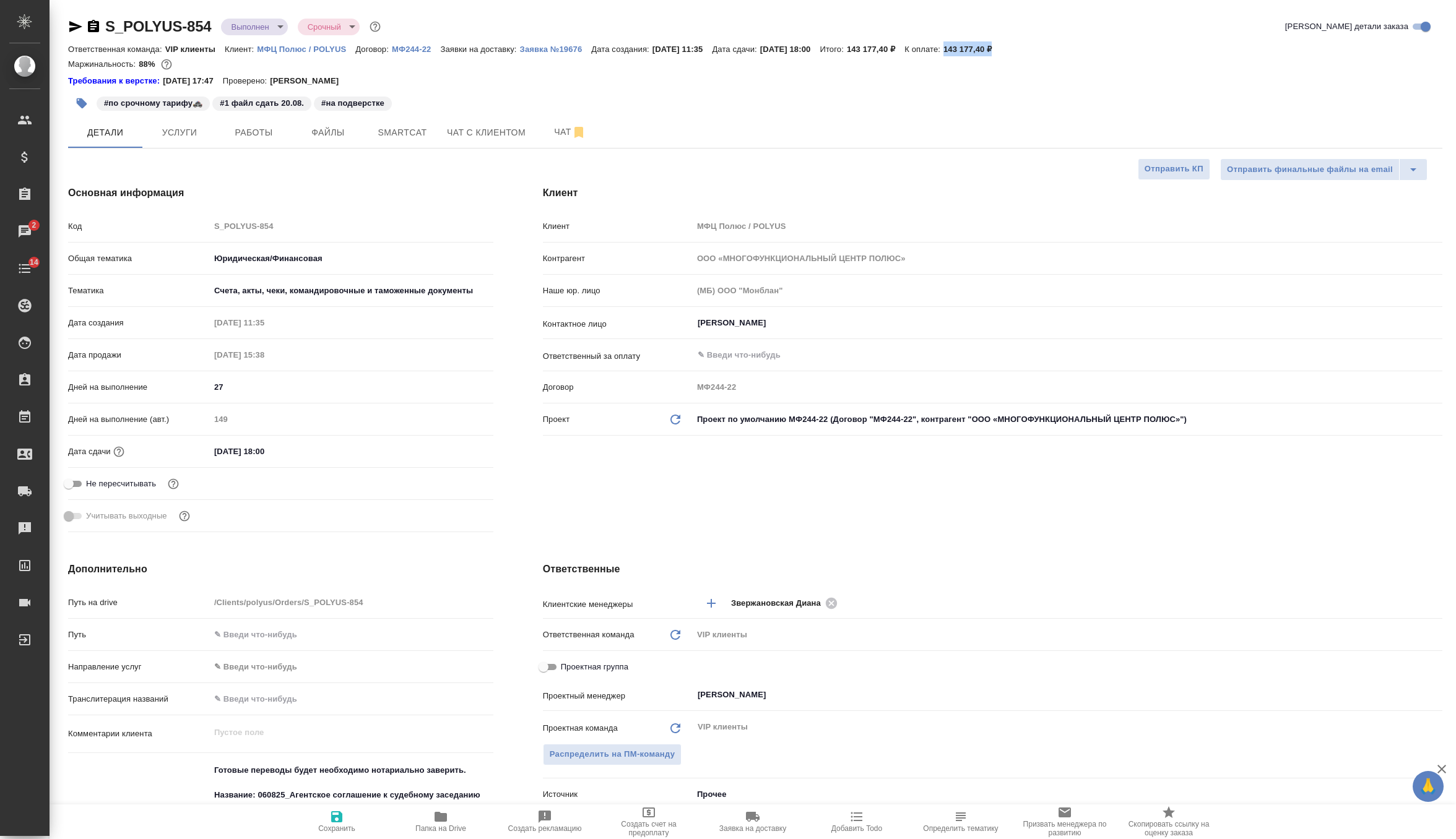
click at [1096, 56] on div "S_POLYUS-854 Выполнен completed Срочный urgent Кратко детали заказа Ответственн…" at bounding box center [755, 52] width 1374 height 73
copy div "143 177,40 ₽ Маржинальность: 88%"
type textarea "x"
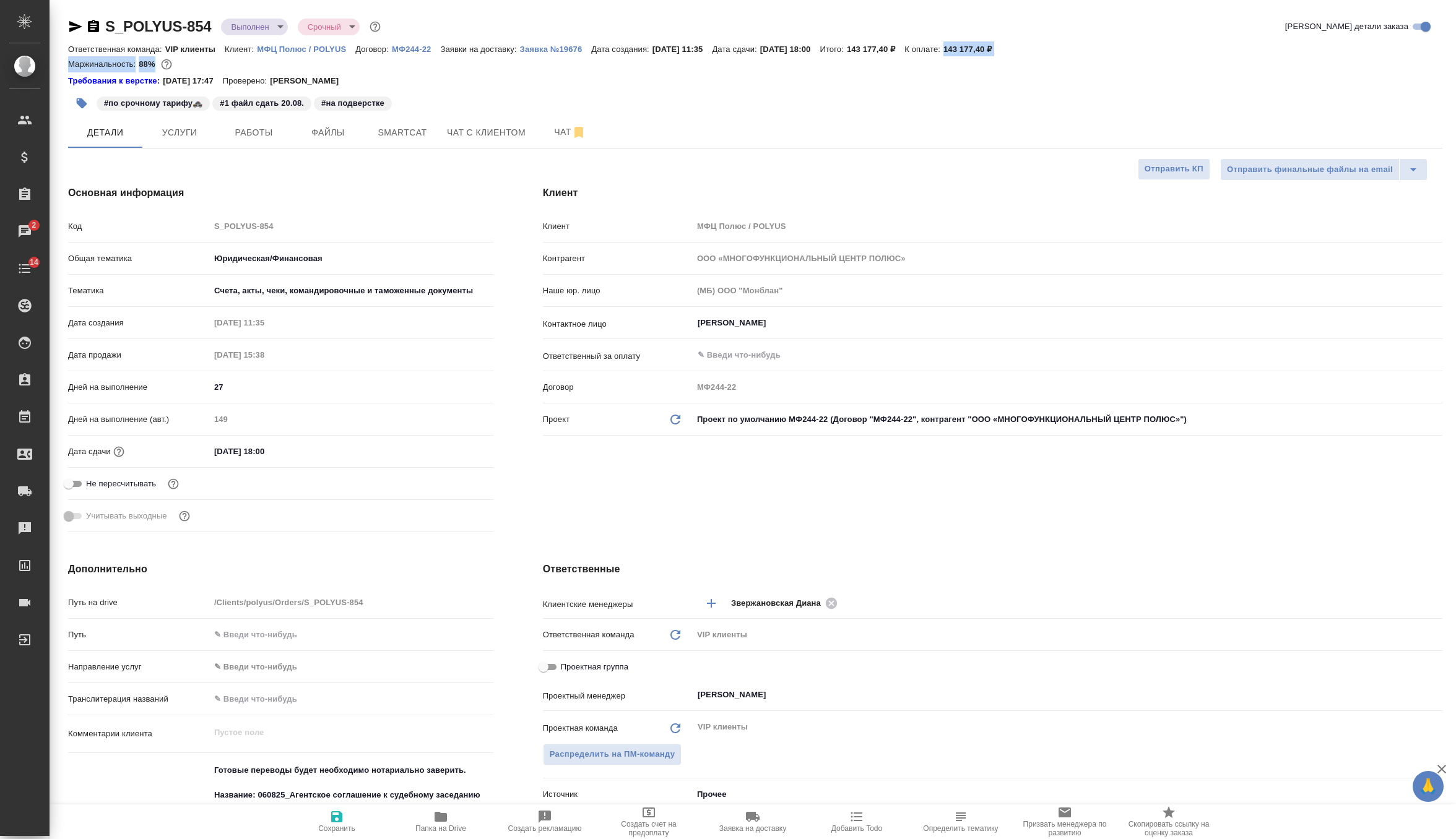
type textarea "x"
click at [1012, 76] on div "Требования к верстке: 19.01.2024 17:47 Проверено: Петрова Валерия" at bounding box center [755, 81] width 1374 height 13
drag, startPoint x: 988, startPoint y: 47, endPoint x: 1049, endPoint y: 46, distance: 61.0
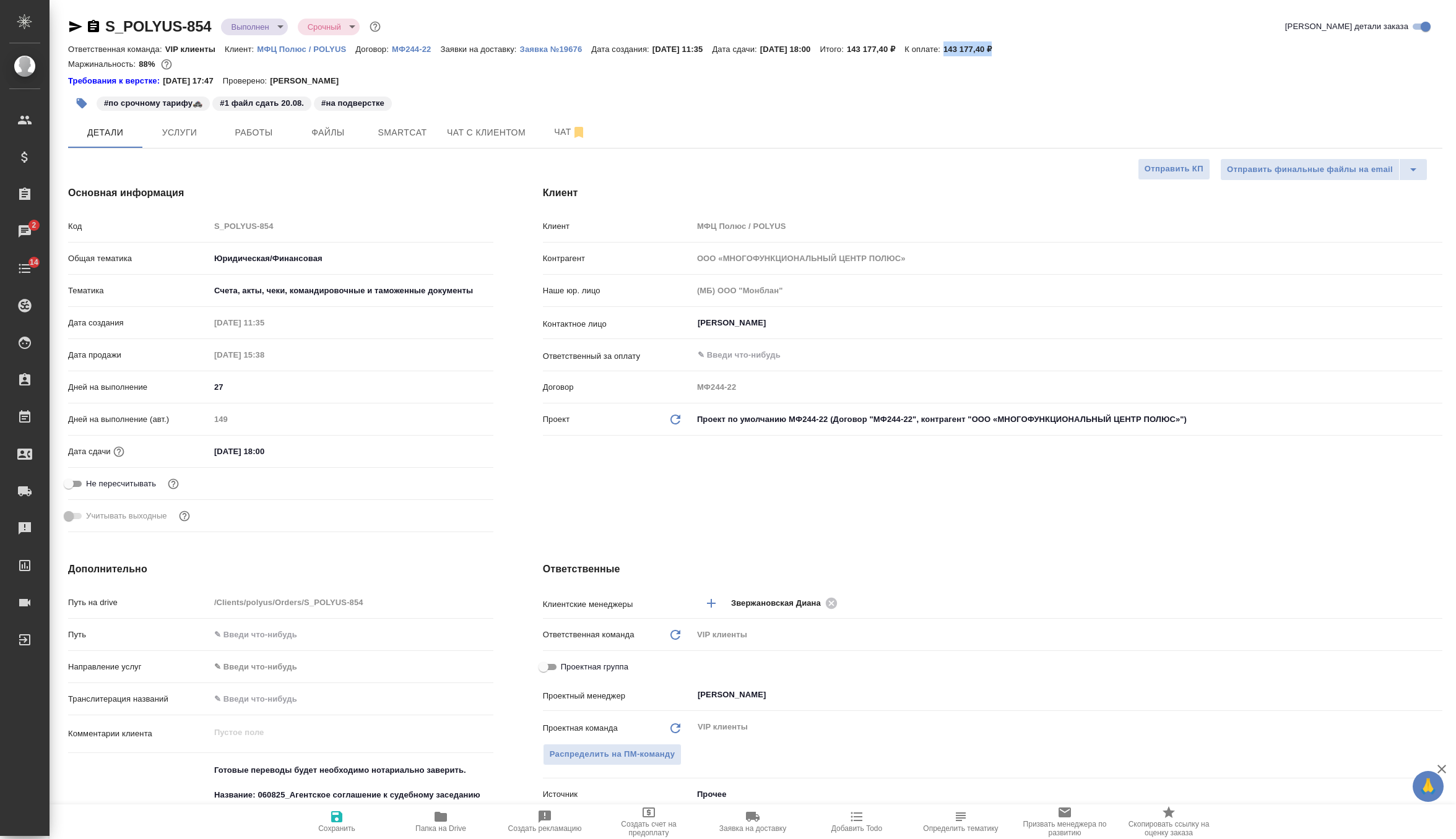
click at [1049, 46] on div "Ответственная команда: VIP клиенты Клиент: МФЦ Полюс / POLYUS Договор: МФ244-22…" at bounding box center [755, 49] width 1374 height 15
copy p "143 177,40 ₽"
type textarea "x"
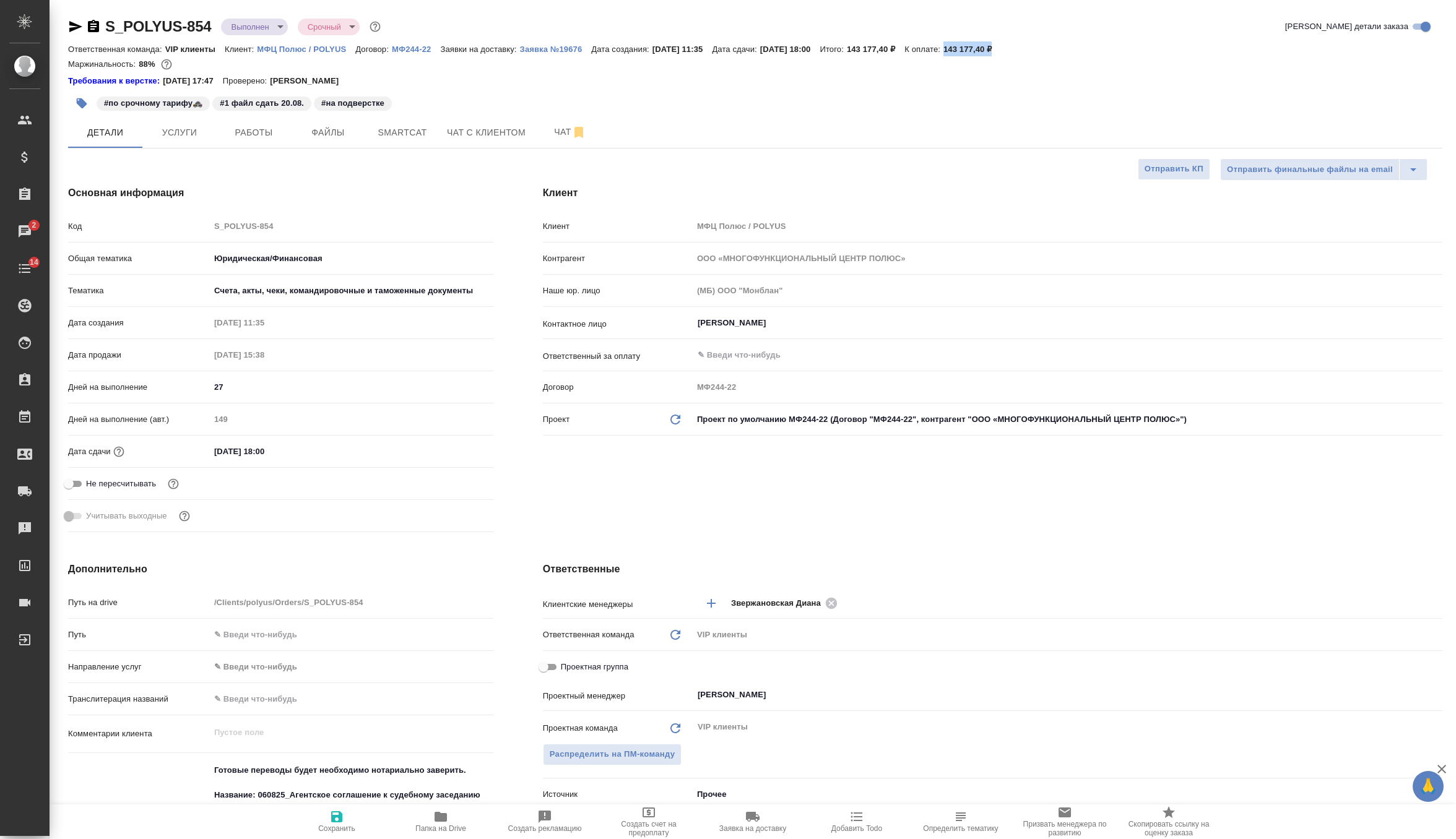
type textarea "x"
click at [669, 91] on div "#по срочному тарифу🚓 #1 файл сдать 20.08. #на подверстке" at bounding box center [526, 103] width 916 height 27
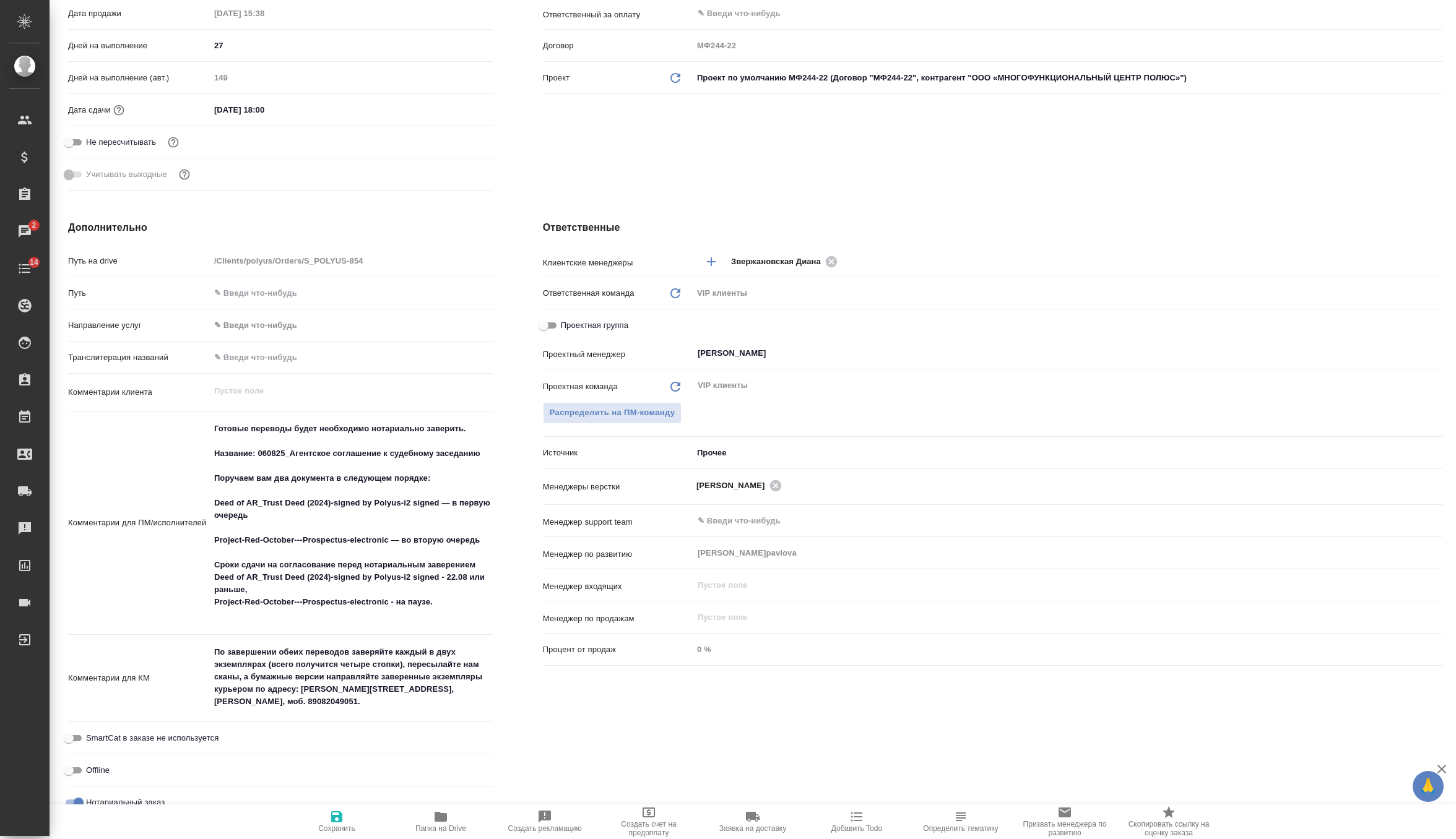
scroll to position [434, 0]
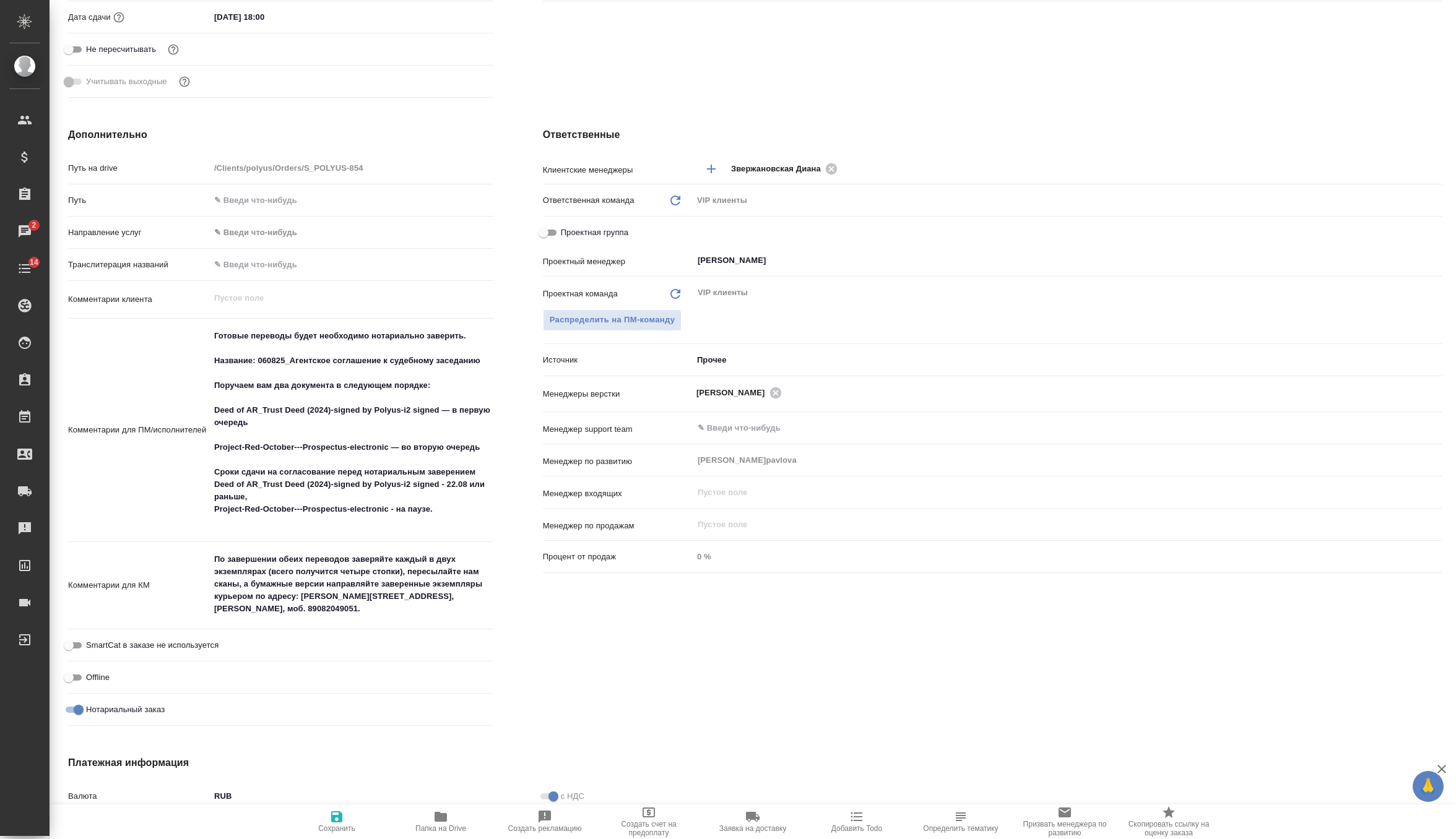
type textarea "x"
drag, startPoint x: 443, startPoint y: 386, endPoint x: 175, endPoint y: 383, distance: 268.0
click at [175, 383] on div "Комментарии для ПМ/исполнителей Готовые переводы будет необходимо нотариально з…" at bounding box center [281, 431] width 426 height 214
type textarea "Готовые переводы будет необходимо нотариально заверить. Название: 060825_Агентс…"
type textarea "x"
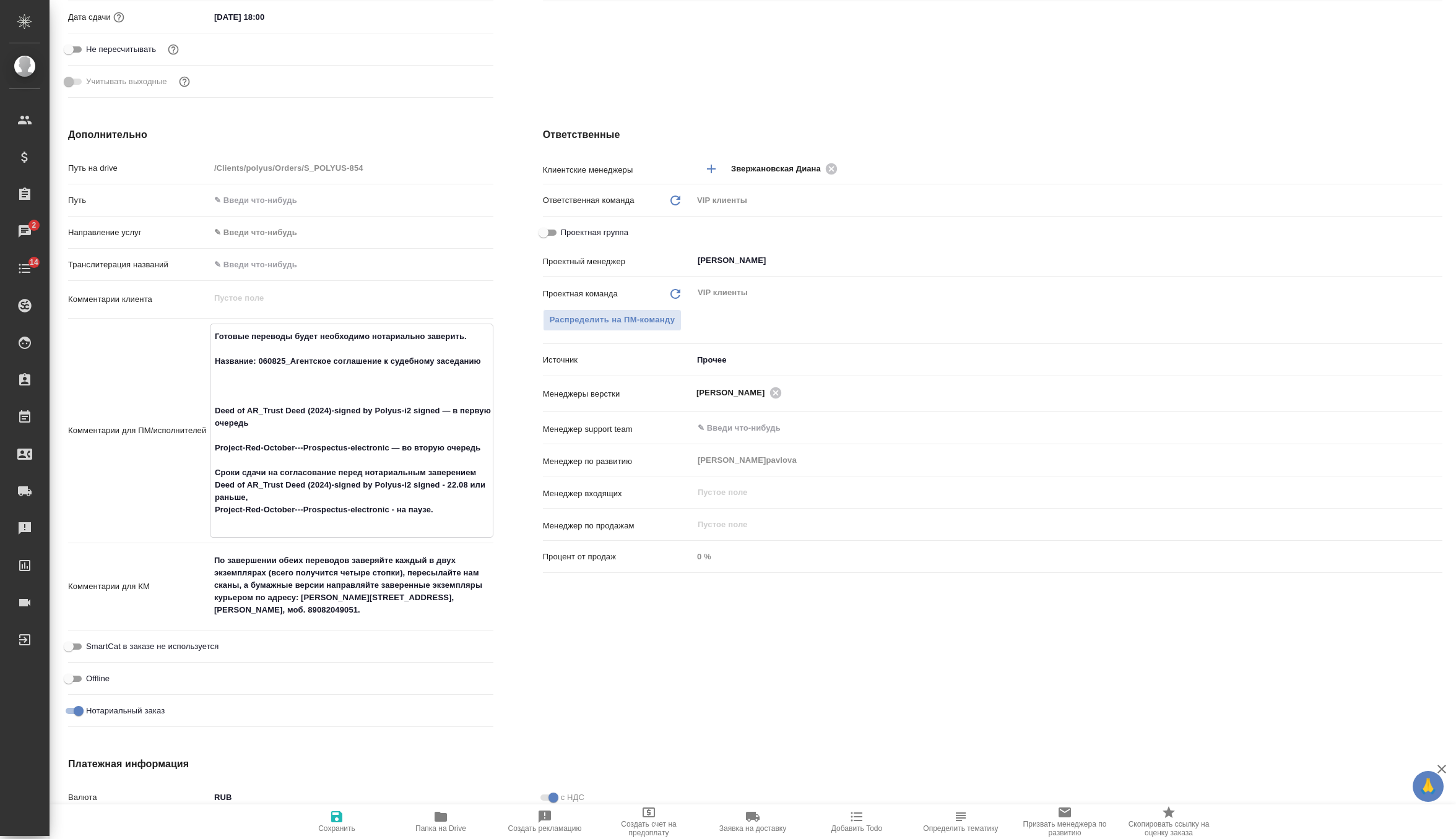
type textarea "x"
drag, startPoint x: 455, startPoint y: 512, endPoint x: 184, endPoint y: 464, distance: 275.2
click at [184, 464] on div "Комментарии для ПМ/исполнителей Готовые переводы будет необходимо нотариально з…" at bounding box center [281, 431] width 426 height 214
type textarea "Готовые переводы будет необходимо нотариально заверить. Название: 060825_Агентс…"
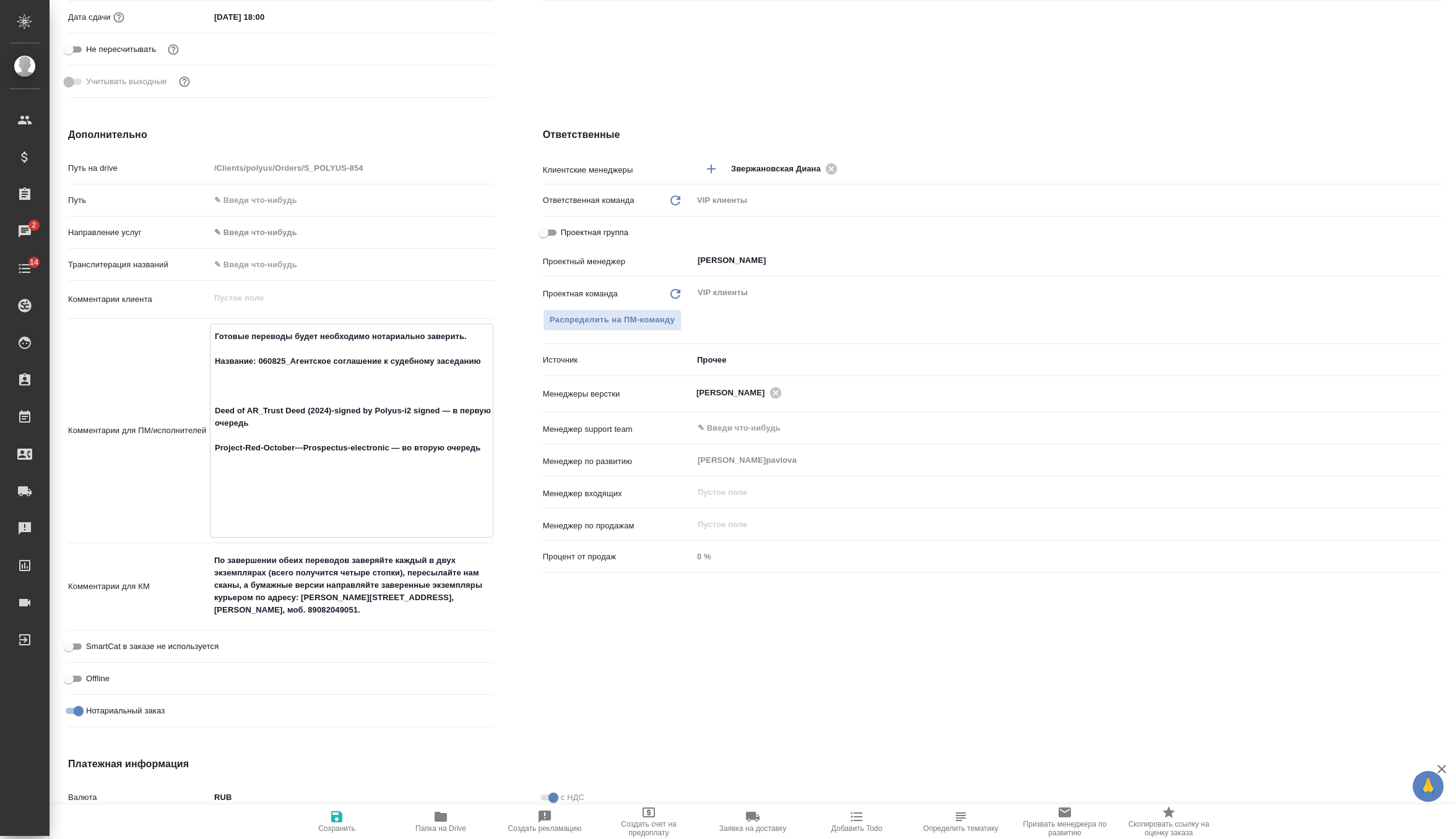
type textarea "x"
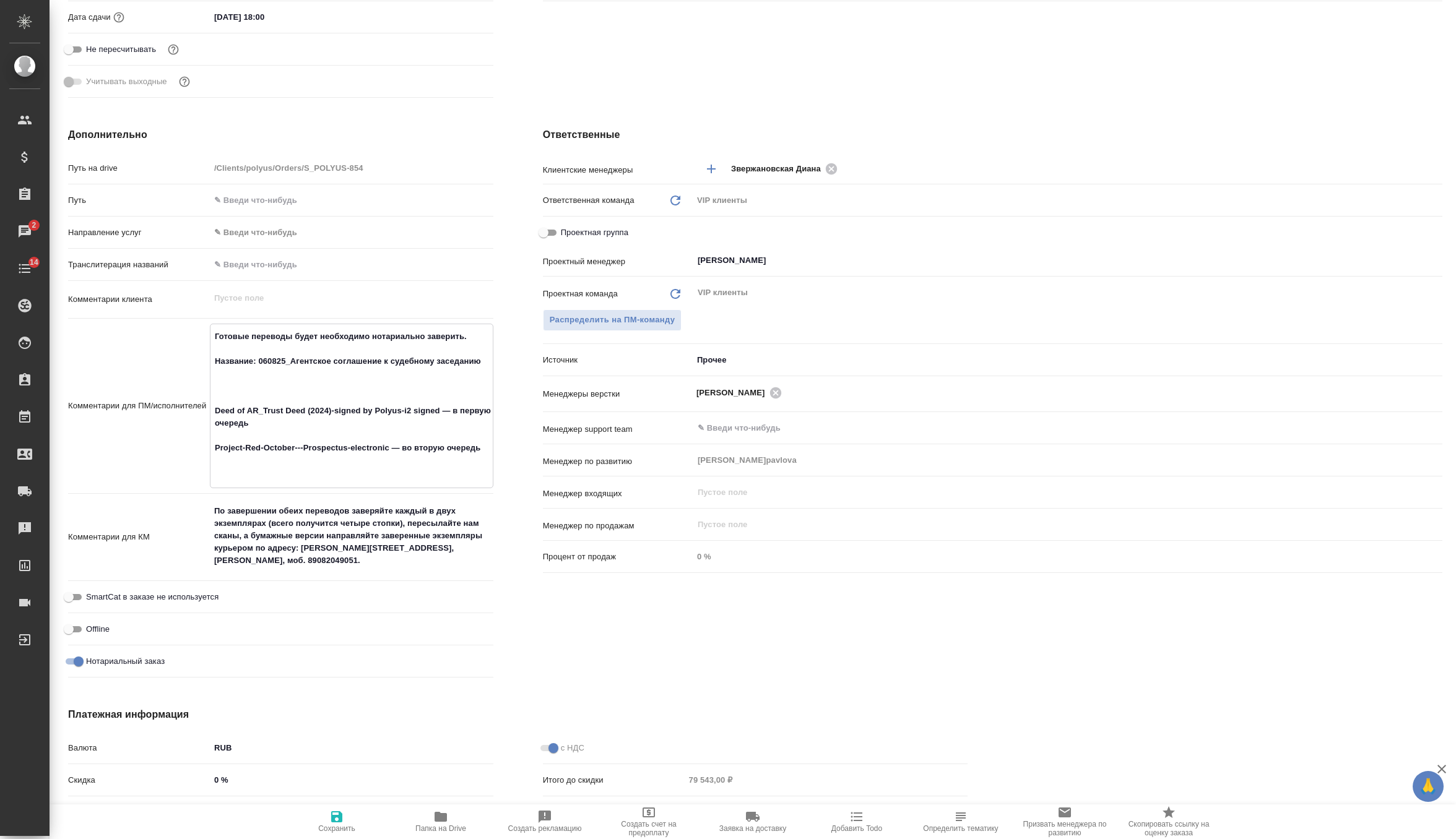
drag, startPoint x: 268, startPoint y: 422, endPoint x: 166, endPoint y: 405, distance: 103.4
click at [166, 405] on div "Комментарии для ПМ/исполнителей Готовые переводы будет необходимо нотариально з…" at bounding box center [281, 406] width 426 height 165
type textarea "x"
type textarea "Готовые переводы будет необходимо нотариально заверить. Название: 060825_Агентс…"
type textarea "x"
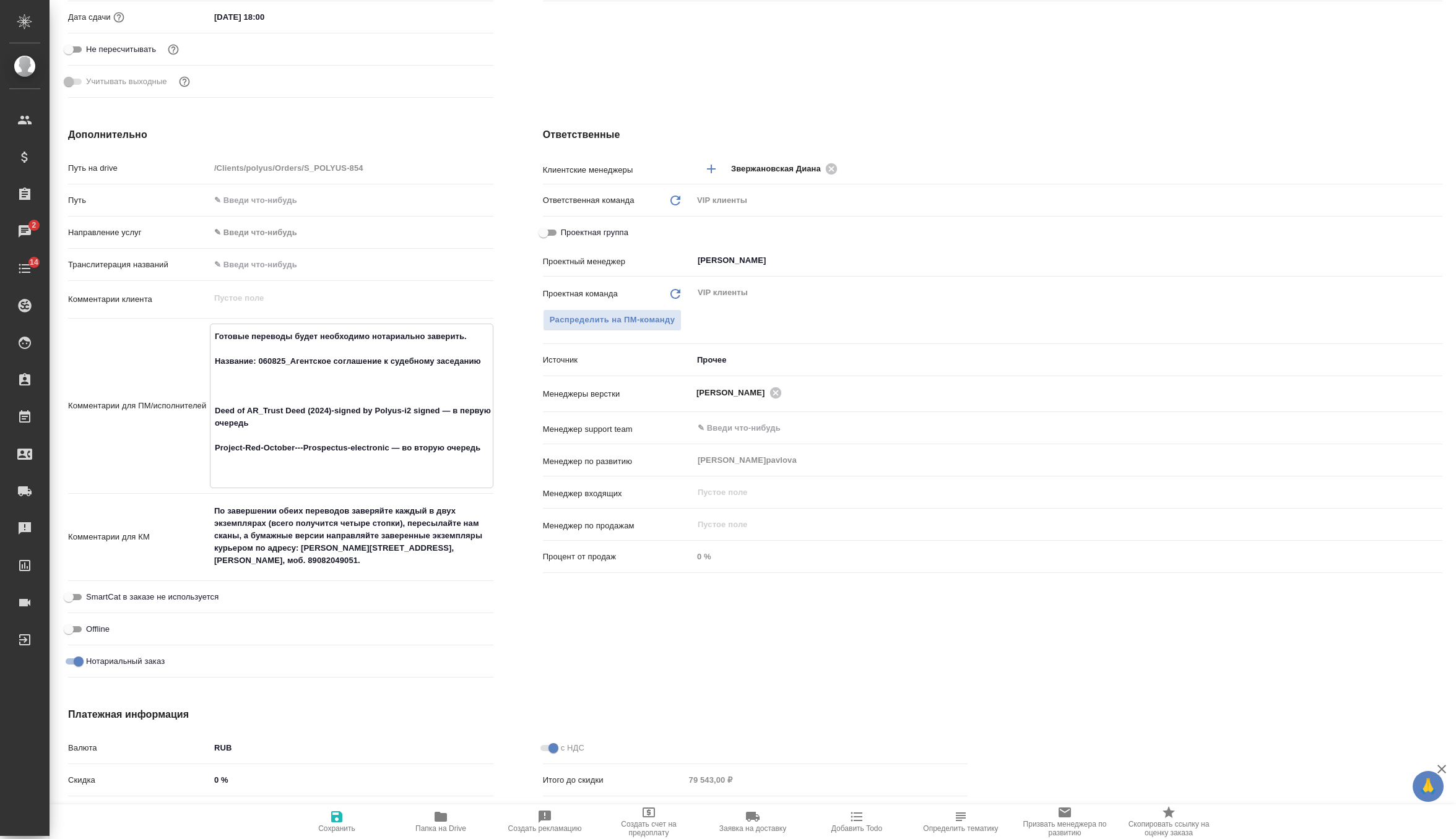
type textarea "x"
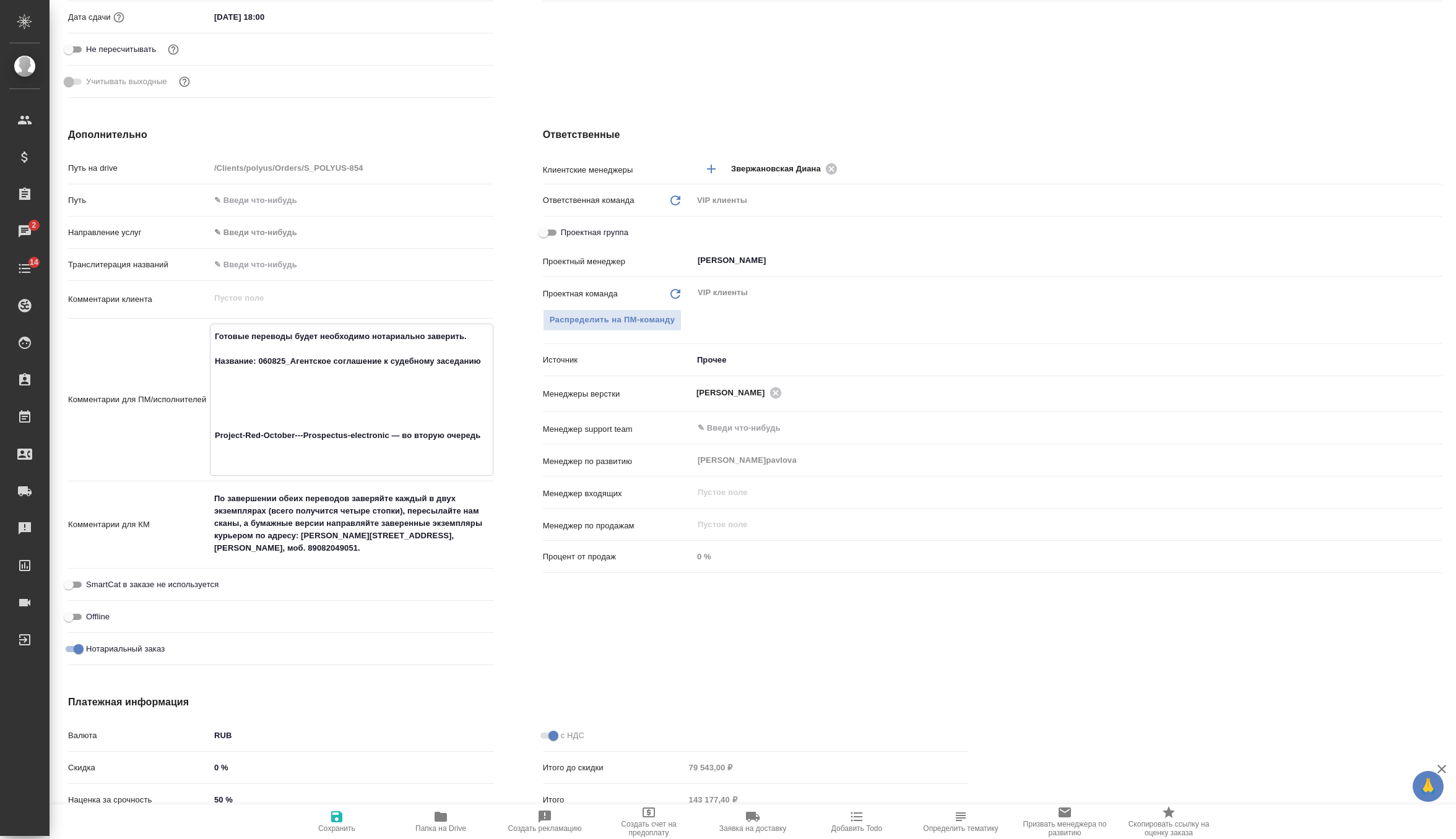
type textarea "Готовые переводы будет необходимо нотариально заверить. Название: 060825_Агентс…"
type textarea "x"
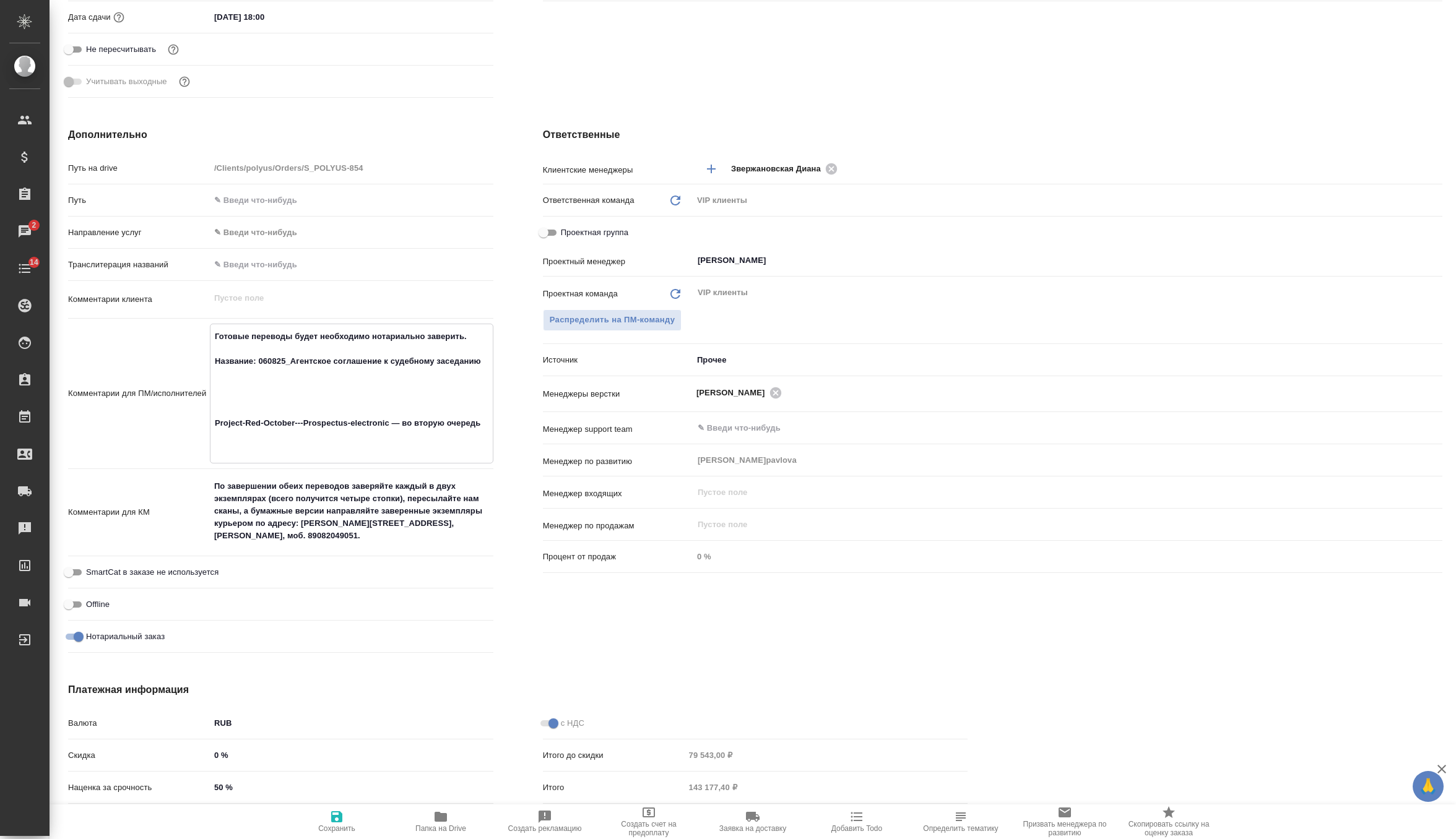
drag, startPoint x: 489, startPoint y: 422, endPoint x: 173, endPoint y: 417, distance: 316.0
click at [173, 417] on div "Комментарии для ПМ/исполнителей Готовые переводы будет необходимо нотариально з…" at bounding box center [281, 393] width 426 height 140
type textarea "Готовые переводы будет необходимо нотариально заверить. Название: 060825_Агентс…"
type textarea "x"
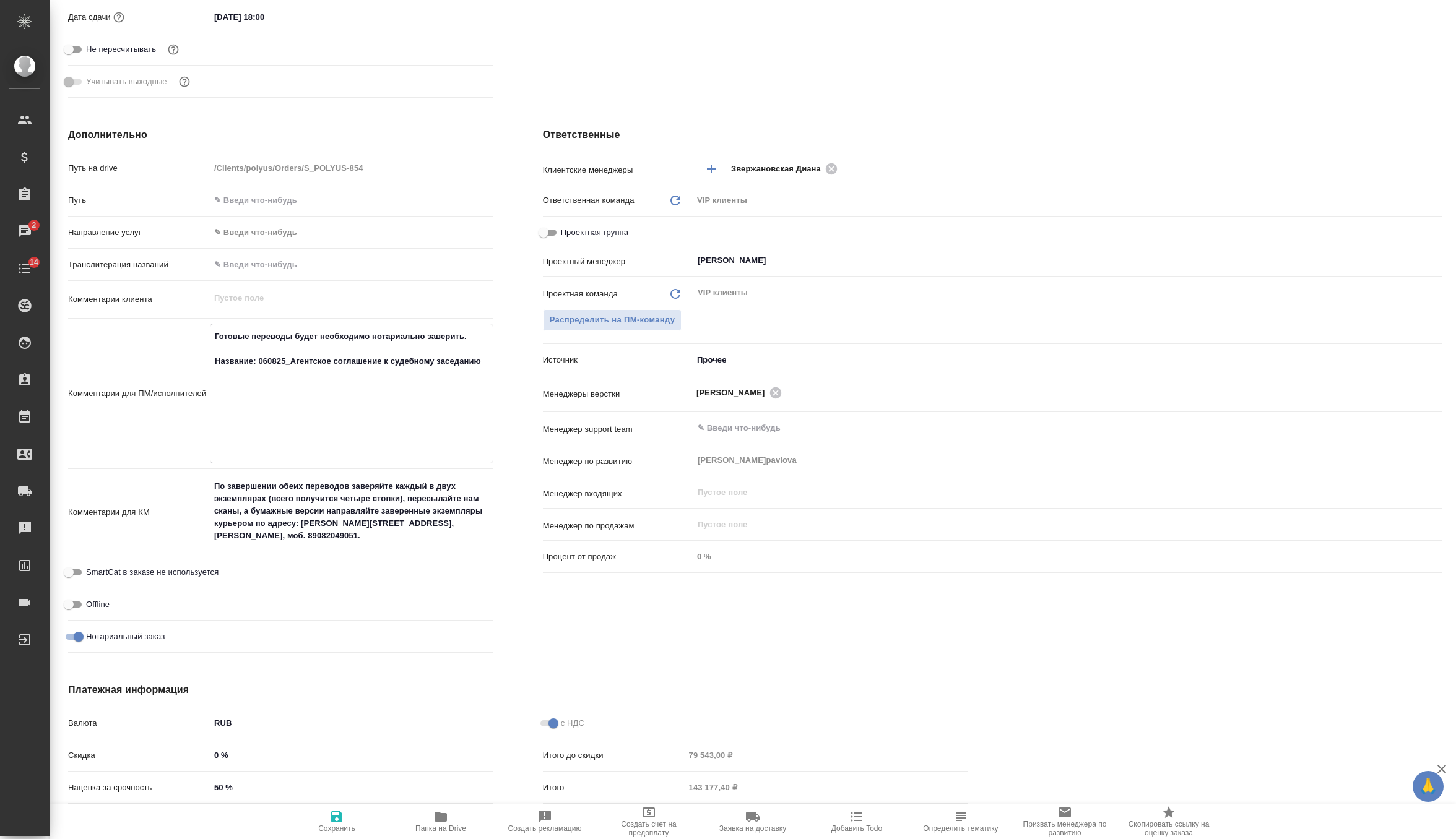
type textarea "x"
type textarea "Готовые переводы будет необходимо нотариально заверить. Название: 060825_Агентс…"
type textarea "x"
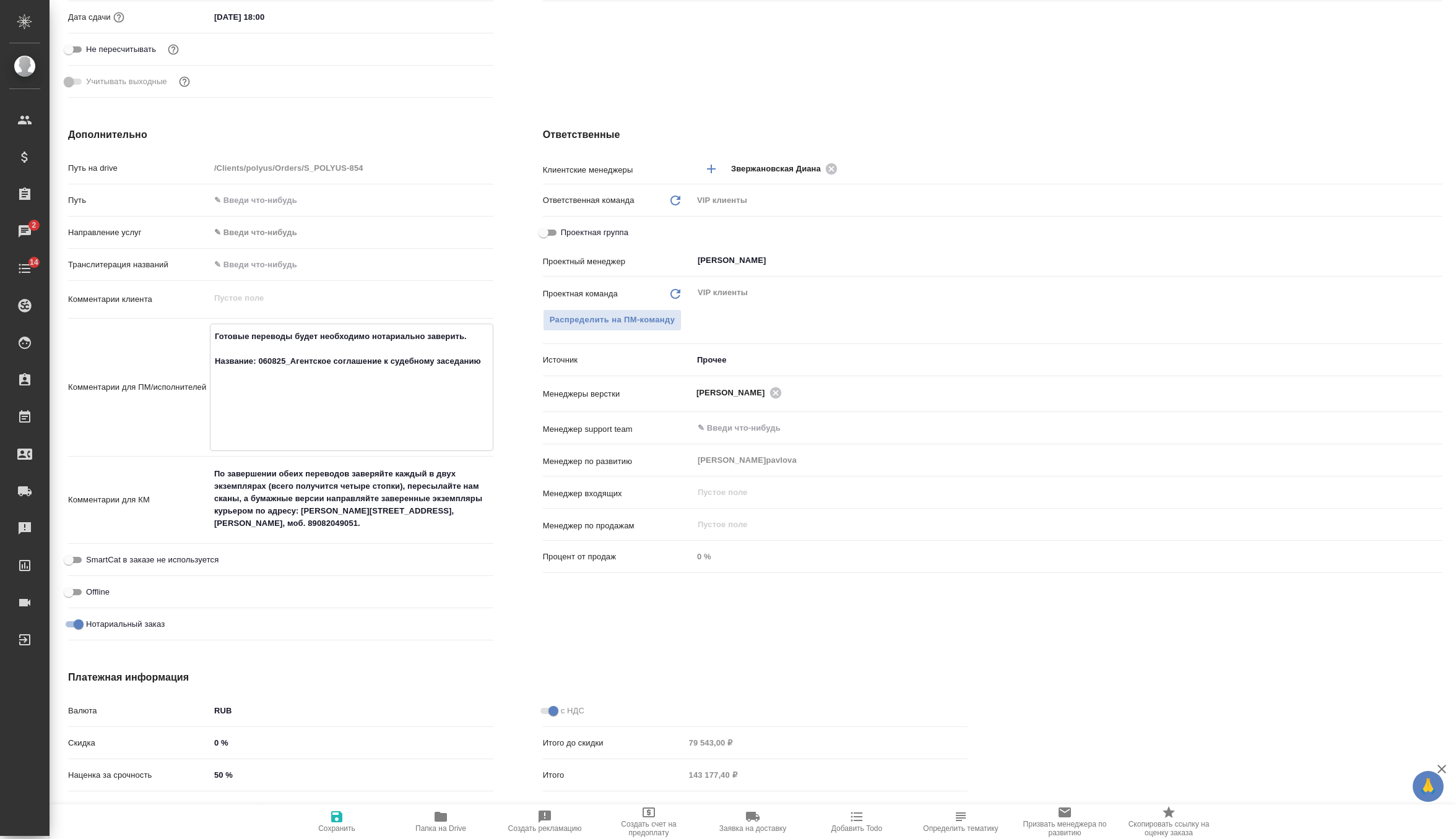
type textarea "Готовые переводы будет необходимо нотариально заверить. Название: 060825_Агентс…"
type textarea "x"
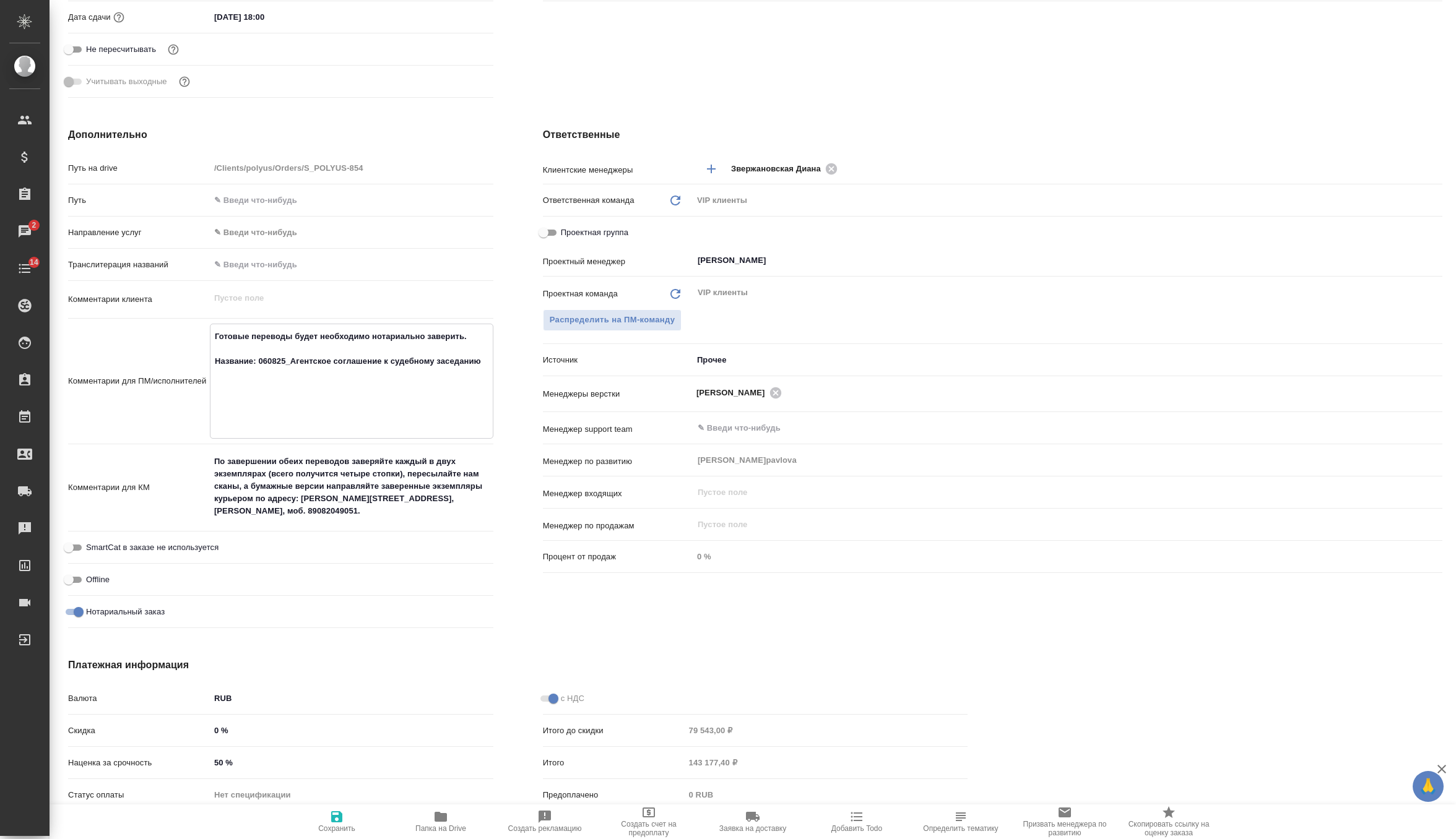
type textarea "Готовые переводы будет необходимо нотариально заверить. Название: 060825_Агентс…"
type textarea "x"
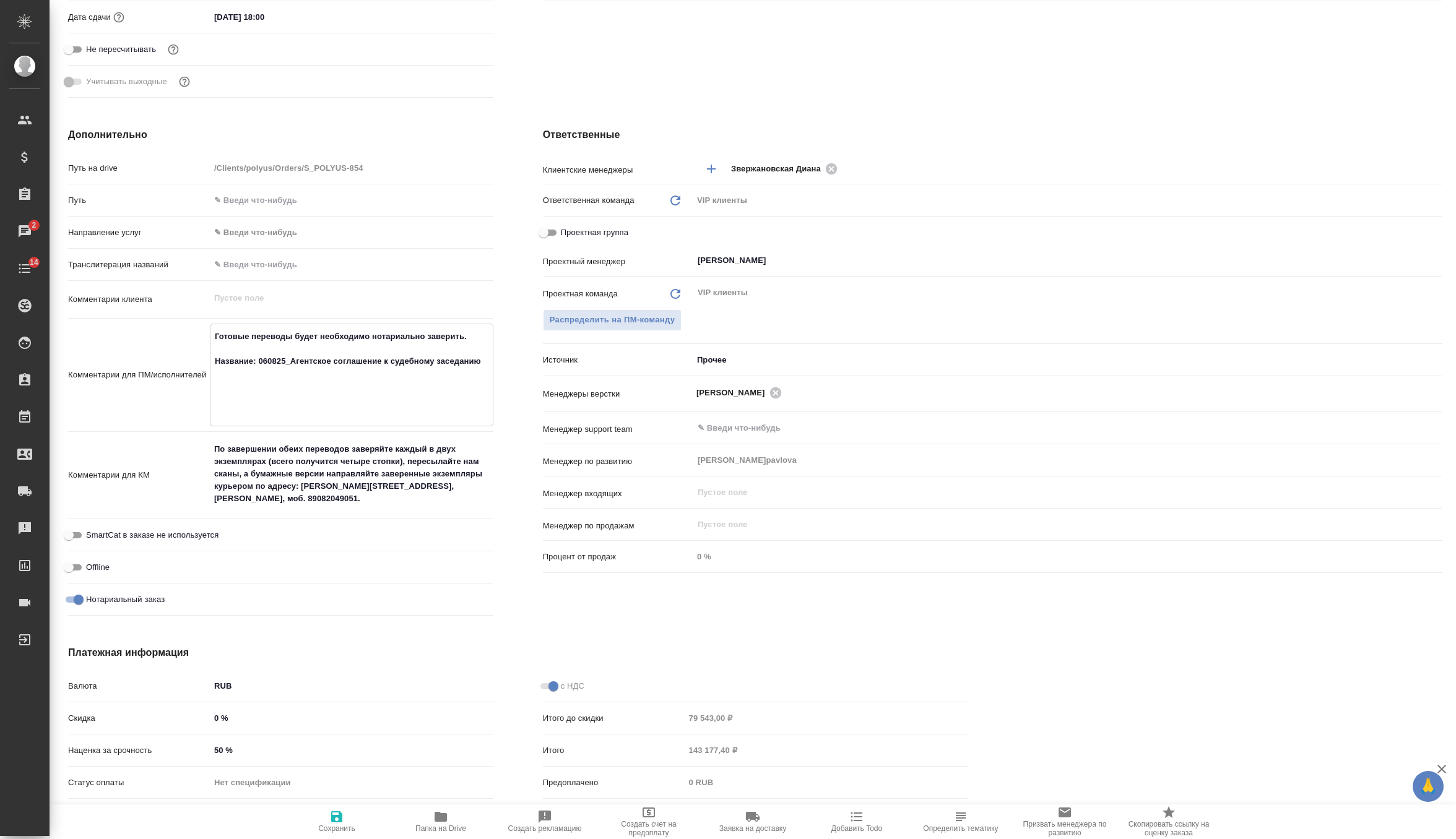
type textarea "Готовые переводы будет необходимо нотариально заверить. Название: 060825_Агентс…"
type textarea "x"
click at [329, 821] on icon "button" at bounding box center [336, 817] width 15 height 15
type textarea "x"
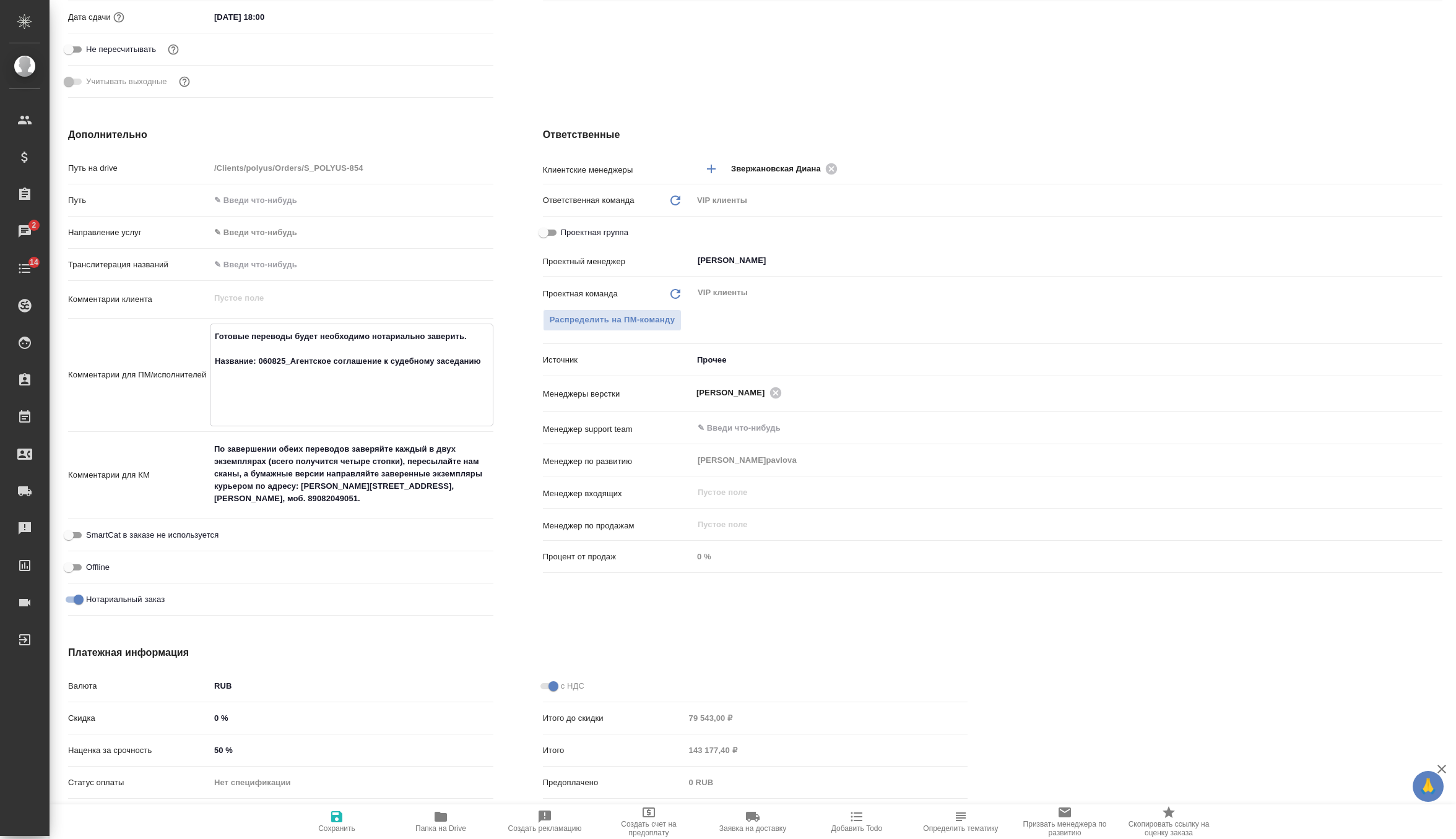
type textarea "x"
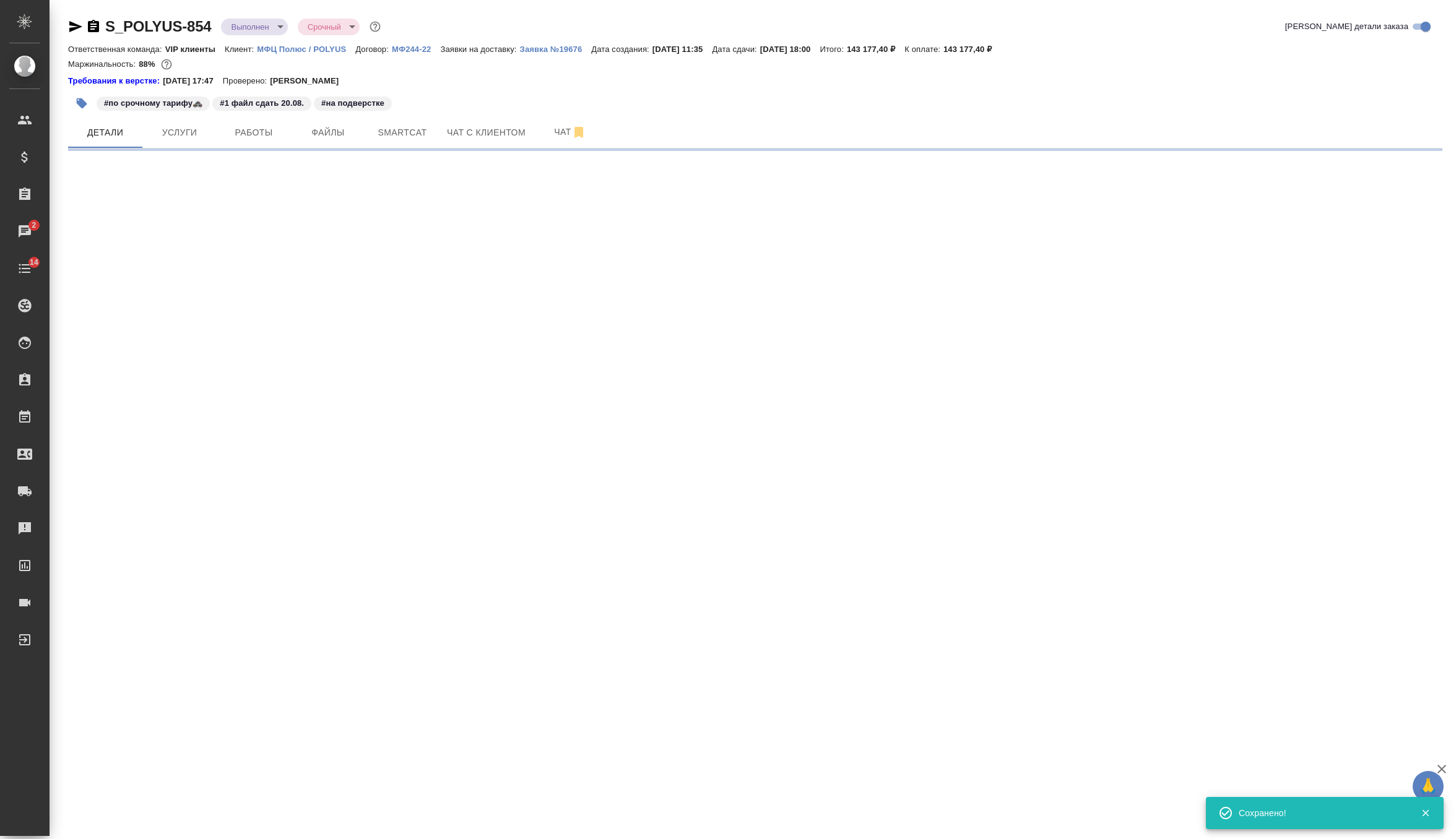
scroll to position [0, 0]
select select "RU"
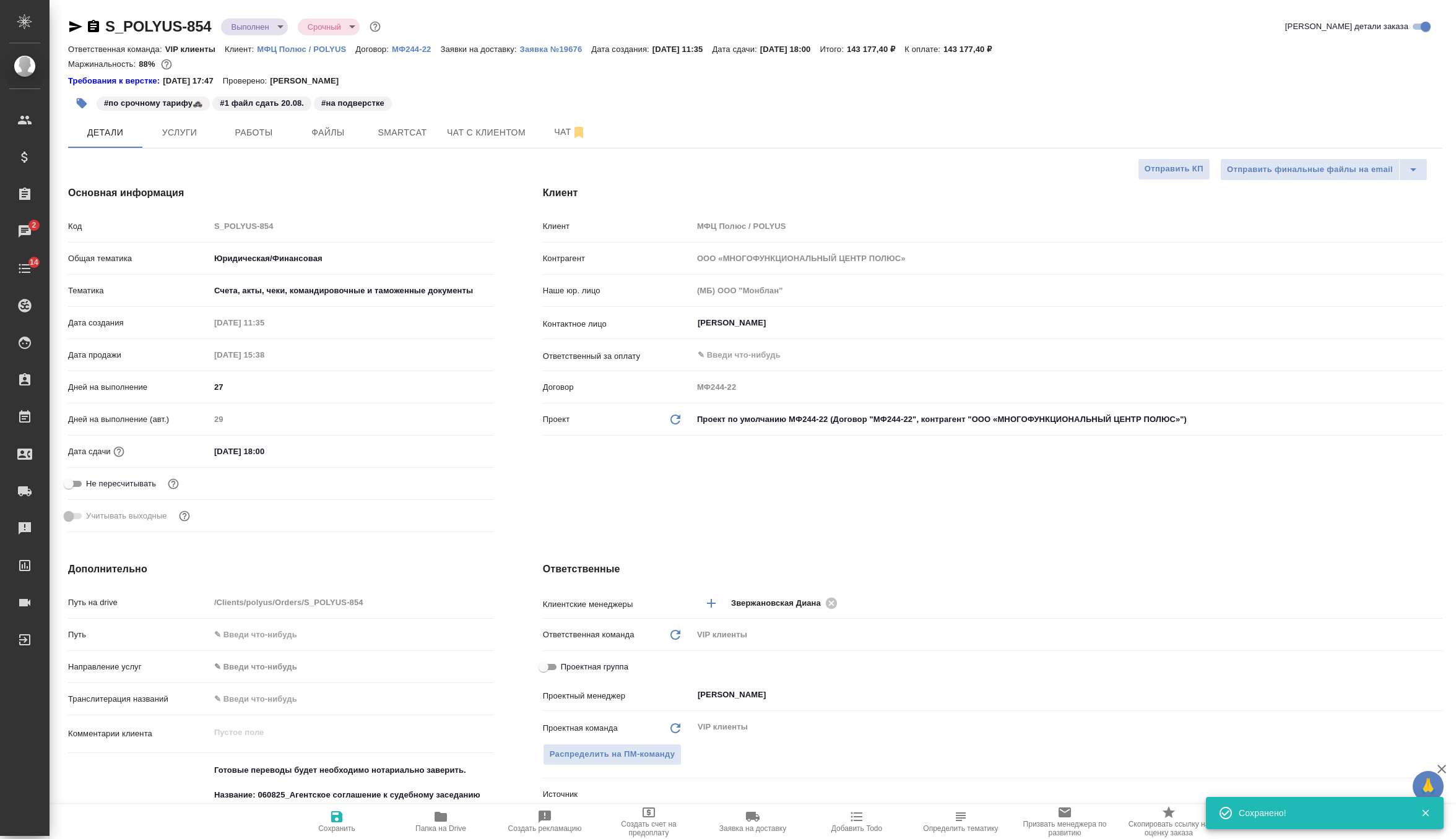
type textarea "x"
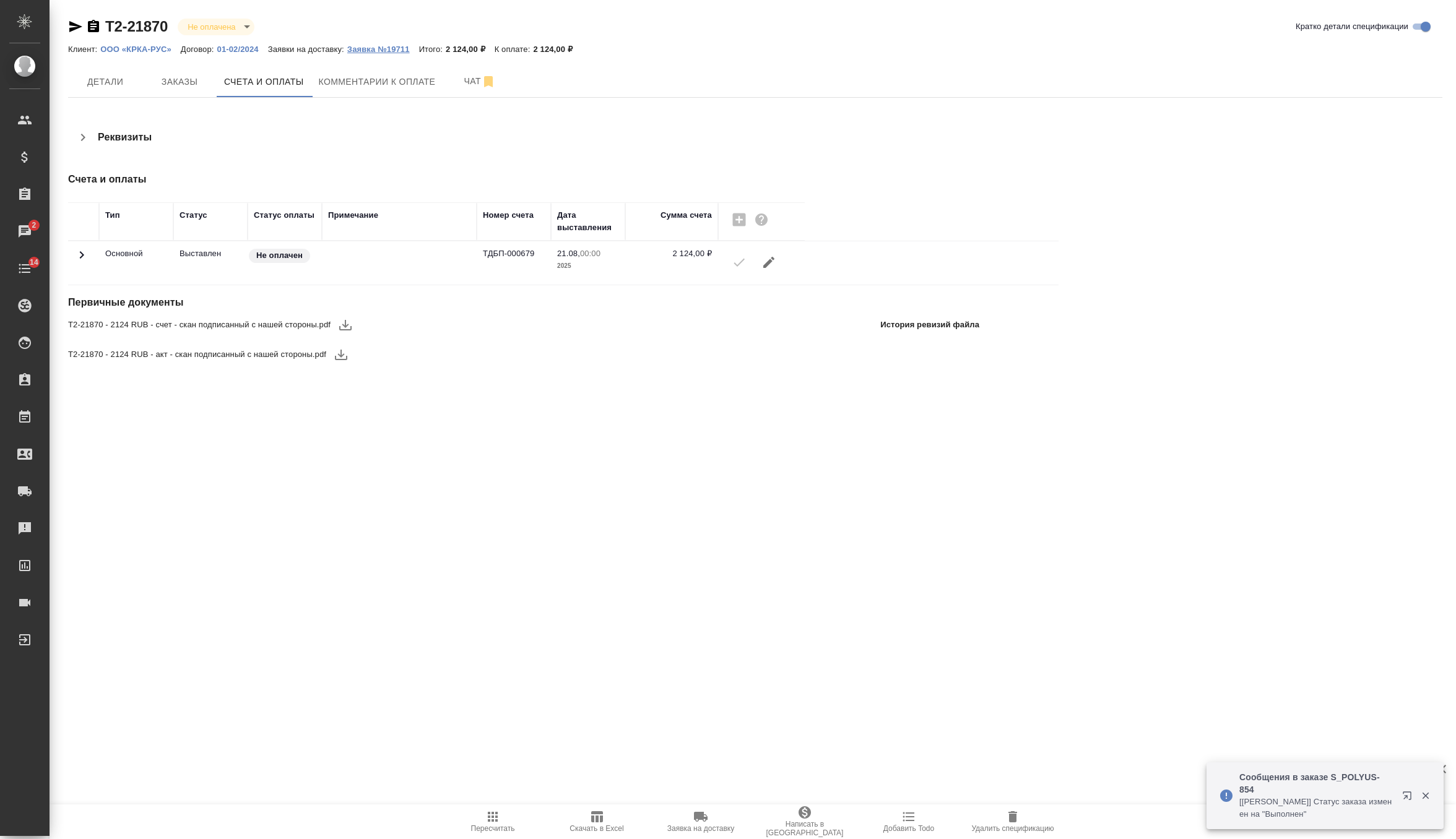
click at [383, 48] on p "Заявка №19711" at bounding box center [383, 49] width 72 height 9
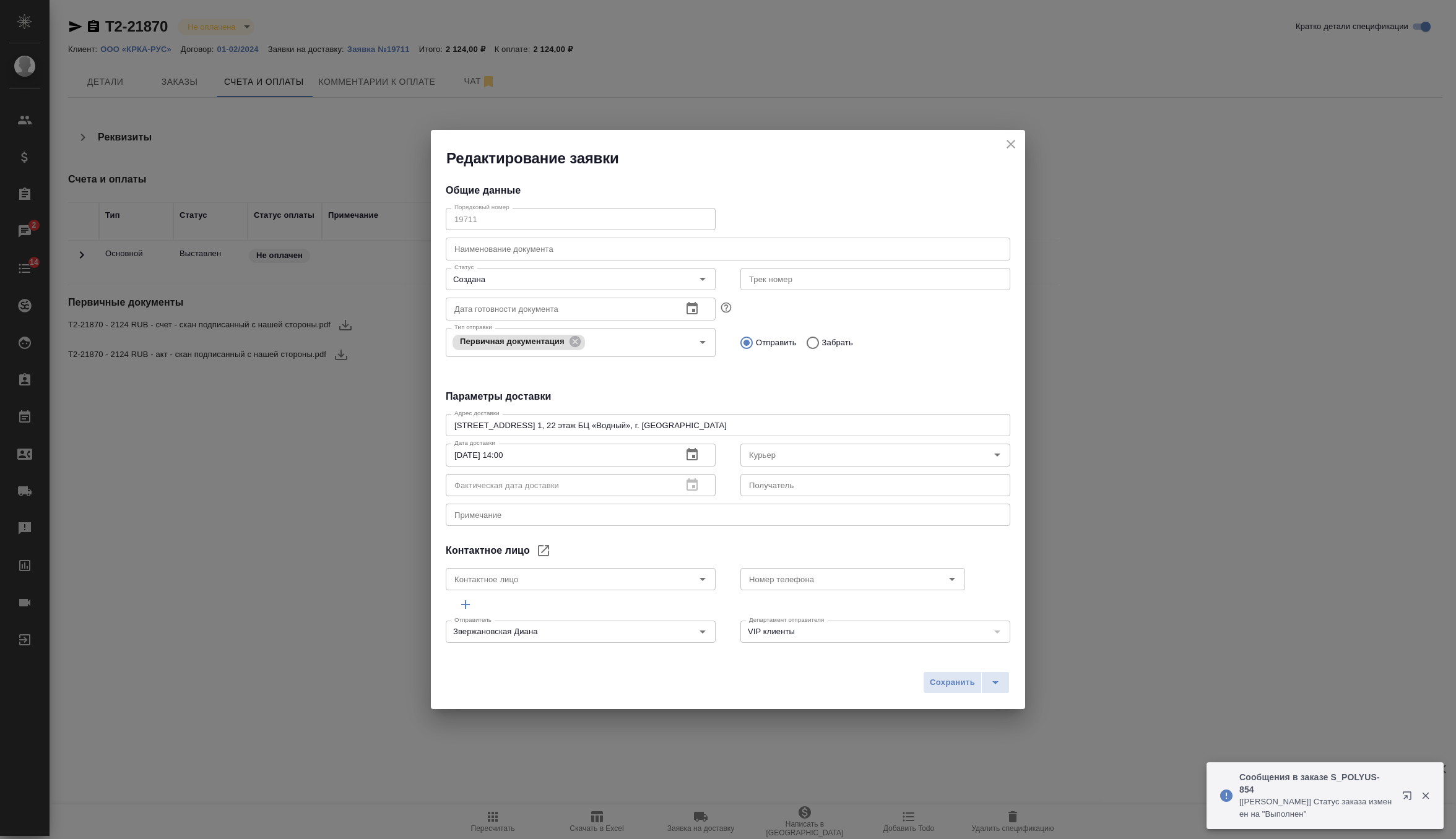
type input "[PERSON_NAME]"
type input "[PHONE_NUMBER]"
click at [686, 455] on icon "button" at bounding box center [692, 455] width 15 height 15
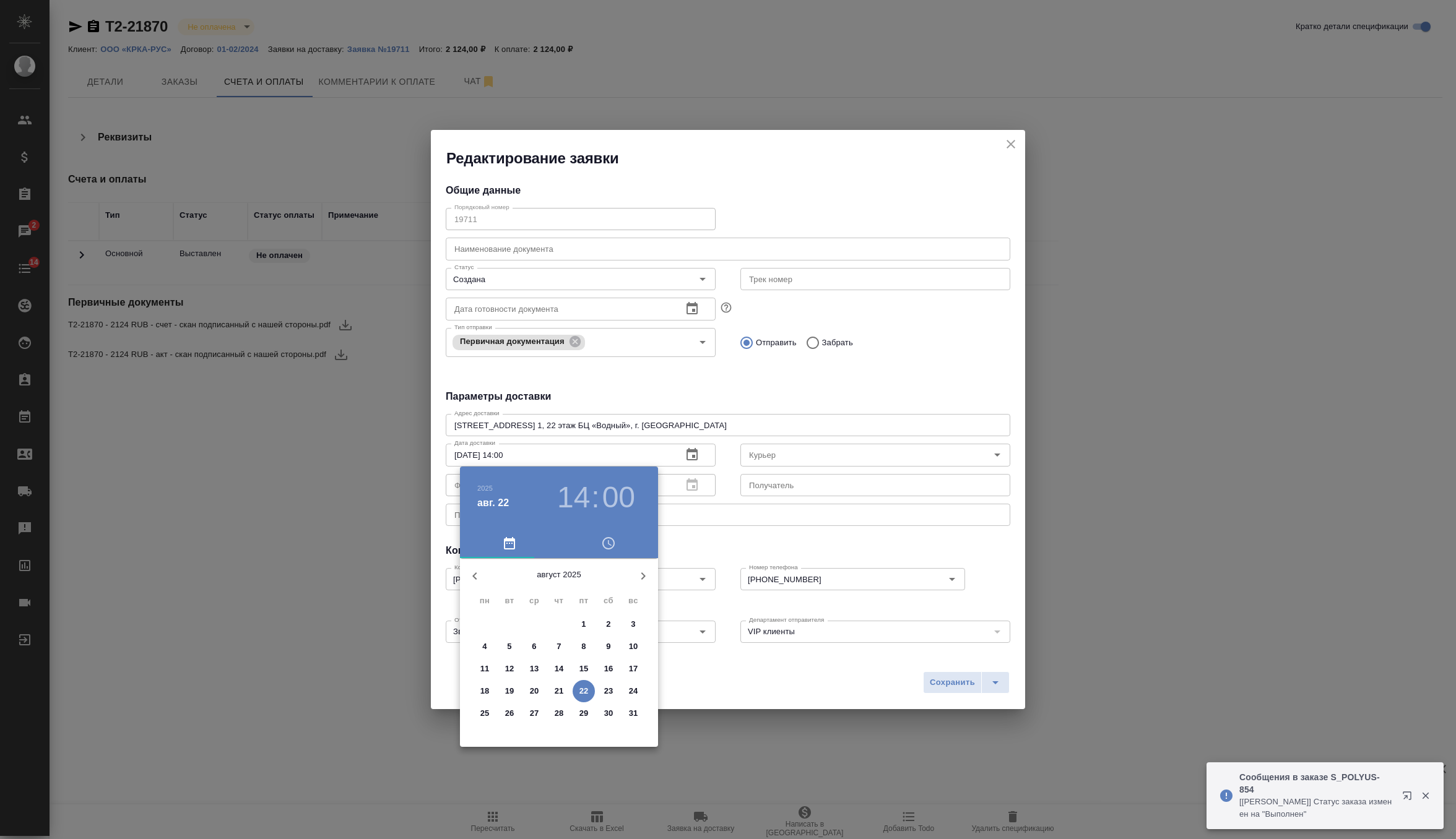
click at [480, 715] on p "25" at bounding box center [485, 713] width 9 height 13
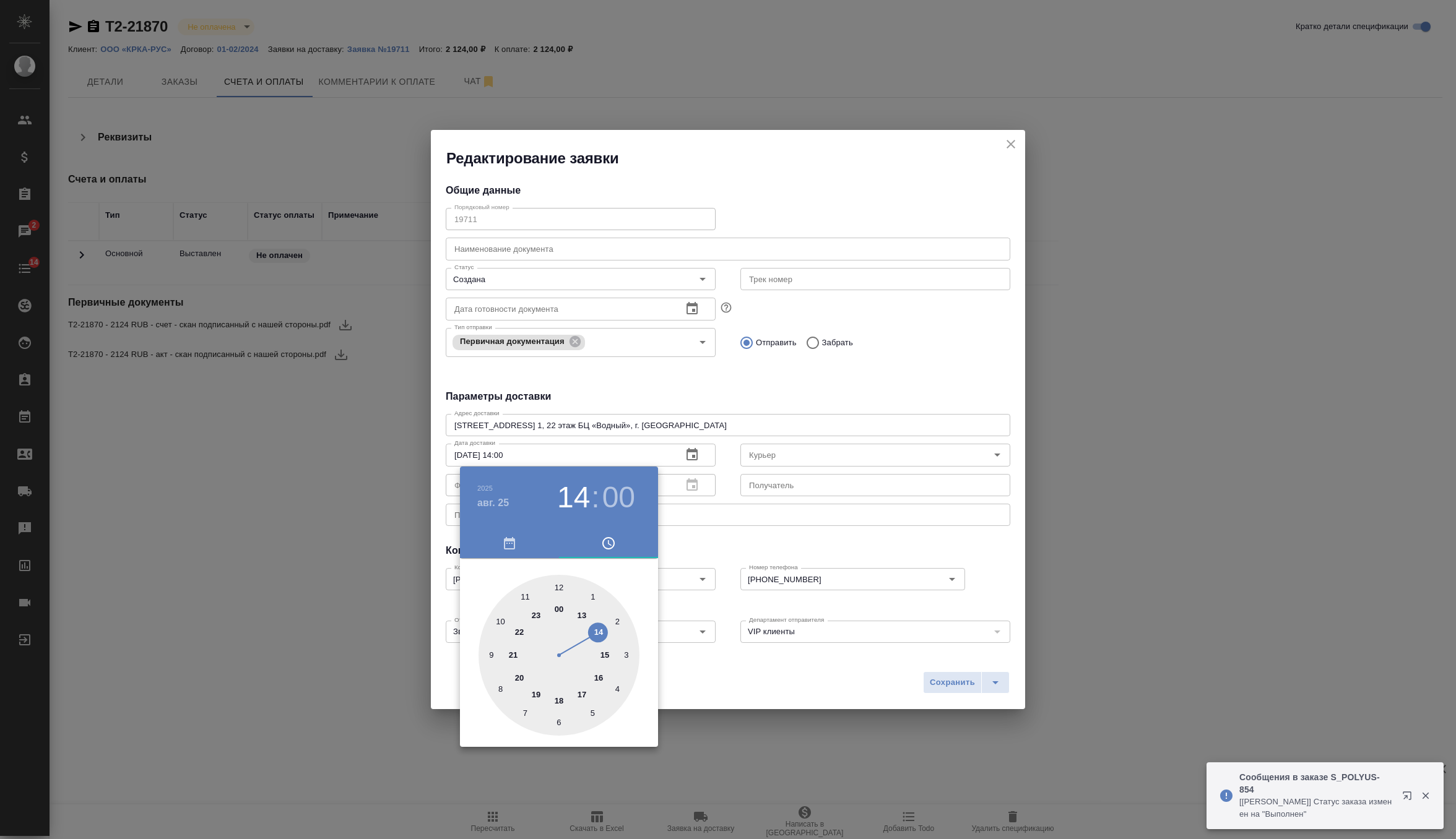
click at [561, 583] on div at bounding box center [559, 655] width 161 height 161
type input "[DATE] 12:00"
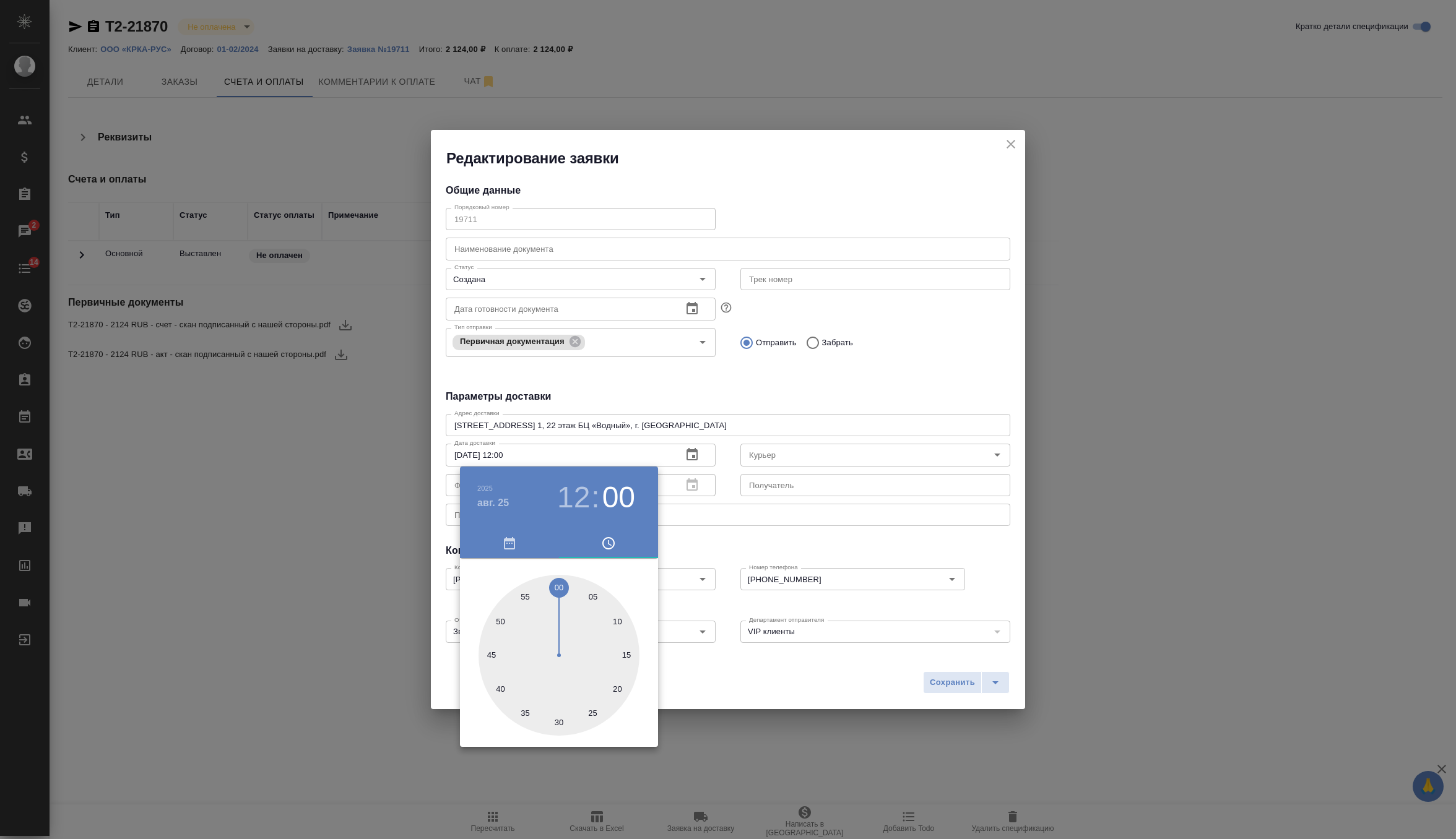
click at [724, 544] on div at bounding box center [728, 420] width 1456 height 839
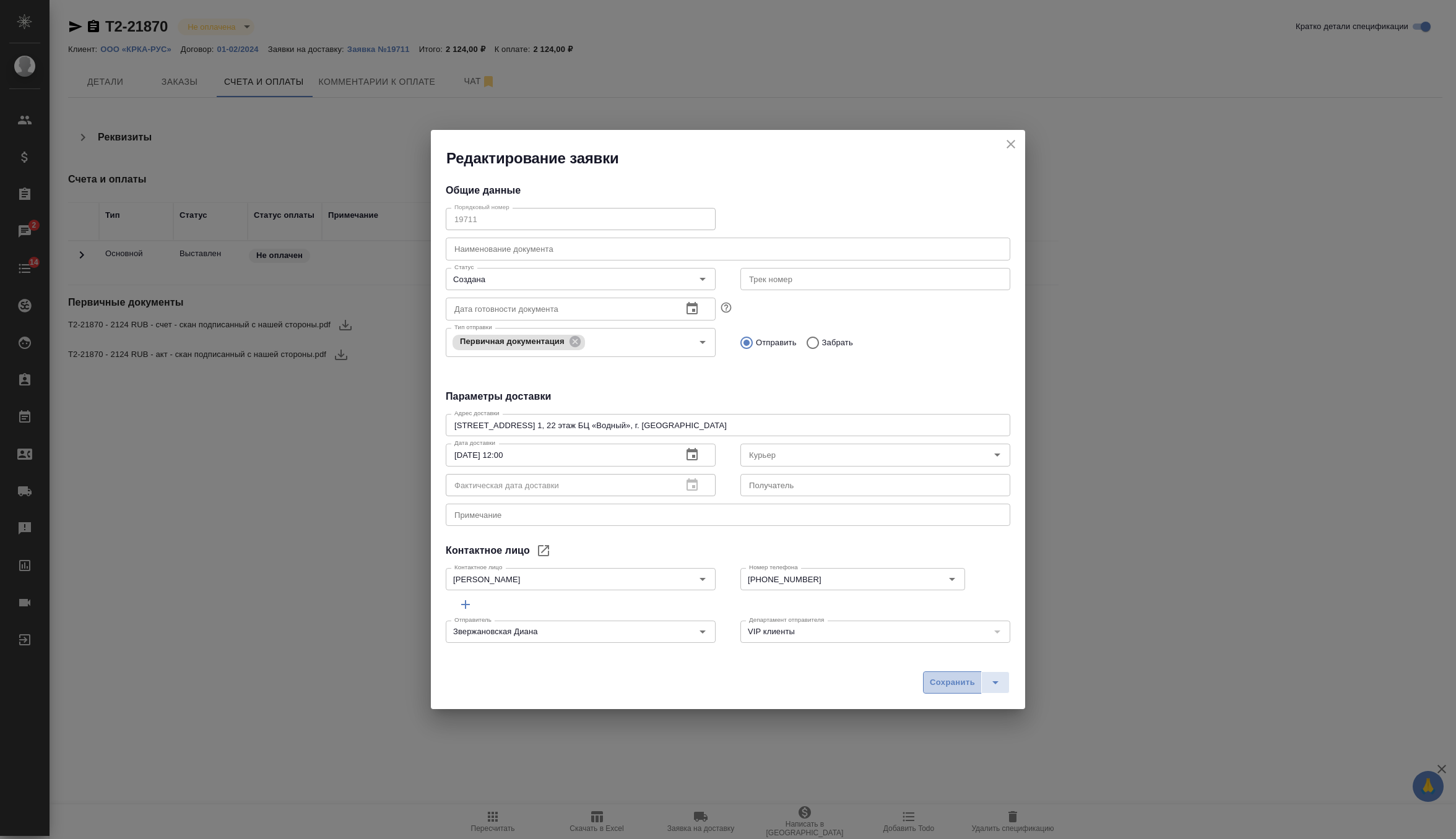
click at [943, 678] on span "Сохранить" at bounding box center [952, 682] width 45 height 14
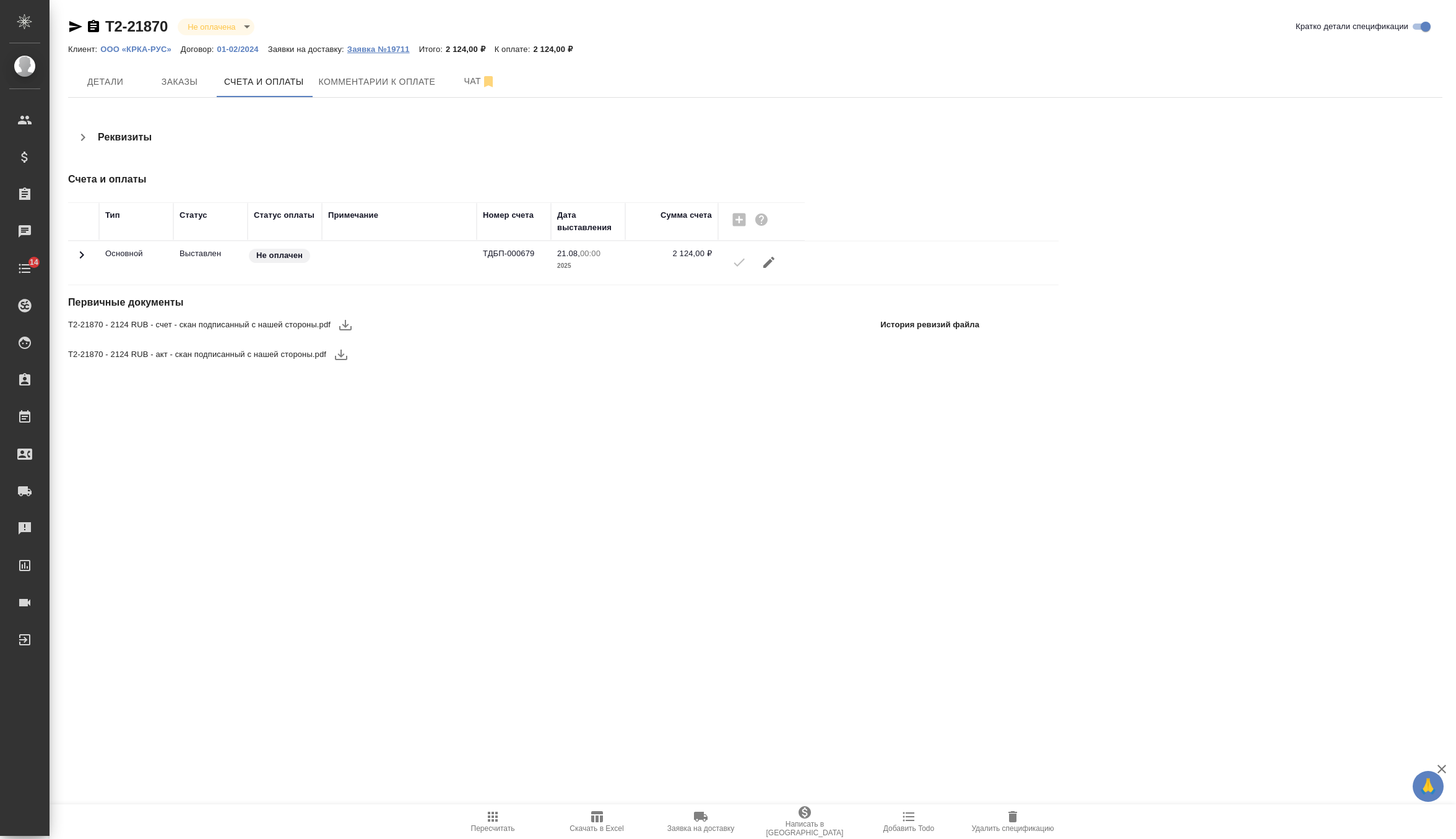
click at [384, 49] on p "Заявка №19711" at bounding box center [383, 49] width 72 height 9
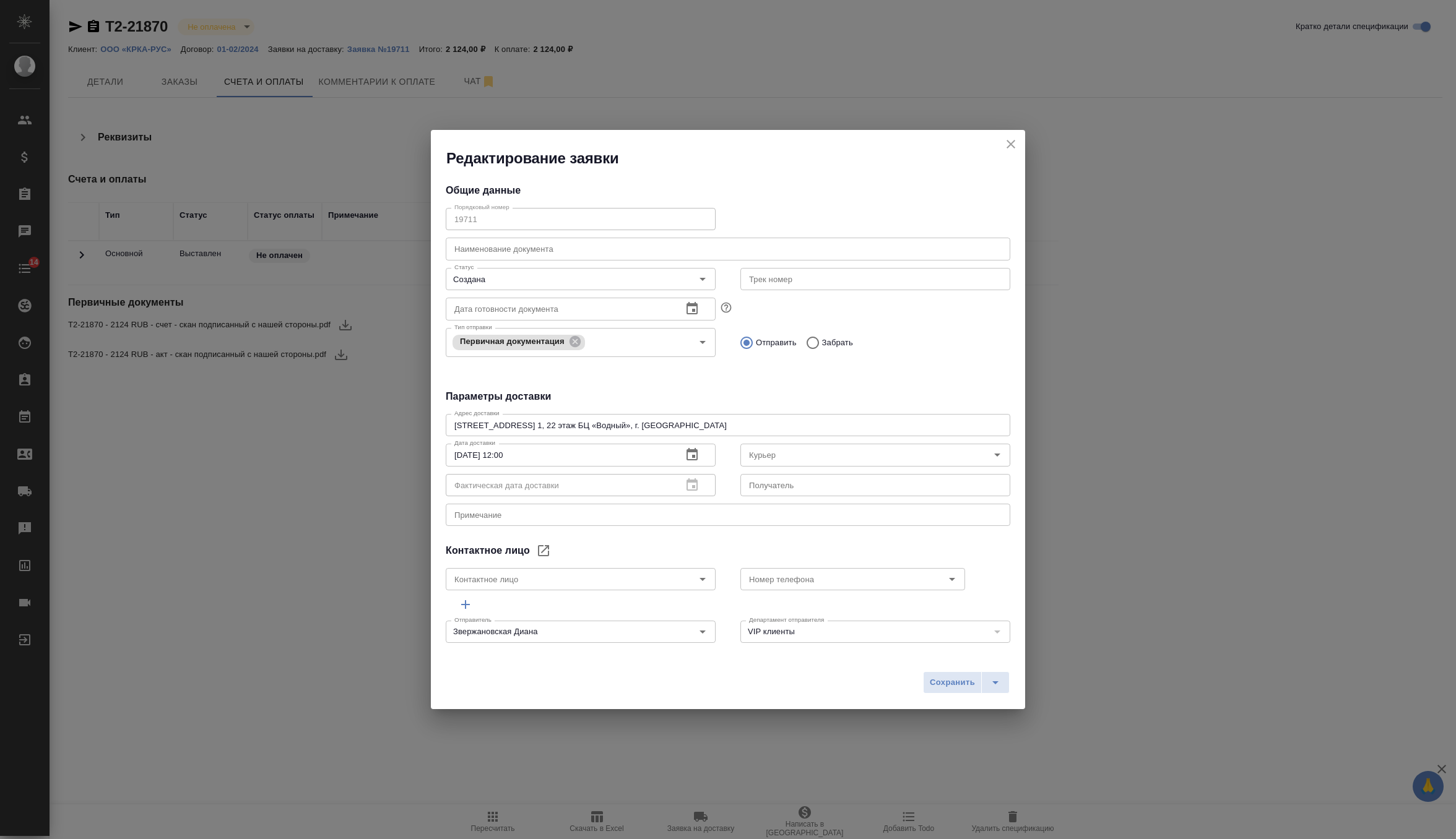
type input "[PERSON_NAME]"
type input "[PHONE_NUMBER]"
click at [587, 428] on textarea "[STREET_ADDRESS] 1, 22 этаж БЦ «Водный», г. [GEOGRAPHIC_DATA]" at bounding box center [728, 425] width 547 height 9
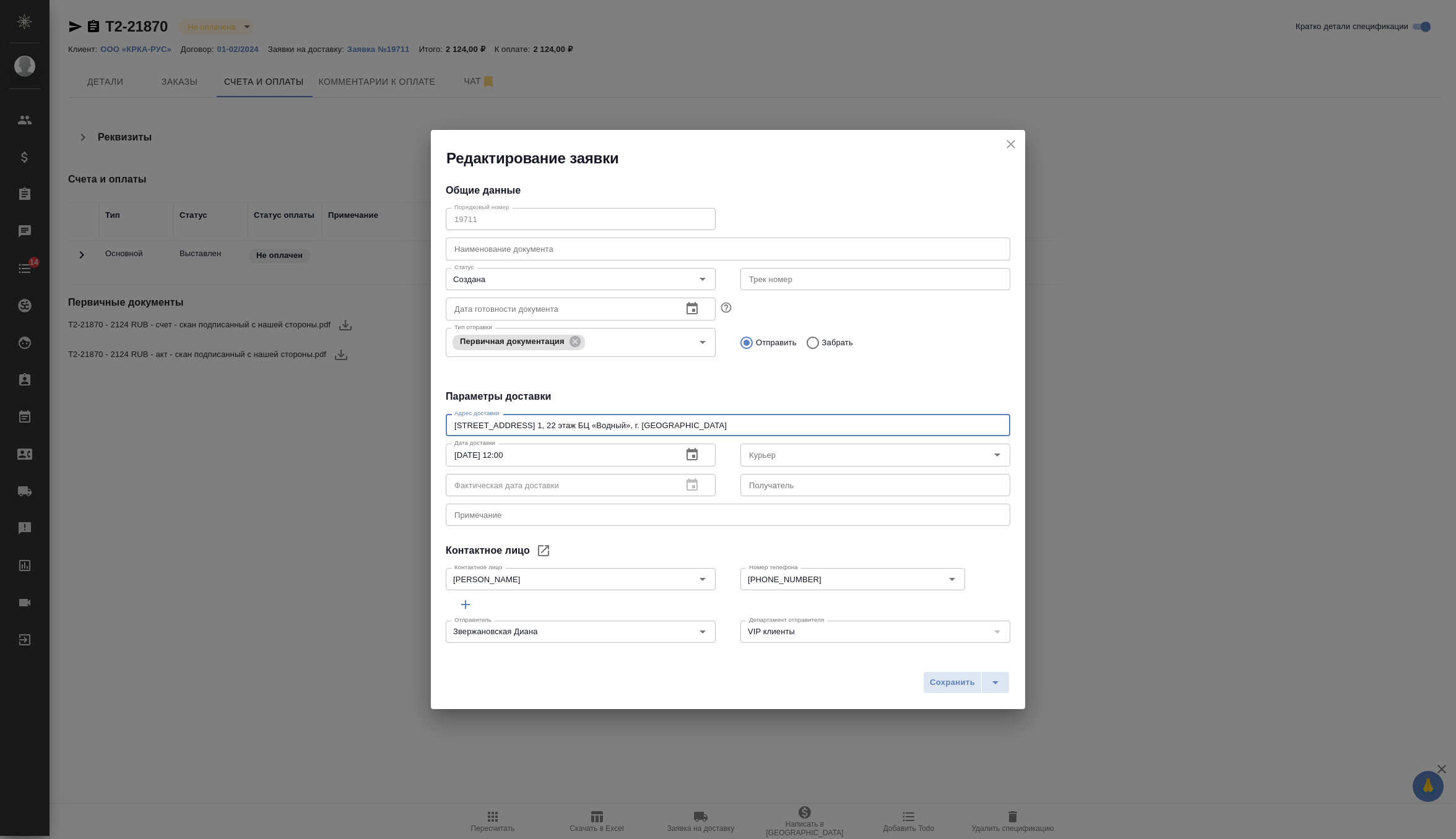
click at [1005, 141] on icon "close" at bounding box center [1011, 145] width 15 height 15
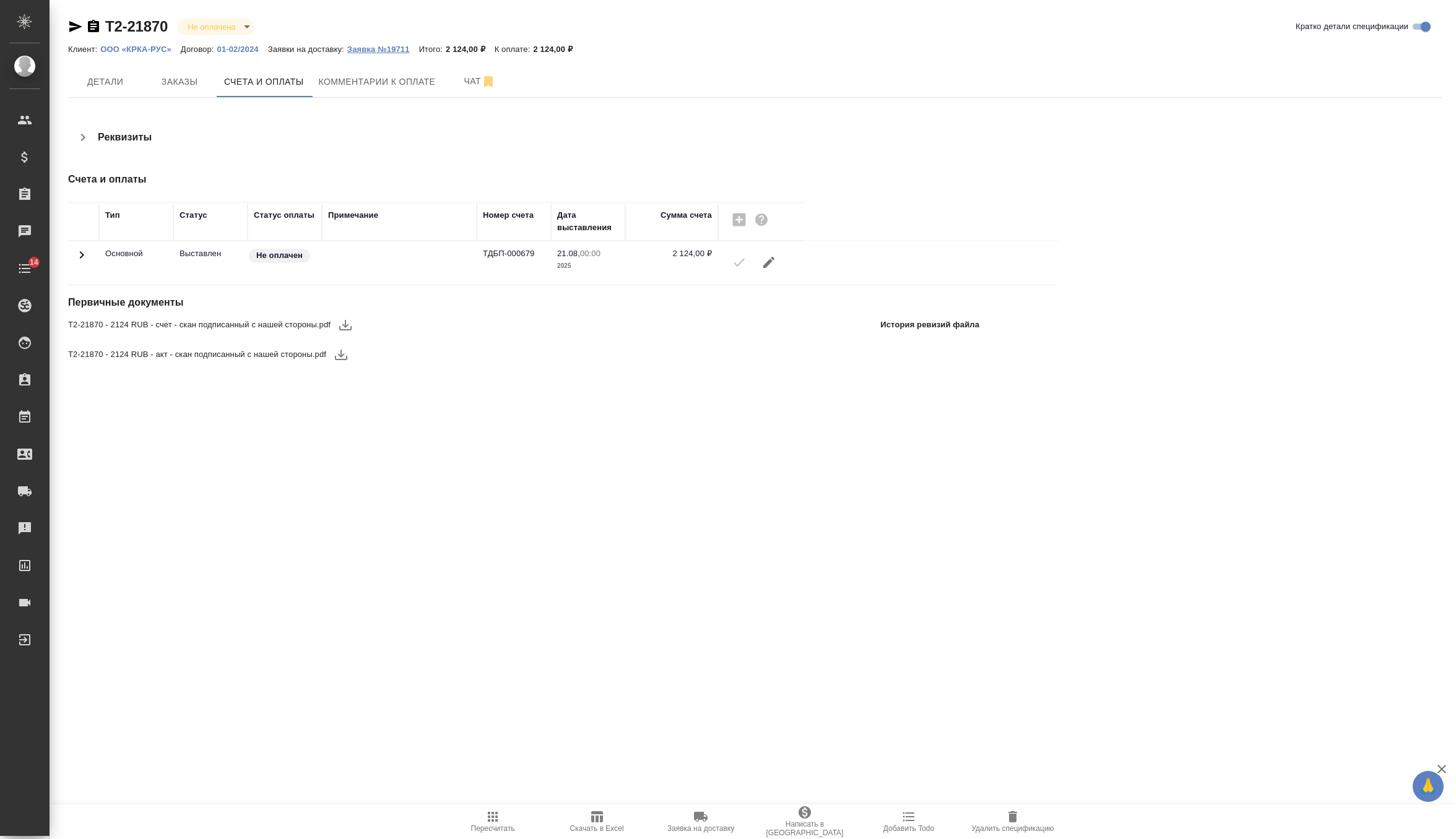
click at [384, 47] on p "Заявка №19711" at bounding box center [383, 49] width 72 height 9
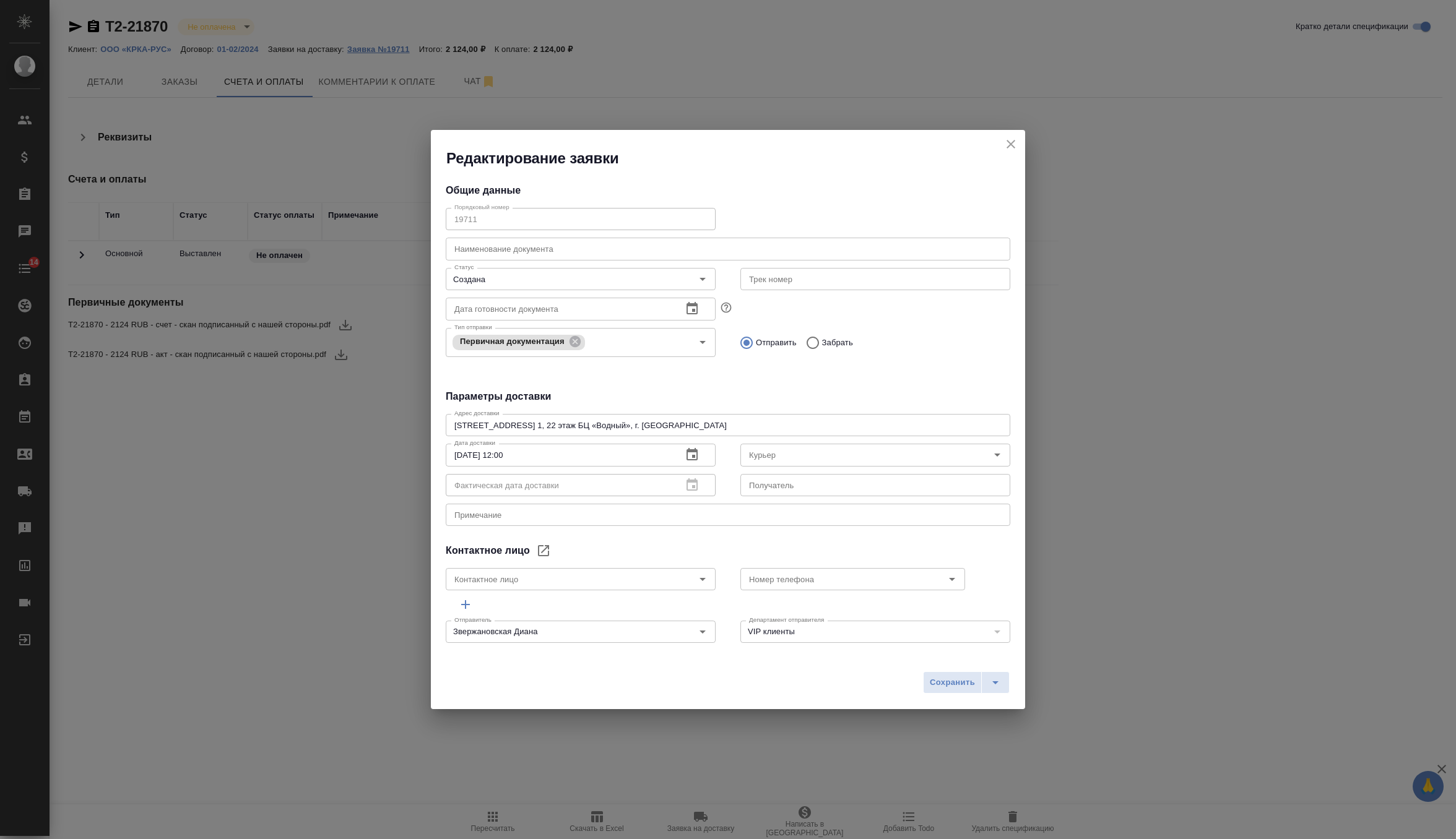
type input "[PERSON_NAME]"
type input "[PHONE_NUMBER]"
click at [1013, 141] on icon "close" at bounding box center [1011, 145] width 15 height 15
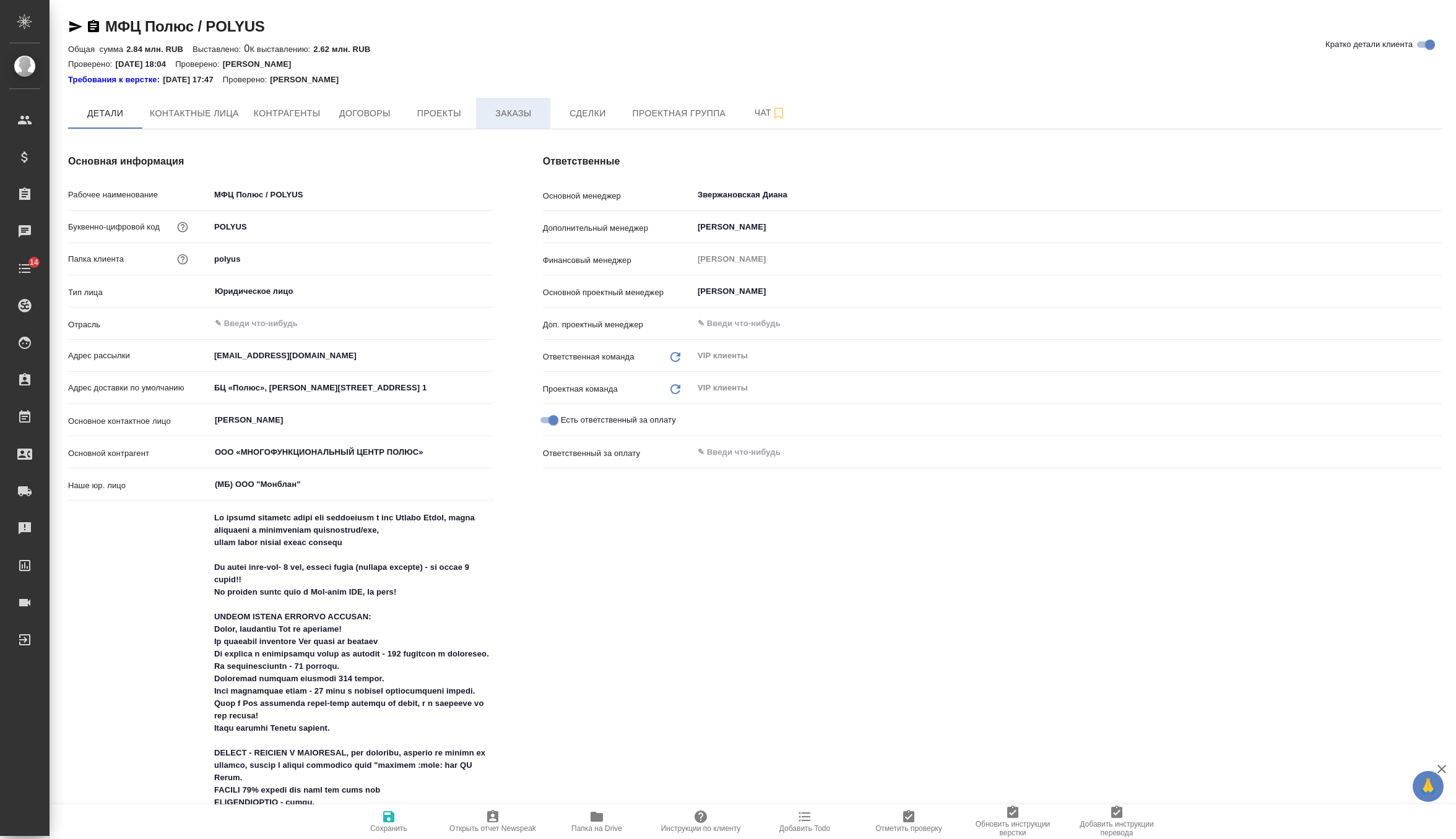
click at [532, 121] on button "Заказы" at bounding box center [513, 113] width 74 height 31
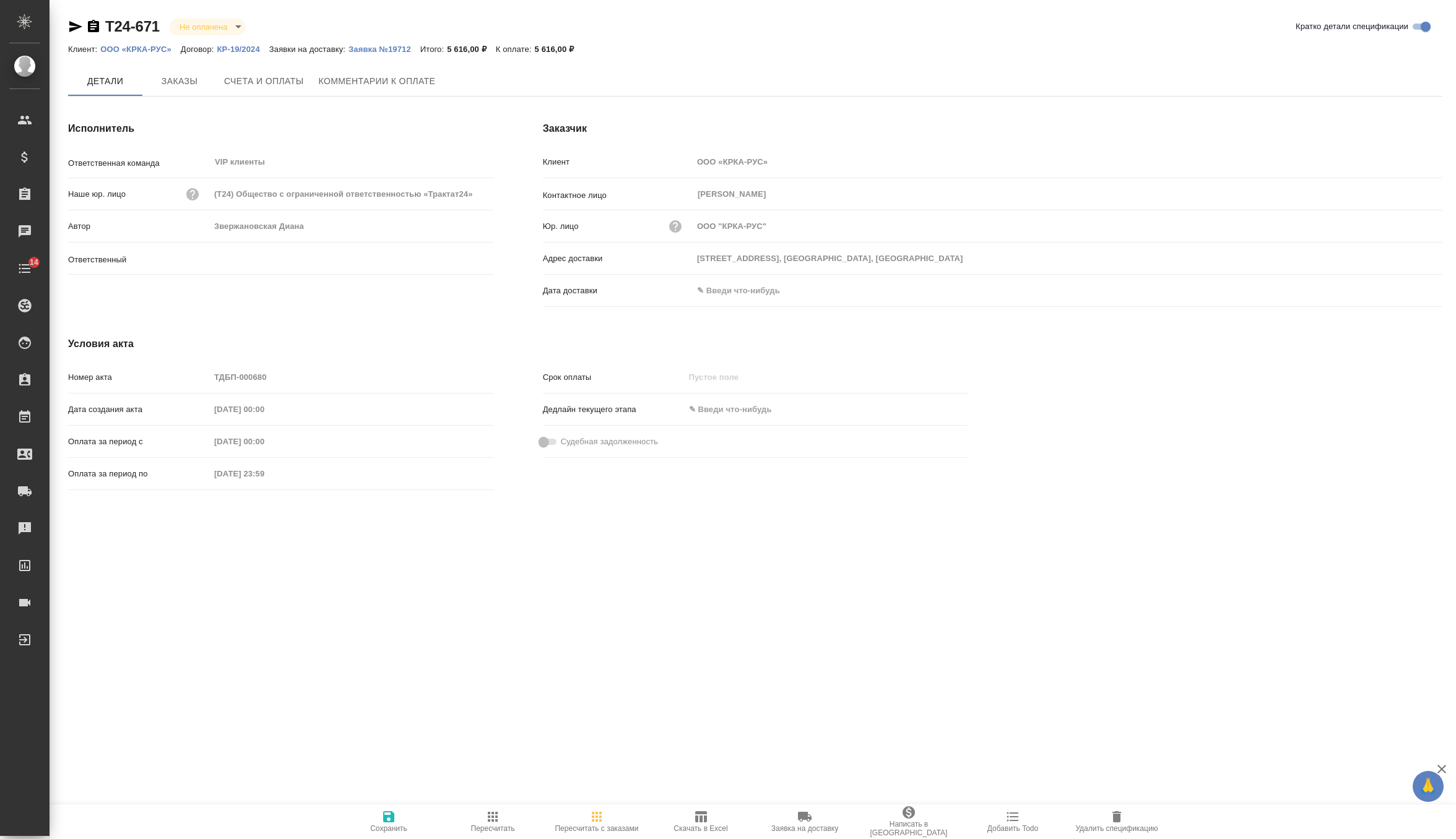
type input "Звержановская Диана"
click at [194, 82] on span "Заказы" at bounding box center [179, 82] width 59 height 16
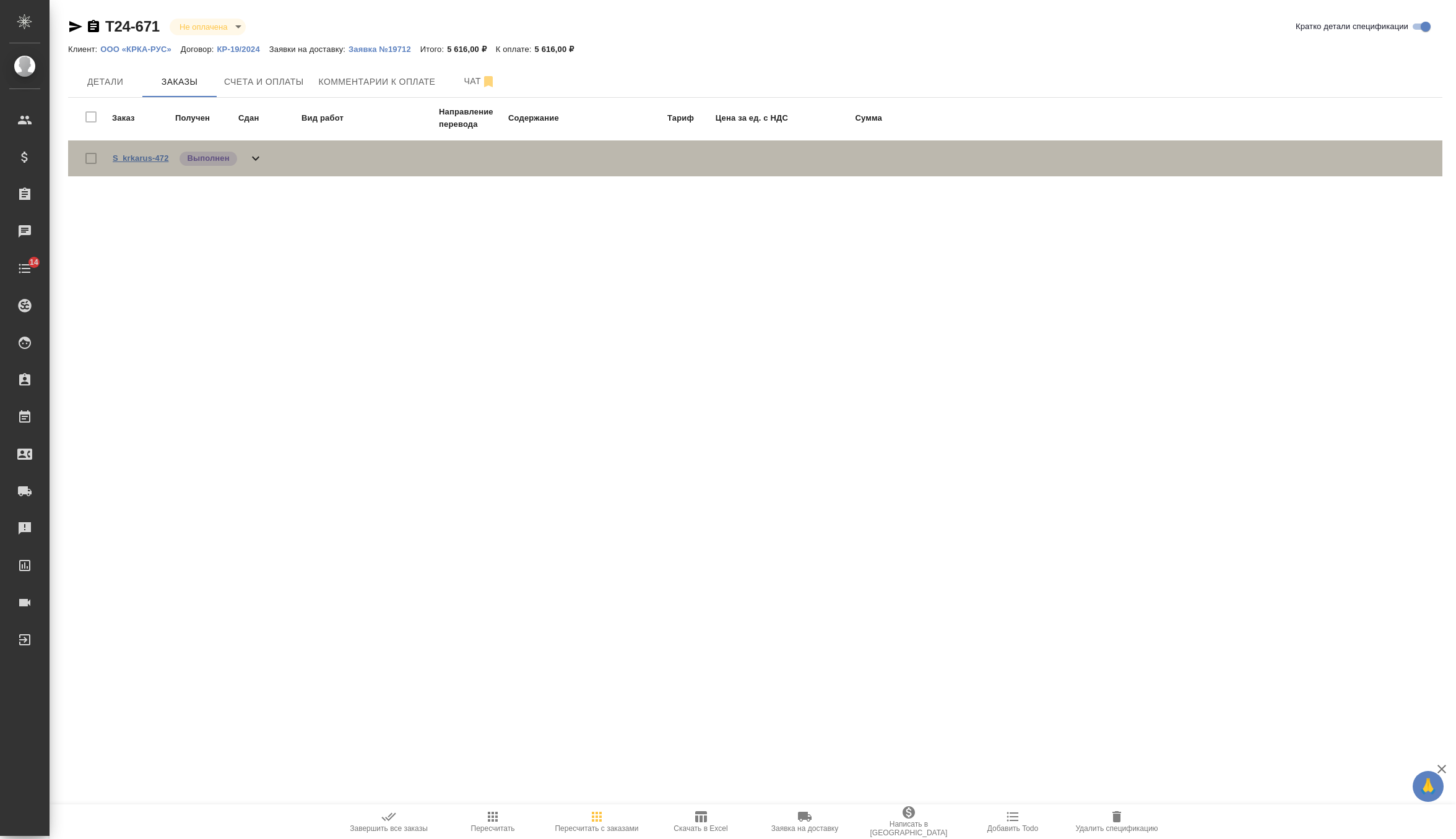
click at [153, 159] on link "S_krkarus-472" at bounding box center [140, 158] width 55 height 9
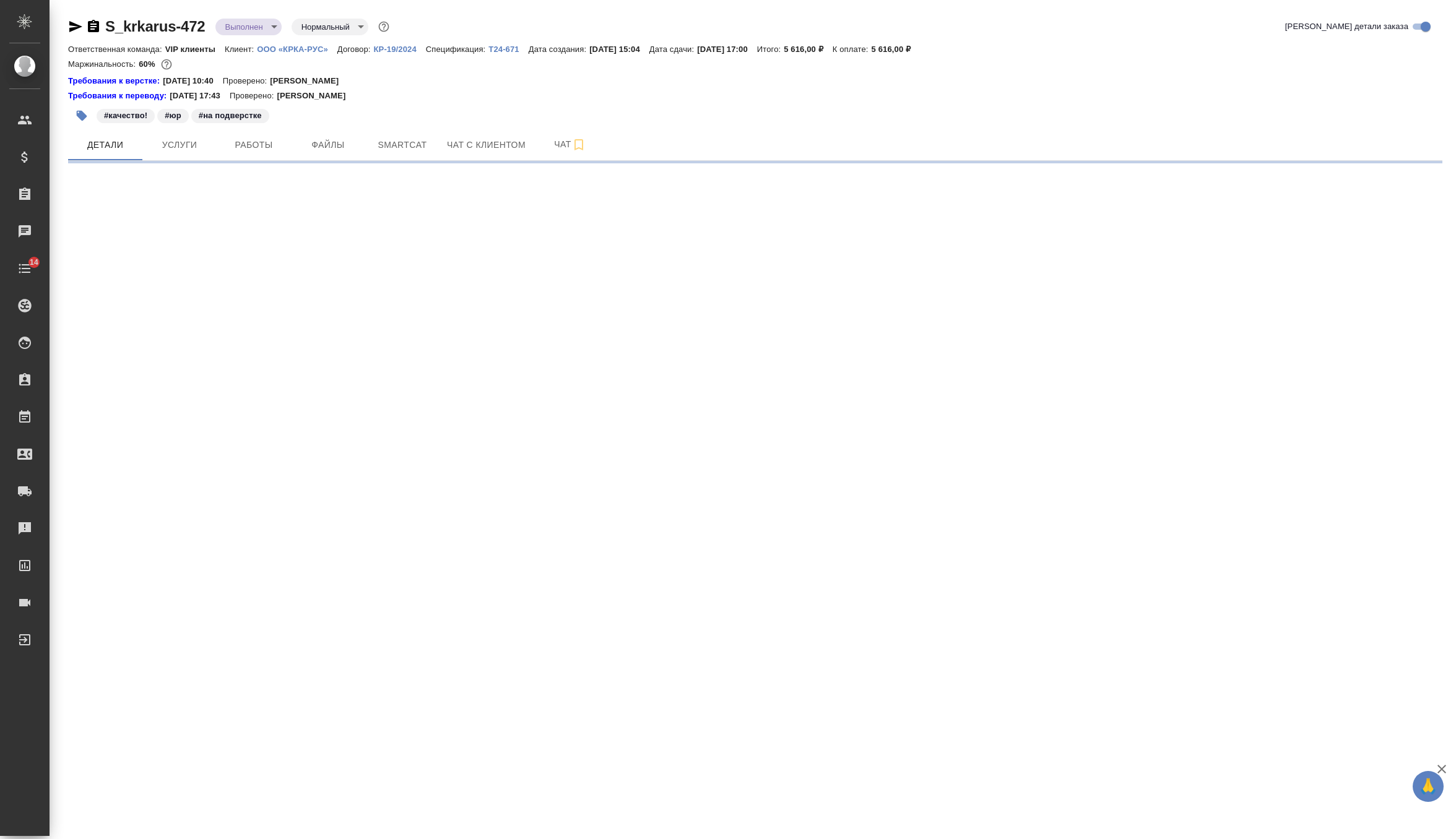
select select "RU"
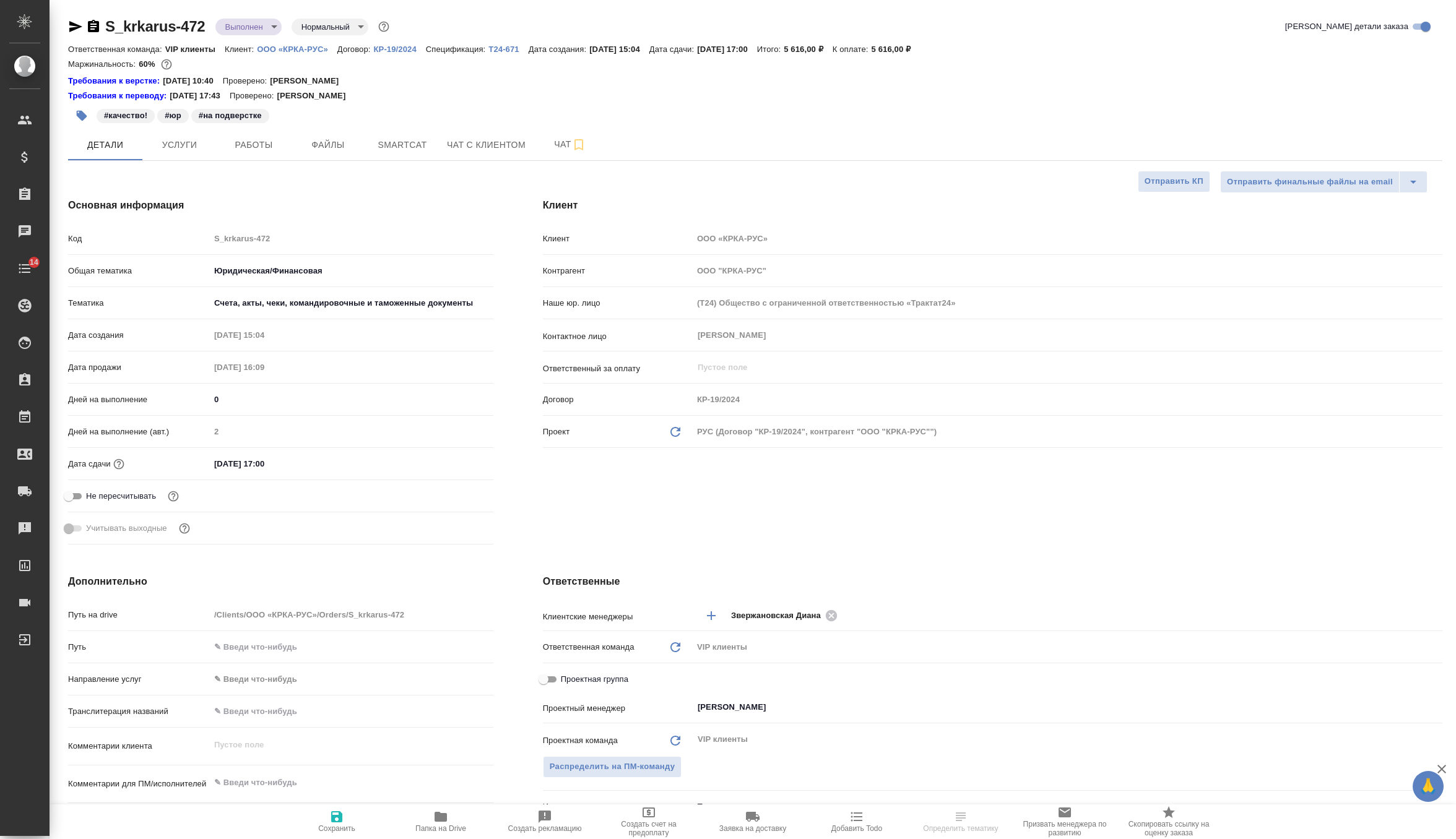
type textarea "x"
select select "RU"
type textarea "x"
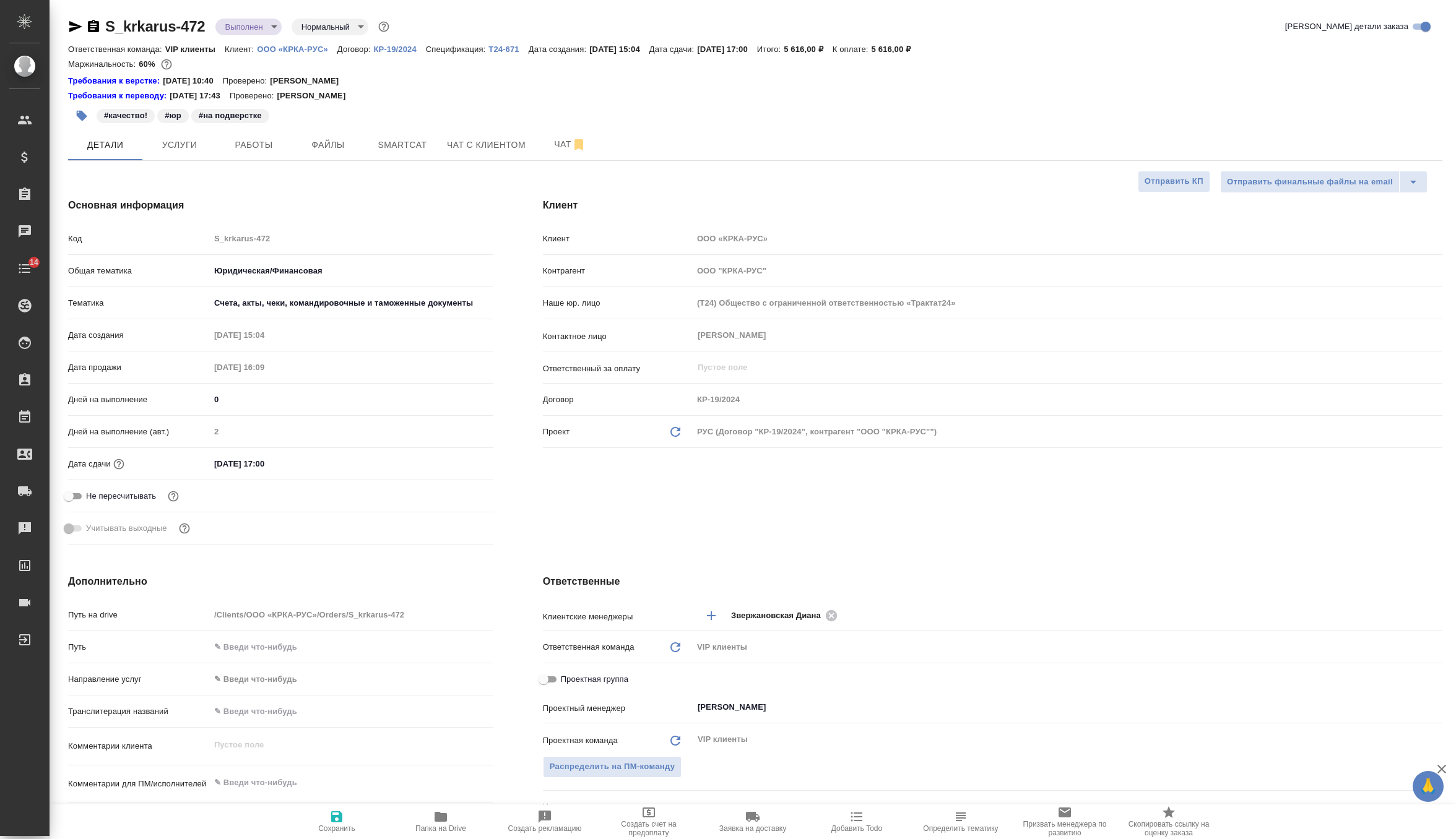
type textarea "x"
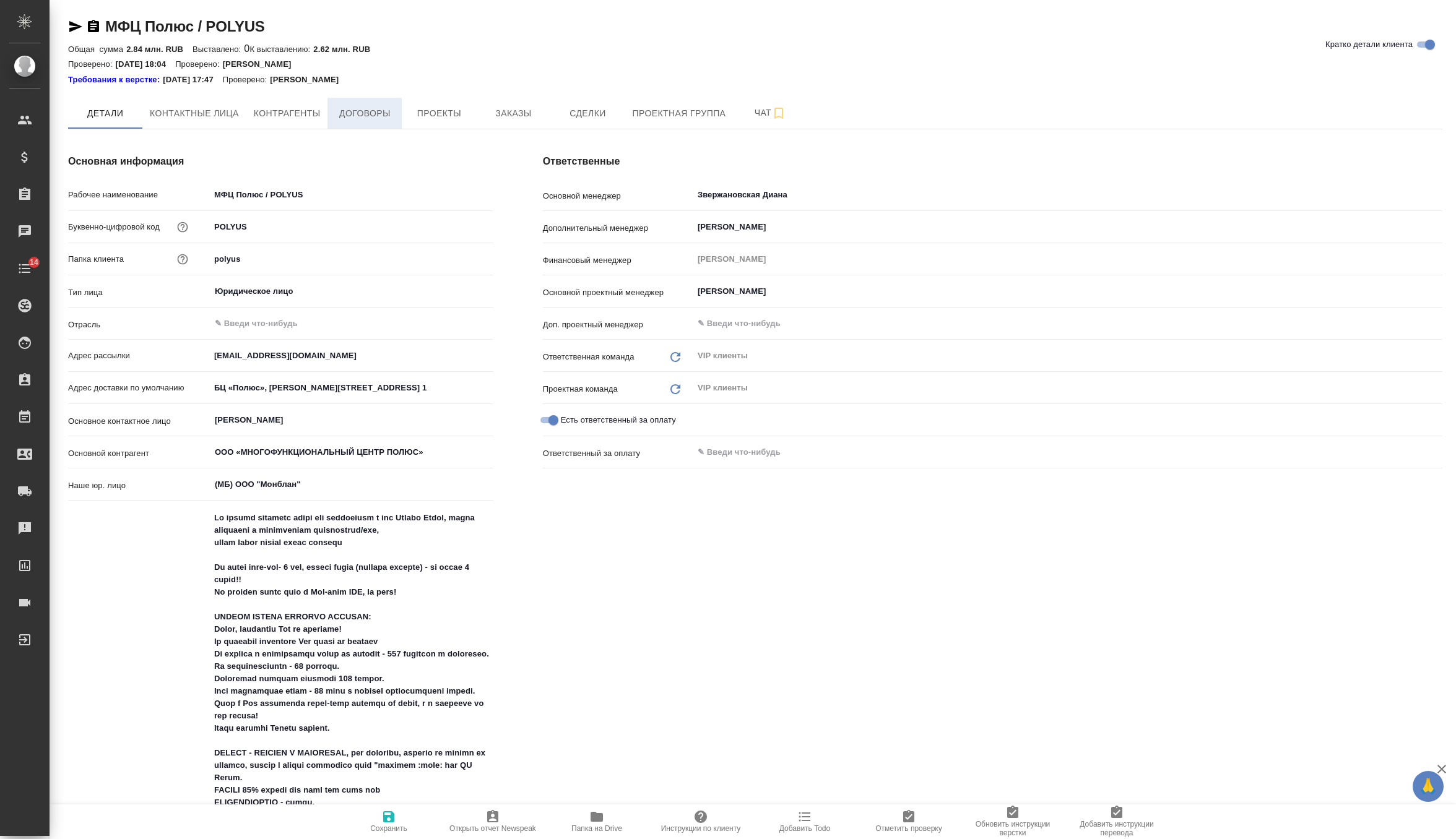
click at [349, 109] on span "Договоры" at bounding box center [364, 113] width 59 height 16
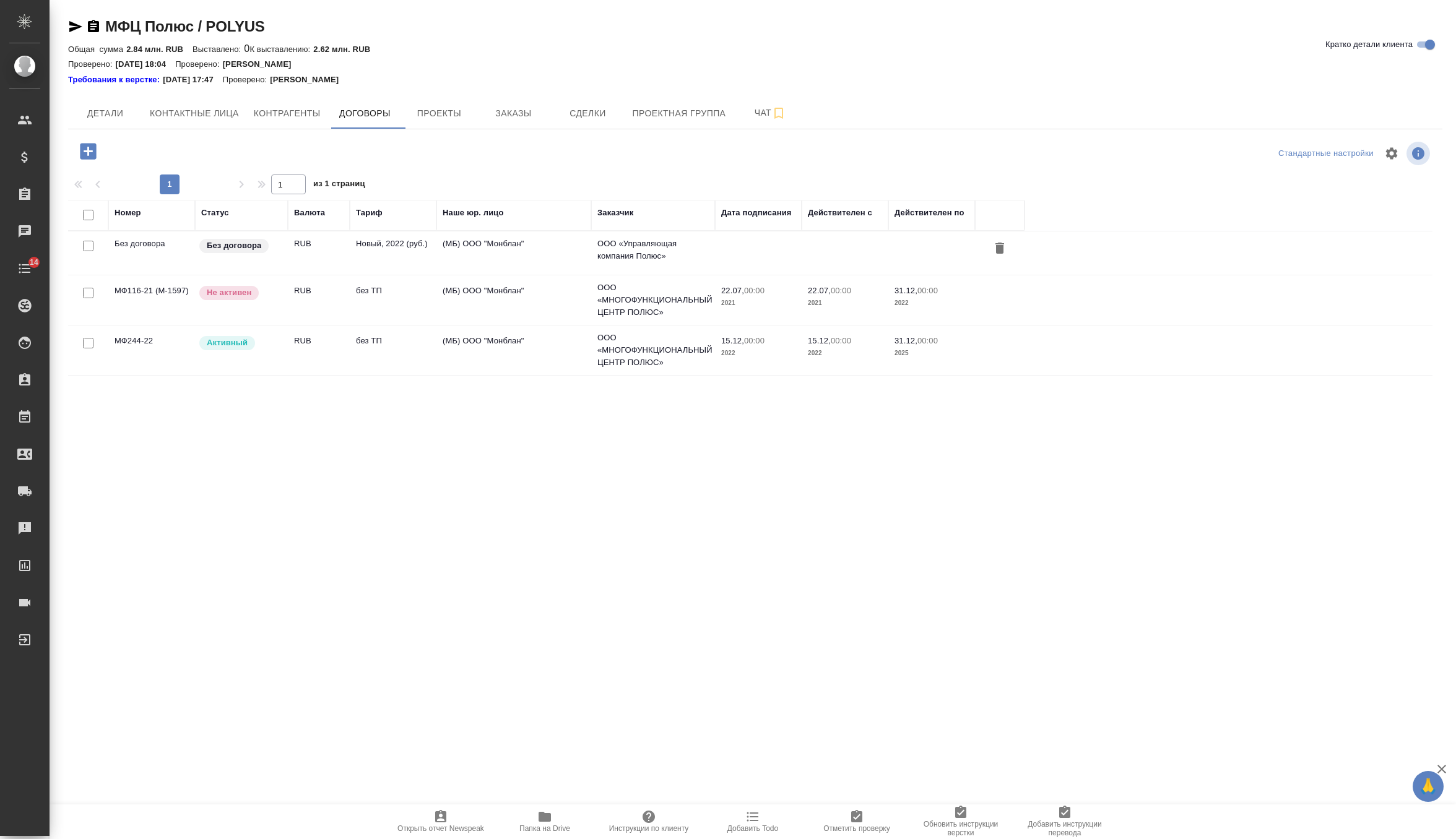
click at [303, 275] on td "RUB" at bounding box center [318, 253] width 62 height 43
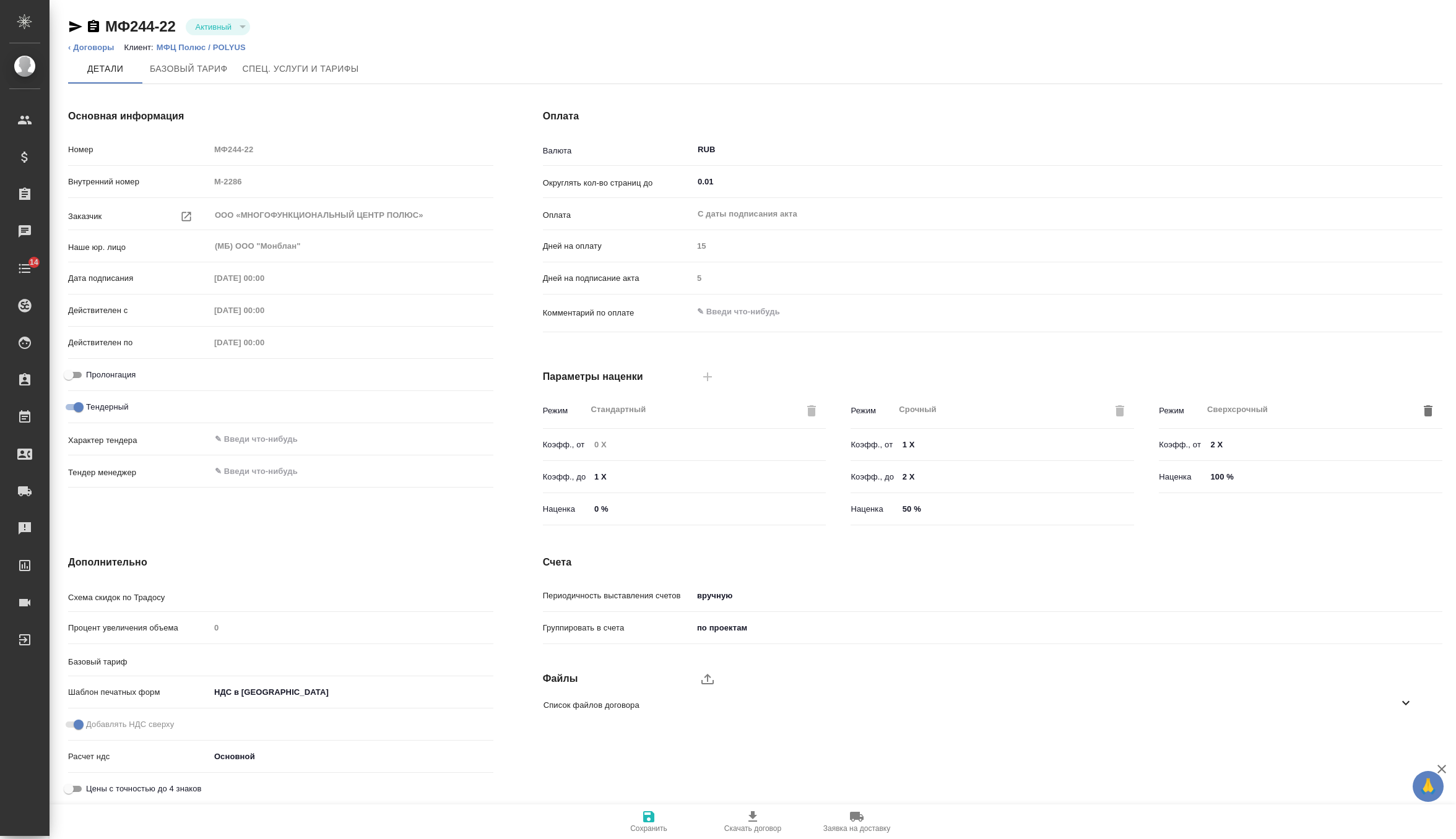
type input "без ТП"
type input "Стандартный шаблон - [PHONE_NUMBER] - ВЫБЕРИ МЕНЯ!"
click at [272, 68] on span "Спец. услуги и тарифы" at bounding box center [300, 69] width 116 height 16
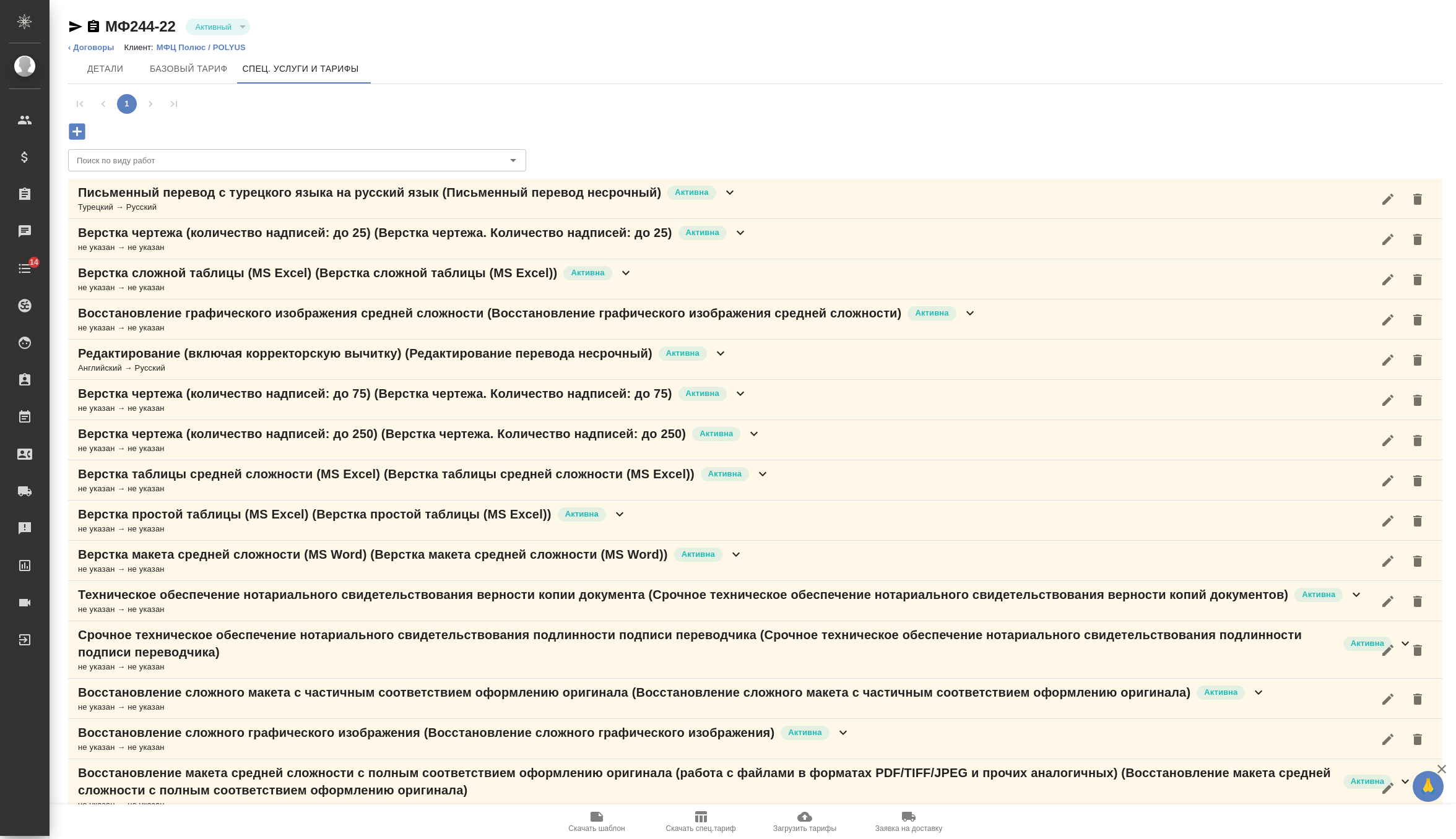
click at [169, 208] on div "Турецкий → Русский" at bounding box center [408, 207] width 659 height 13
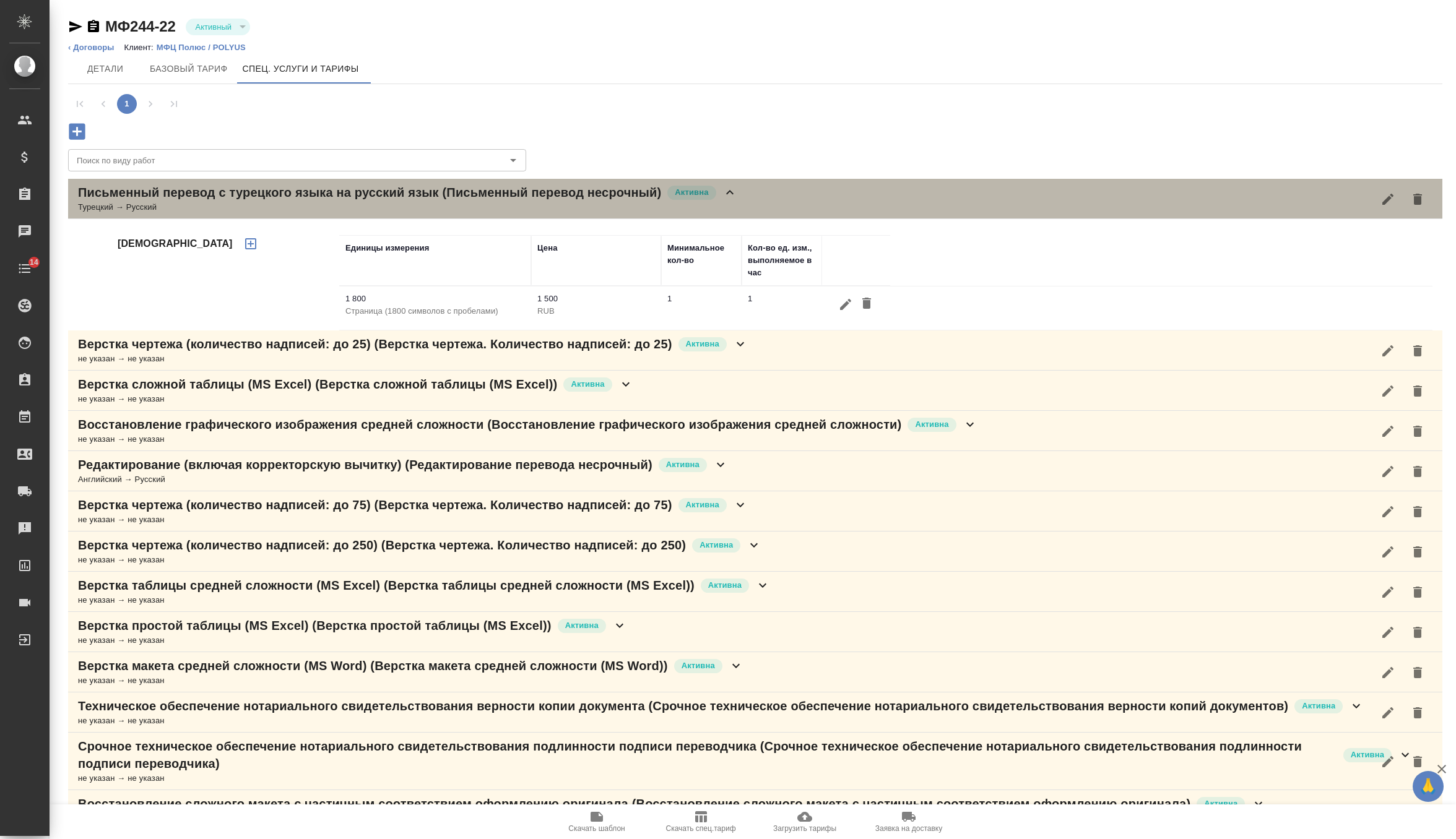
click at [203, 204] on div "Турецкий → Русский" at bounding box center [408, 207] width 659 height 13
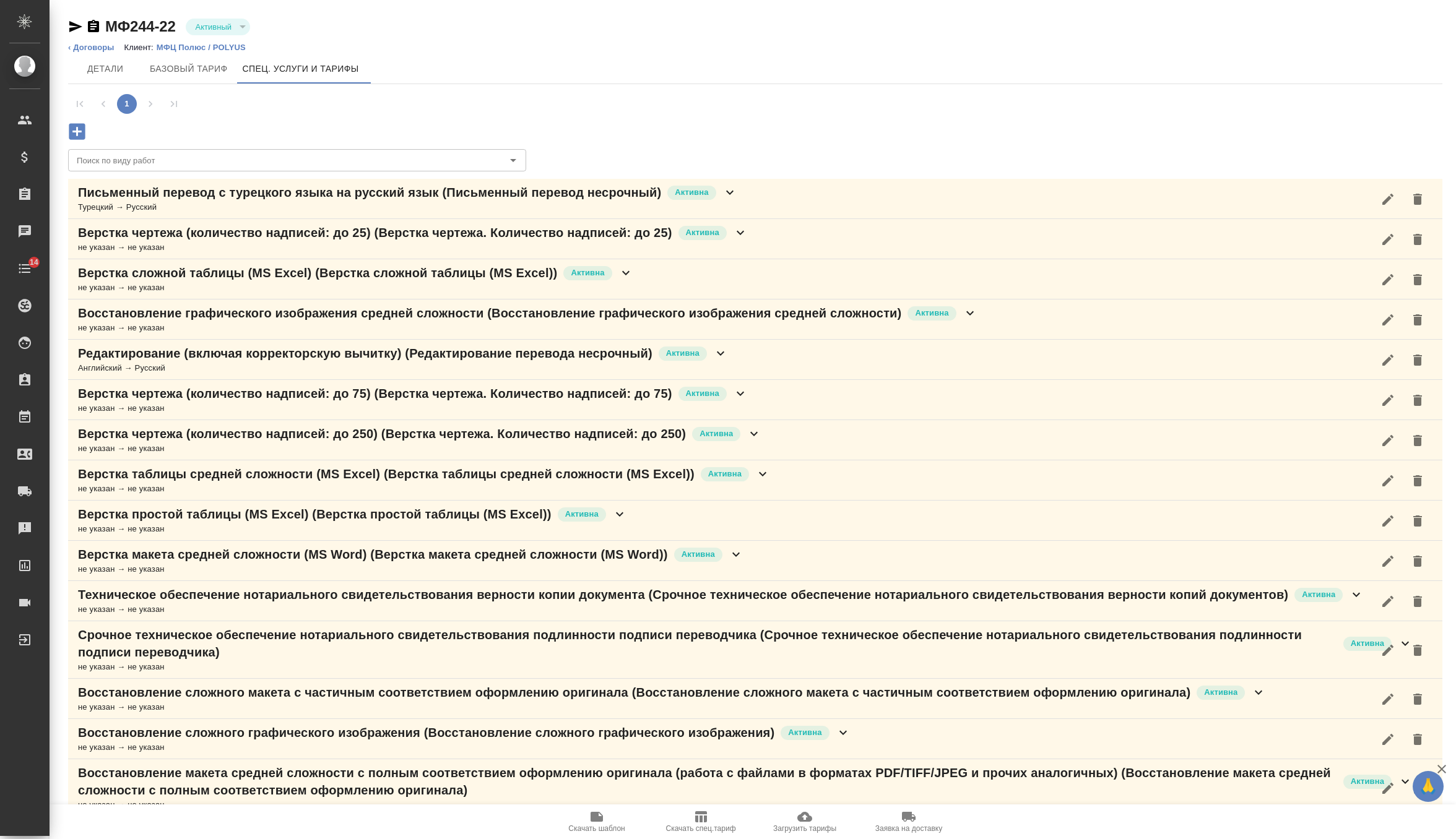
click at [203, 204] on div "Турецкий → Русский" at bounding box center [408, 207] width 659 height 13
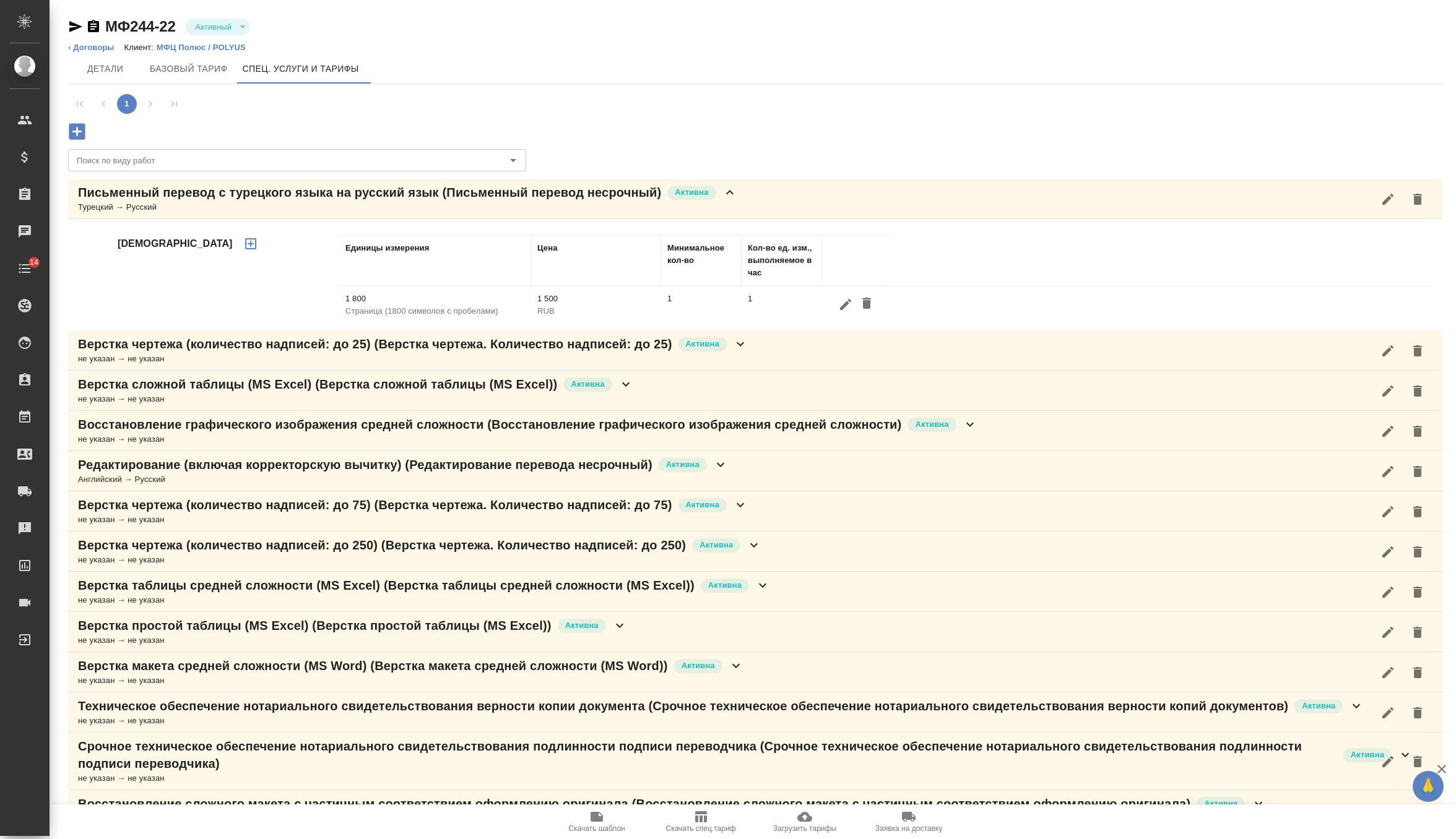
click at [361, 216] on div "Письменный перевод с турецкого языка на русский язык (Письменный перевод несроч…" at bounding box center [755, 199] width 1374 height 40
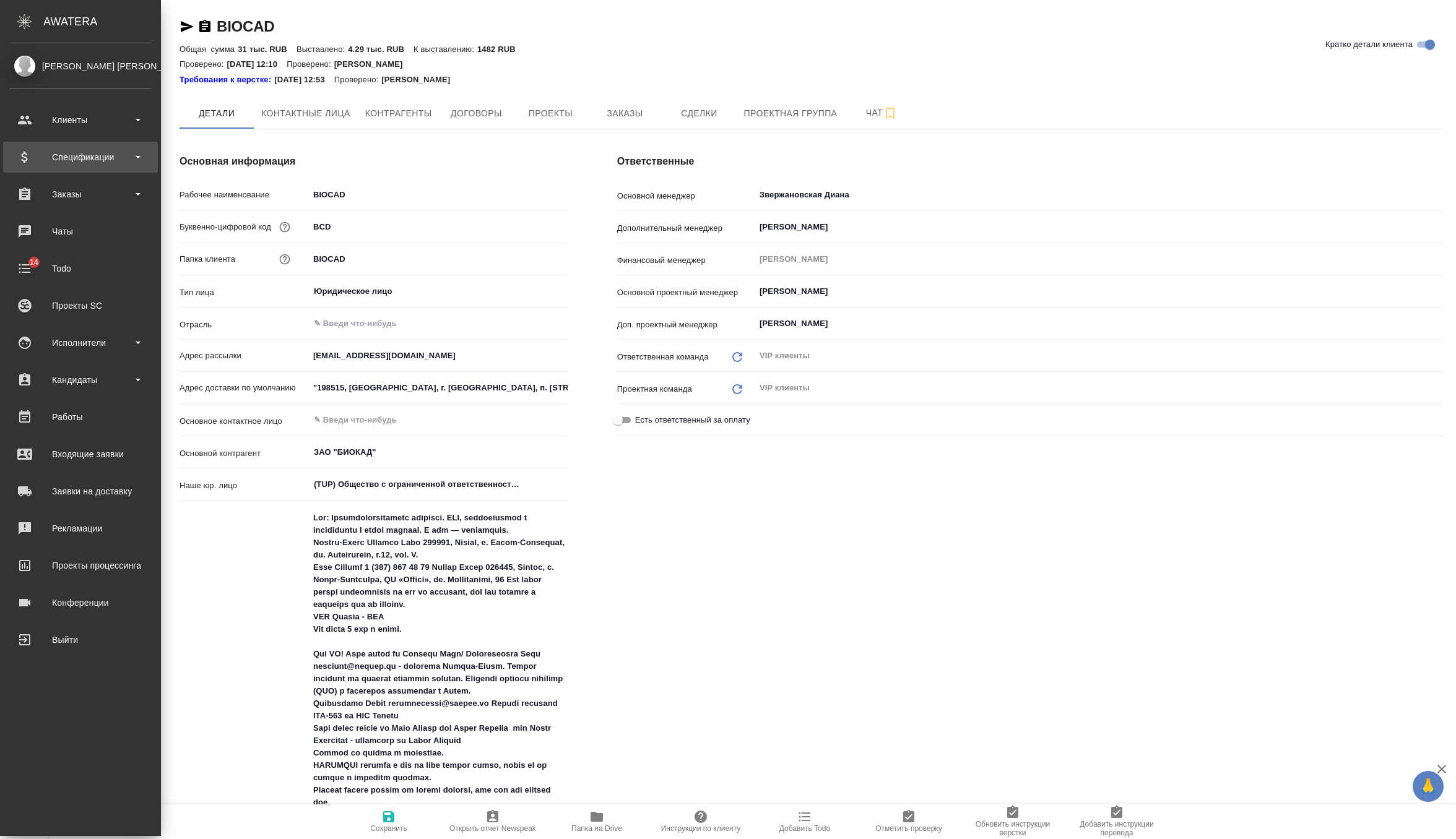
click at [91, 153] on div "Спецификации" at bounding box center [80, 157] width 142 height 19
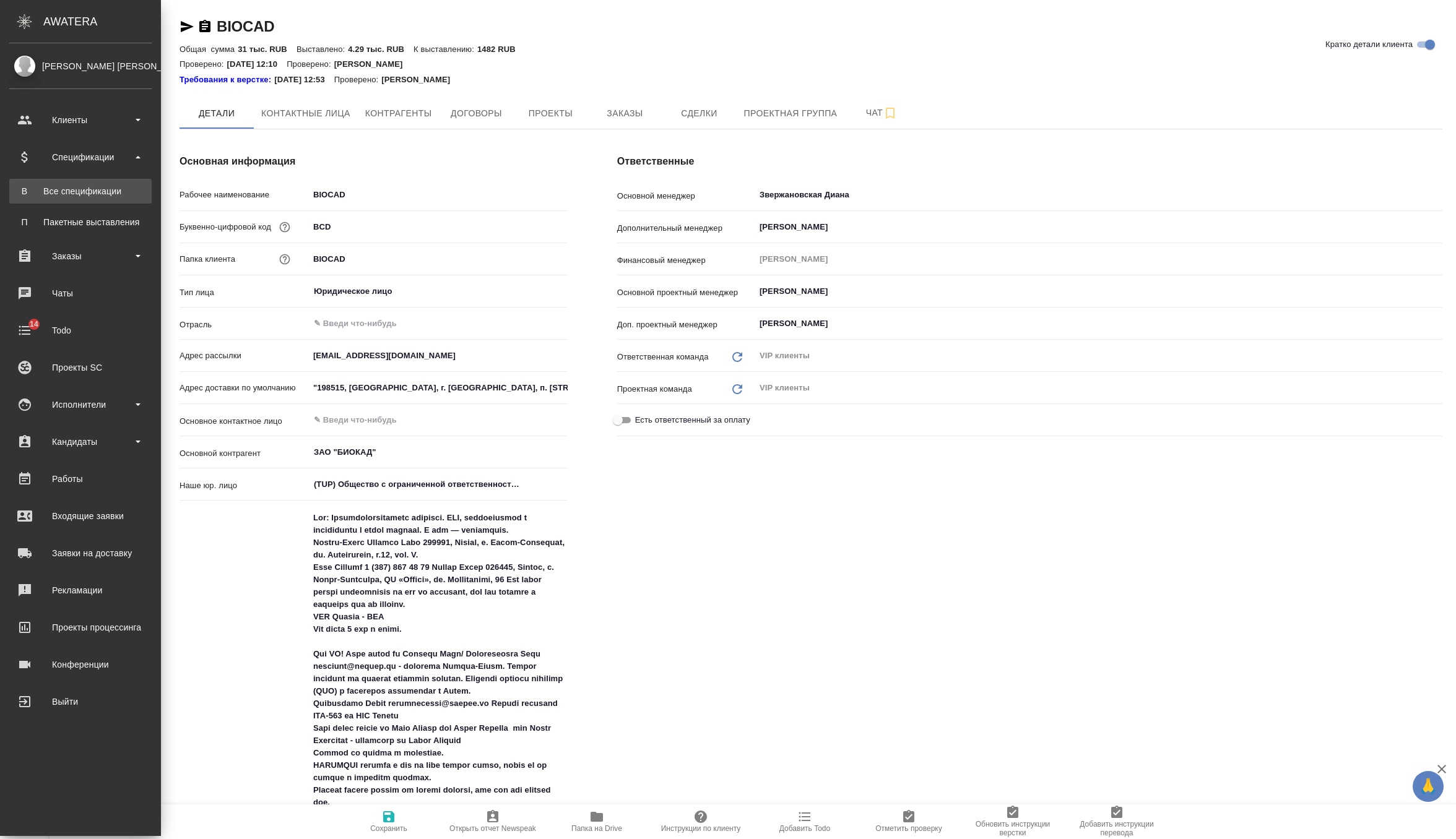
click at [100, 194] on div "Все спецификации" at bounding box center [80, 191] width 130 height 13
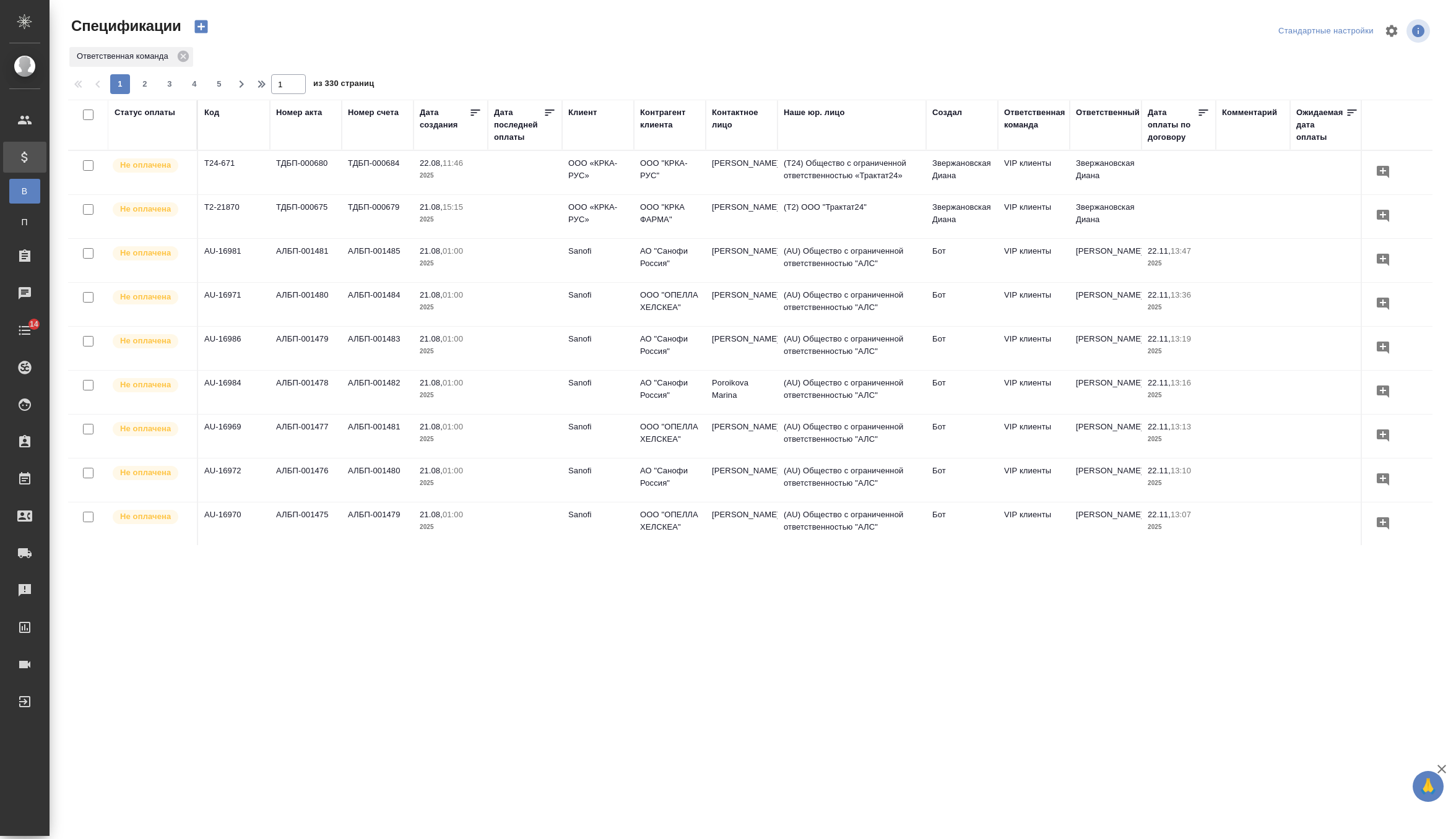
click at [587, 112] on div "Клиент" at bounding box center [582, 112] width 28 height 13
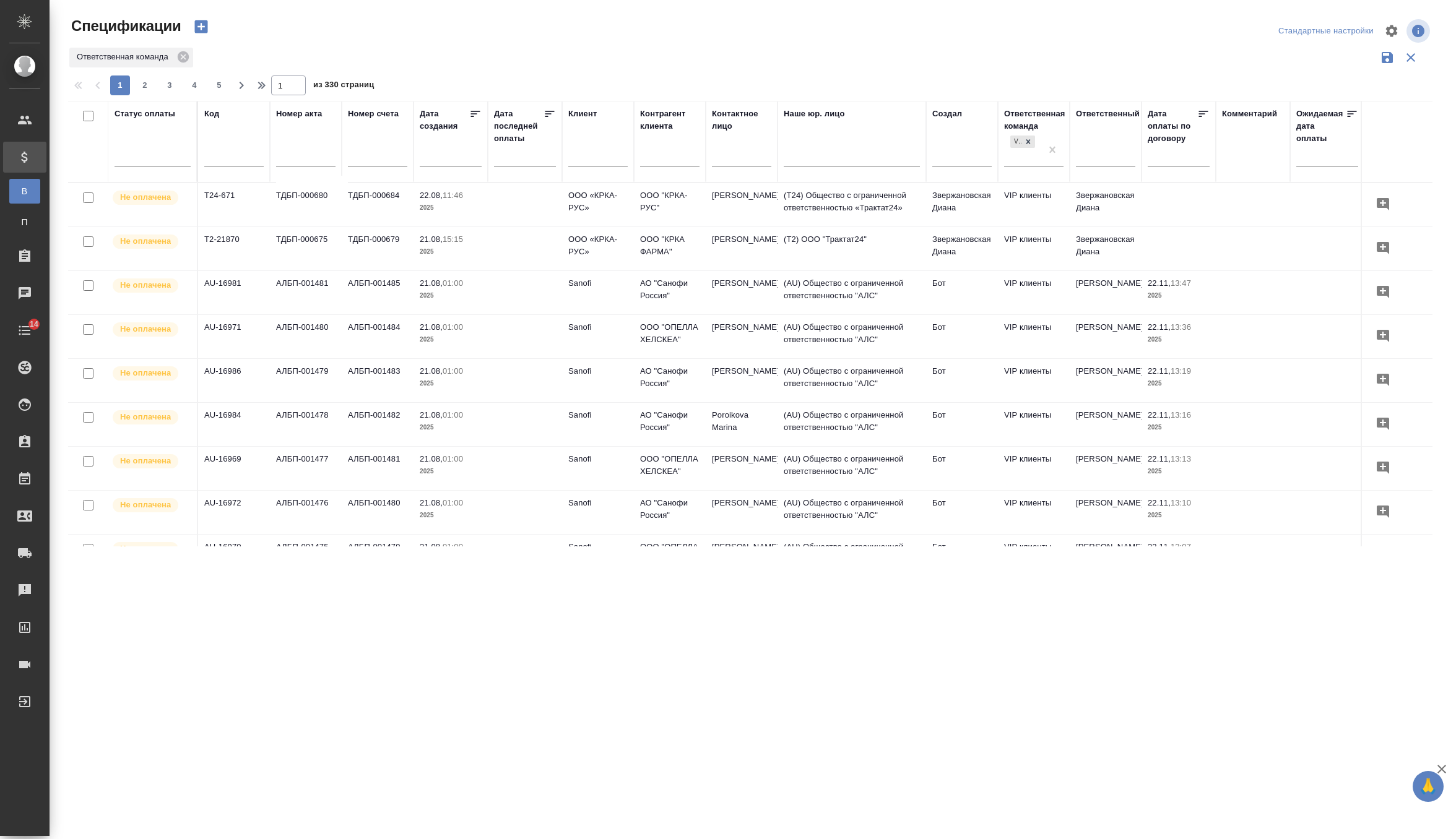
click at [587, 166] on input "text" at bounding box center [597, 159] width 59 height 16
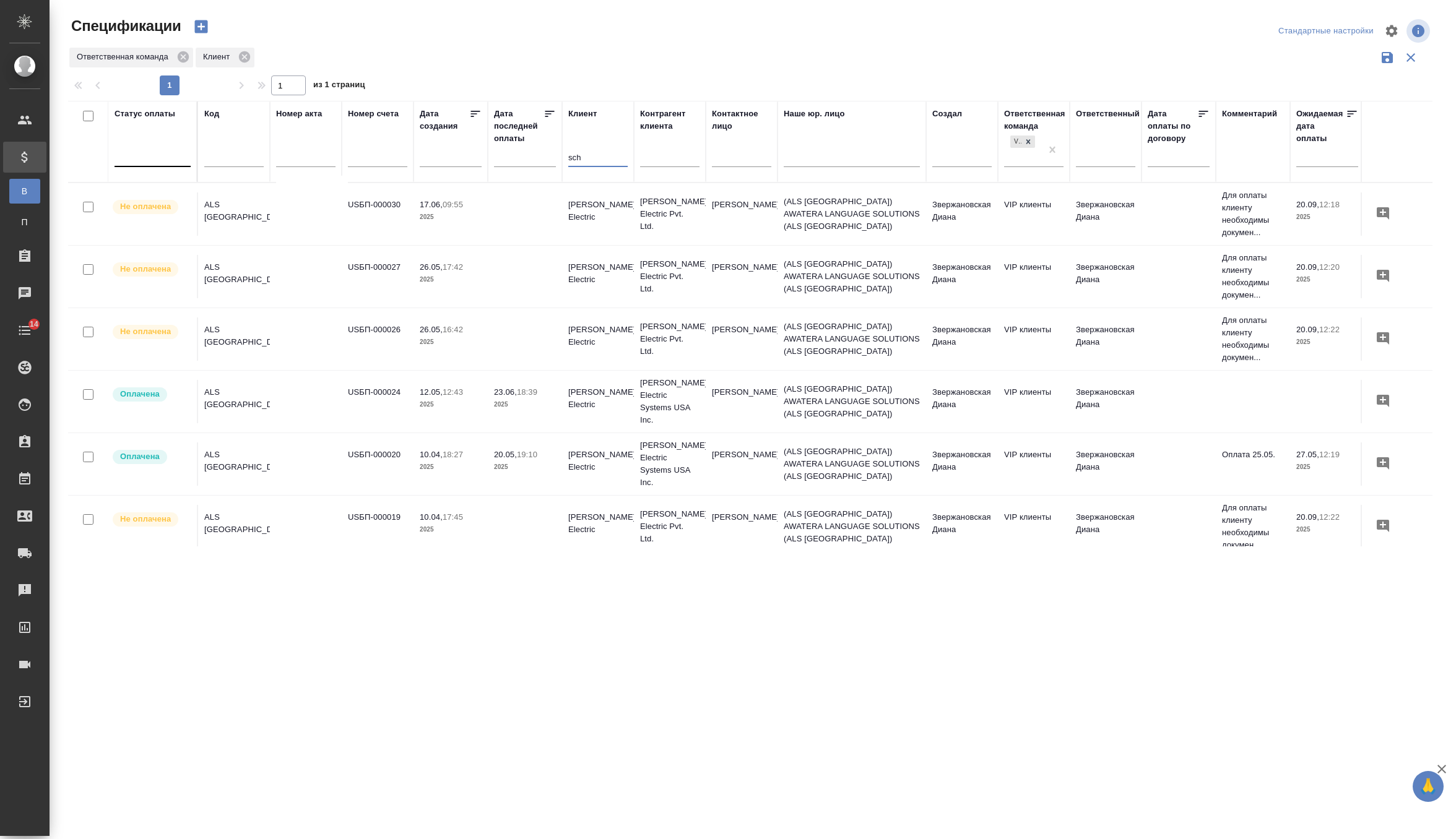
type input "sch"
click at [160, 163] on div at bounding box center [153, 155] width 76 height 23
type input "y"
type input "е"
type input "не"
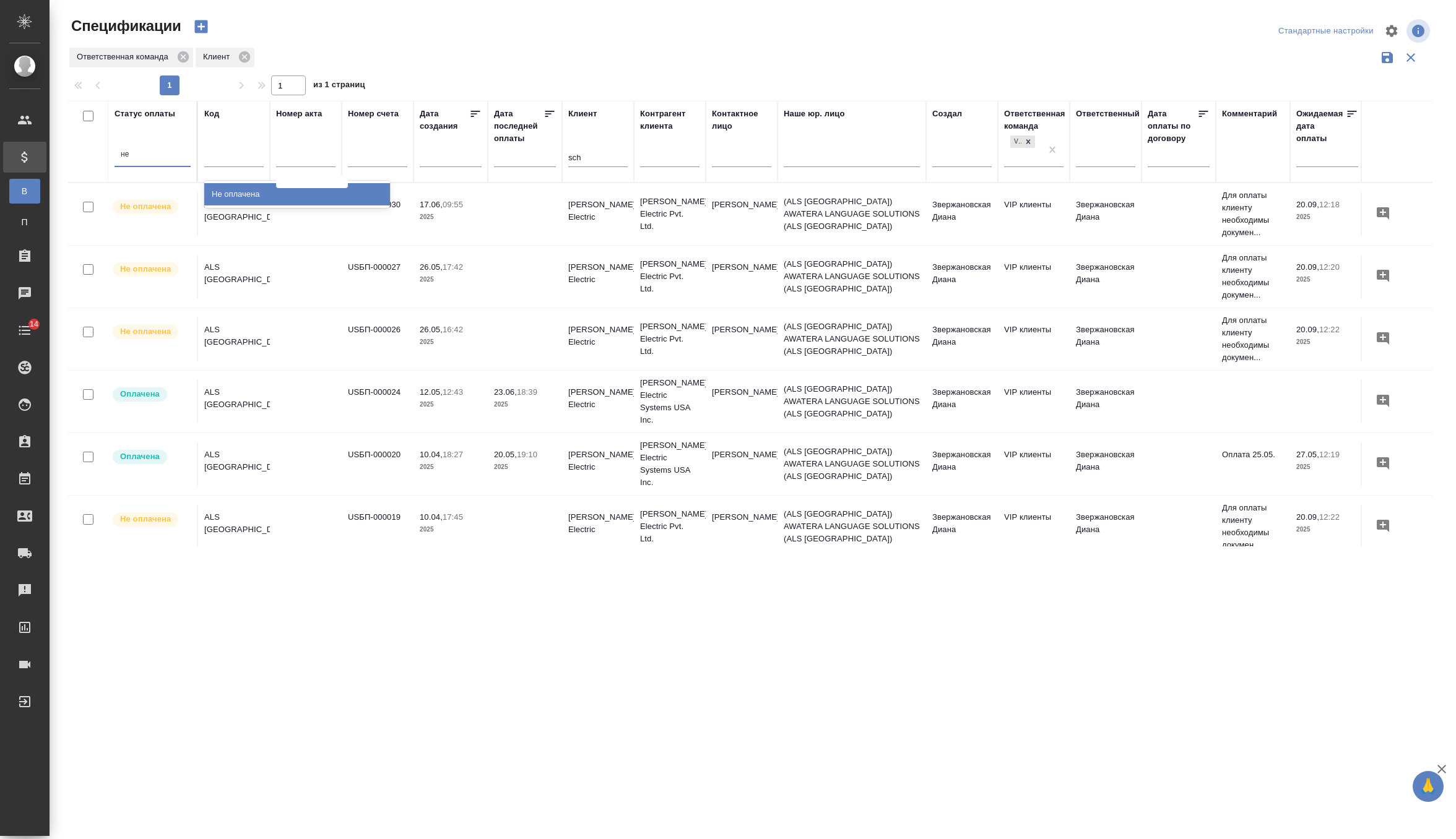
click at [280, 195] on div "Не оплачена" at bounding box center [297, 195] width 186 height 22
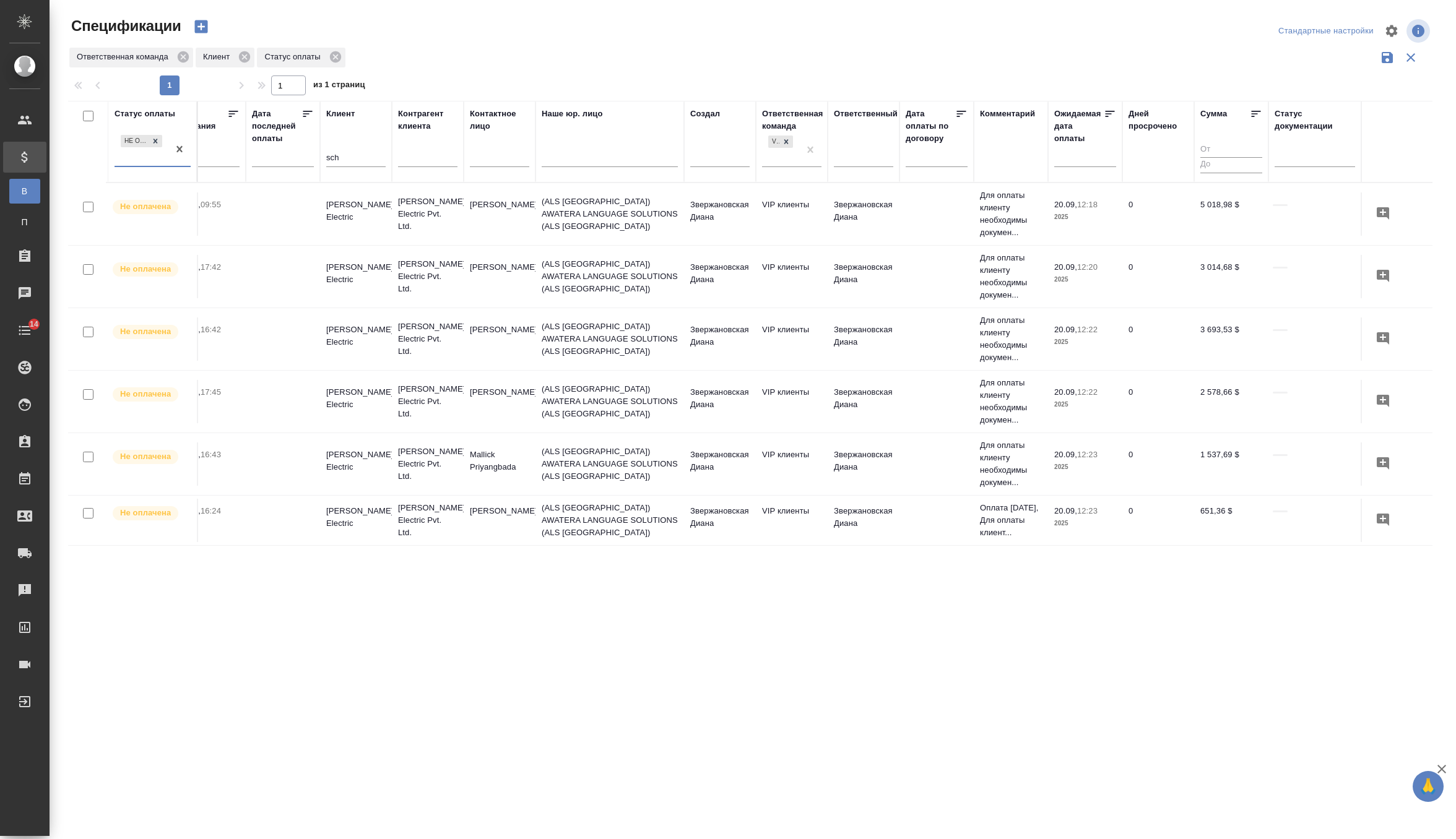
scroll to position [10, 0]
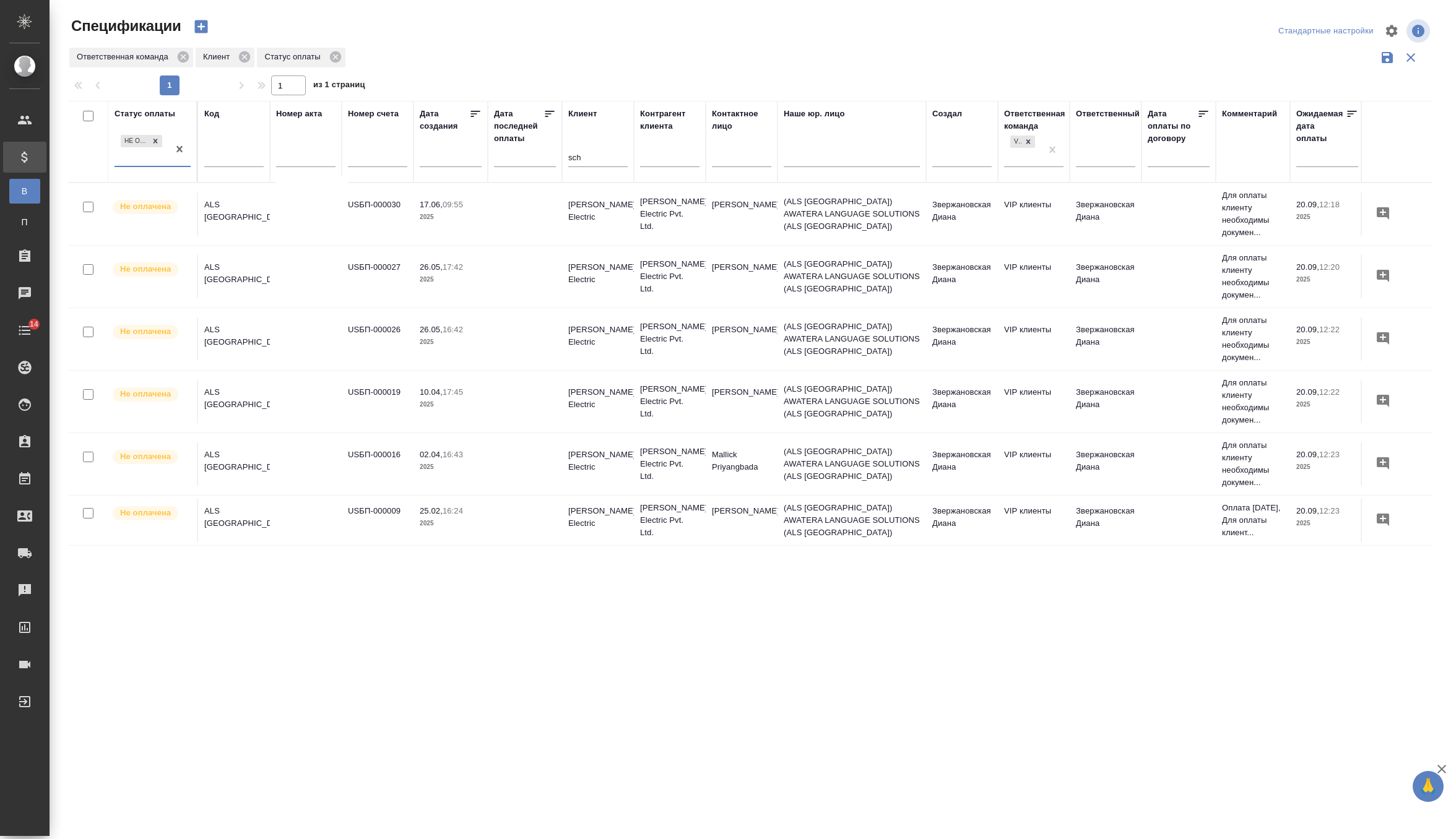
click at [159, 158] on div "Не оплачена" at bounding box center [142, 149] width 54 height 34
click at [274, 215] on div "Частично оплачена" at bounding box center [297, 216] width 186 height 22
click at [155, 143] on icon at bounding box center [156, 145] width 9 height 9
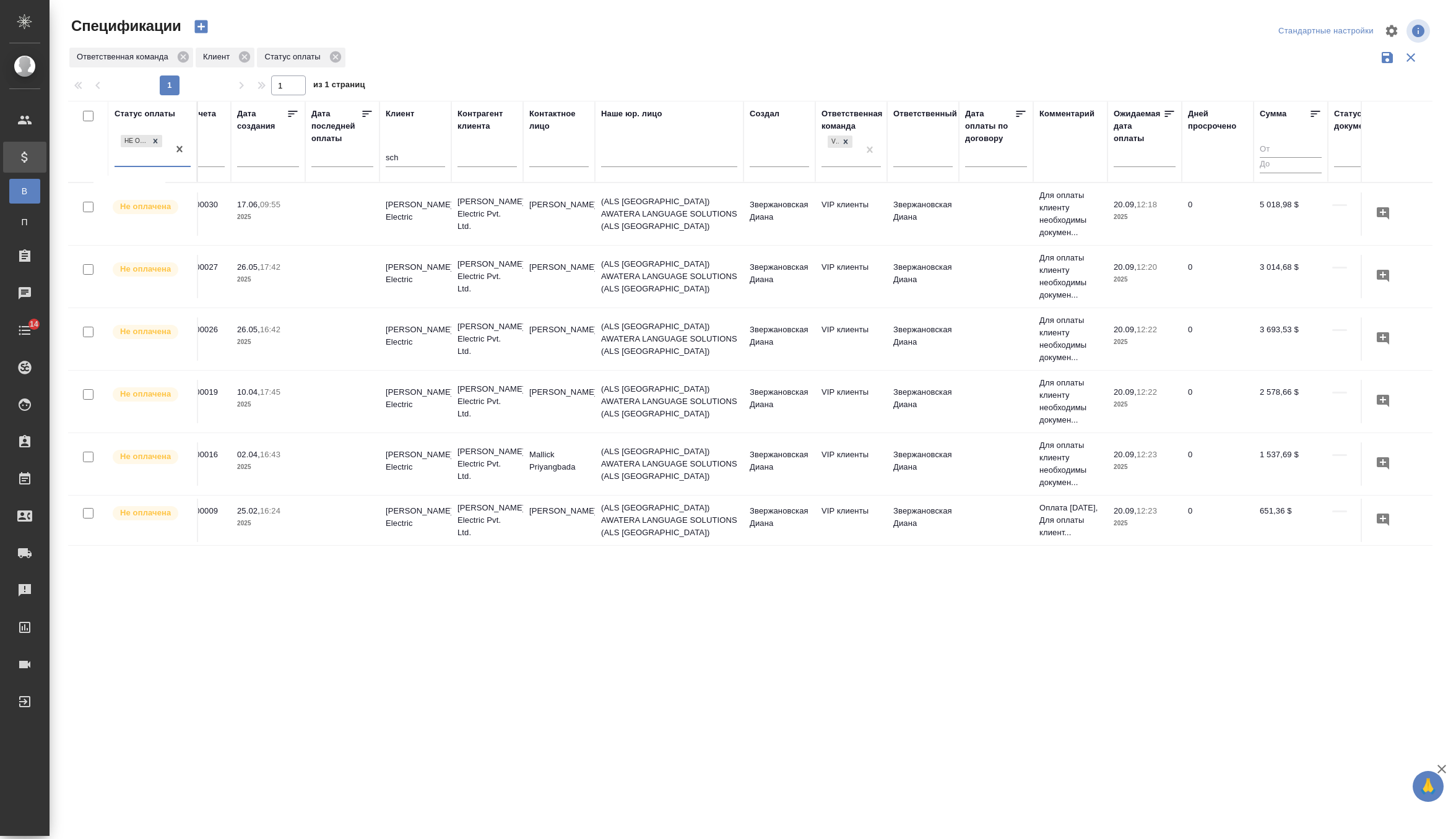
scroll to position [10, 242]
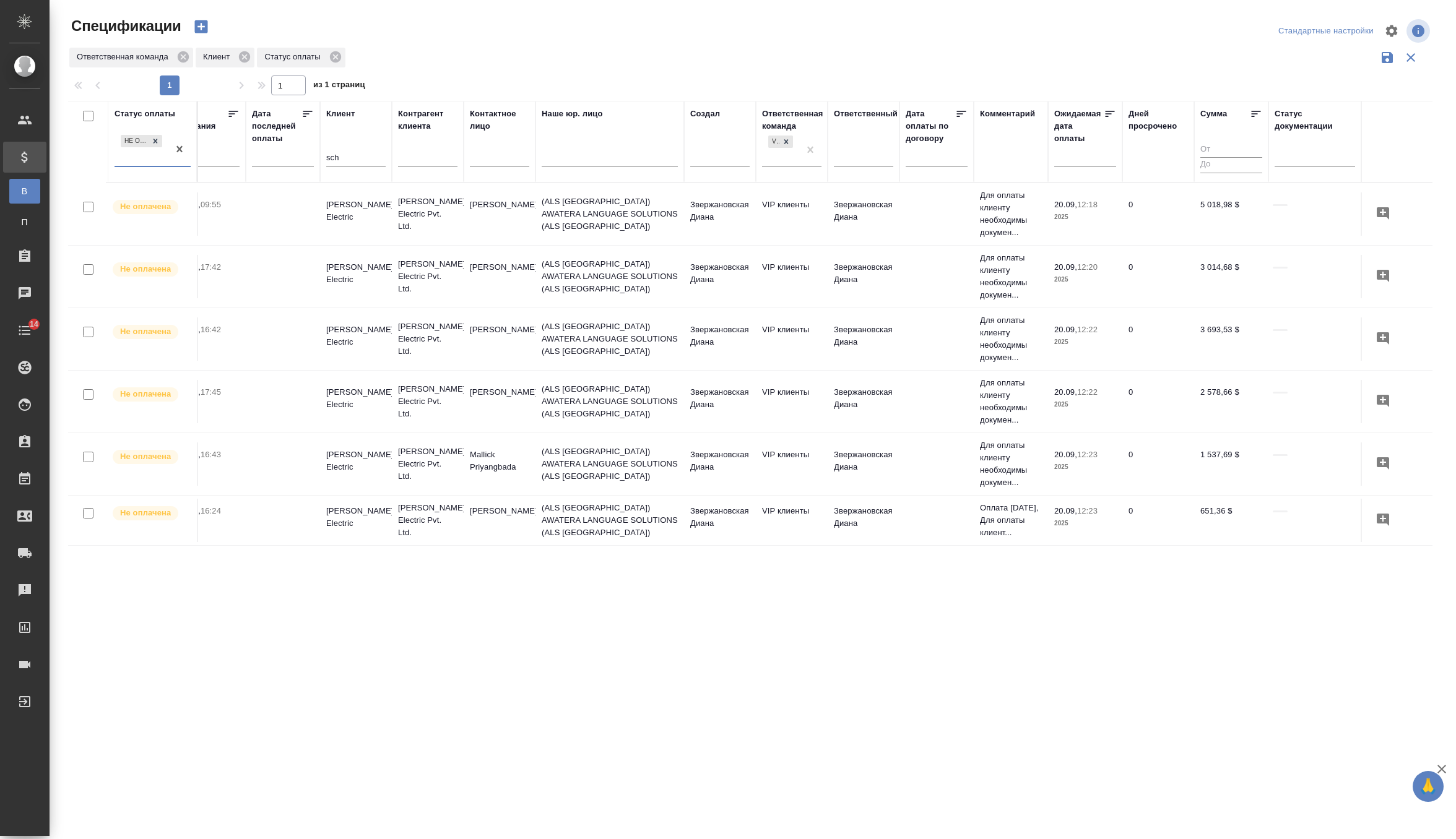
click at [204, 28] on icon "button" at bounding box center [200, 26] width 13 height 13
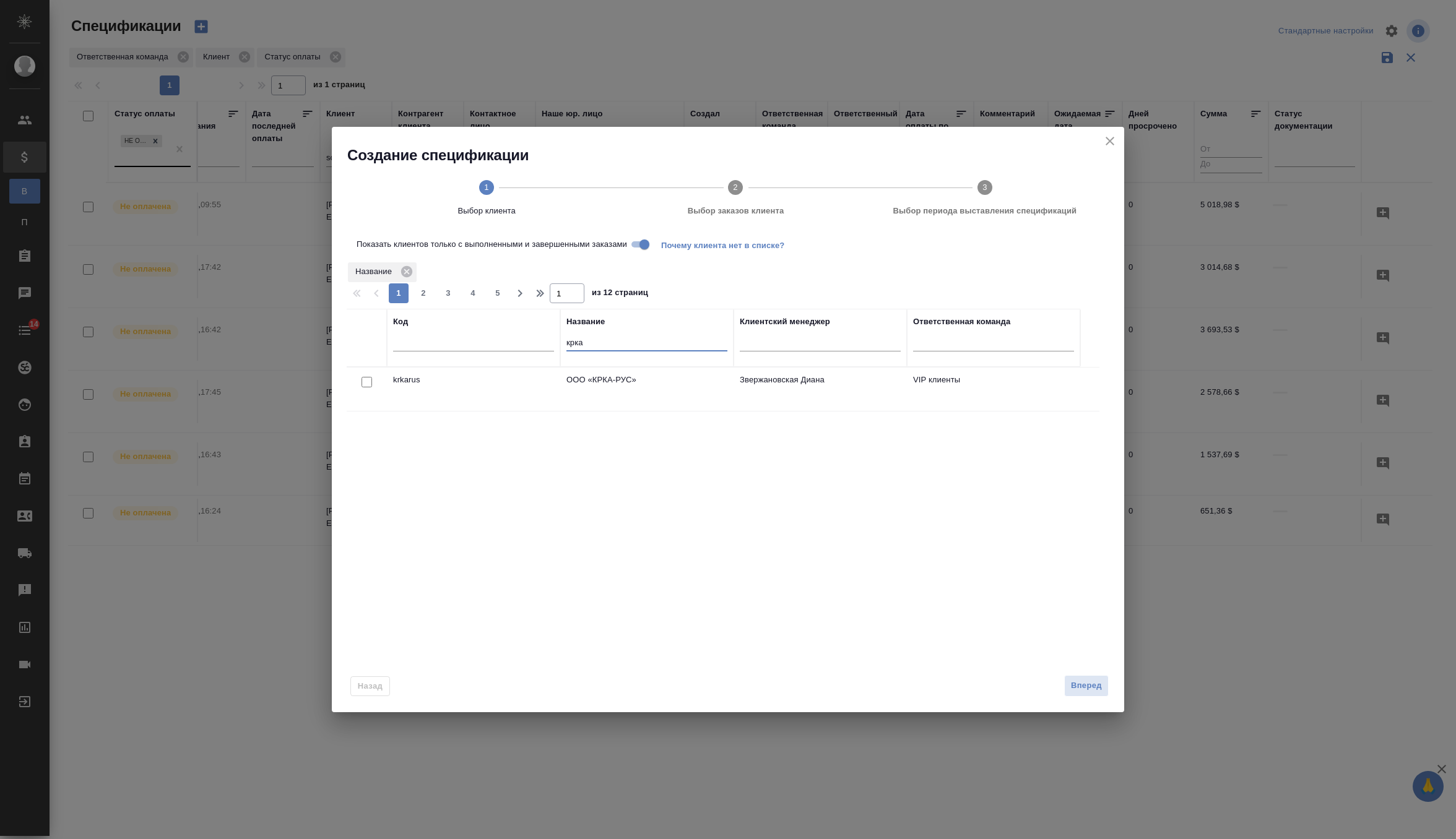
drag, startPoint x: 599, startPoint y: 348, endPoint x: 492, endPoint y: 348, distance: 107.0
click at [492, 348] on tr "Код Название крка Клиентский менеджер Ответственная команда" at bounding box center [713, 338] width 734 height 58
type input "к"
type input "sch"
click at [363, 380] on input "checkbox" at bounding box center [366, 382] width 10 height 10
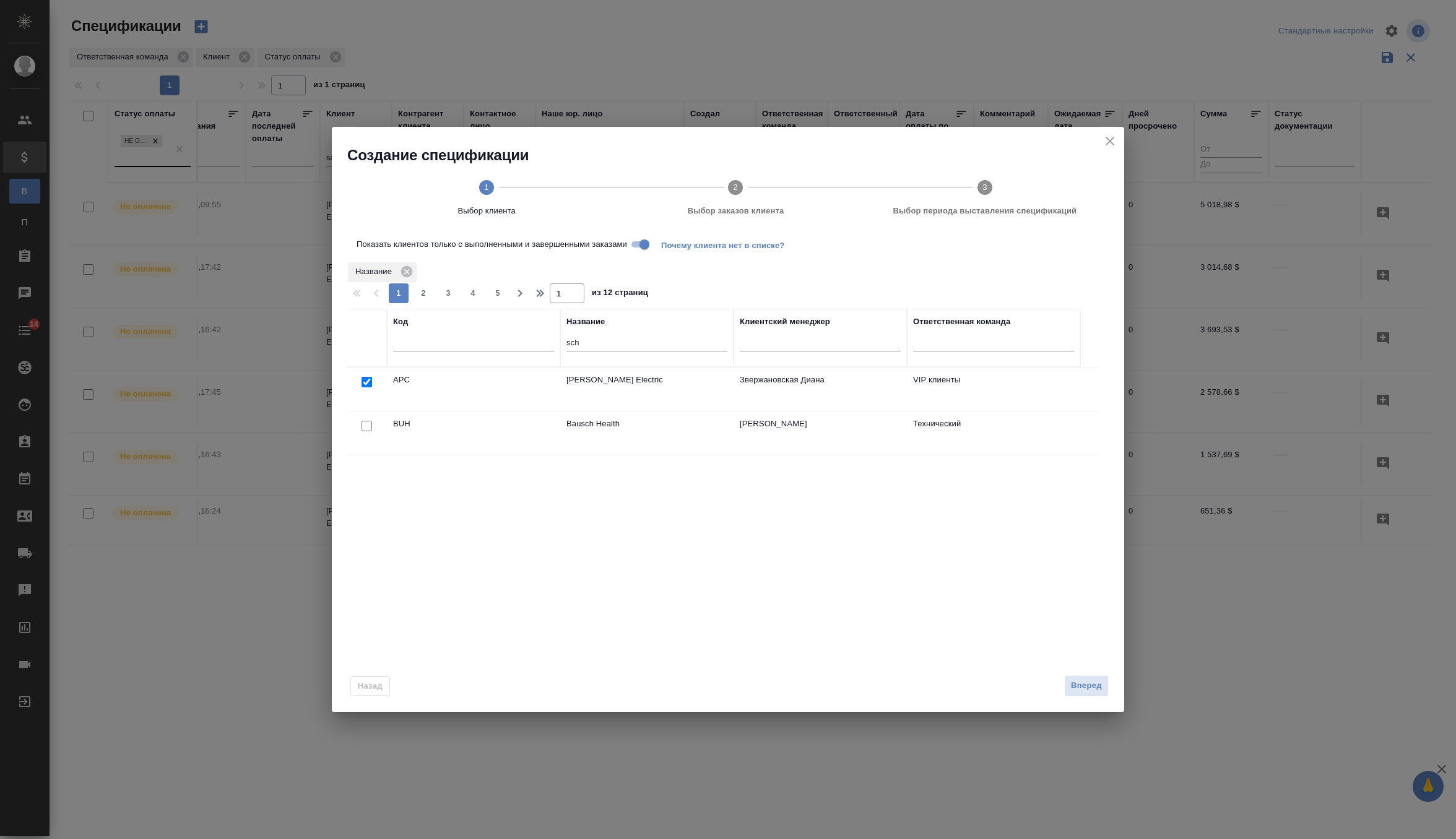
checkbox input "true"
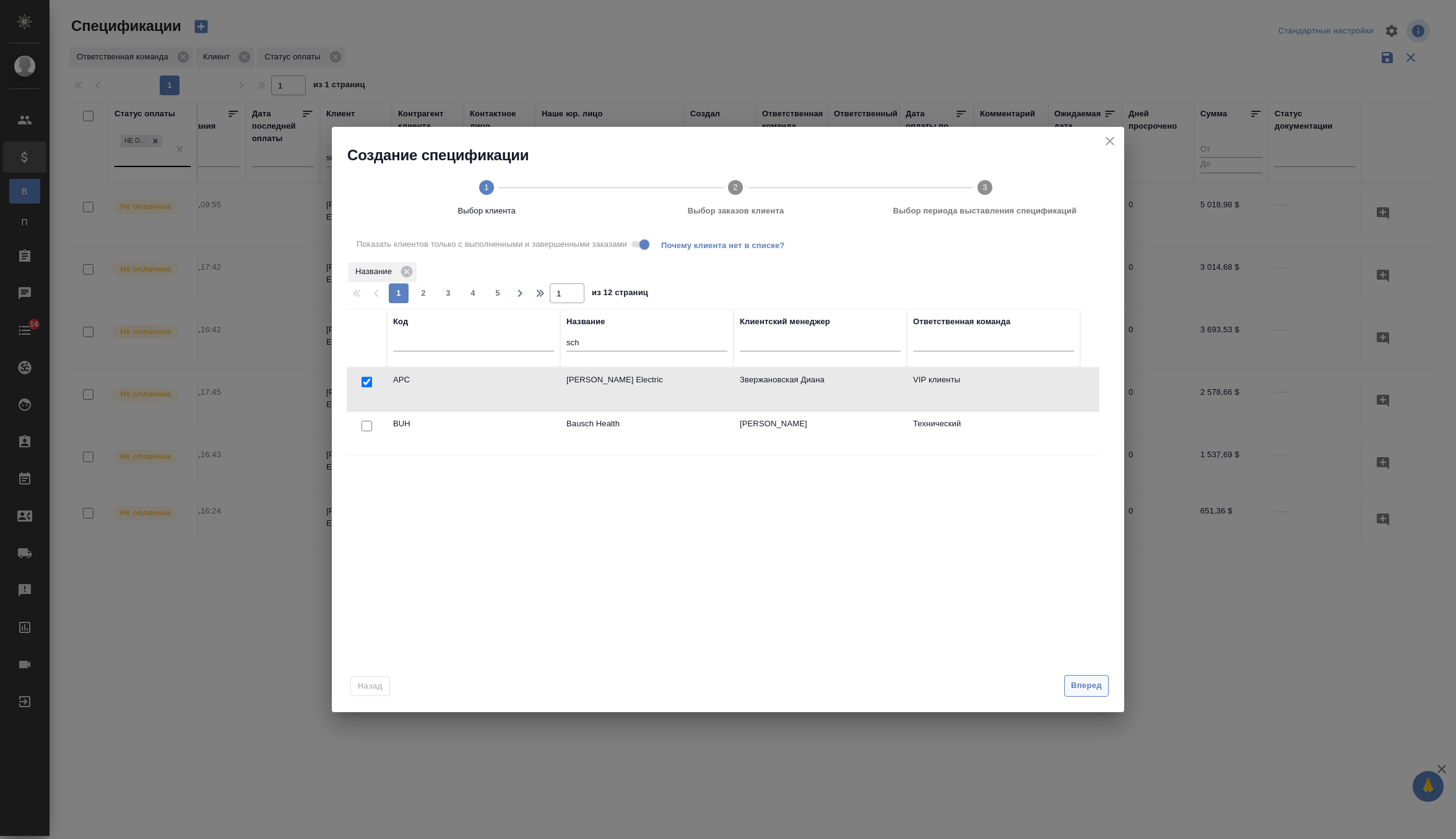
click at [1073, 682] on span "Вперед" at bounding box center [1086, 685] width 31 height 14
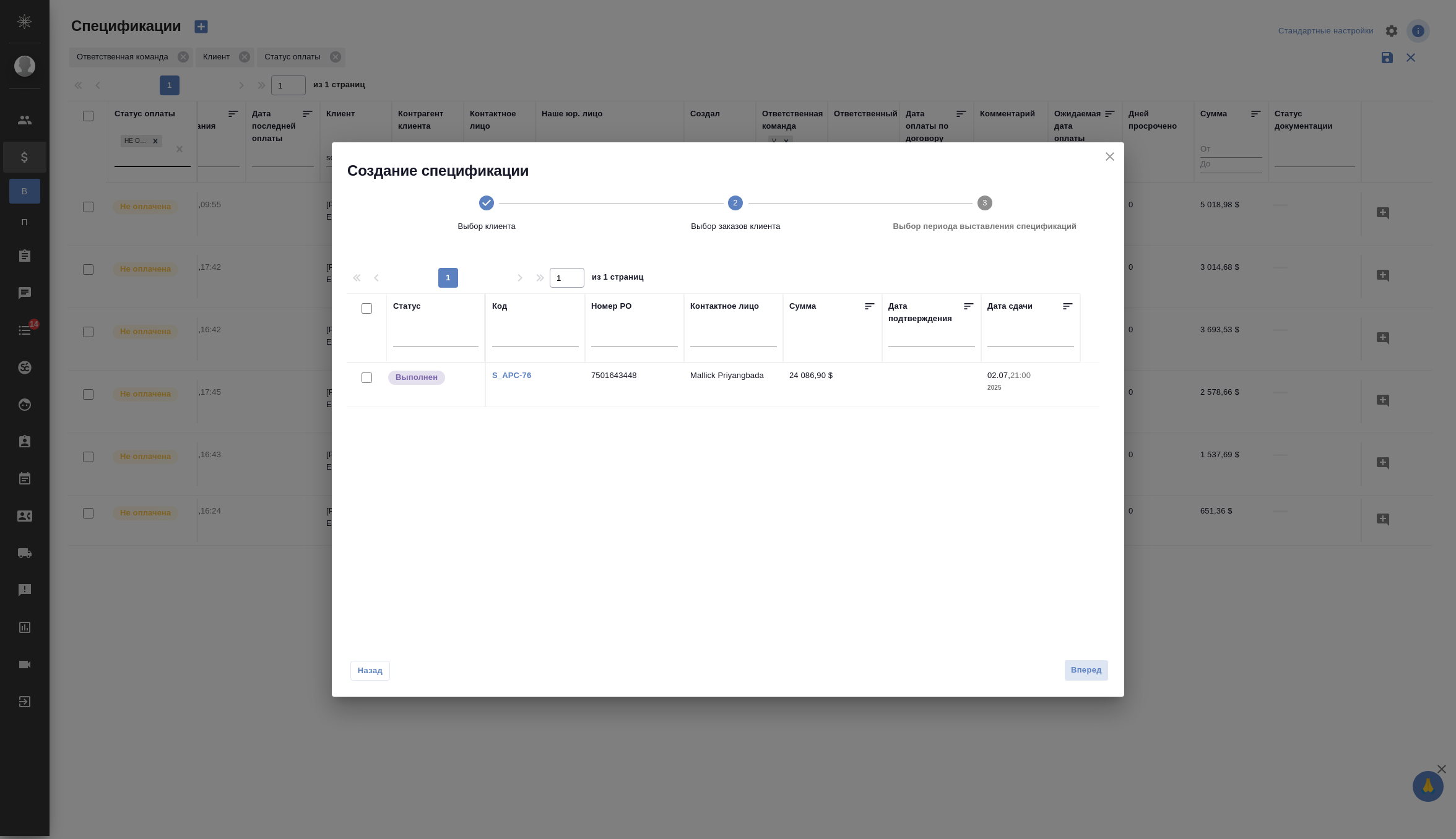
click at [367, 376] on input "checkbox" at bounding box center [366, 378] width 10 height 10
checkbox input "true"
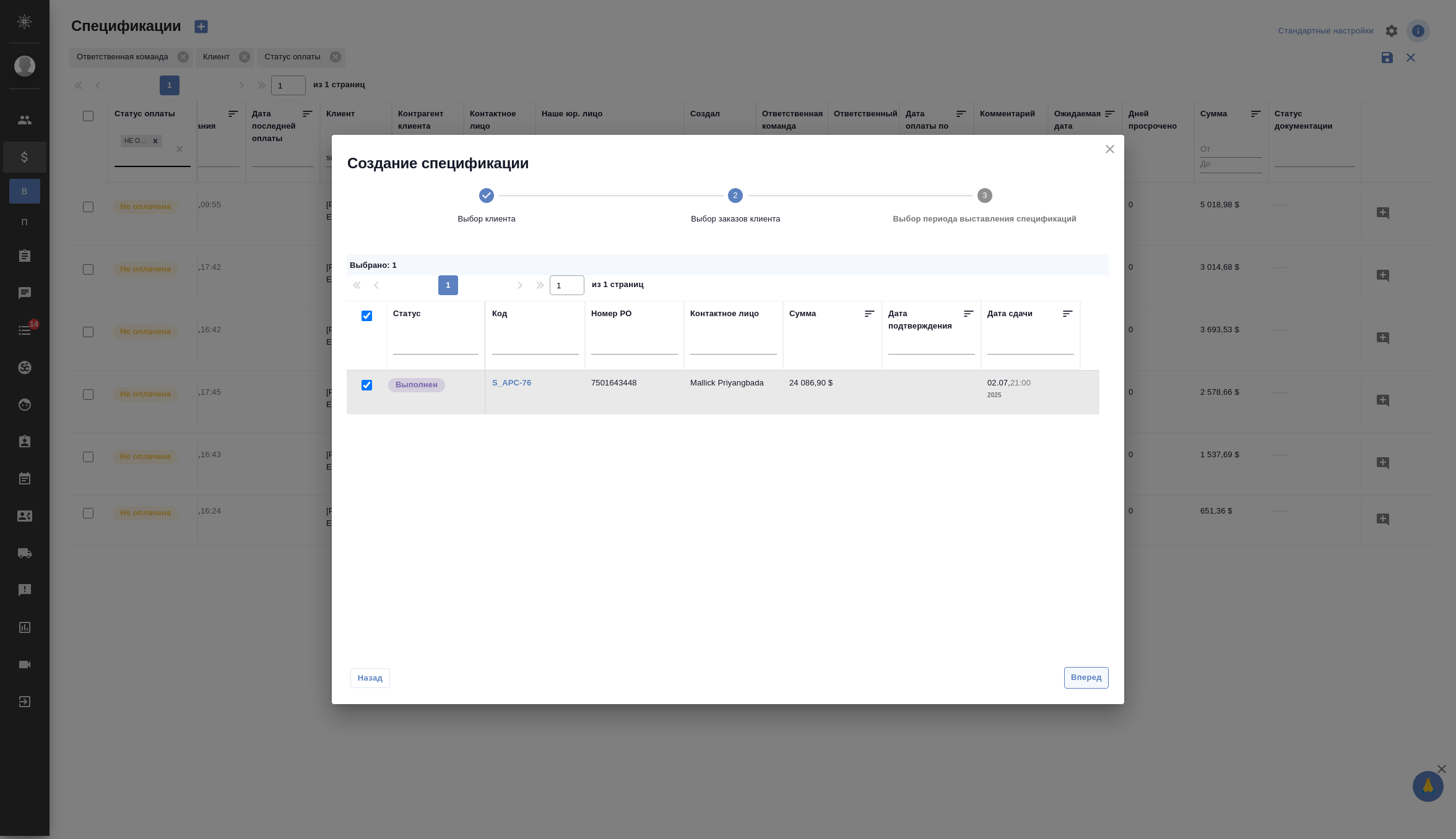
click at [1106, 681] on button "Вперед" at bounding box center [1086, 678] width 44 height 22
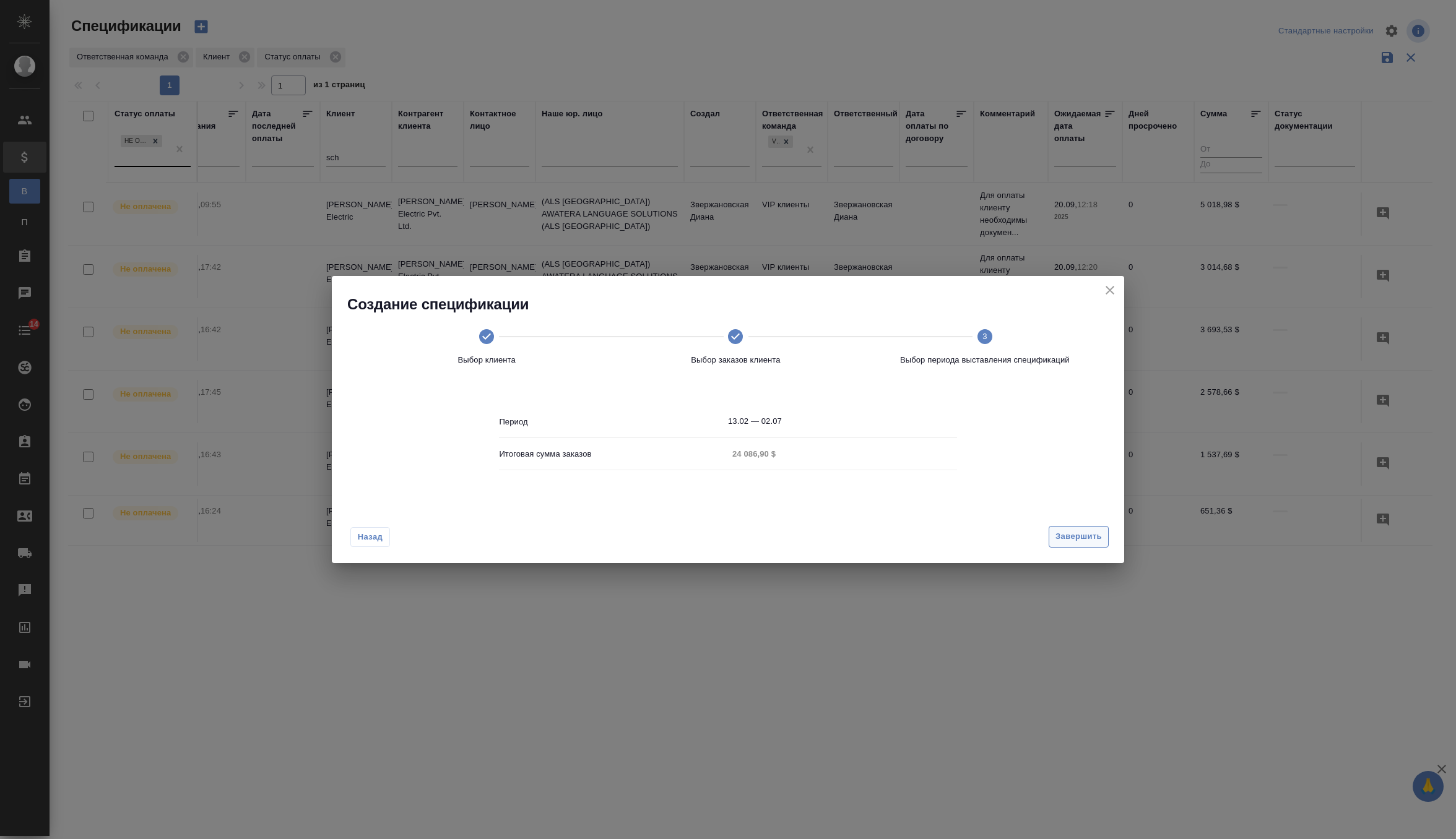
click at [1081, 543] on span "Завершить" at bounding box center [1079, 536] width 46 height 14
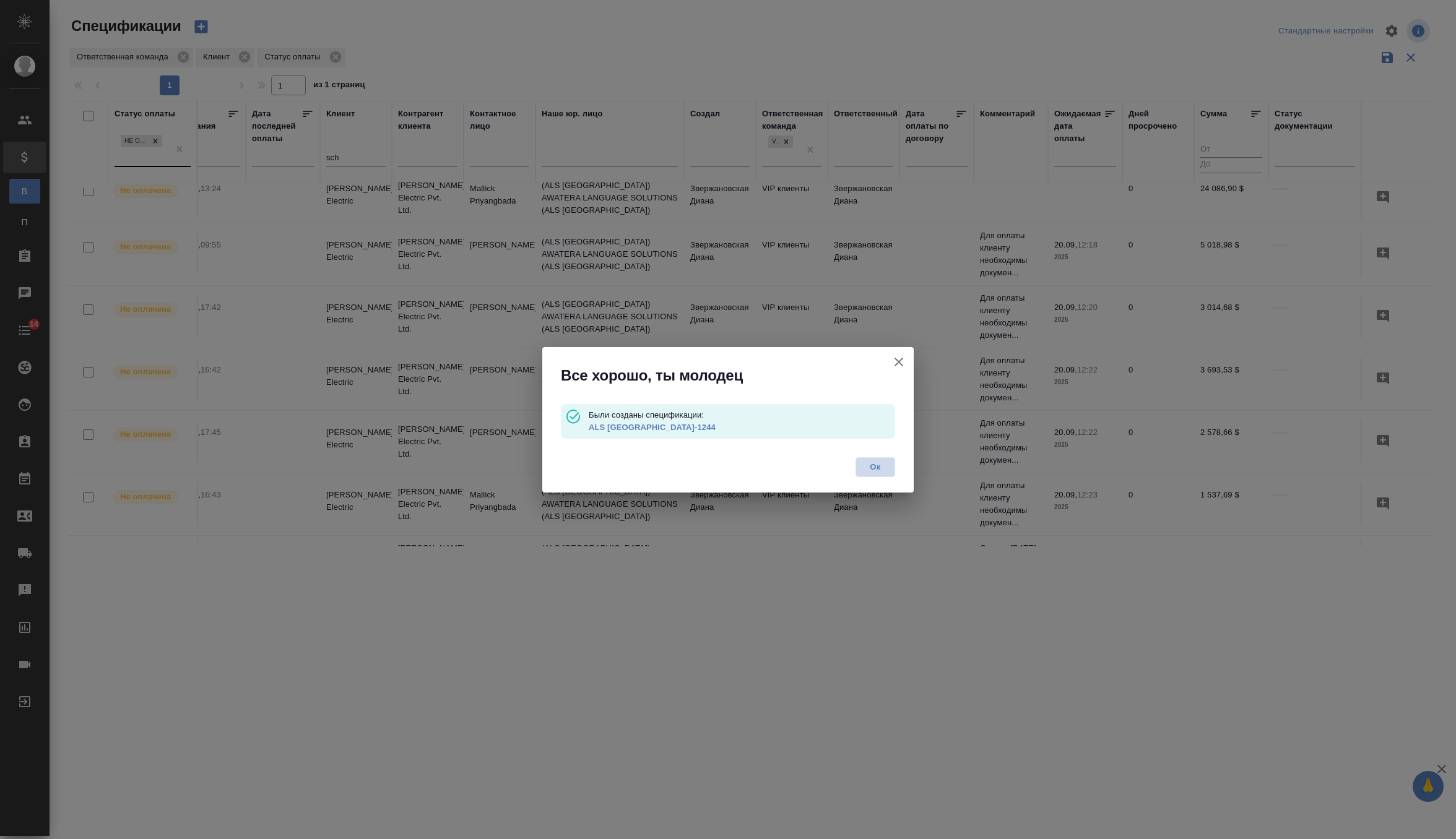
click at [872, 468] on span "Ок" at bounding box center [875, 467] width 26 height 13
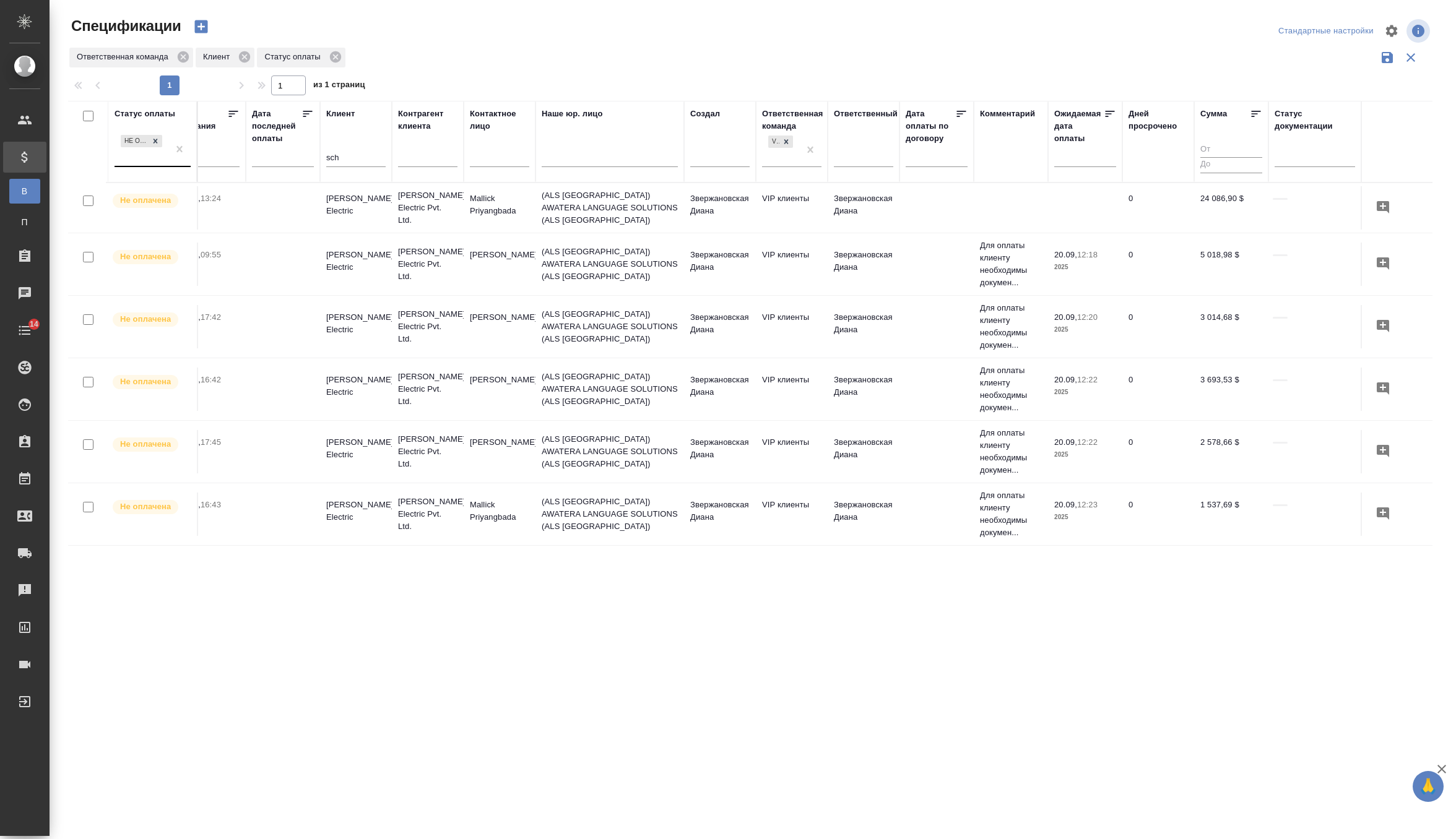
scroll to position [59, 242]
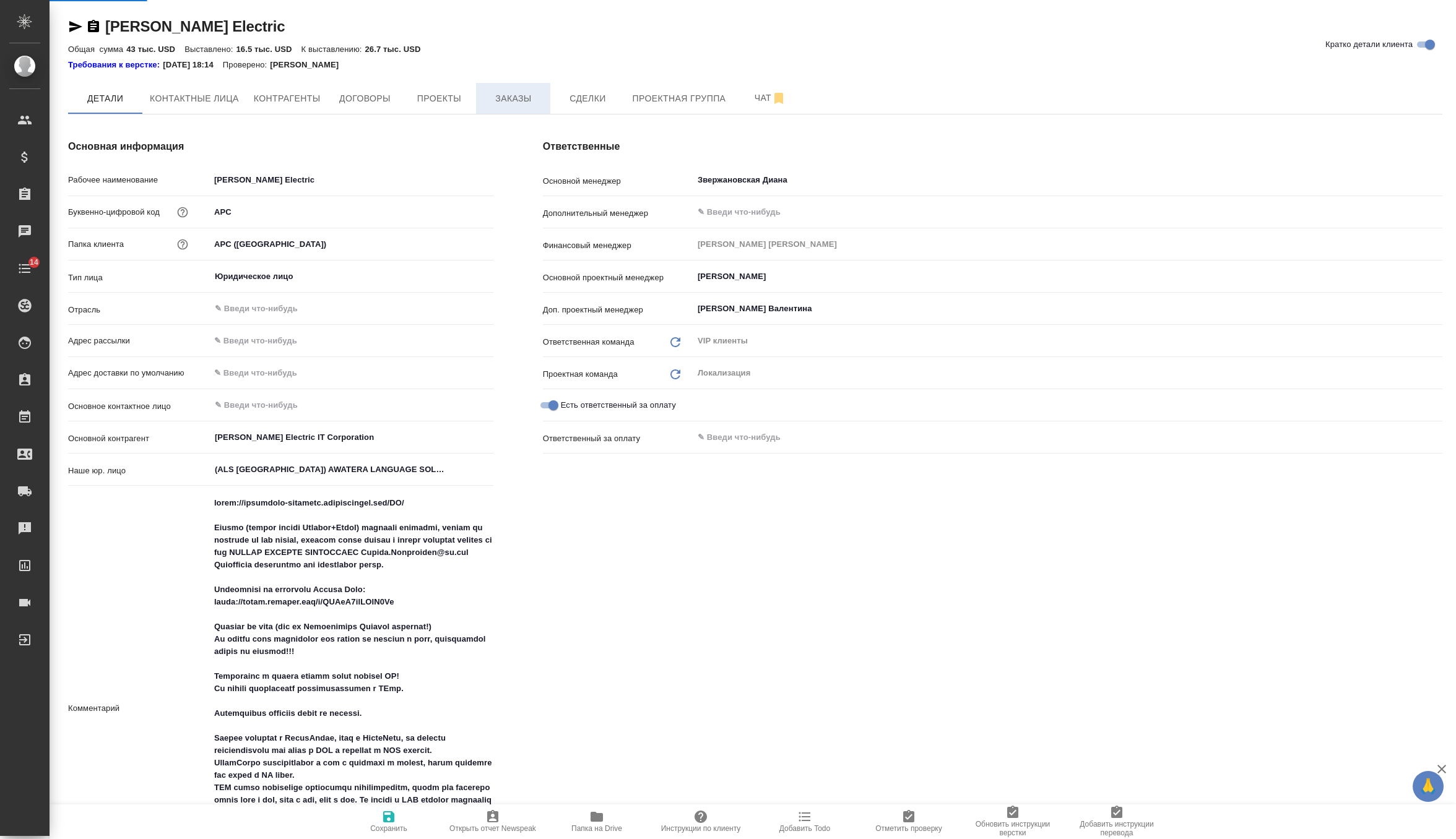
click at [515, 98] on span "Заказы" at bounding box center [513, 98] width 59 height 16
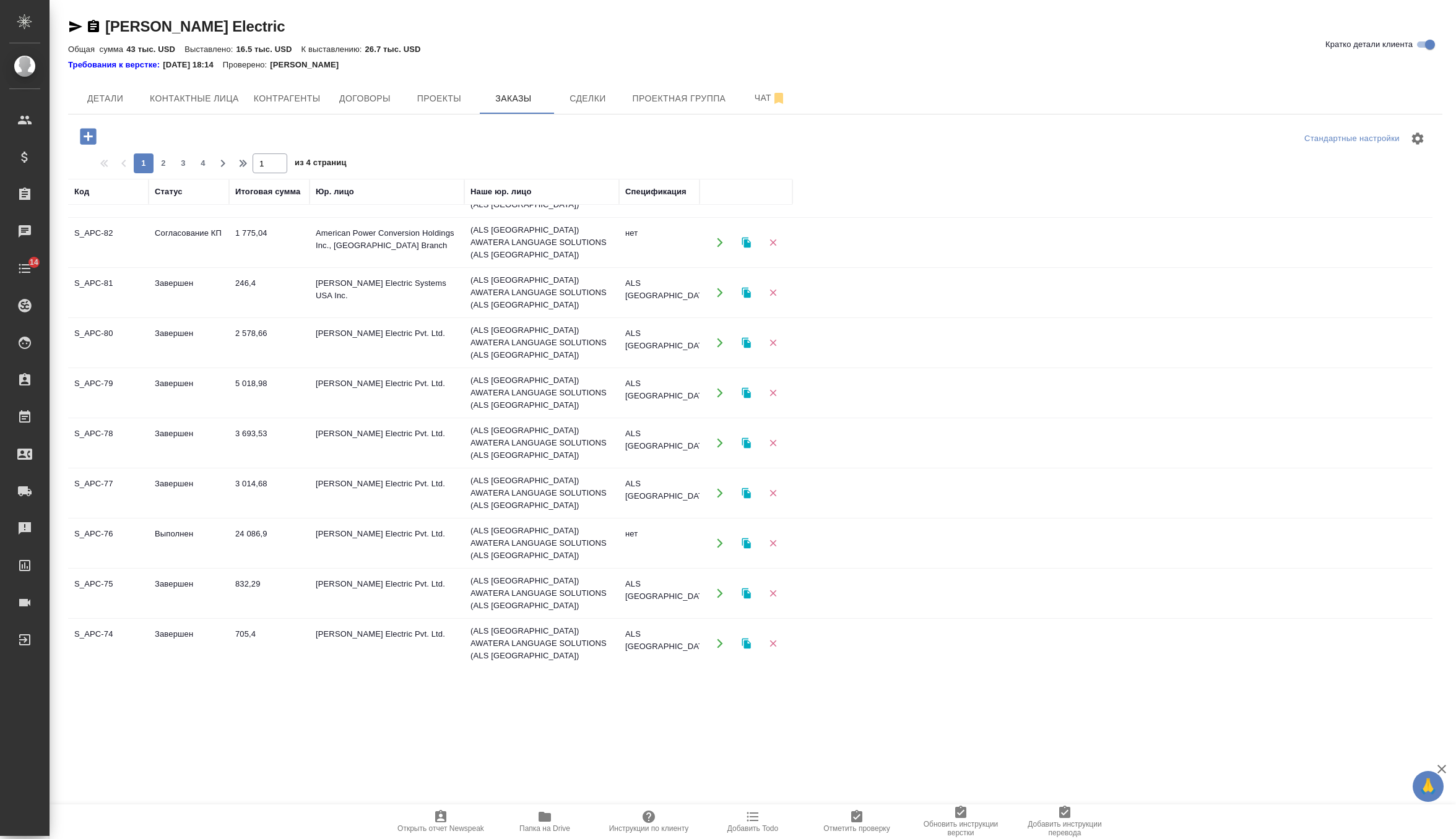
scroll to position [141, 0]
click at [290, 111] on td "24 086,9" at bounding box center [269, 89] width 80 height 43
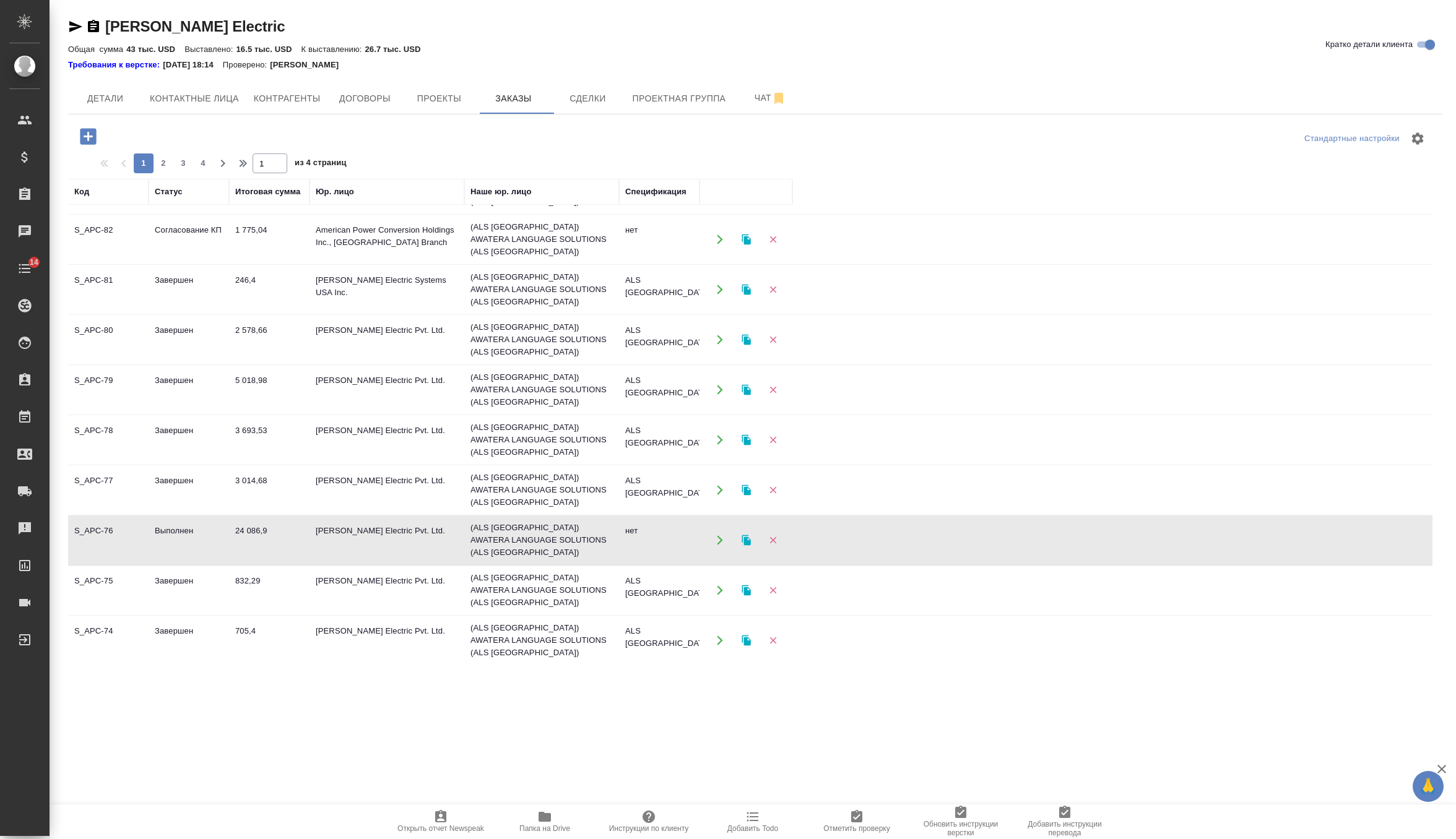
click at [290, 111] on td "24 086,9" at bounding box center [269, 89] width 80 height 43
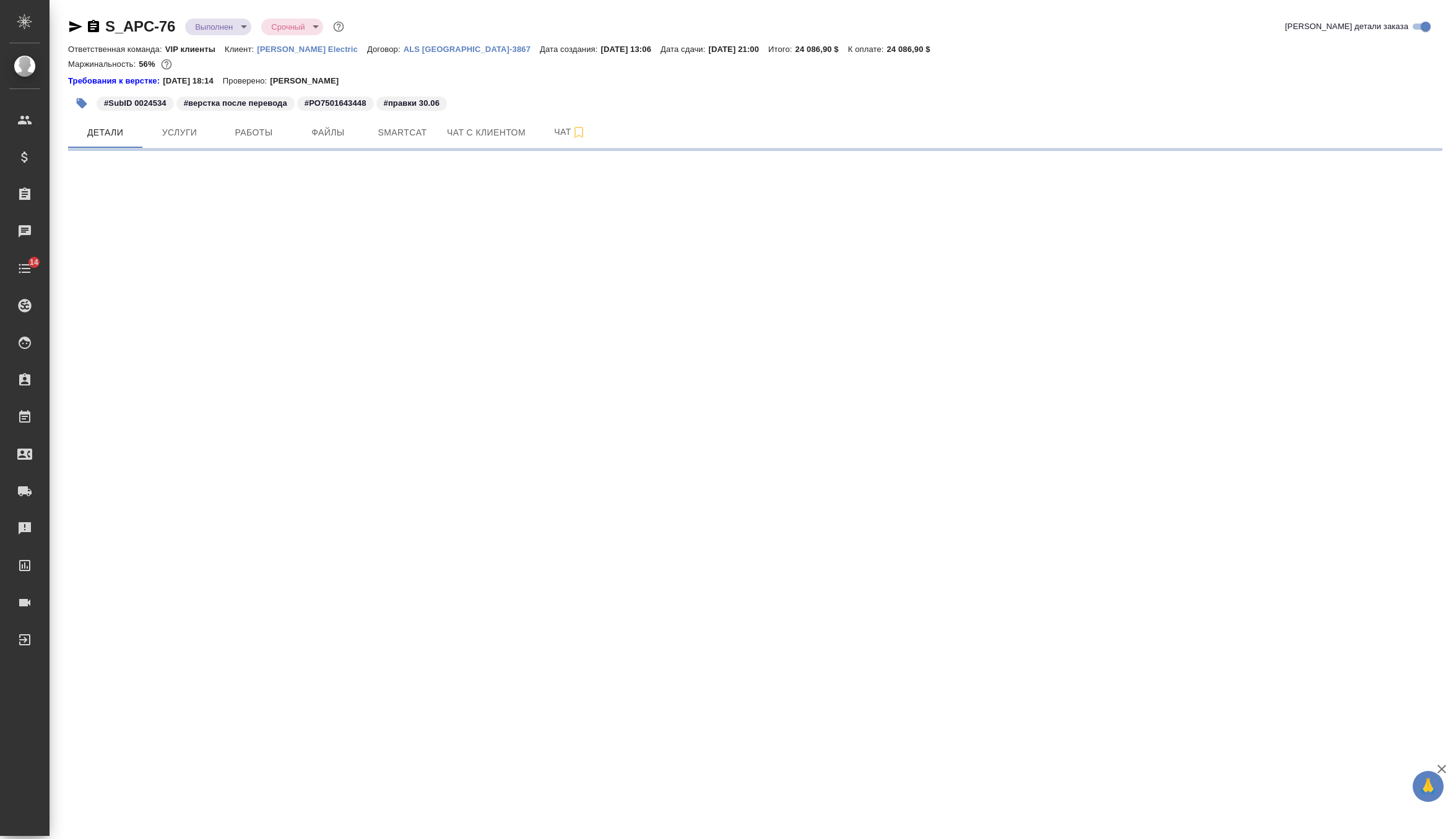
select select "RU"
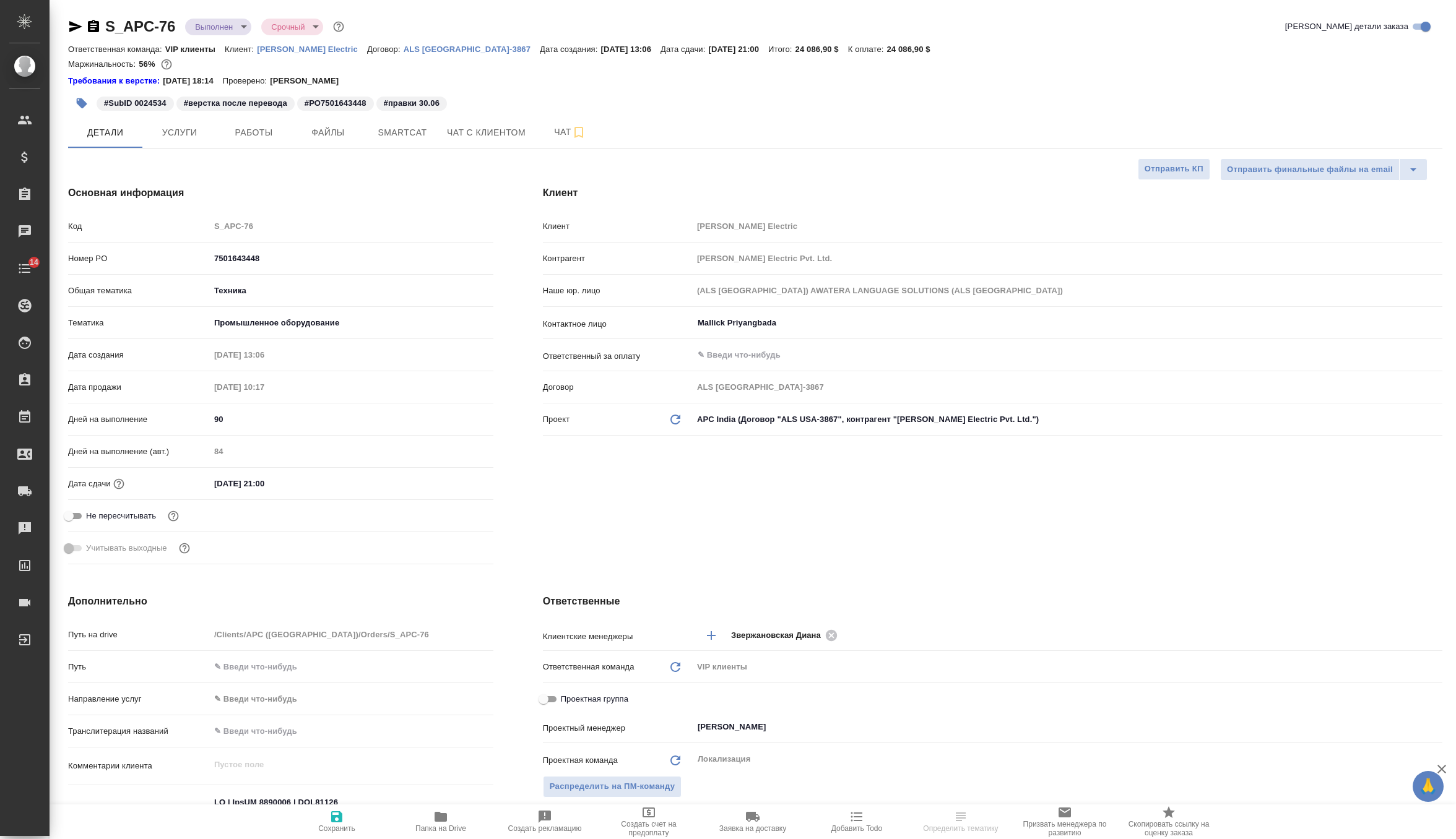
type textarea "x"
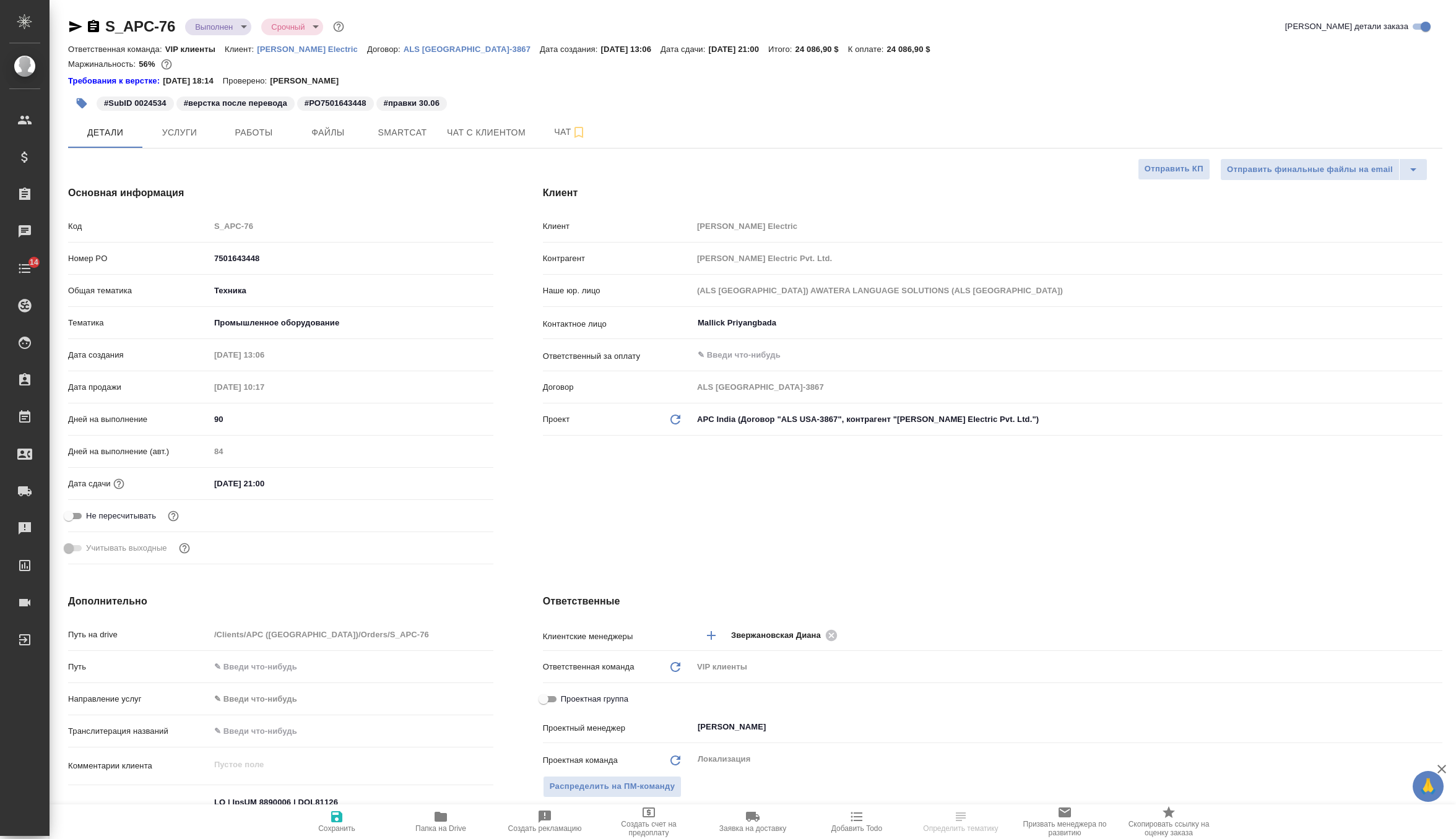
type textarea "x"
select select "RU"
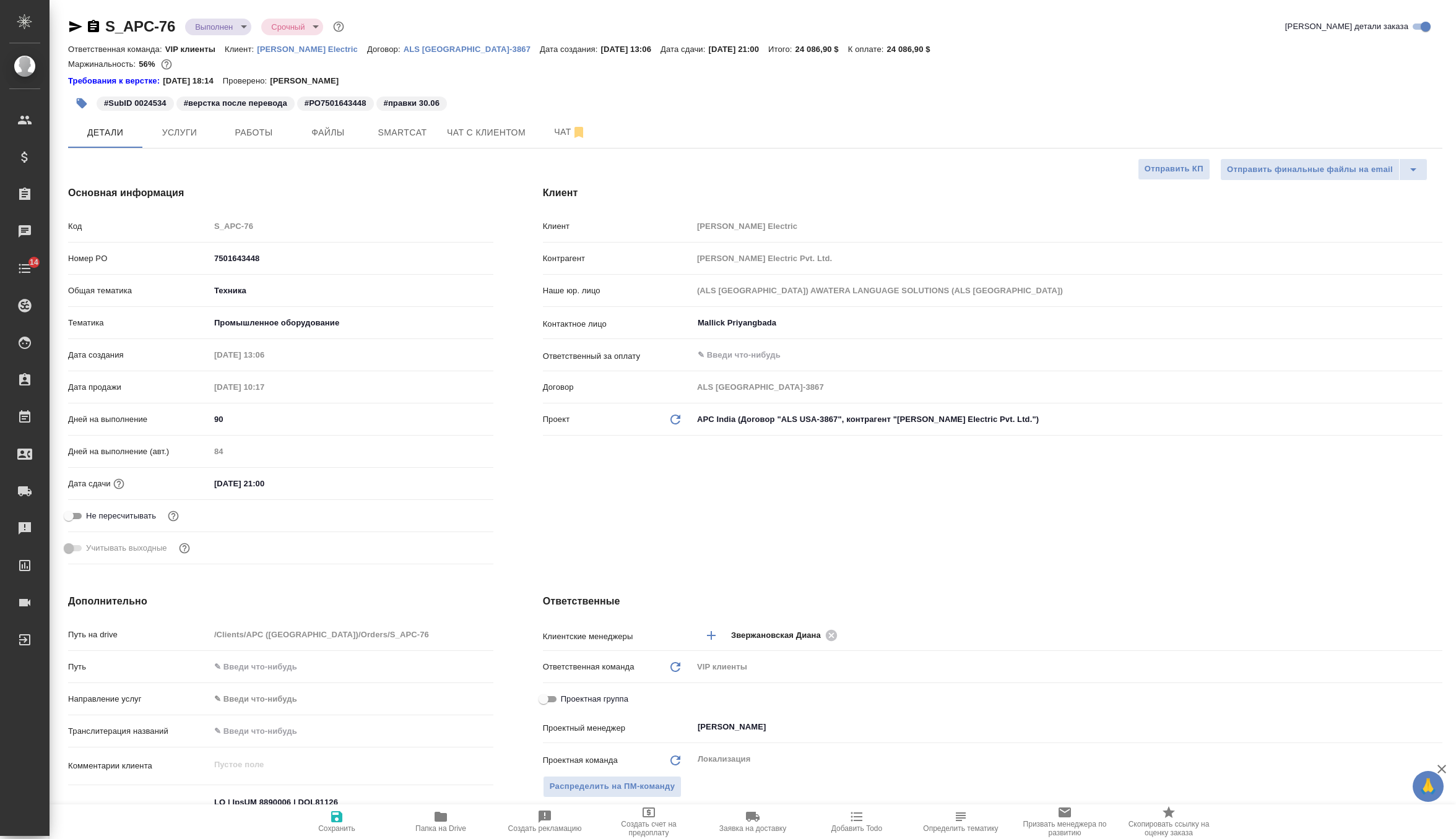
type textarea "x"
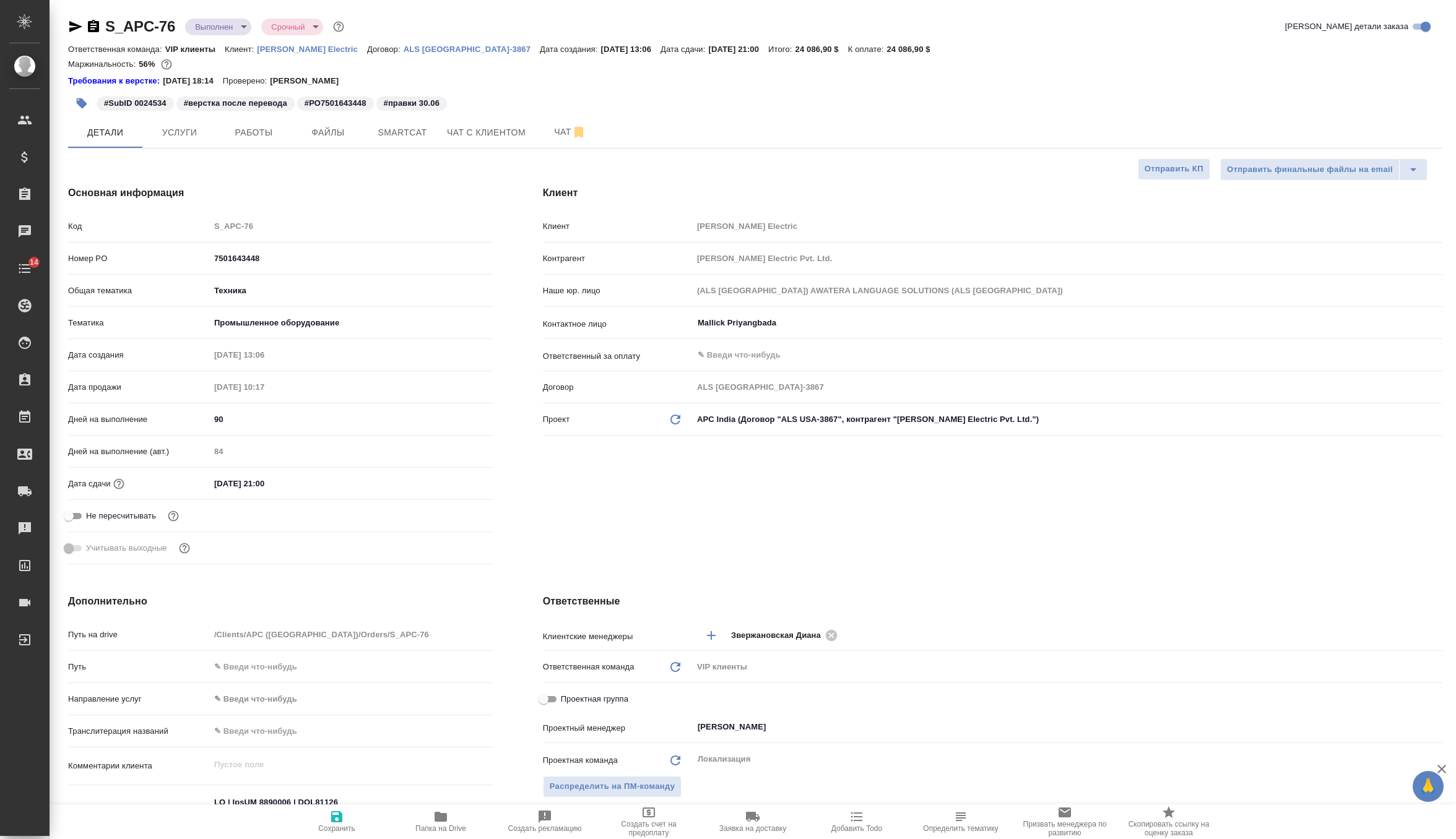
type textarea "x"
